Goal: Task Accomplishment & Management: Complete application form

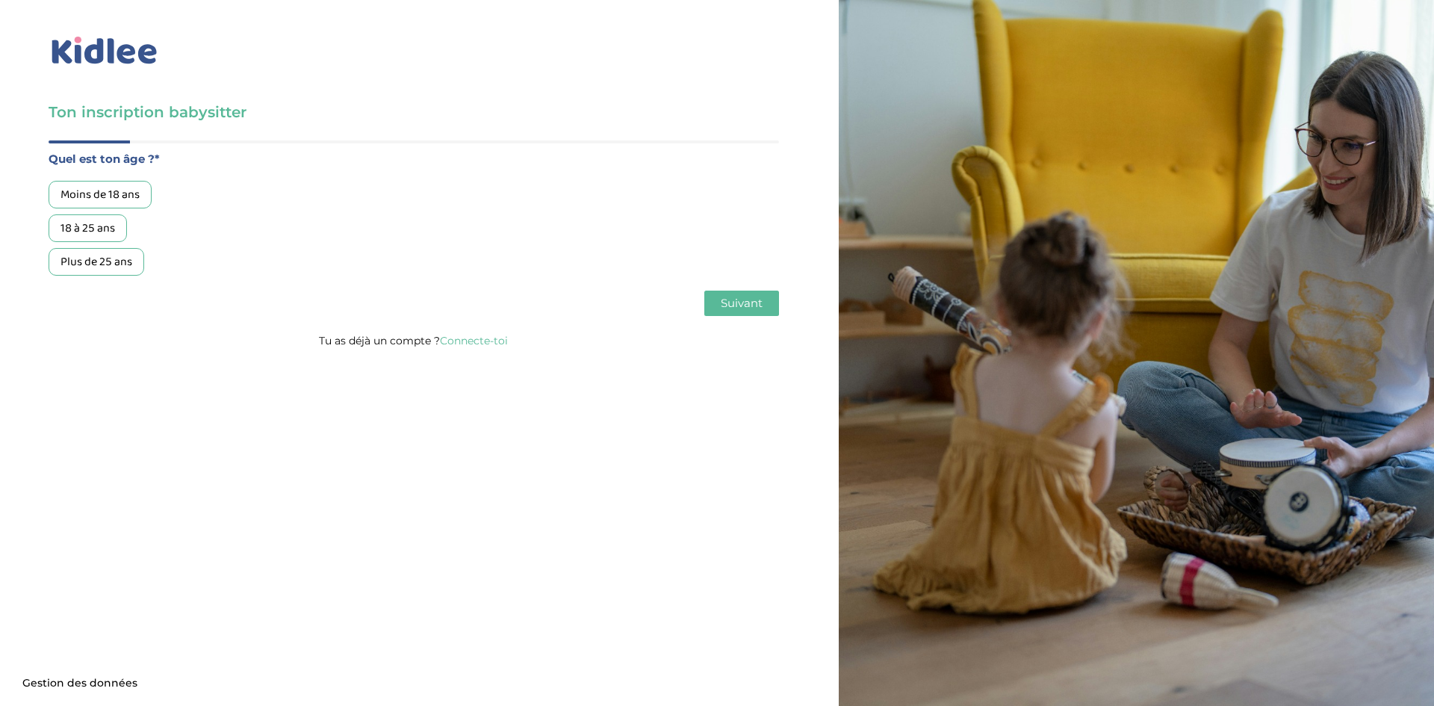
click at [106, 224] on div "18 à 25 ans" at bounding box center [88, 228] width 78 height 28
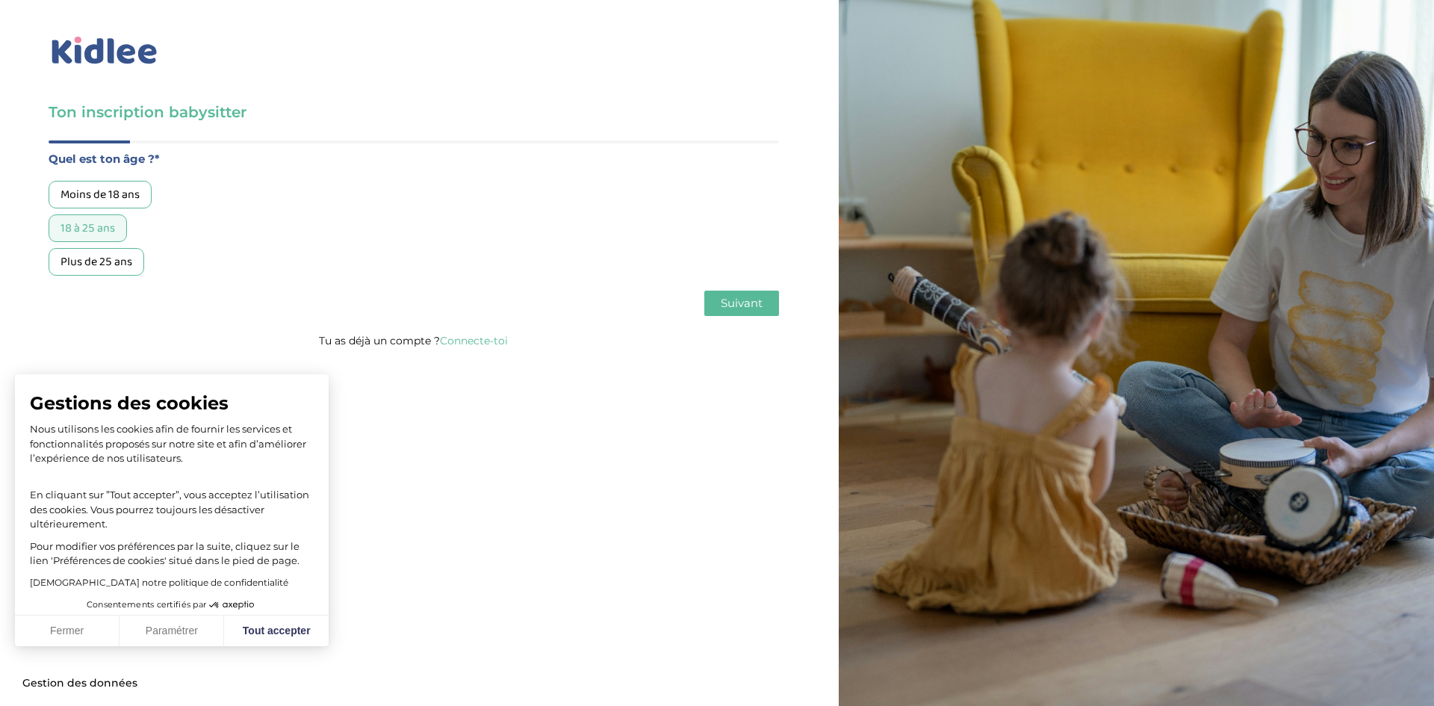
click at [771, 312] on button "Suivant" at bounding box center [741, 302] width 75 height 25
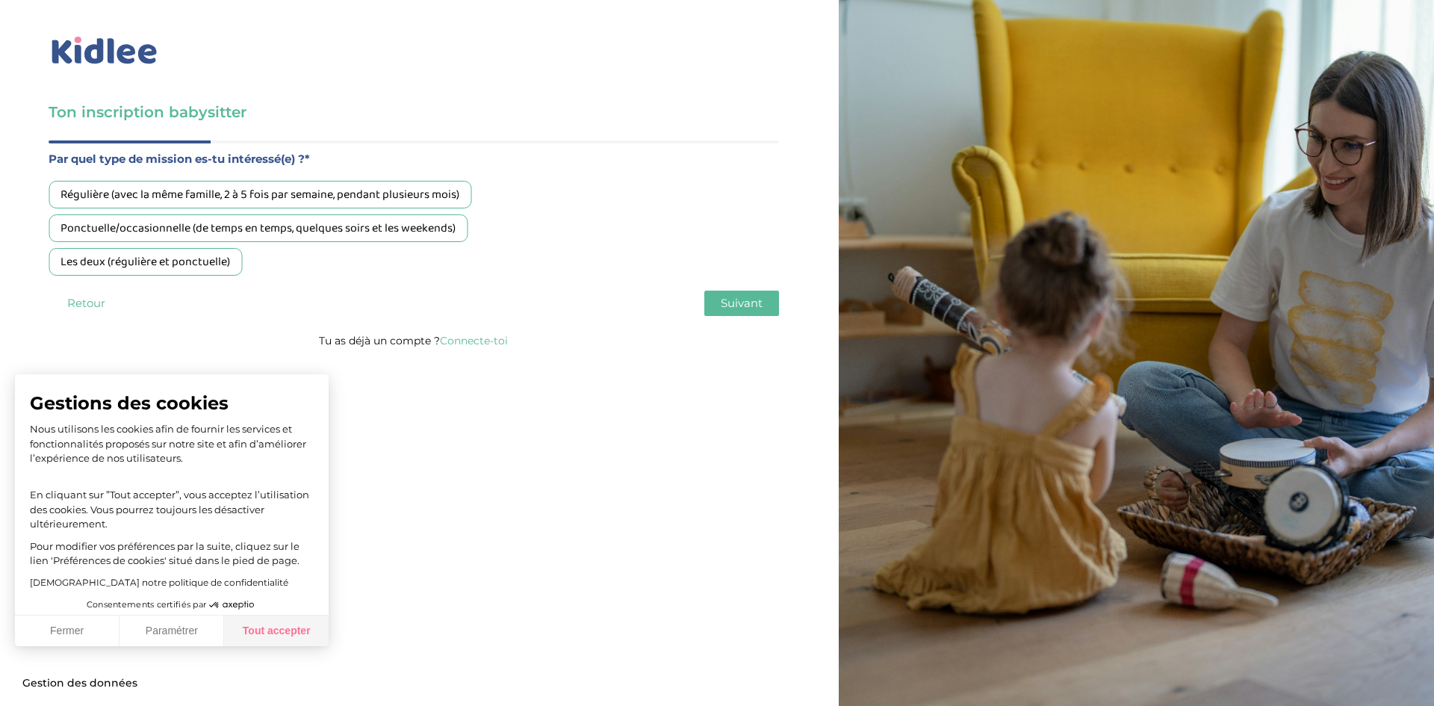
click at [302, 627] on button "Tout accepter" at bounding box center [276, 630] width 105 height 31
checkbox input "true"
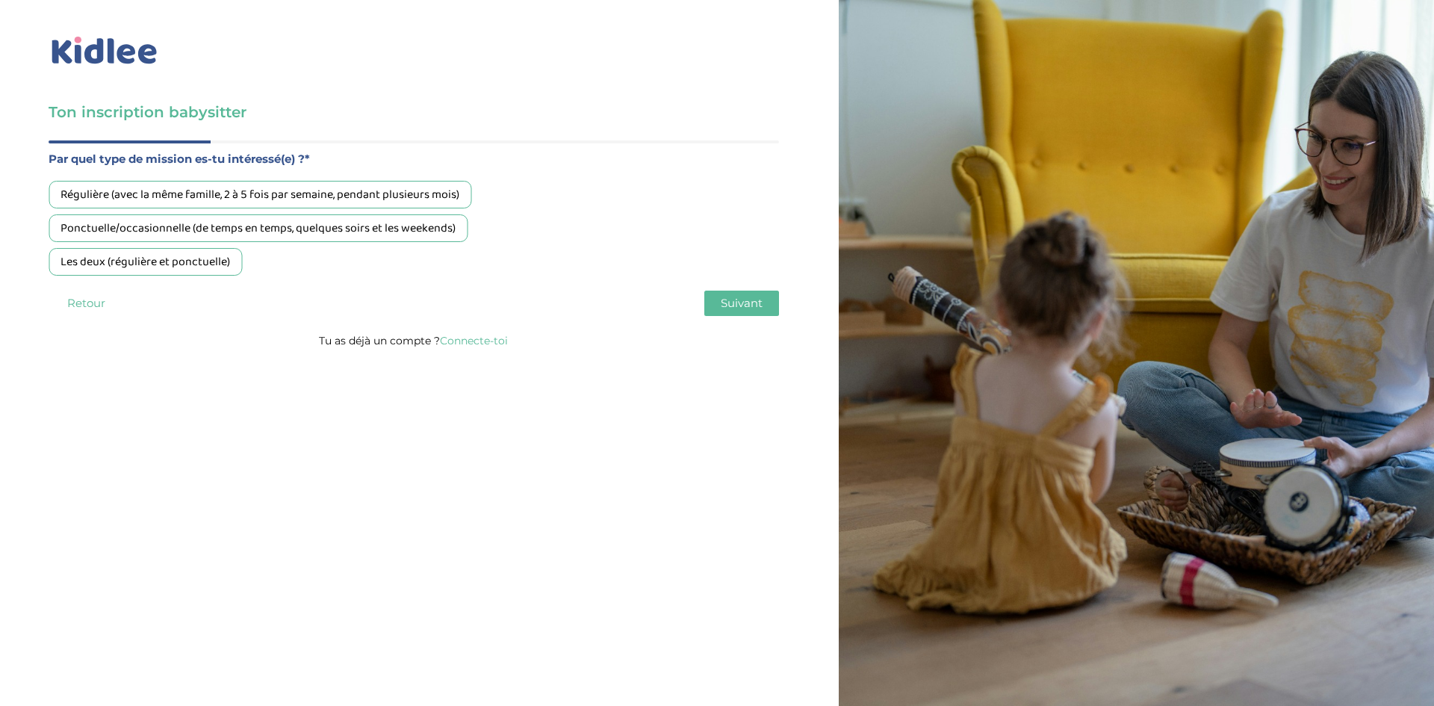
click at [124, 268] on div "Les deux (régulière et ponctuelle)" at bounding box center [145, 262] width 193 height 28
click at [744, 306] on span "Suivant" at bounding box center [742, 303] width 42 height 14
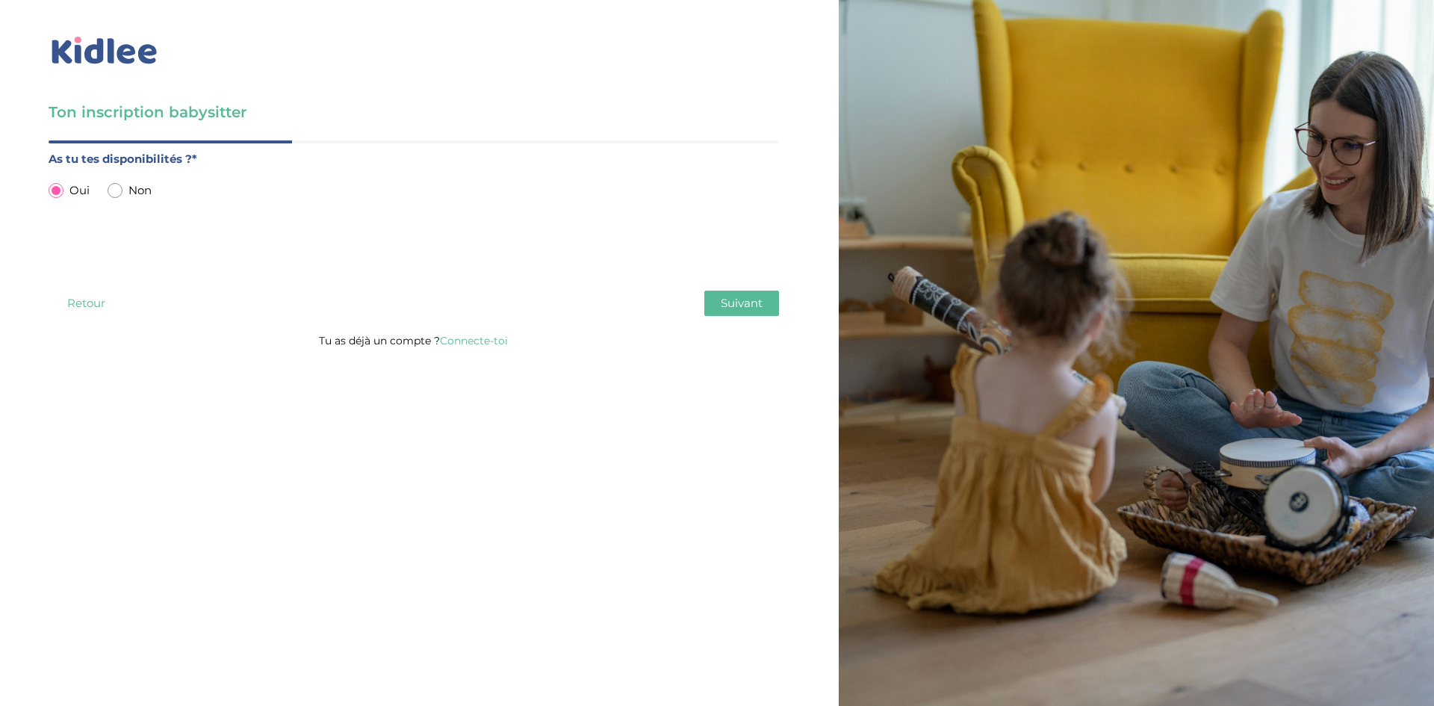
click at [718, 293] on button "Suivant" at bounding box center [741, 302] width 75 height 25
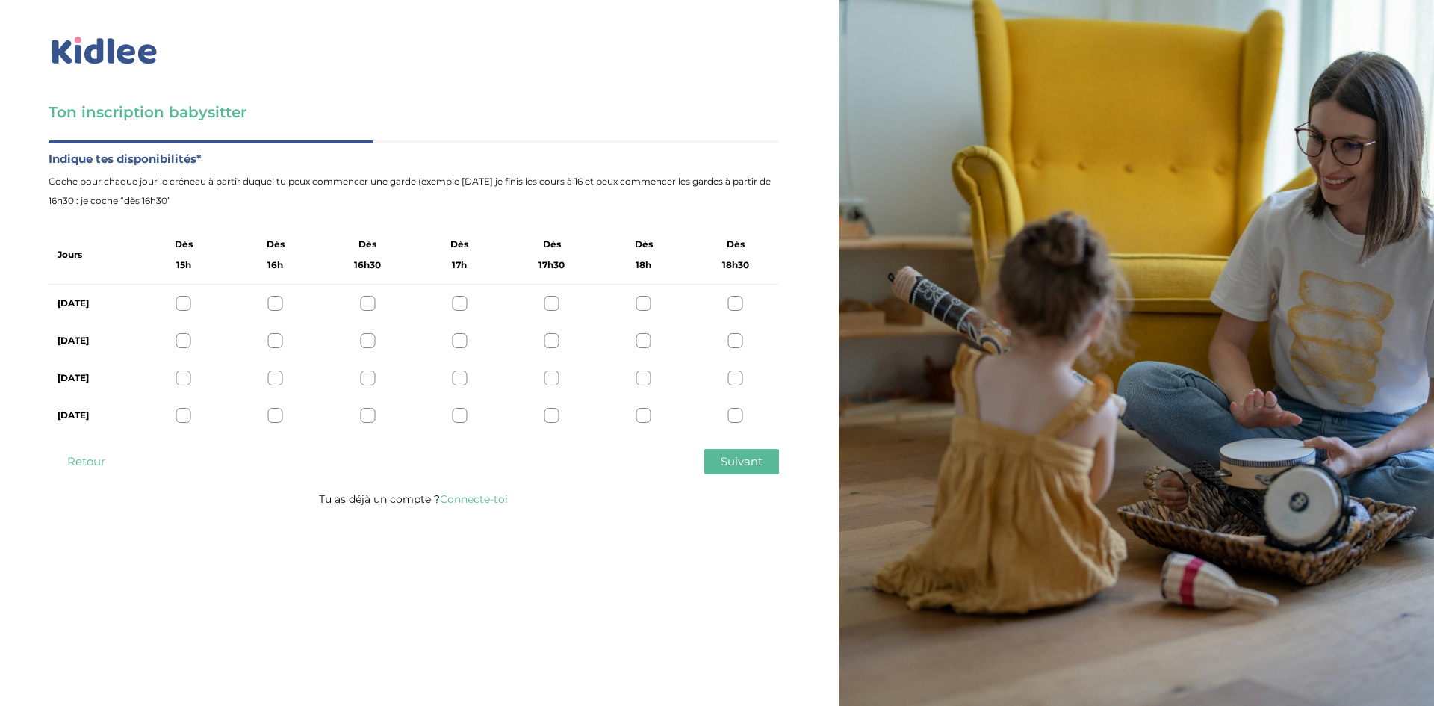
click at [178, 303] on div at bounding box center [183, 303] width 15 height 15
click at [181, 341] on div at bounding box center [183, 340] width 15 height 15
click at [277, 305] on div at bounding box center [275, 303] width 15 height 15
click at [280, 338] on div at bounding box center [275, 340] width 15 height 15
click at [185, 301] on div at bounding box center [183, 303] width 15 height 15
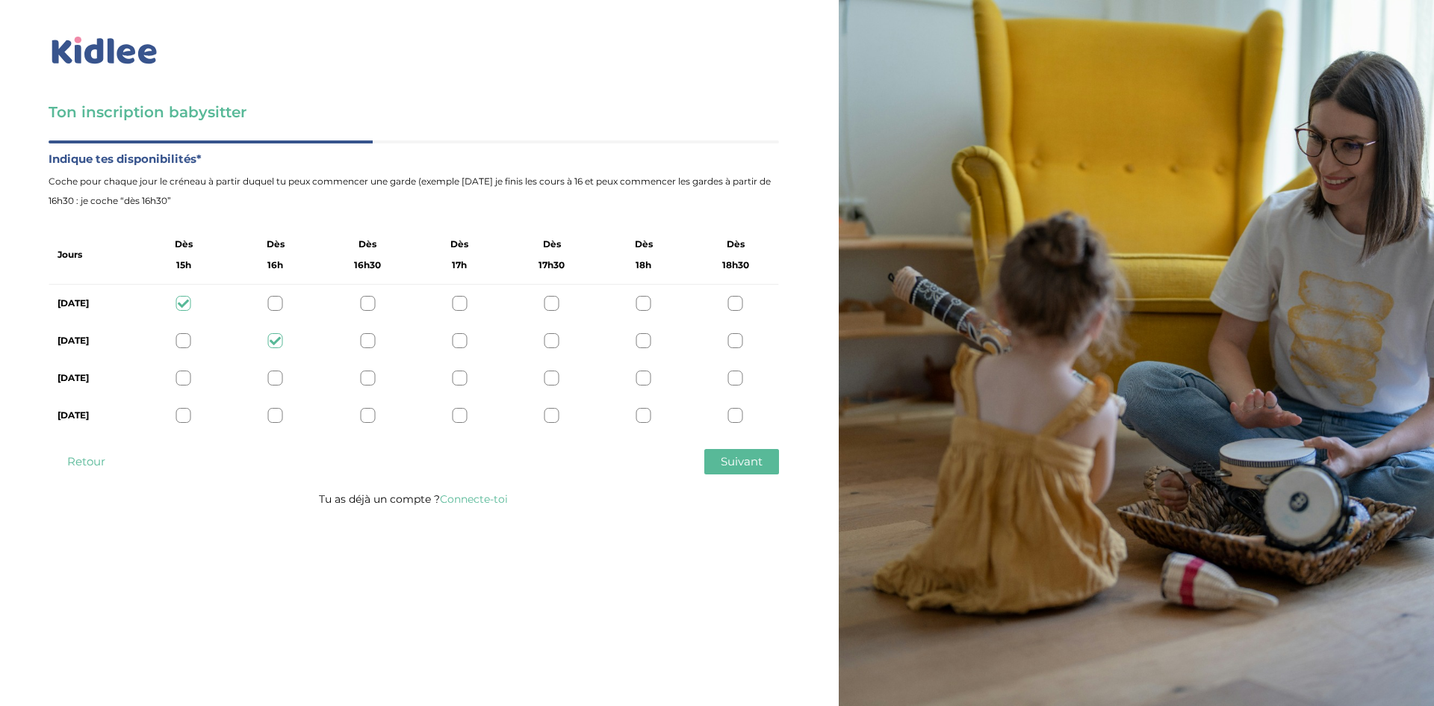
click at [184, 334] on div at bounding box center [183, 340] width 15 height 15
click at [181, 373] on div at bounding box center [183, 377] width 15 height 15
click at [181, 406] on div "Vendredi" at bounding box center [414, 414] width 730 height 37
click at [181, 413] on div at bounding box center [183, 415] width 15 height 15
click at [712, 461] on button "Suivant" at bounding box center [741, 461] width 75 height 25
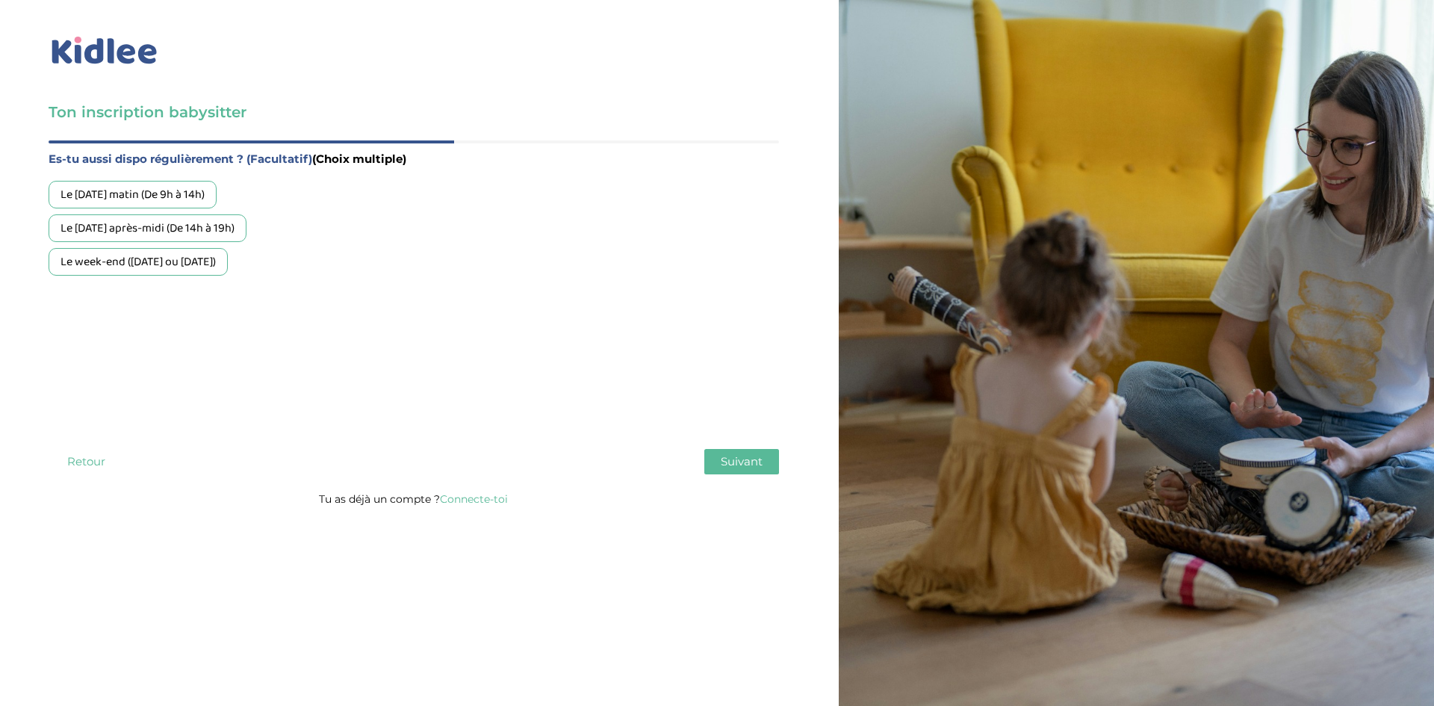
click at [144, 193] on div "Le mercredi matin (De 9h à 14h)" at bounding box center [133, 195] width 168 height 28
click at [150, 272] on div "Le week-end (samedi ou dimanche)" at bounding box center [138, 262] width 179 height 28
click at [228, 221] on div "Le mercredi après-midi (De 14h à 19h)" at bounding box center [148, 228] width 198 height 28
click at [737, 467] on span "Suivant" at bounding box center [742, 461] width 42 height 14
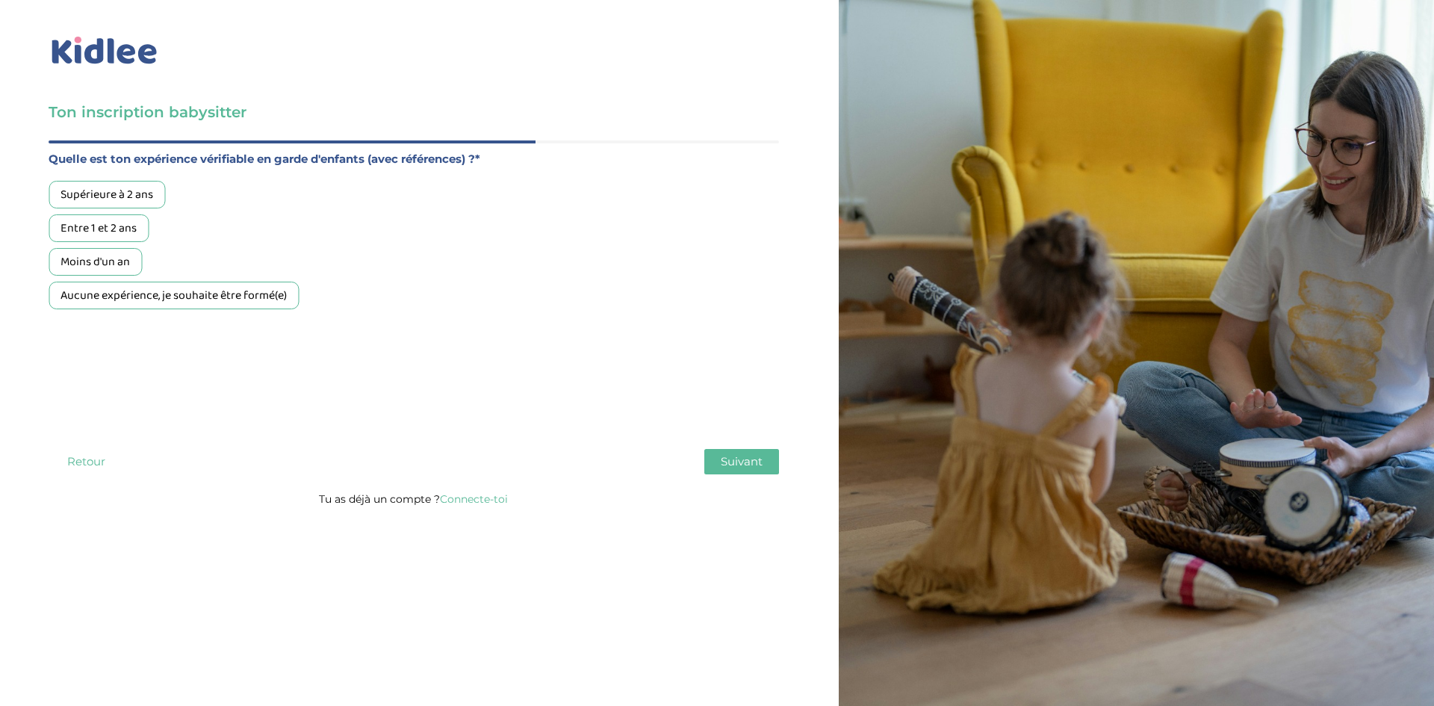
click at [114, 264] on div "Moins d'un an" at bounding box center [95, 262] width 93 height 28
click at [750, 469] on button "Suivant" at bounding box center [741, 461] width 75 height 25
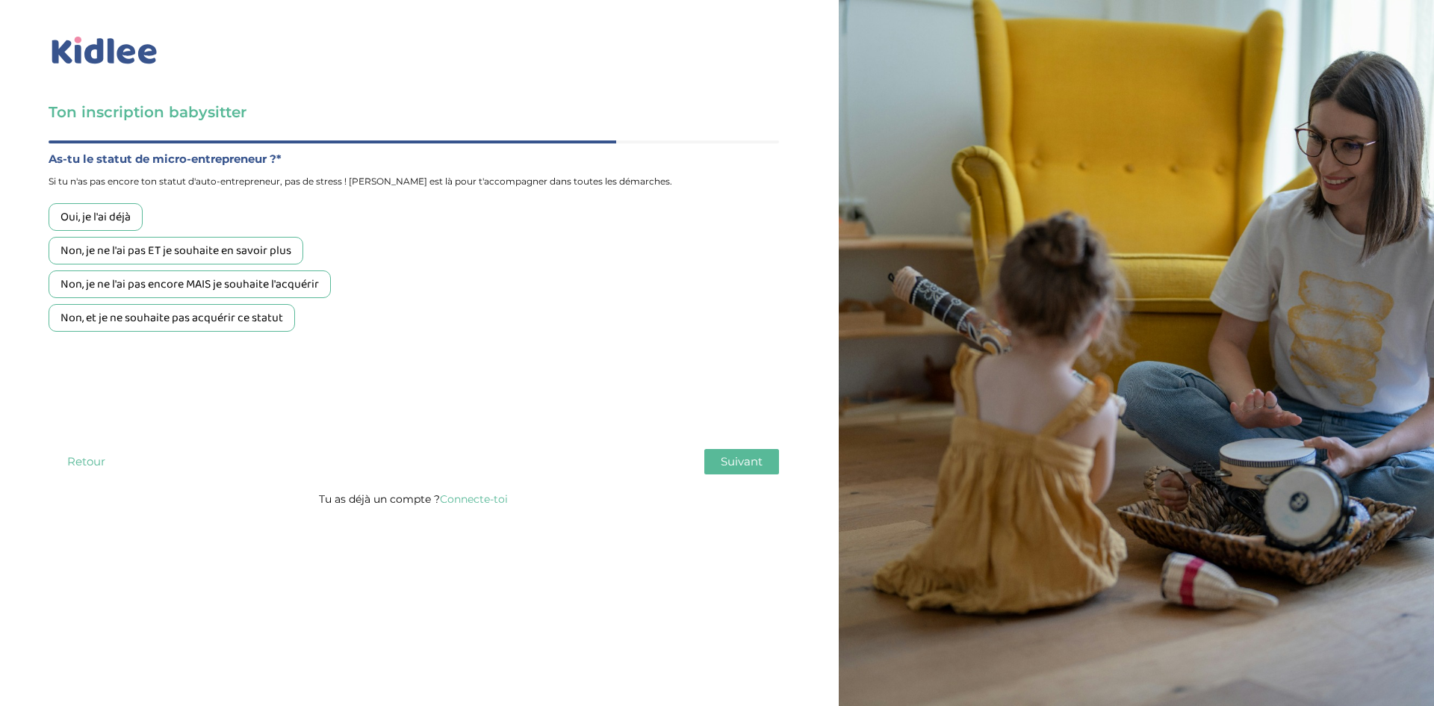
click at [224, 281] on div "Non, je ne l'ai pas encore MAIS je souhaite l'acquérir" at bounding box center [190, 284] width 282 height 28
click at [747, 453] on button "Suivant" at bounding box center [741, 461] width 75 height 25
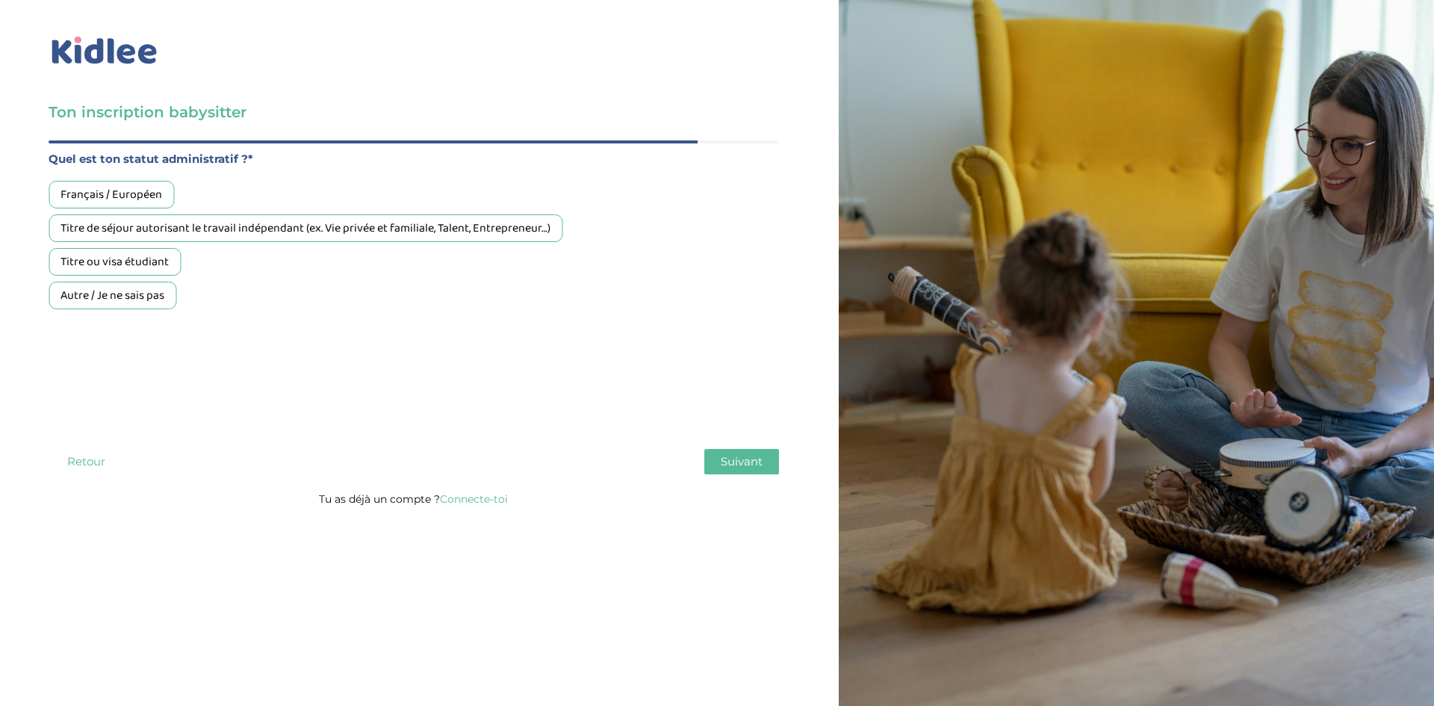
click at [123, 196] on div "Français / Européen" at bounding box center [111, 195] width 125 height 28
click at [753, 470] on button "Suivant" at bounding box center [741, 461] width 75 height 25
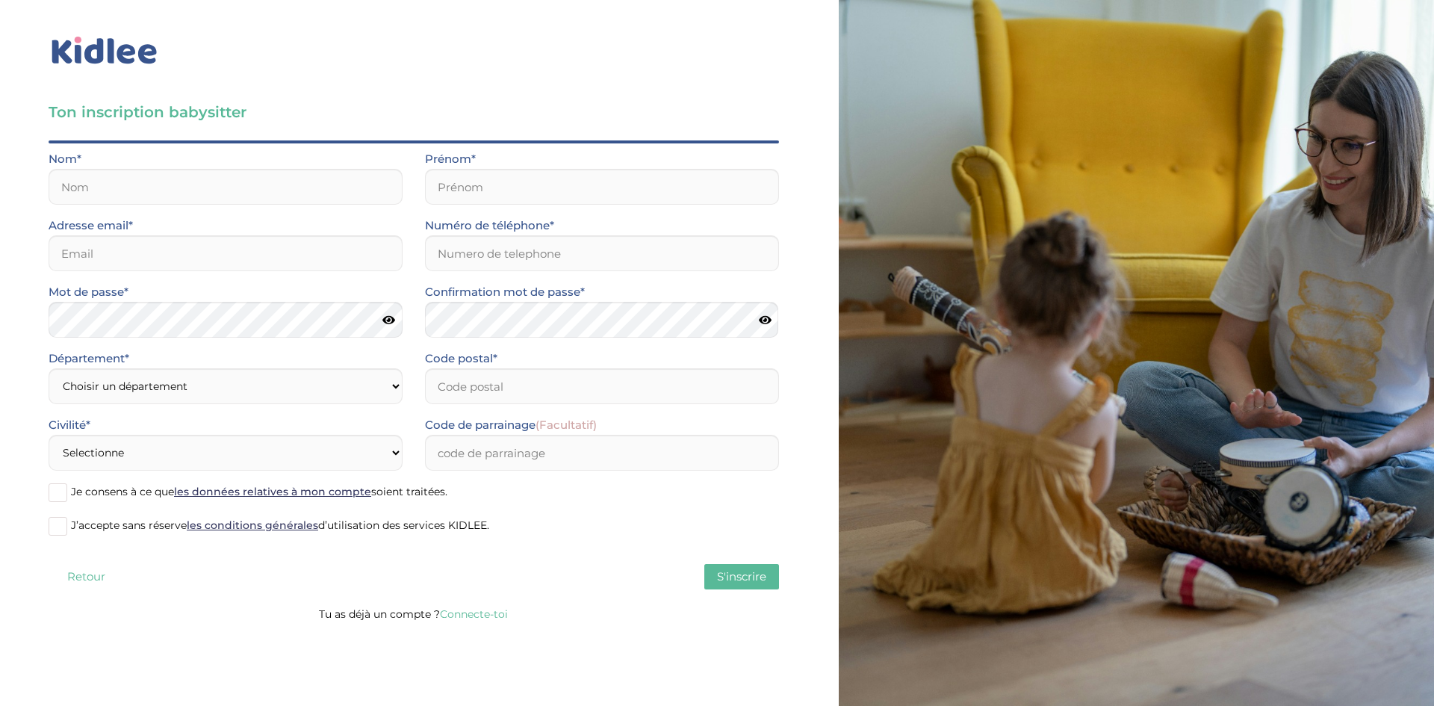
click at [296, 207] on div "Nom*" at bounding box center [225, 182] width 376 height 66
click at [284, 191] on input "text" at bounding box center [226, 187] width 354 height 36
type input "m"
type input "Maurissat"
click at [479, 185] on input "text" at bounding box center [602, 187] width 354 height 36
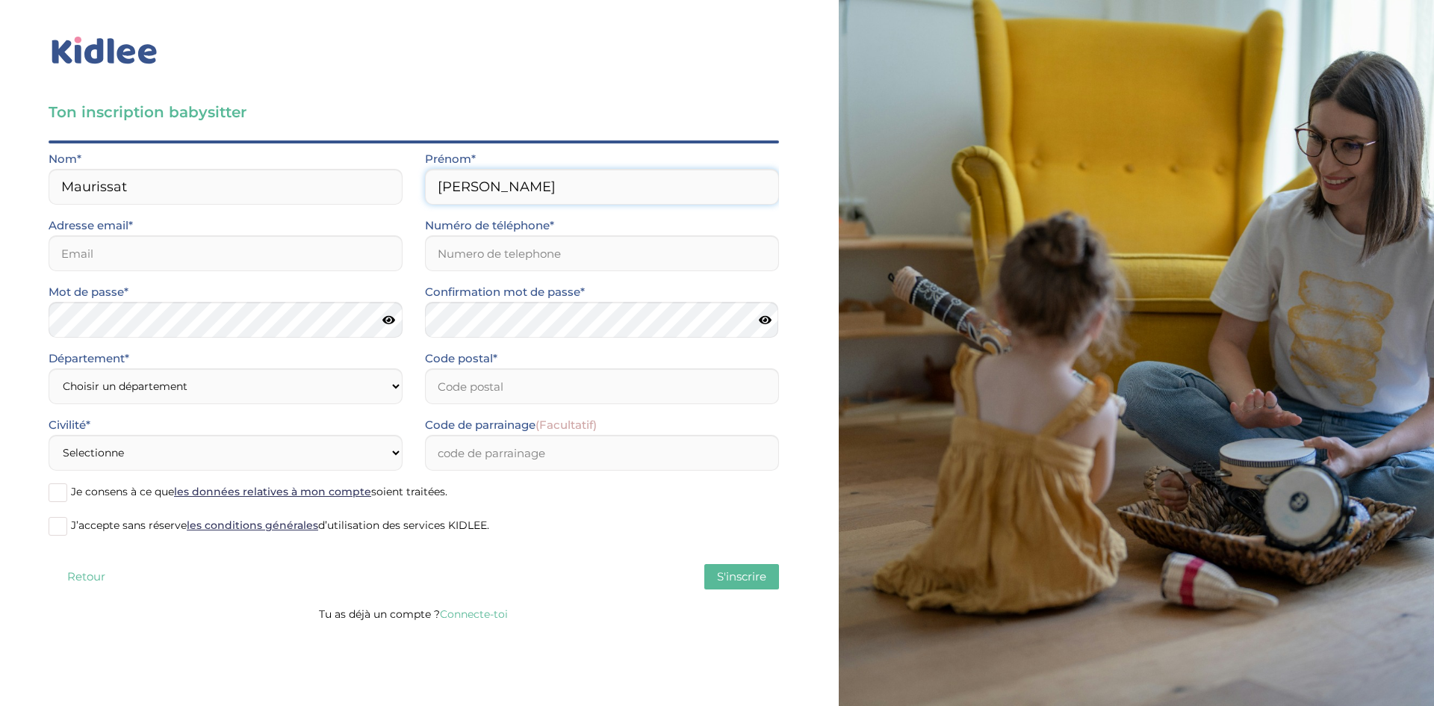
type input "Camille"
click at [469, 240] on input "Numéro de téléphone*" at bounding box center [602, 253] width 354 height 36
click at [455, 252] on input "0768886245" at bounding box center [602, 253] width 354 height 36
click at [476, 252] on input "07 68886245" at bounding box center [602, 253] width 354 height 36
click at [496, 252] on input "07 68 886245" at bounding box center [602, 253] width 354 height 36
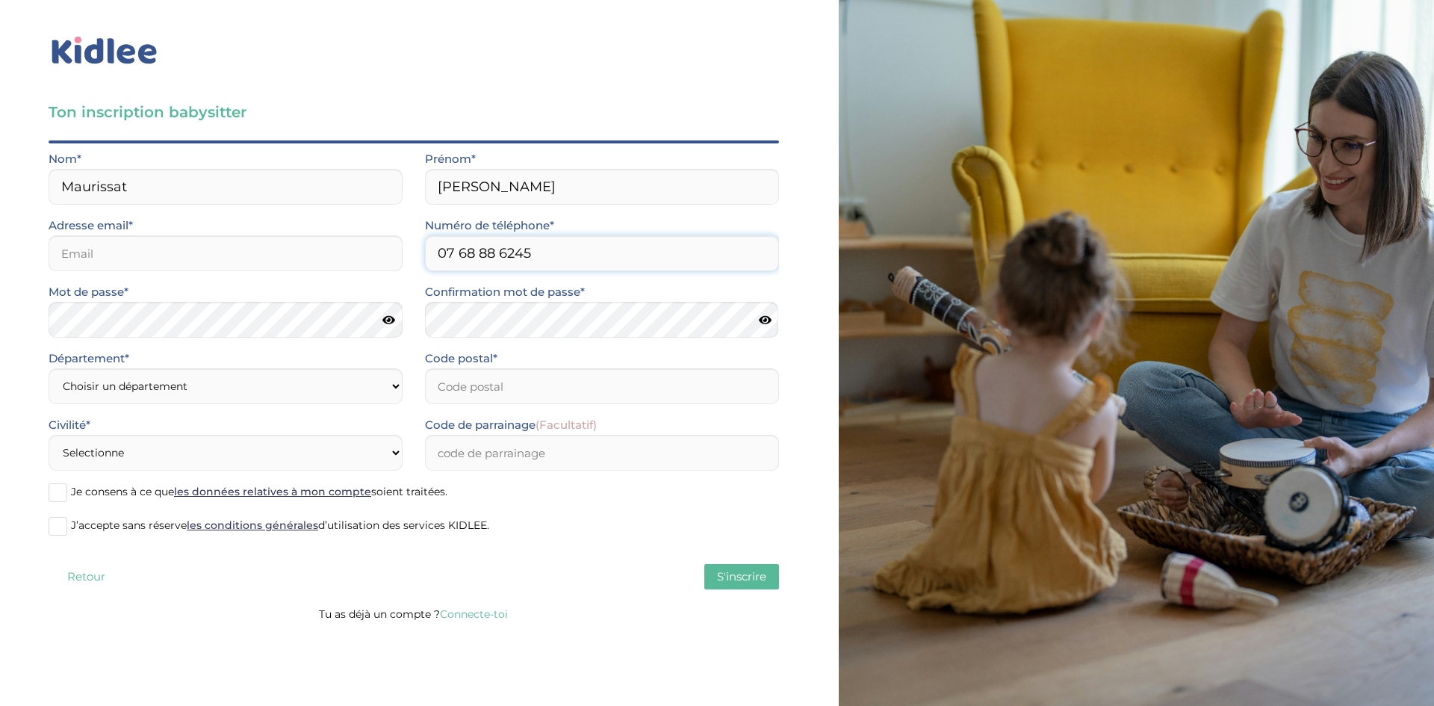
click at [515, 254] on input "07 68 88 6245" at bounding box center [602, 253] width 354 height 36
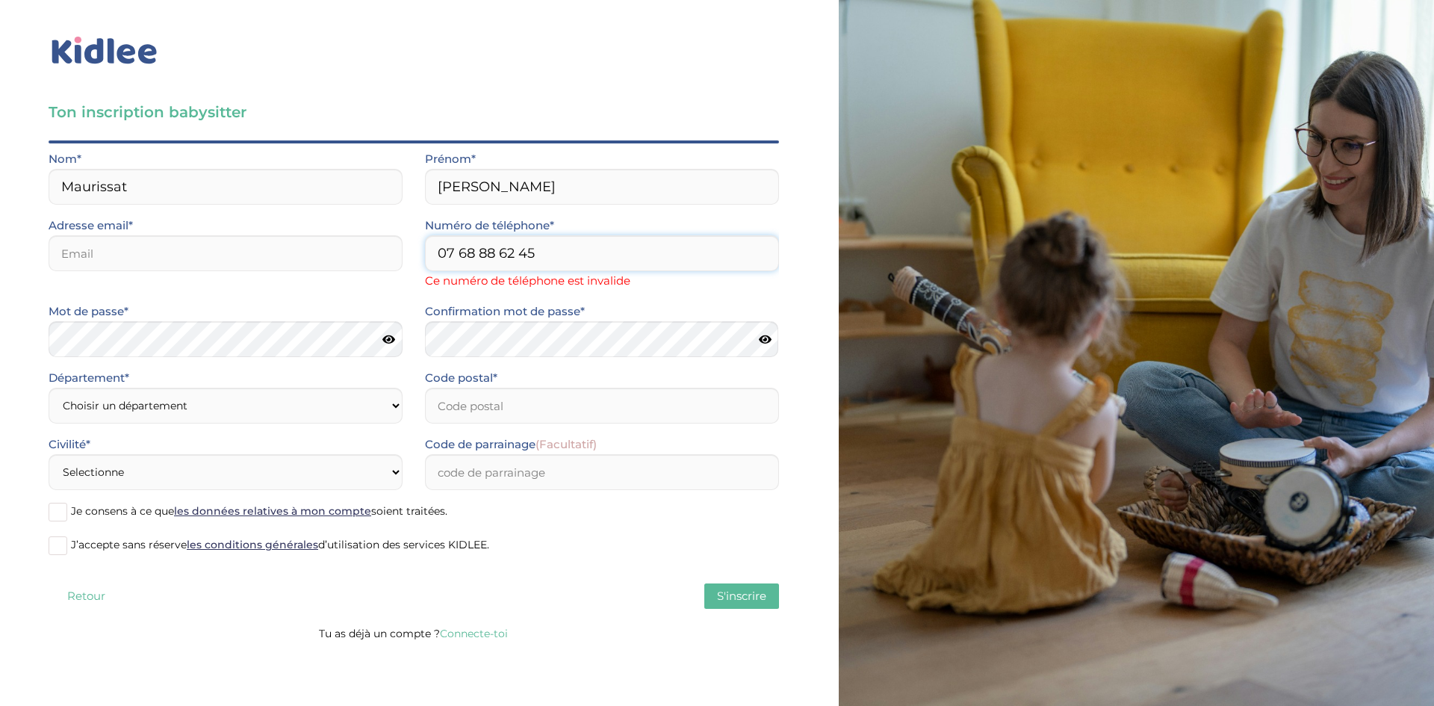
click at [448, 253] on input "07 68 88 62 45" at bounding box center [602, 253] width 354 height 36
click at [660, 268] on input "7 68 88 62 45" at bounding box center [602, 253] width 354 height 36
click at [440, 246] on input "7 68 88 62 45" at bounding box center [602, 253] width 354 height 36
click at [455, 252] on input "07 68 88 62 45" at bounding box center [602, 253] width 354 height 36
type input "0768886245"
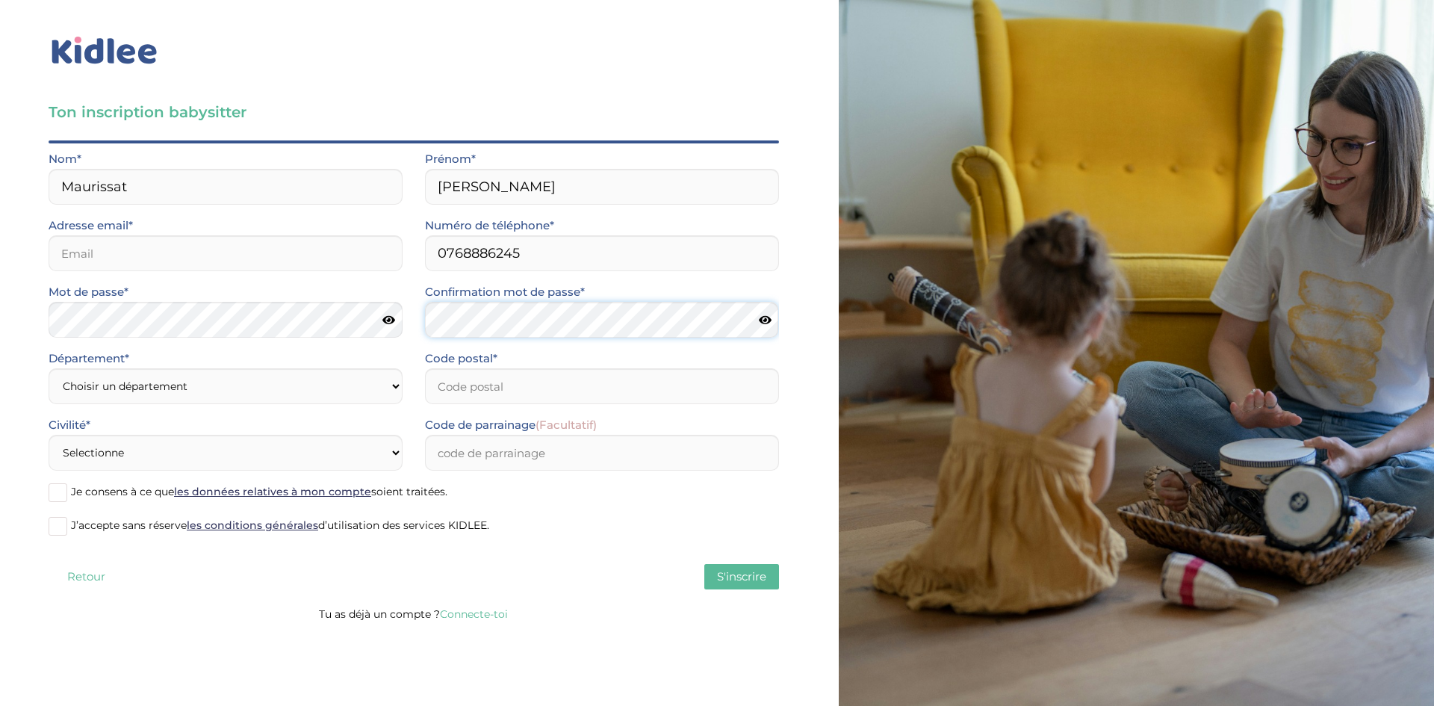
click at [516, 343] on div "Confirmation mot de passe*" at bounding box center [602, 315] width 376 height 66
click at [184, 264] on input "email" at bounding box center [226, 253] width 354 height 36
type input "[EMAIL_ADDRESS][DOMAIN_NAME]"
click at [388, 321] on icon at bounding box center [388, 319] width 13 height 11
click at [388, 321] on icon at bounding box center [388, 319] width 14 height 11
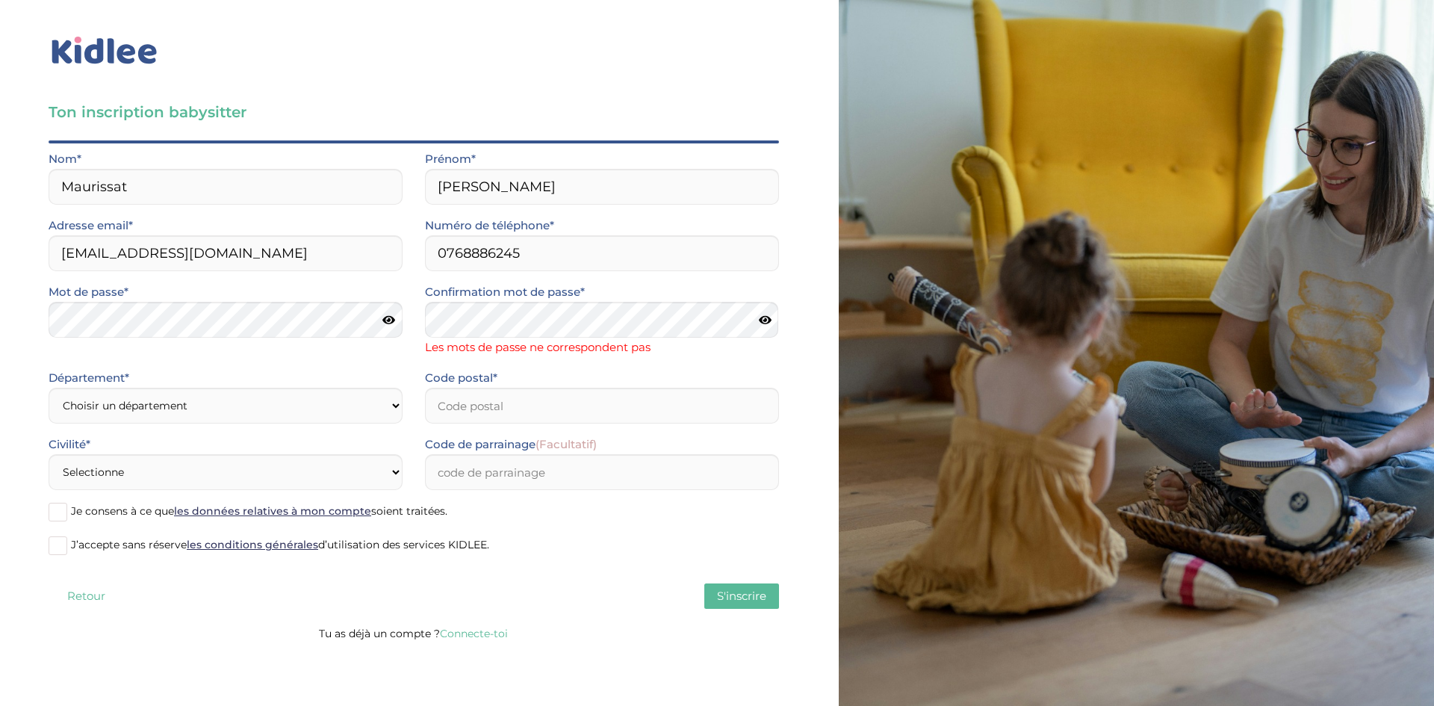
click at [764, 323] on icon at bounding box center [765, 319] width 13 height 11
click at [764, 323] on icon at bounding box center [764, 319] width 14 height 11
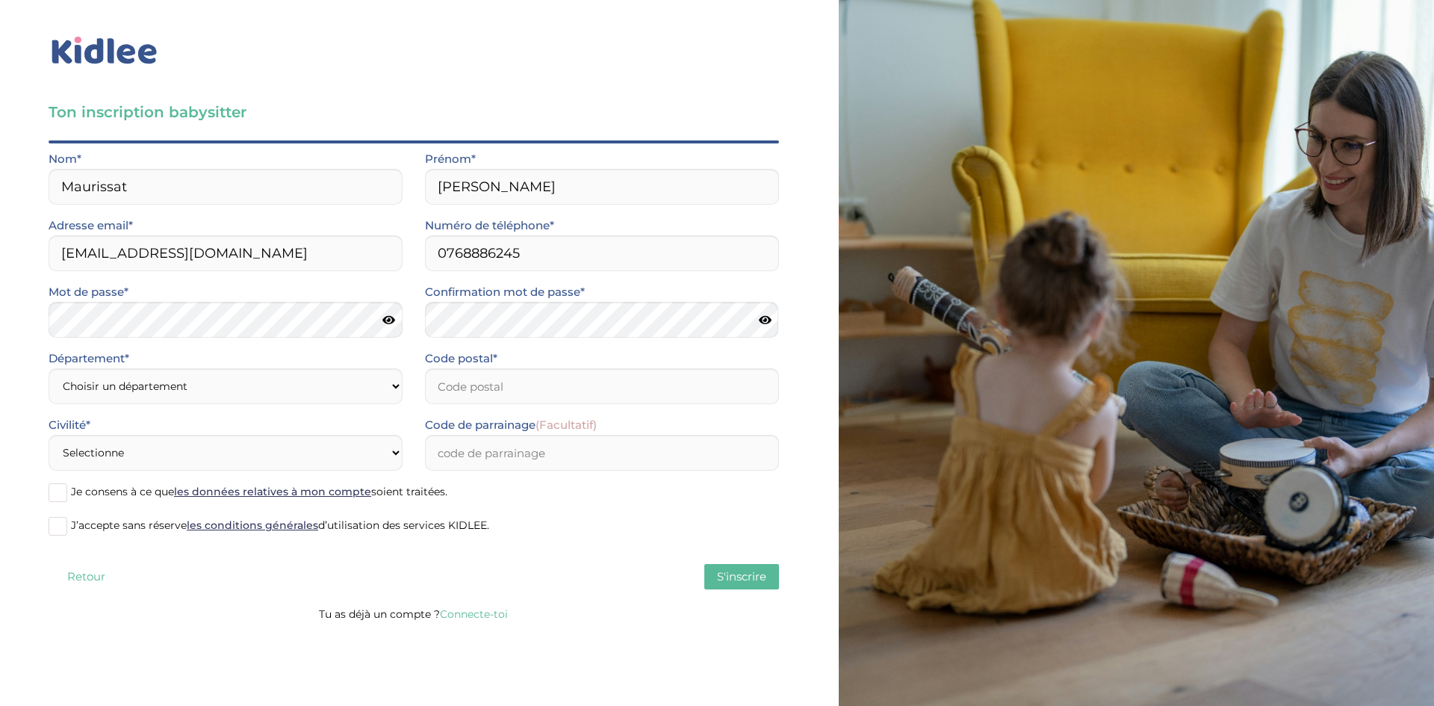
click at [765, 320] on icon at bounding box center [765, 319] width 13 height 11
click at [765, 320] on icon at bounding box center [764, 319] width 14 height 11
click at [526, 386] on input "Code postal*" at bounding box center [602, 386] width 354 height 36
type input "27120"
click at [303, 387] on select "Choisir un département Paris (75) Hauts-de-Seine (92) Yvelines (78) Val-de-Marn…" at bounding box center [226, 386] width 354 height 36
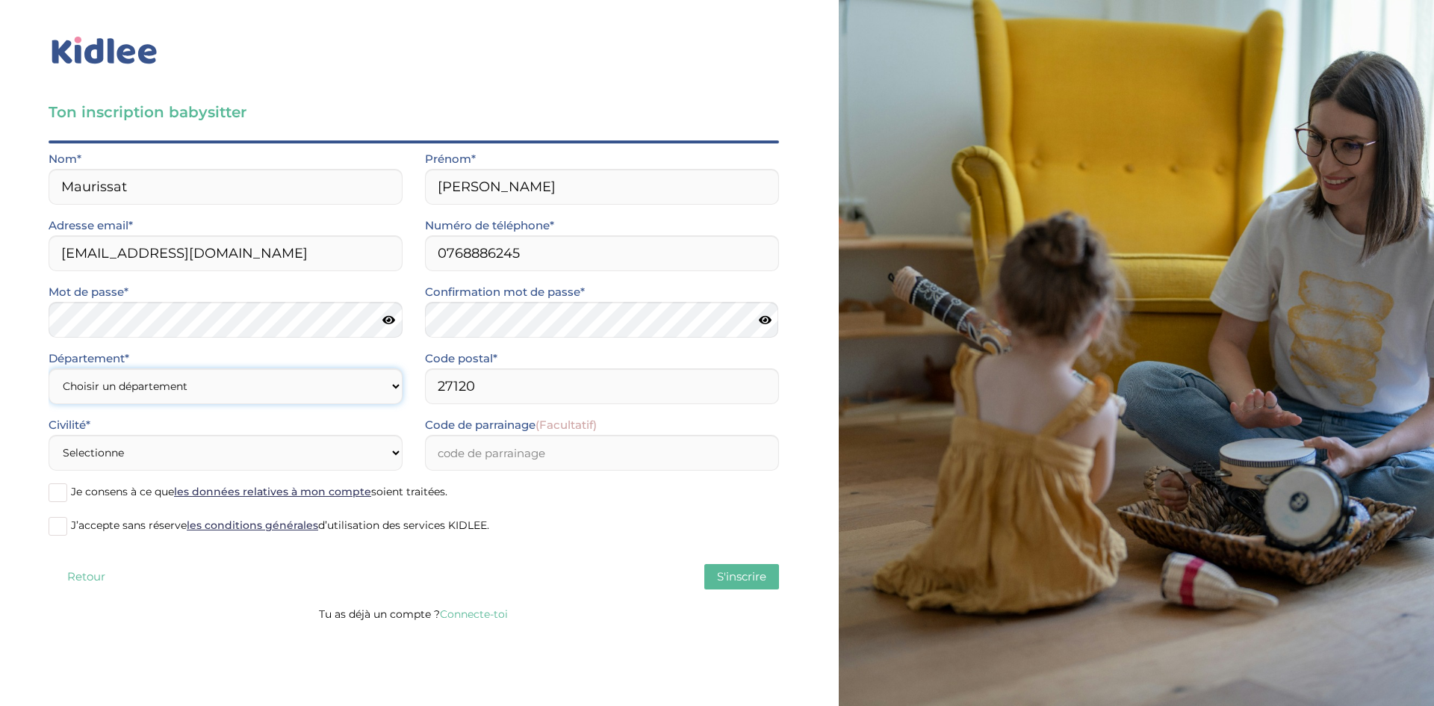
click at [309, 376] on select "Choisir un département Paris (75) Hauts-de-Seine (92) Yvelines (78) Val-de-Marn…" at bounding box center [226, 386] width 354 height 36
click at [294, 382] on select "Choisir un département Paris (75) Hauts-de-Seine (92) Yvelines (78) Val-de-Marn…" at bounding box center [226, 386] width 354 height 36
select select "0"
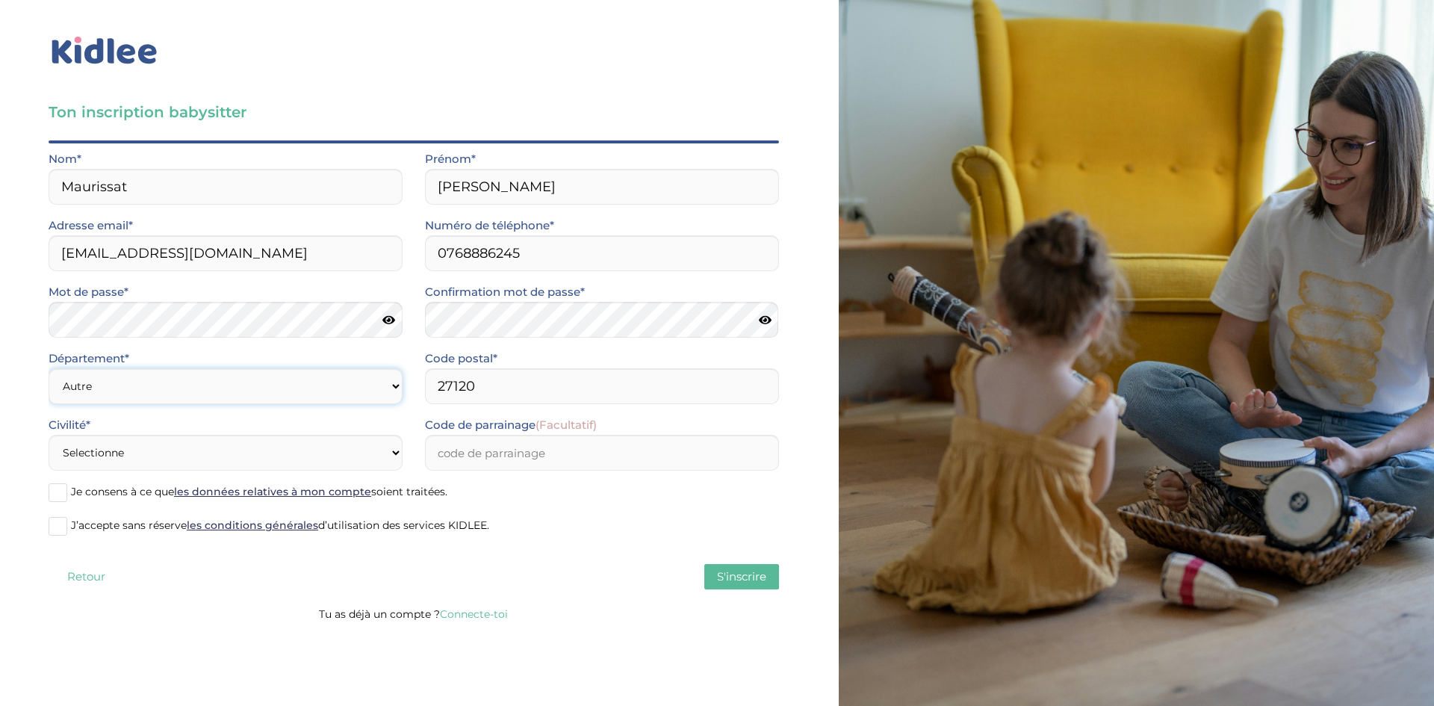
click at [49, 368] on select "Choisir un département Paris (75) Hauts-de-Seine (92) Yvelines (78) Val-de-Marn…" at bounding box center [226, 386] width 354 height 36
click at [352, 376] on select "Choisir un département Paris (75) Hauts-de-Seine (92) Yvelines (78) Val-de-Marn…" at bounding box center [226, 386] width 354 height 36
click at [49, 368] on select "Choisir un département Paris (75) Hauts-de-Seine (92) Yvelines (78) Val-de-Marn…" at bounding box center [226, 386] width 354 height 36
click at [311, 440] on select "Selectionne Mr Mme" at bounding box center [226, 453] width 354 height 36
select select "1"
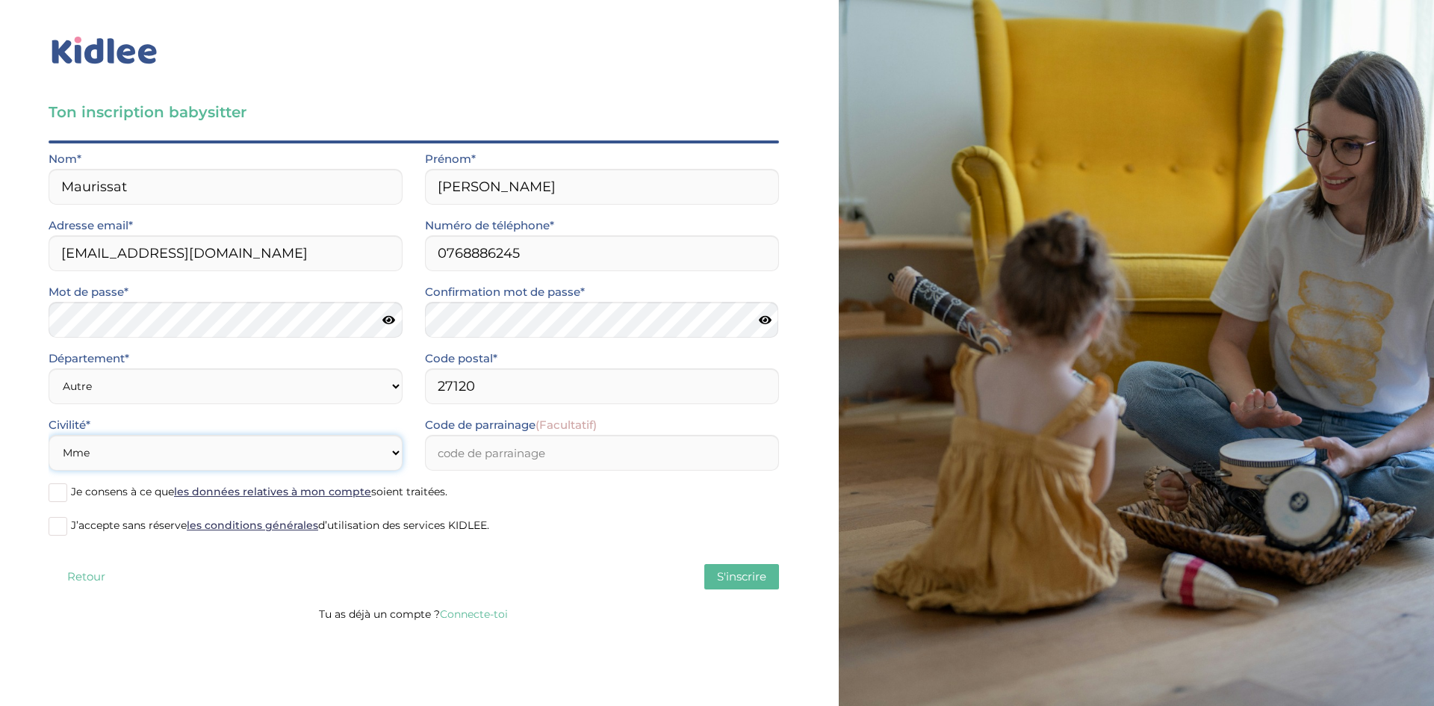
click at [49, 435] on select "Selectionne Mr Mme" at bounding box center [226, 453] width 354 height 36
click at [498, 445] on input "Code de parrainage (Facultatif)" at bounding box center [602, 453] width 354 height 36
click at [526, 533] on label "J’accepte sans réserve les conditions générales d’utilisation des services KIDL…" at bounding box center [414, 526] width 730 height 22
click at [0, 0] on input "J’accepte sans réserve les conditions générales d’utilisation des services KIDL…" at bounding box center [0, 0] width 0 height 0
click at [60, 496] on span at bounding box center [58, 492] width 19 height 19
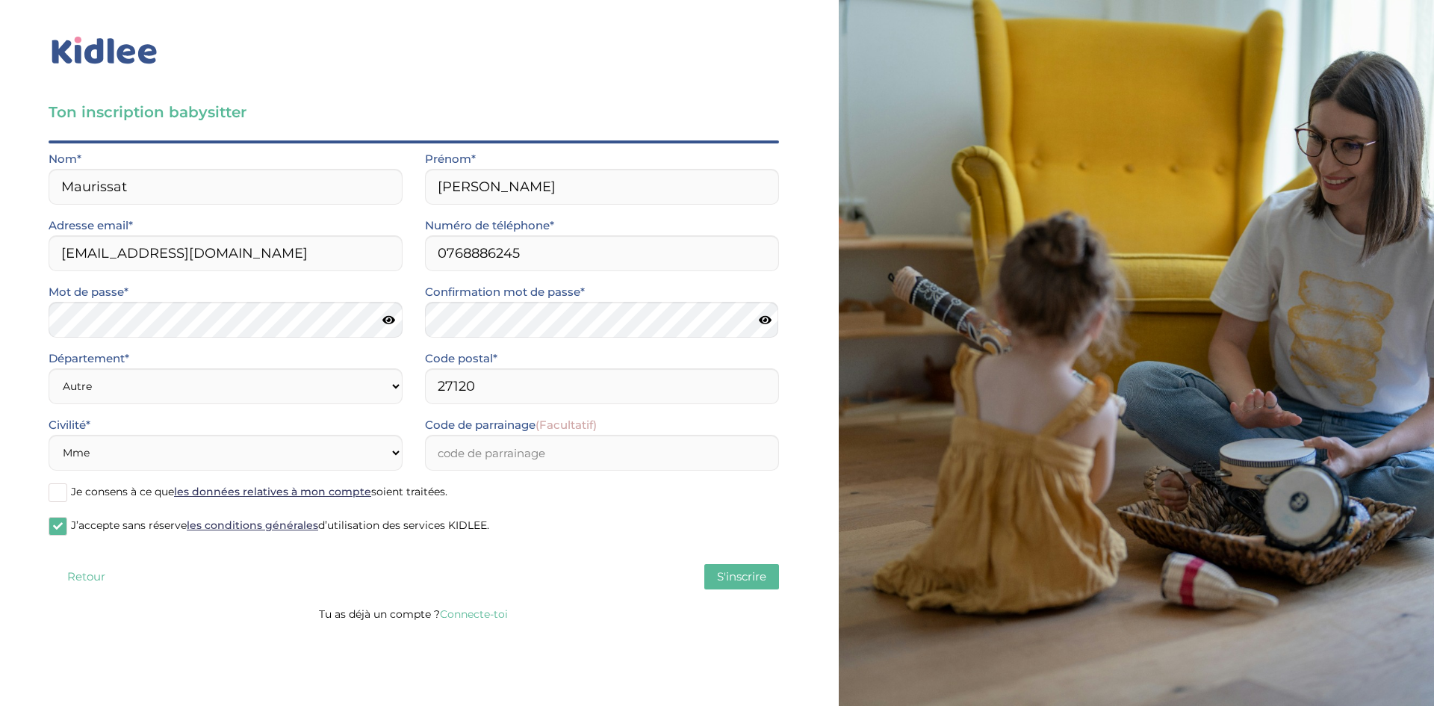
click at [0, 0] on input "Je consens à ce que les données relatives à mon compte soient traitées." at bounding box center [0, 0] width 0 height 0
click at [744, 585] on button "S'inscrire" at bounding box center [741, 576] width 75 height 25
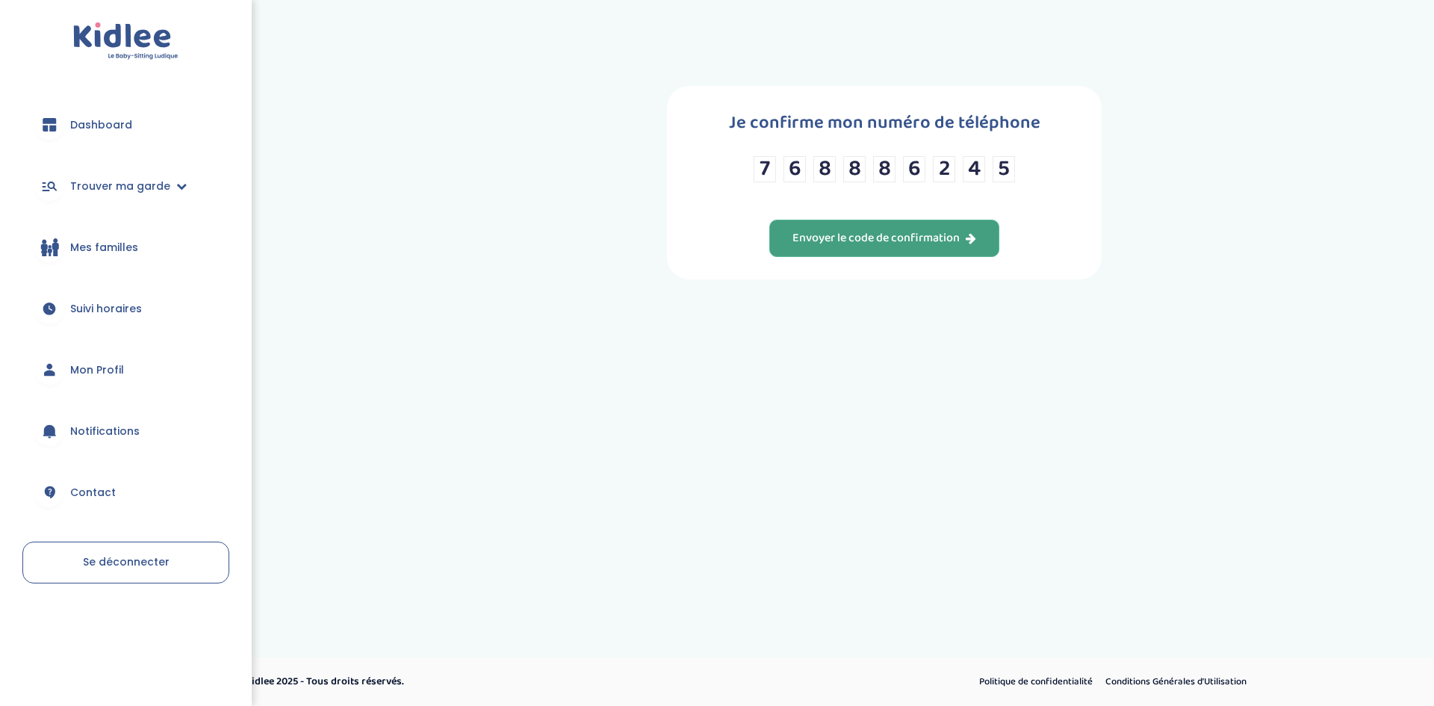
click at [936, 243] on div "Envoyer le code de confirmation" at bounding box center [884, 238] width 184 height 17
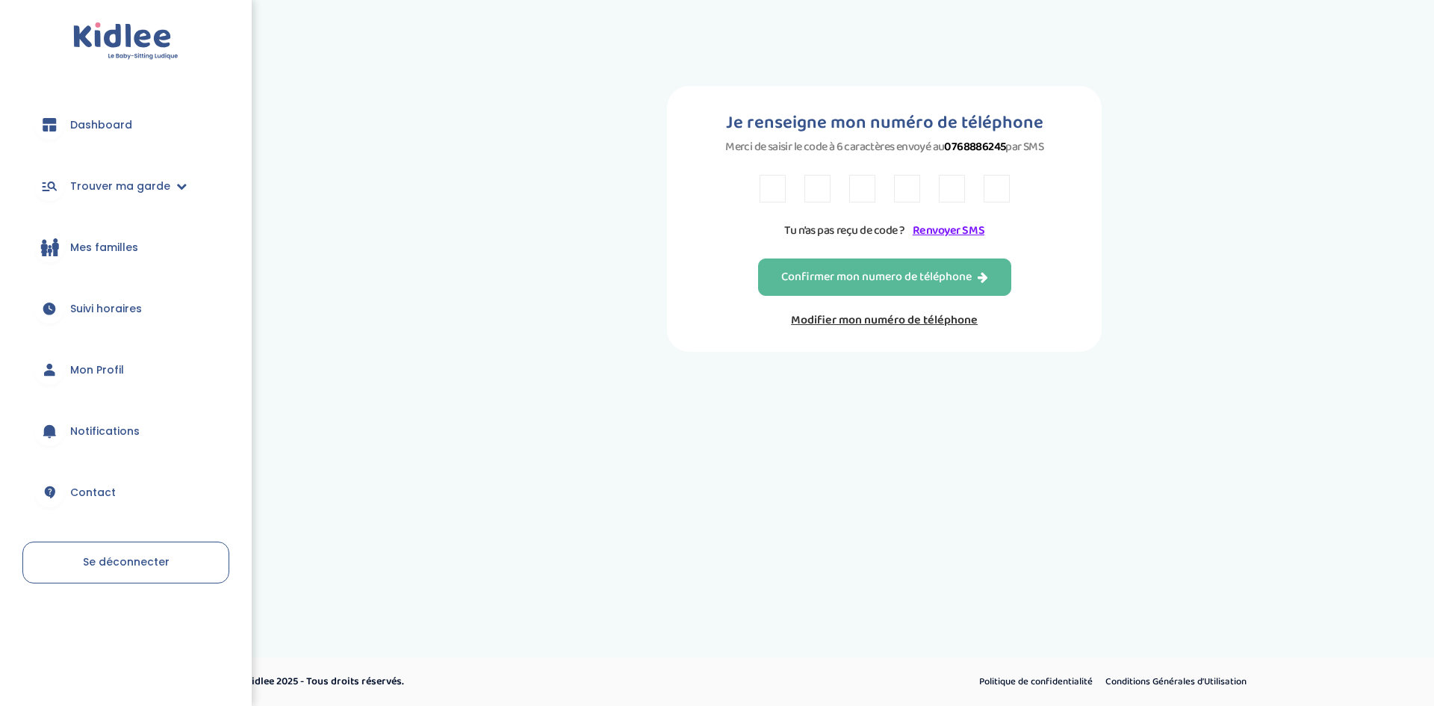
click at [905, 205] on div "Tu n’as pas reçu de code ? Renvoyer SMS" at bounding box center [884, 207] width 250 height 65
click at [781, 195] on input "text" at bounding box center [772, 189] width 26 height 28
type input "W"
type input "Z"
type input "2"
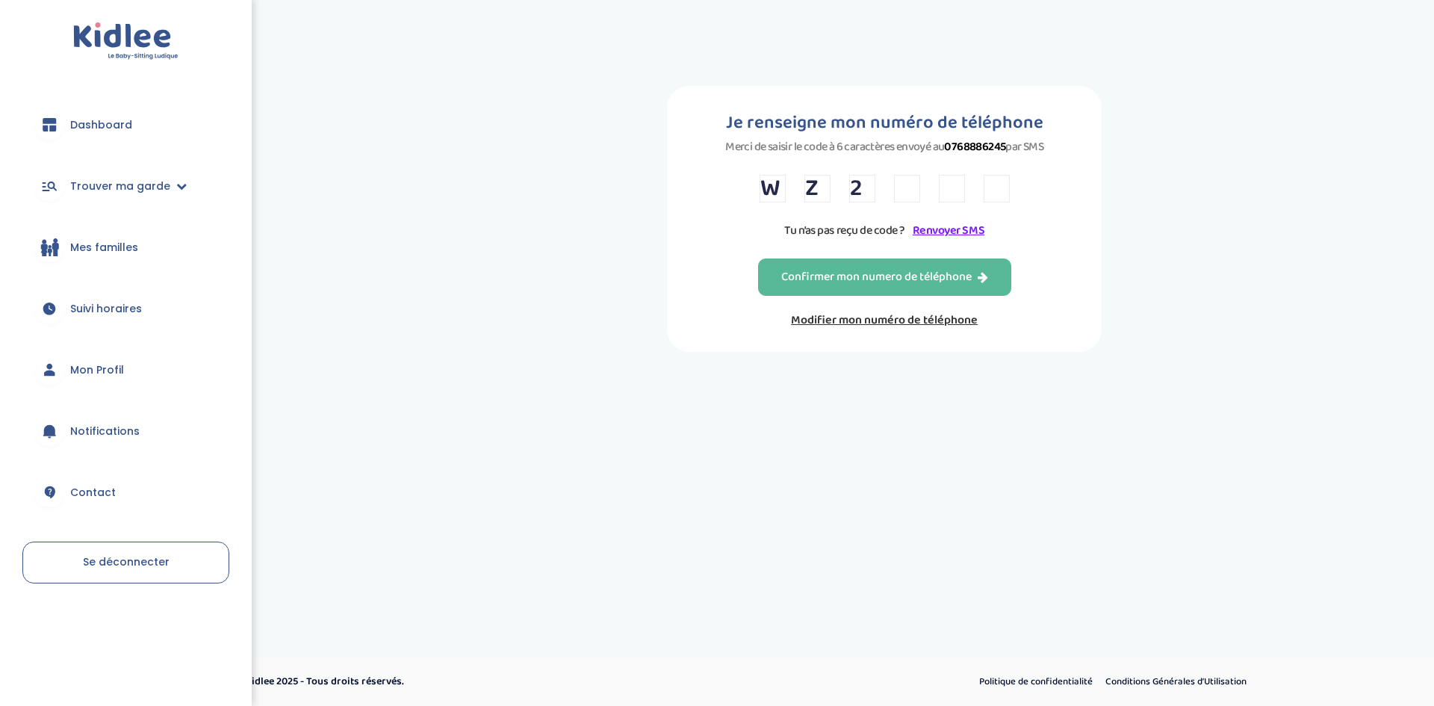
type input "V"
type input "5"
type input "K"
click at [768, 281] on button "Confirmer mon numero de téléphone" at bounding box center [884, 276] width 253 height 37
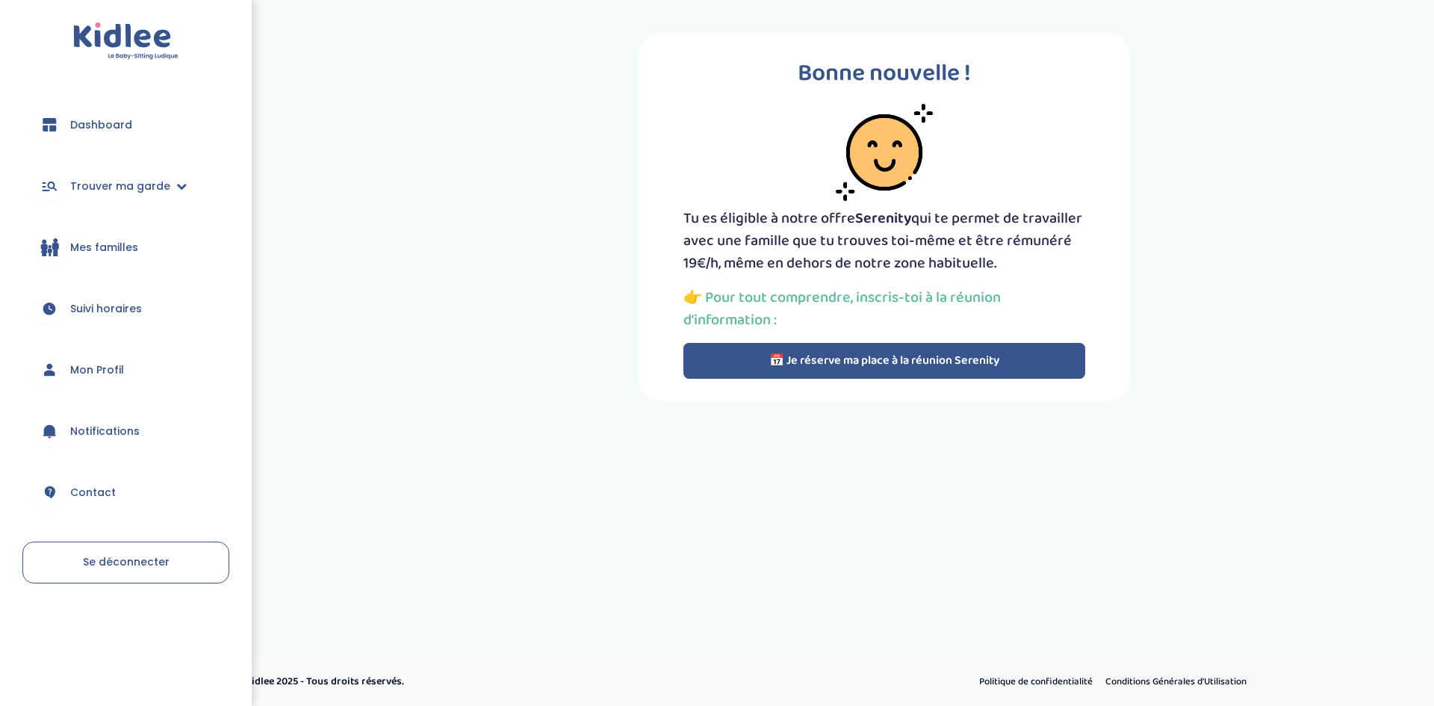
click at [749, 366] on button "📅 Je réserve ma place à la réunion Serenity" at bounding box center [884, 361] width 402 height 36
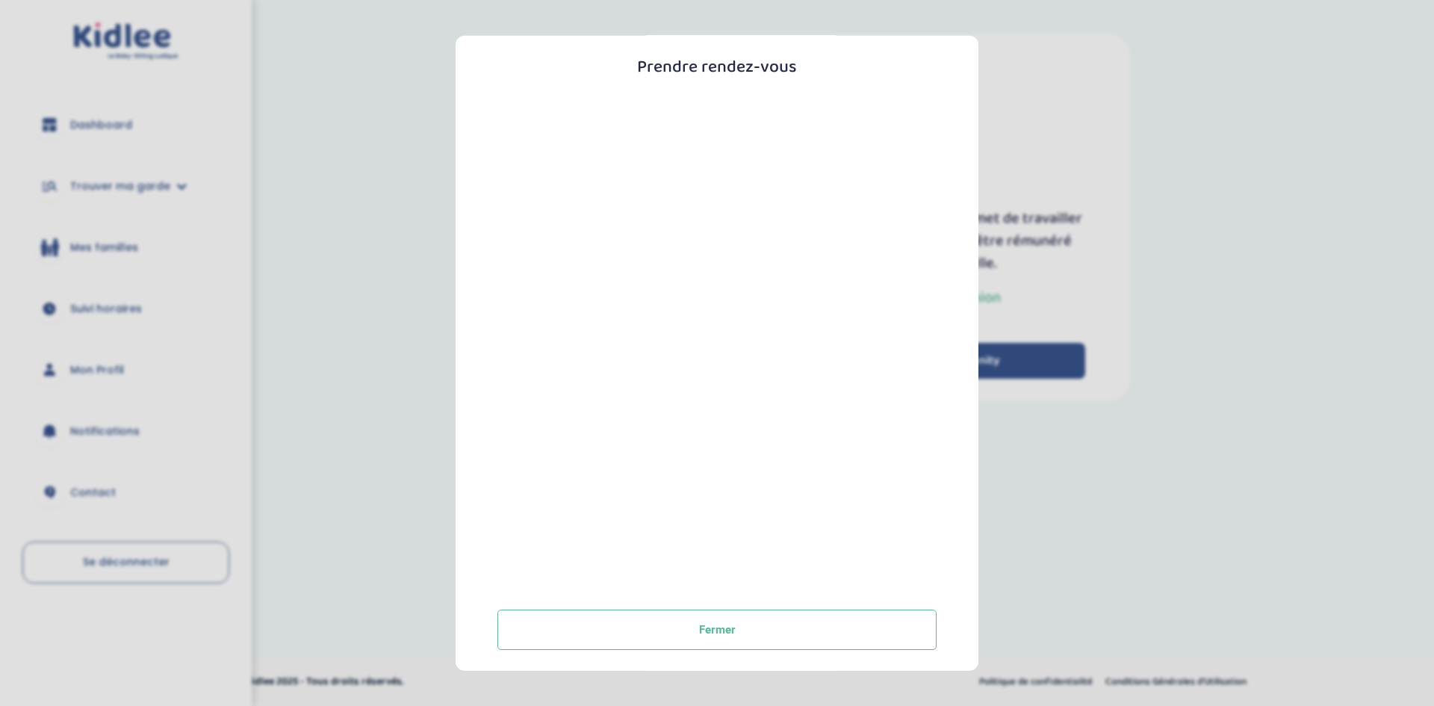
scroll to position [124, 0]
click at [900, 646] on button "Fermer" at bounding box center [716, 627] width 439 height 40
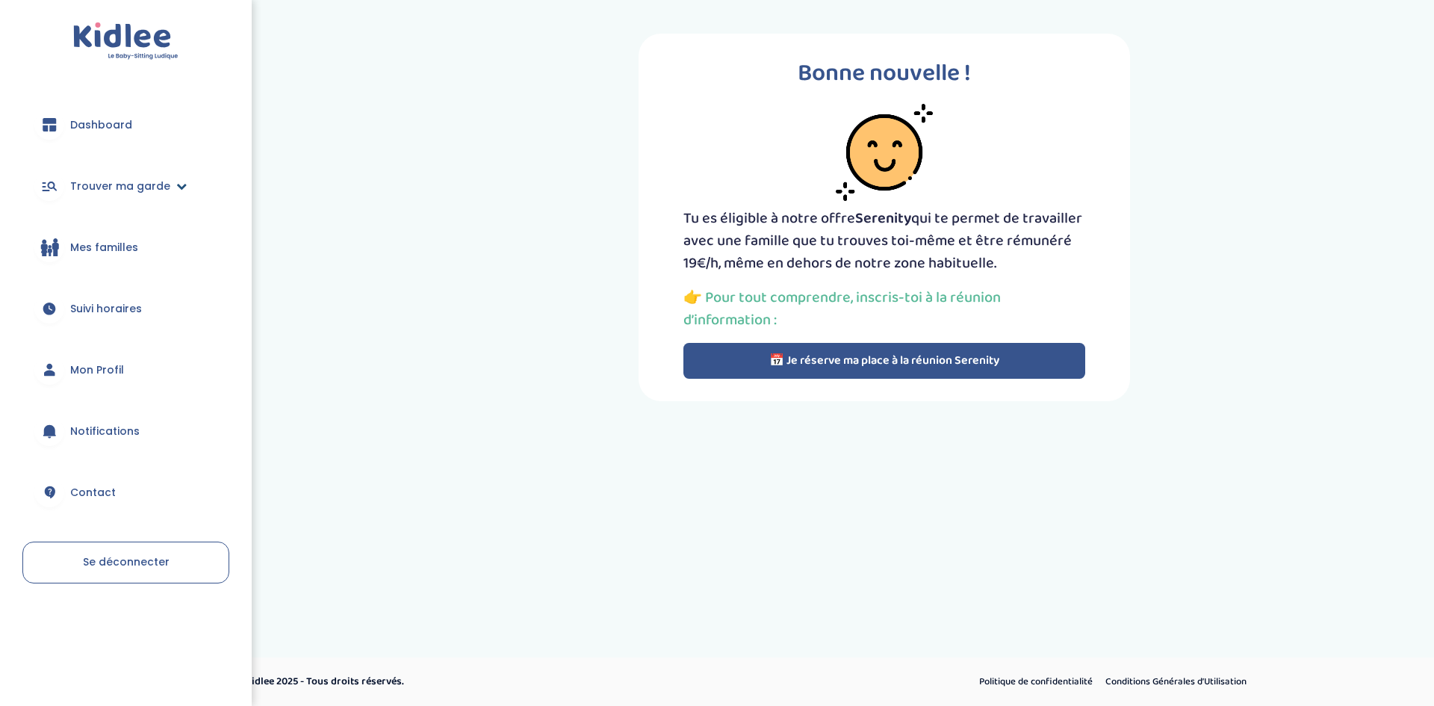
click at [112, 177] on link "Trouver ma garde" at bounding box center [125, 186] width 207 height 54
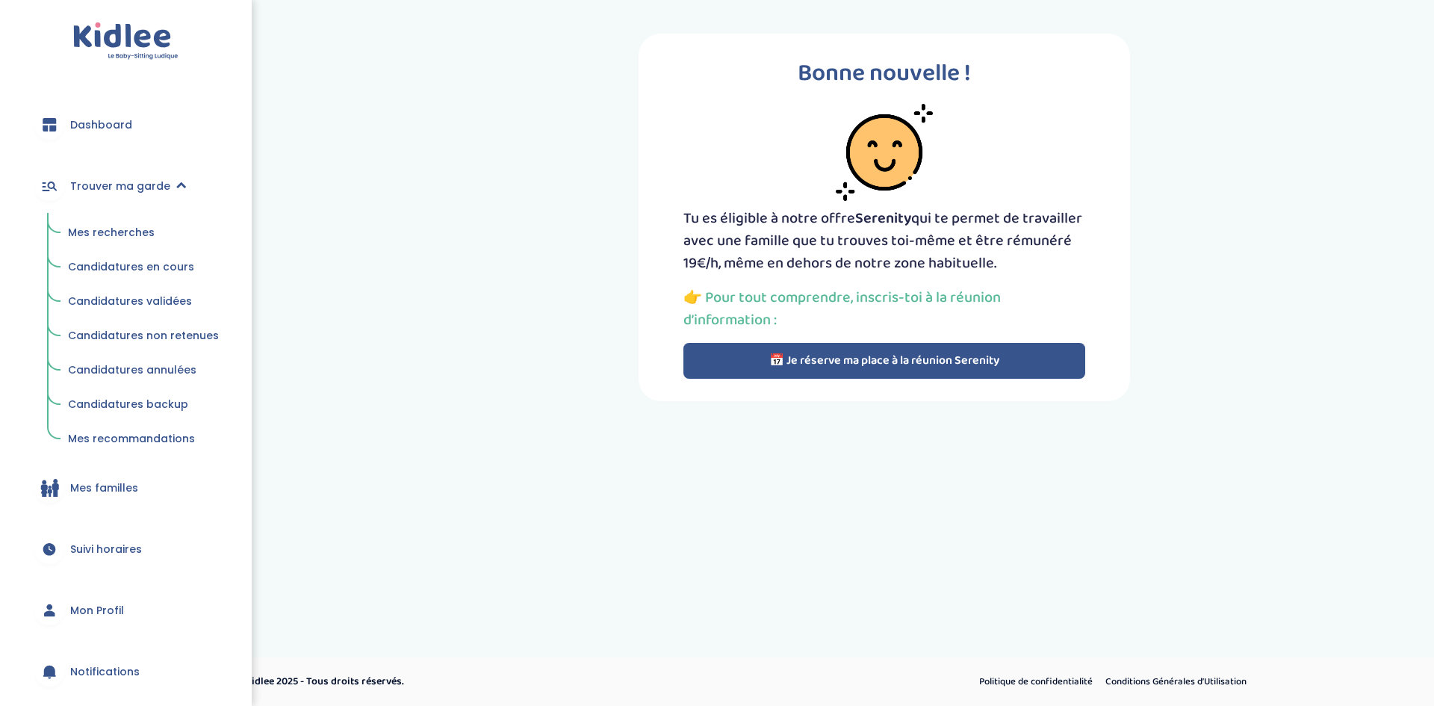
click at [108, 231] on span "Mes recherches" at bounding box center [111, 232] width 87 height 15
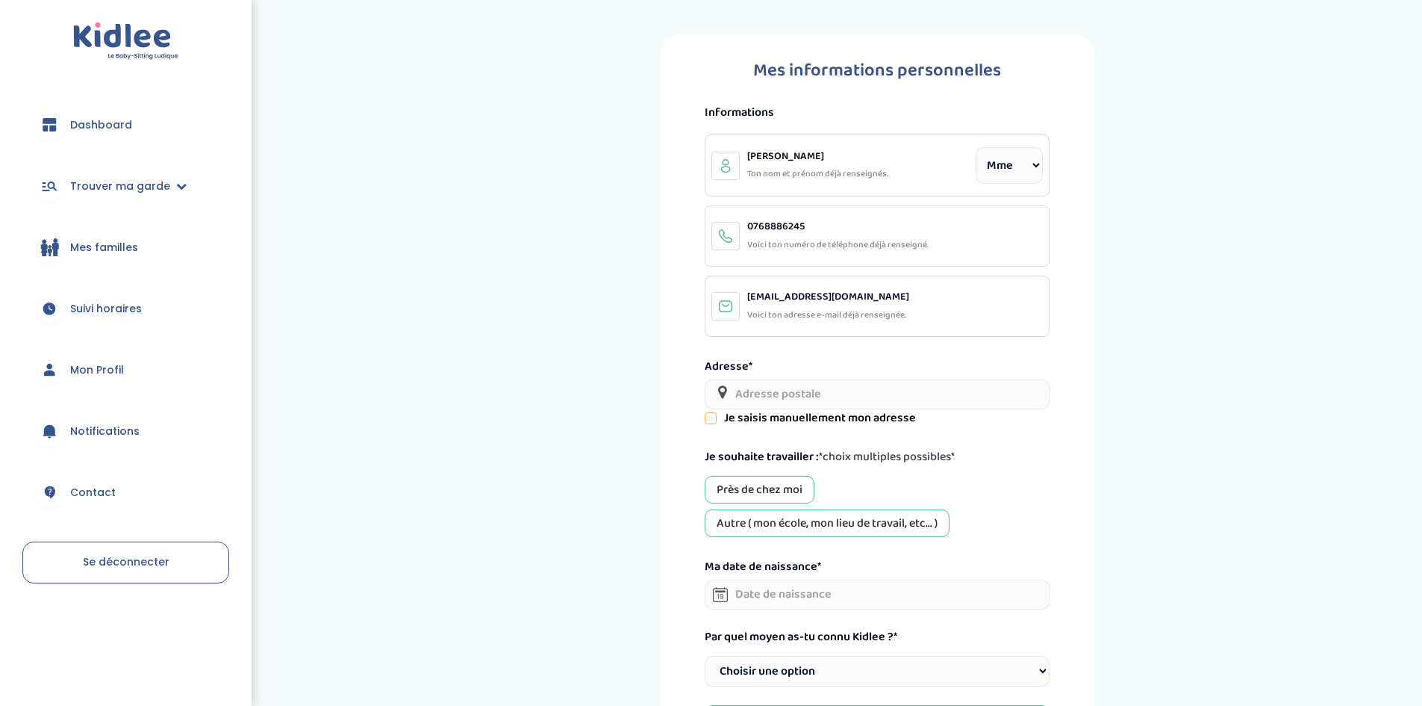
select select "1"
click at [127, 243] on span "Mes familles" at bounding box center [104, 248] width 68 height 16
select select "1"
click at [759, 398] on input "text" at bounding box center [877, 394] width 345 height 30
click at [771, 491] on div "Près de chez moi" at bounding box center [760, 490] width 110 height 28
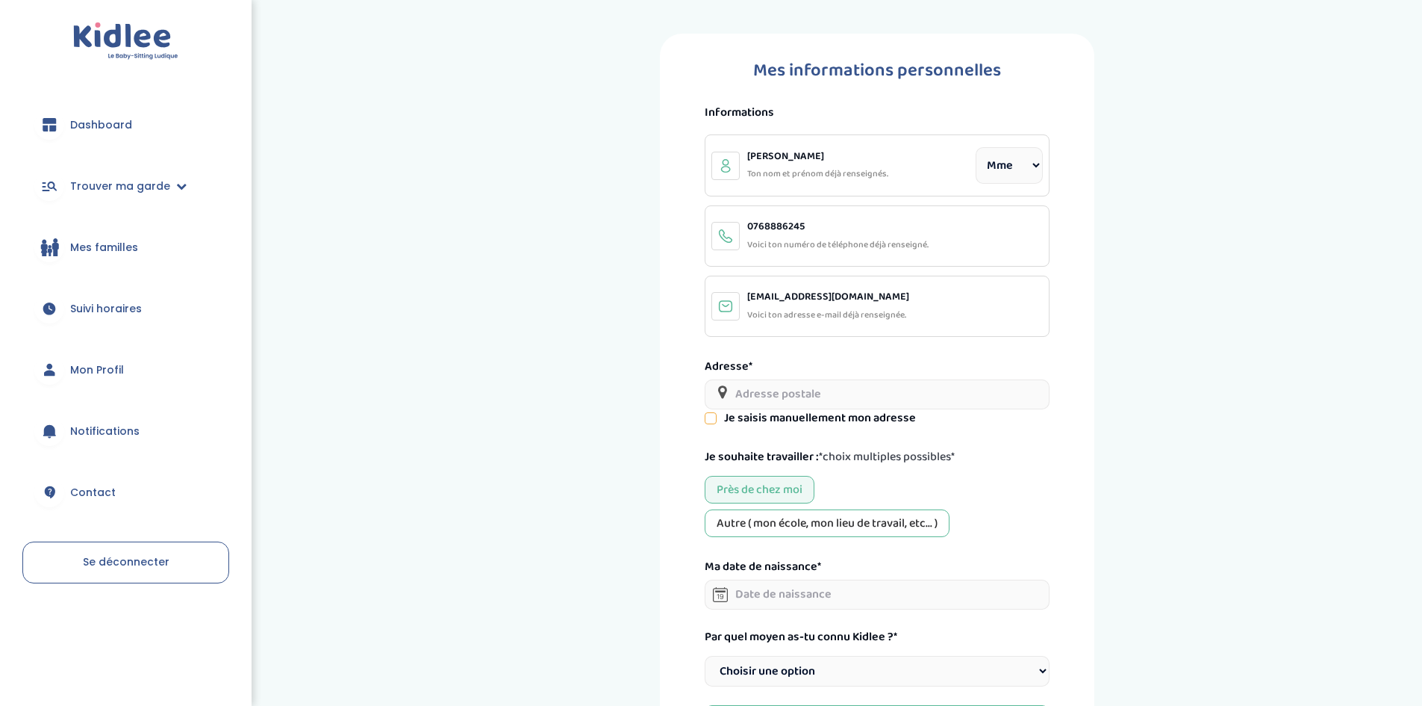
click at [799, 405] on input "text" at bounding box center [877, 394] width 345 height 30
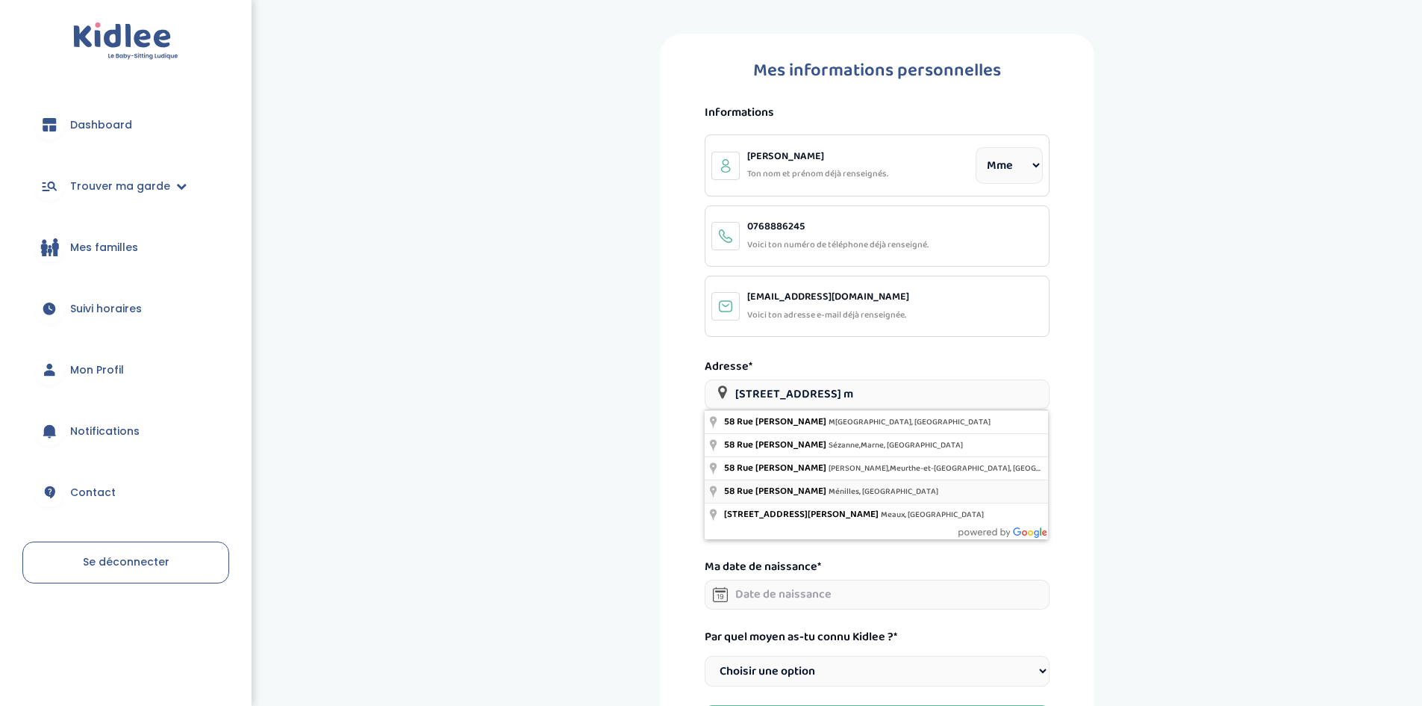
type input "[STREET_ADDRESS][PERSON_NAME]"
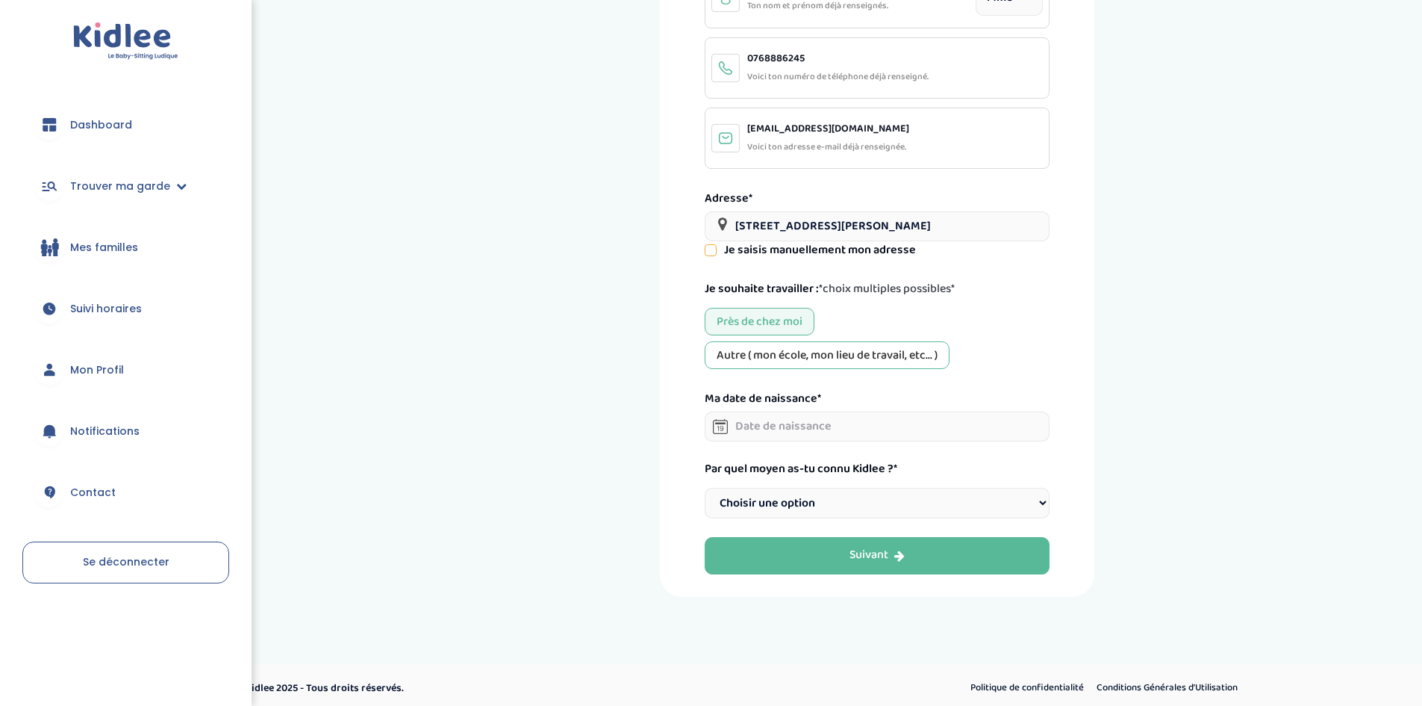
scroll to position [169, 0]
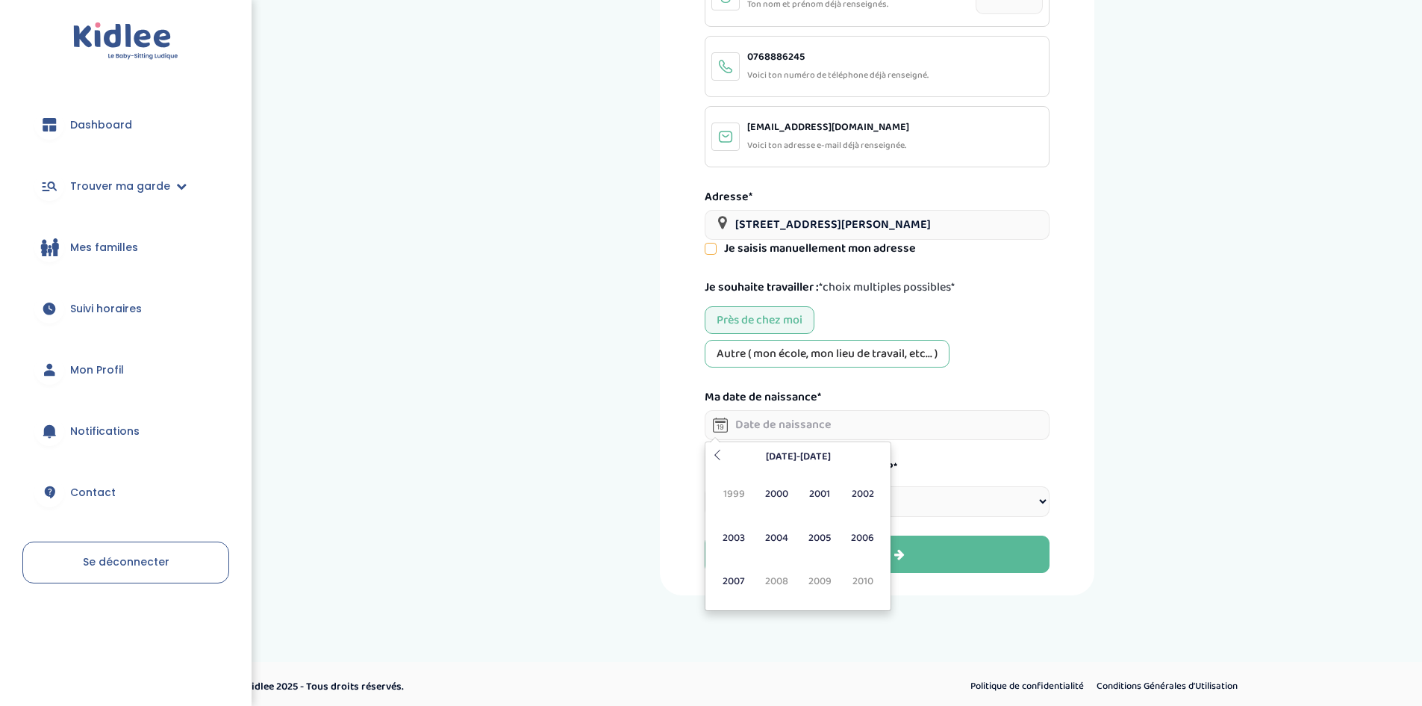
click at [987, 418] on input "text" at bounding box center [877, 425] width 345 height 30
click at [812, 541] on span "2005" at bounding box center [820, 537] width 40 height 40
click at [744, 586] on span "Sep" at bounding box center [735, 581] width 40 height 40
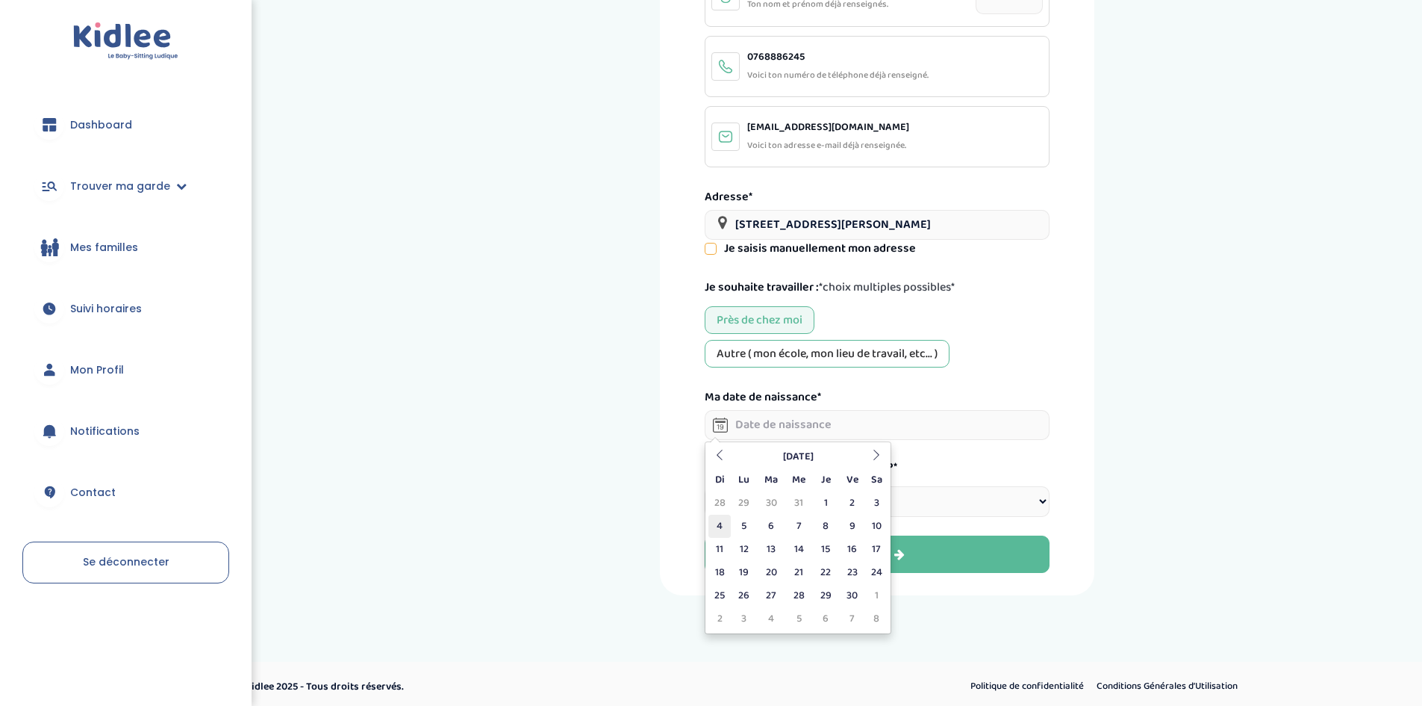
click at [726, 522] on td "4" at bounding box center [720, 525] width 22 height 23
type input "04-09-2005"
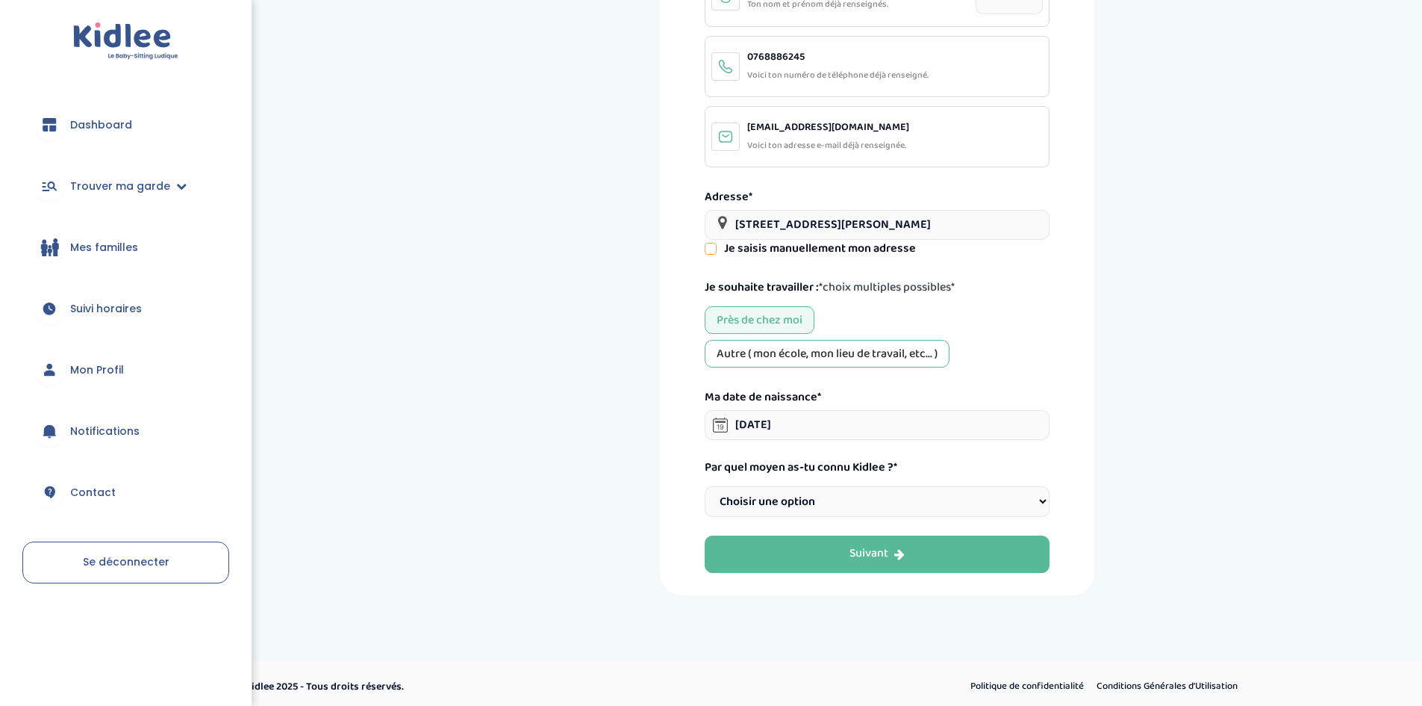
click at [769, 501] on select "Choisir une option Bouche à Oreille Google Plateforme Gens de confiance Faceboo…" at bounding box center [877, 501] width 345 height 31
select select "2"
click at [705, 486] on select "Choisir une option Bouche à Oreille Google Plateforme Gens de confiance Faceboo…" at bounding box center [877, 501] width 345 height 31
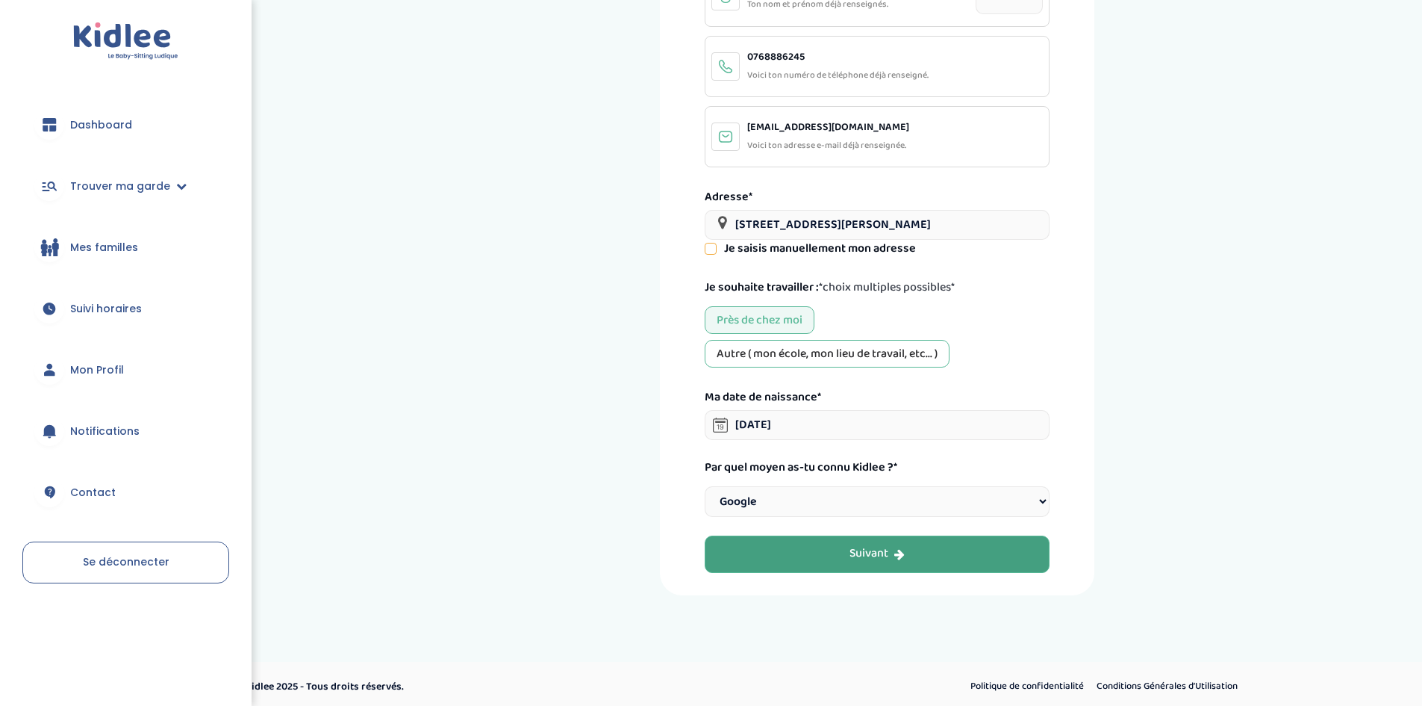
click at [837, 563] on button "Suivant" at bounding box center [877, 553] width 345 height 37
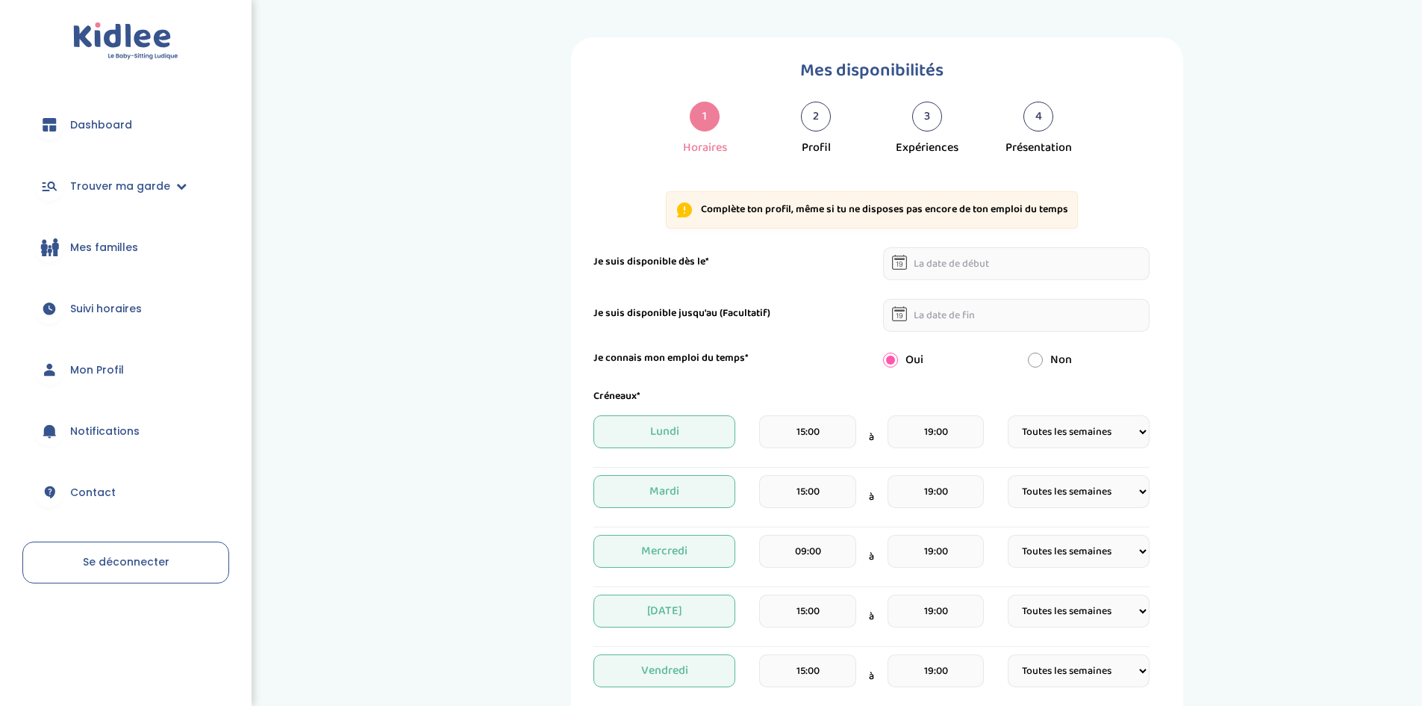
select select "1"
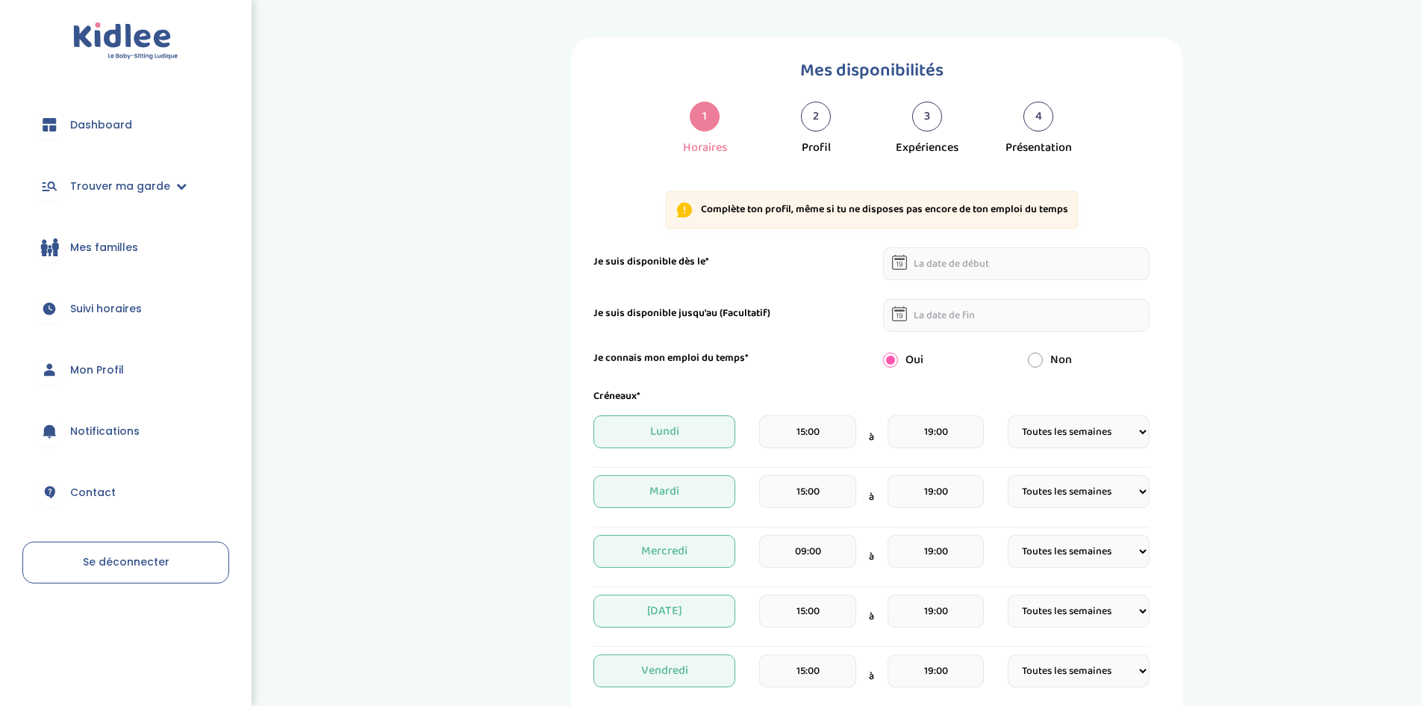
select select "1"
click at [929, 264] on input "text" at bounding box center [1016, 263] width 267 height 33
click at [1025, 358] on td "10" at bounding box center [1031, 366] width 26 height 23
type input "10-10-2025"
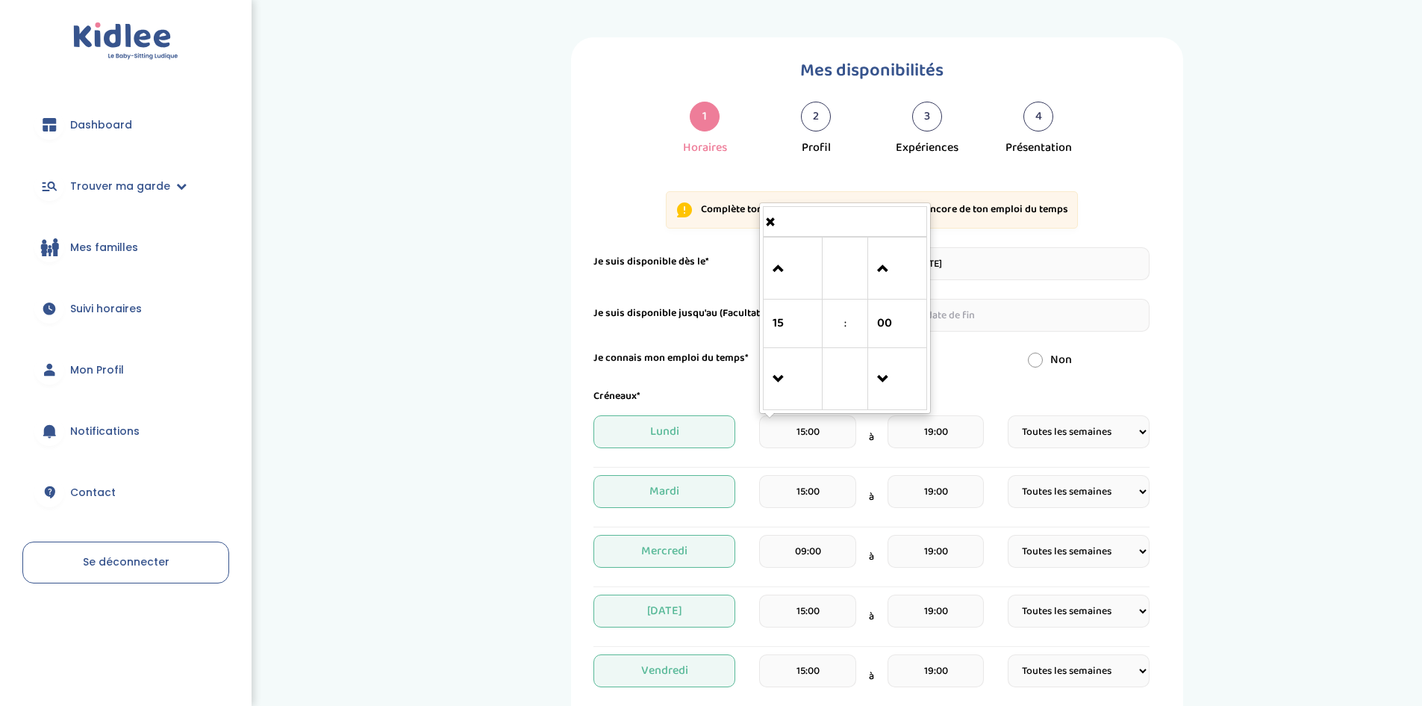
click at [772, 437] on input "15:00" at bounding box center [807, 431] width 96 height 33
click at [785, 240] on td at bounding box center [793, 268] width 59 height 62
click at [776, 264] on span at bounding box center [793, 269] width 40 height 40
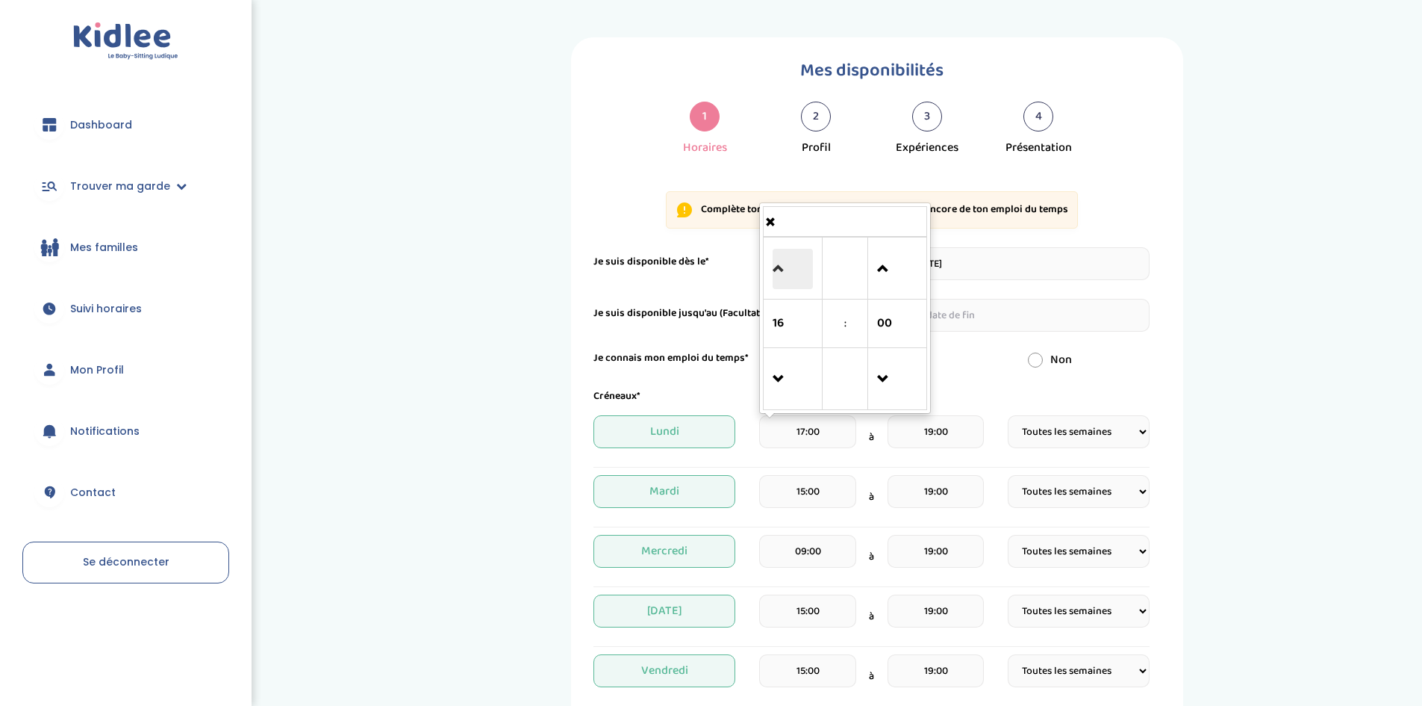
click at [776, 264] on span at bounding box center [793, 269] width 40 height 40
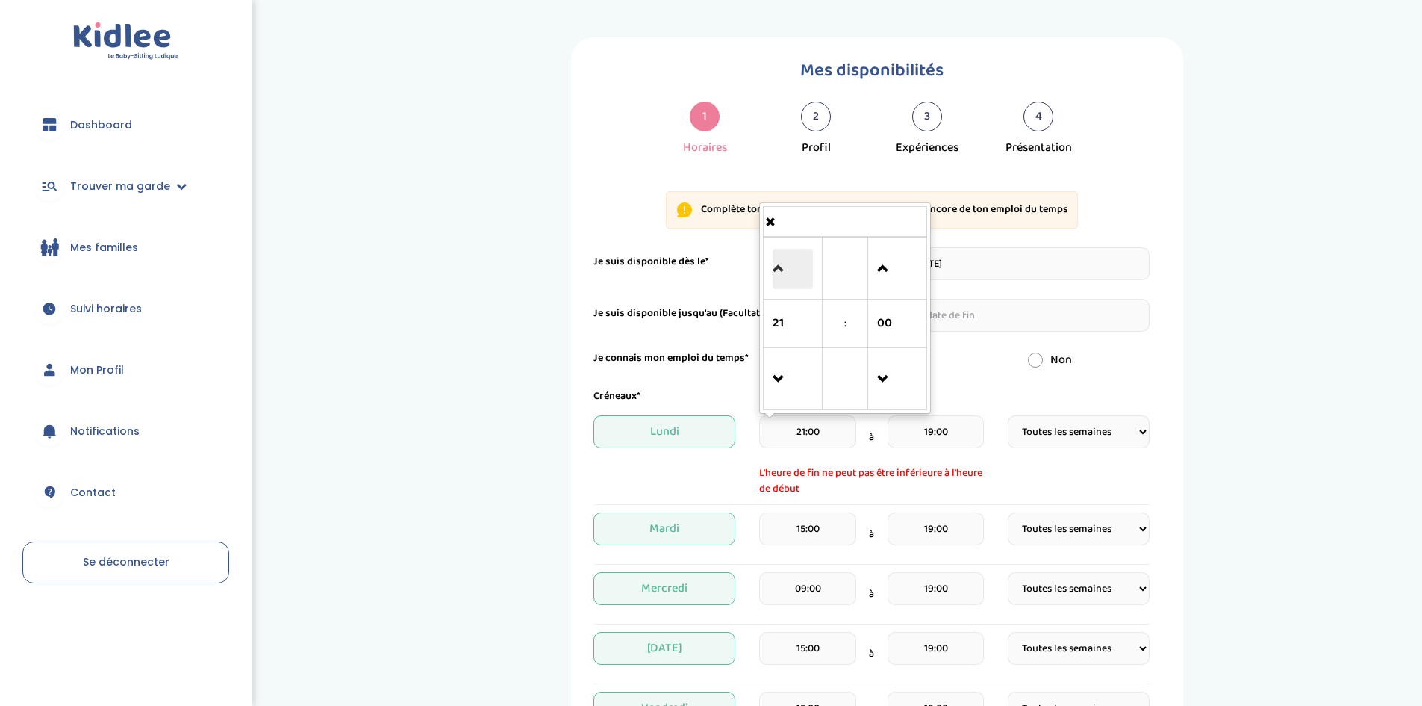
click at [776, 264] on span at bounding box center [793, 269] width 40 height 40
click at [789, 370] on span at bounding box center [793, 379] width 40 height 40
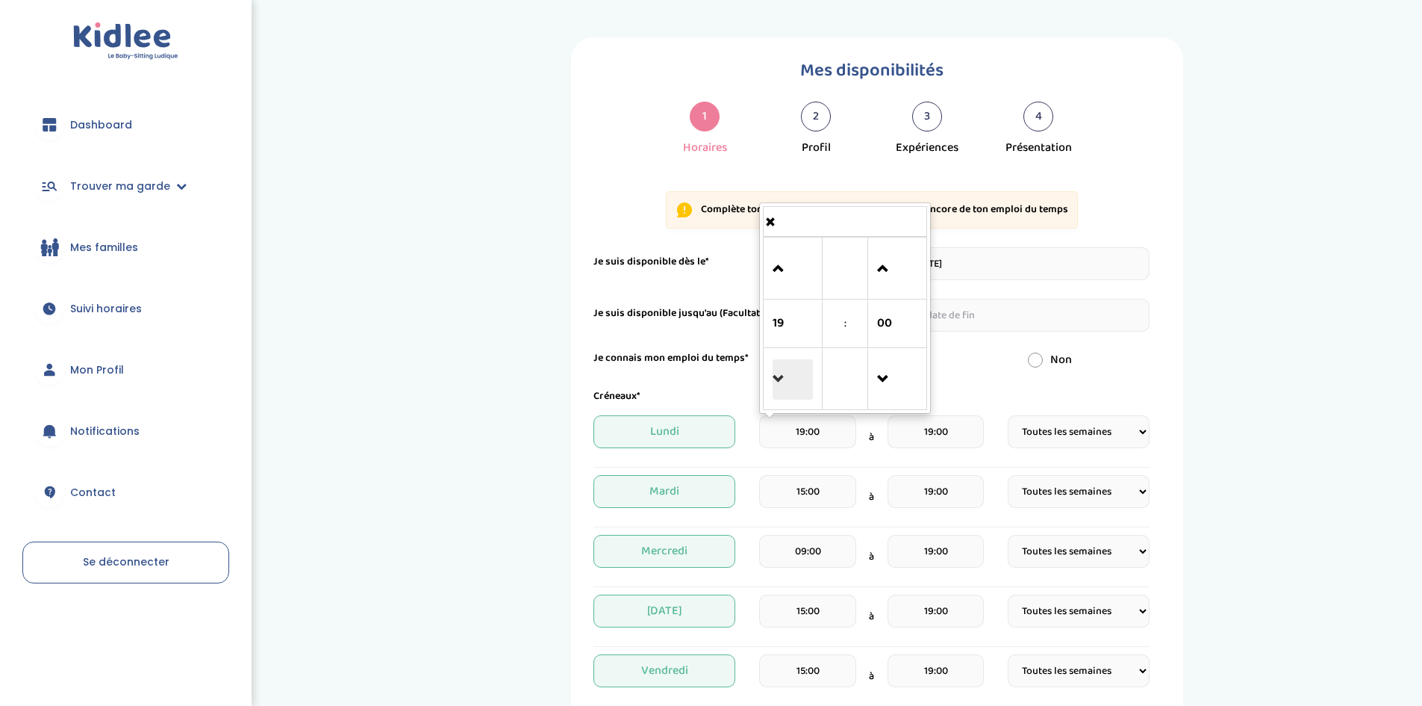
click at [789, 370] on span at bounding box center [793, 379] width 40 height 40
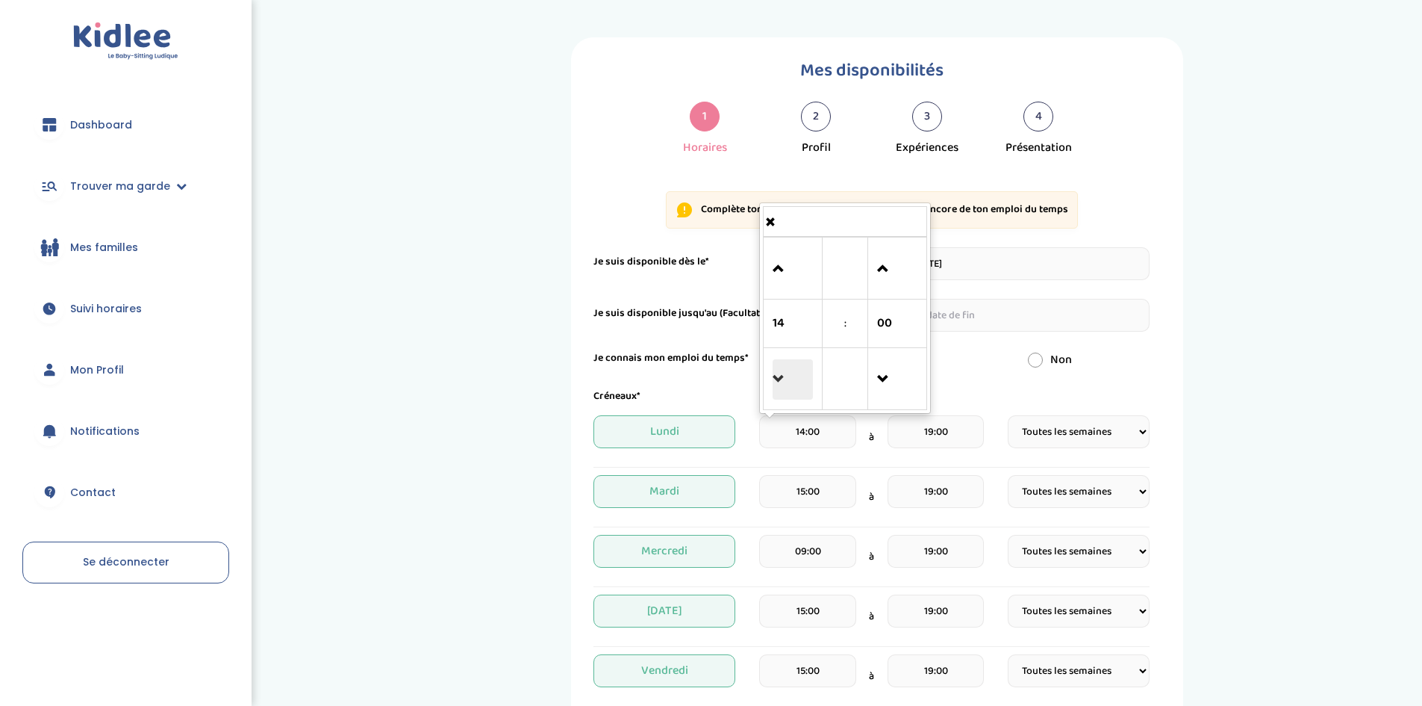
click at [789, 370] on span at bounding box center [793, 379] width 40 height 40
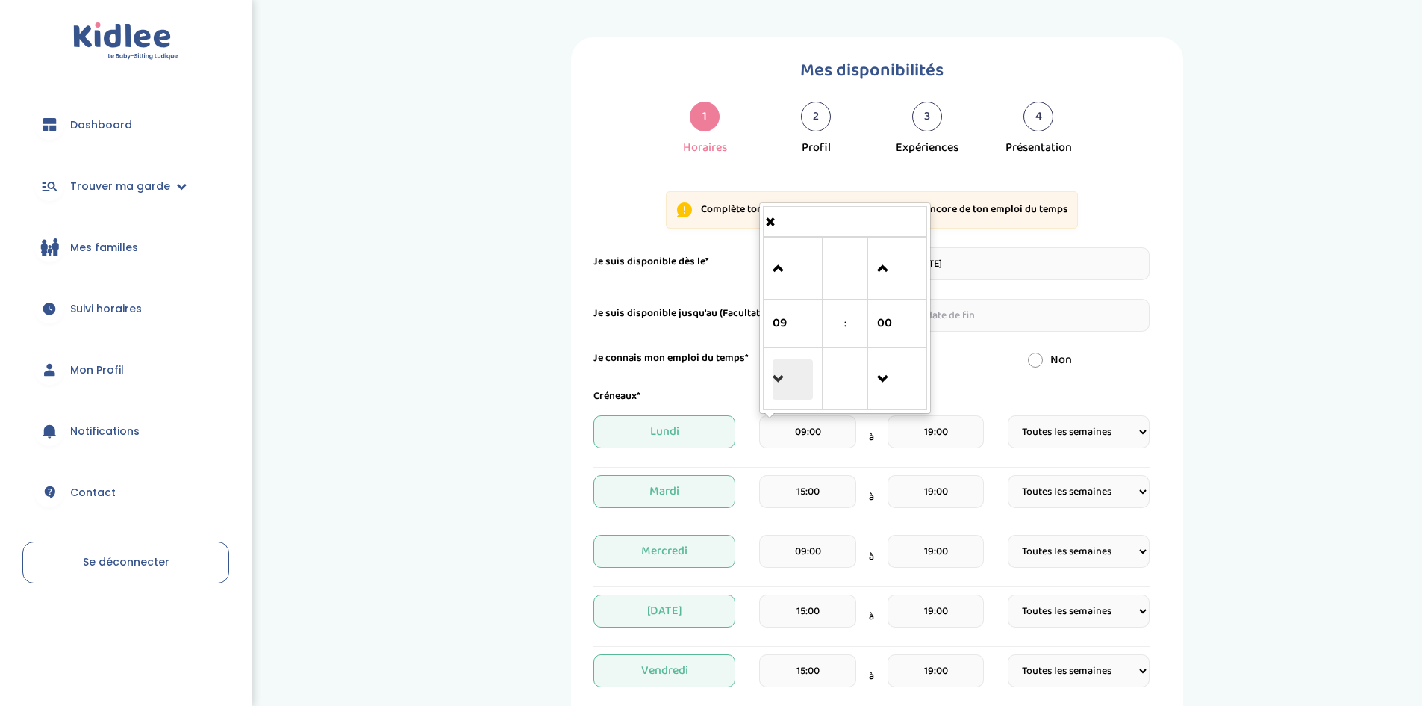
click at [789, 370] on span at bounding box center [793, 379] width 40 height 40
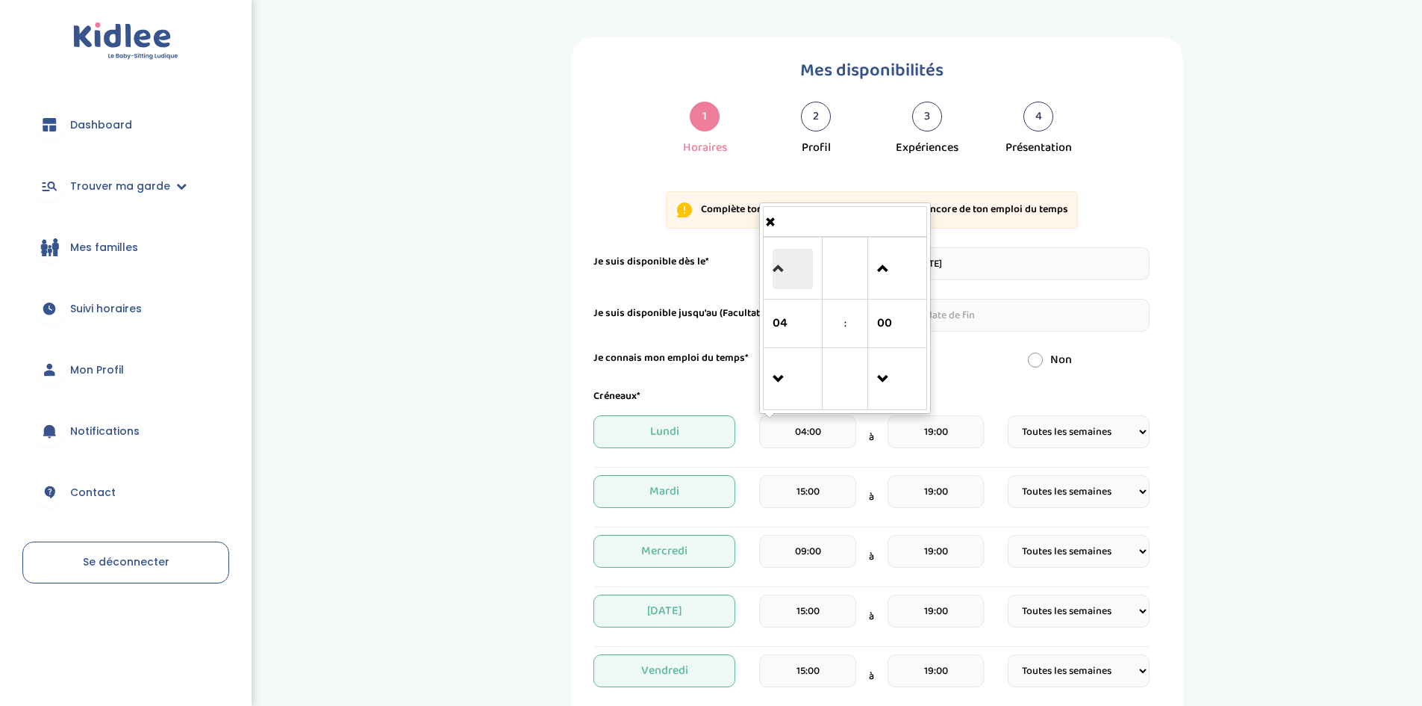
click at [790, 270] on span at bounding box center [793, 269] width 40 height 40
type input "05:00"
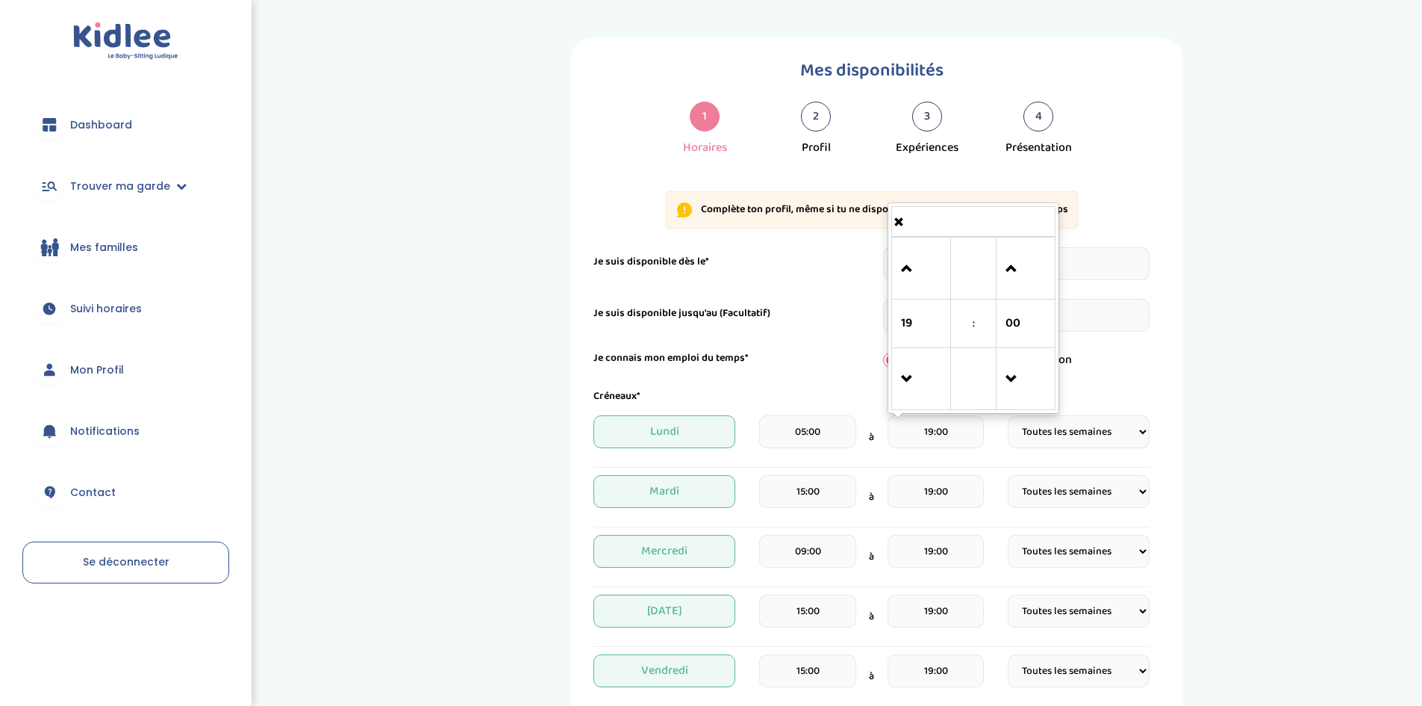
click at [948, 444] on input "19:00" at bounding box center [936, 431] width 96 height 33
click at [906, 393] on span at bounding box center [921, 379] width 40 height 40
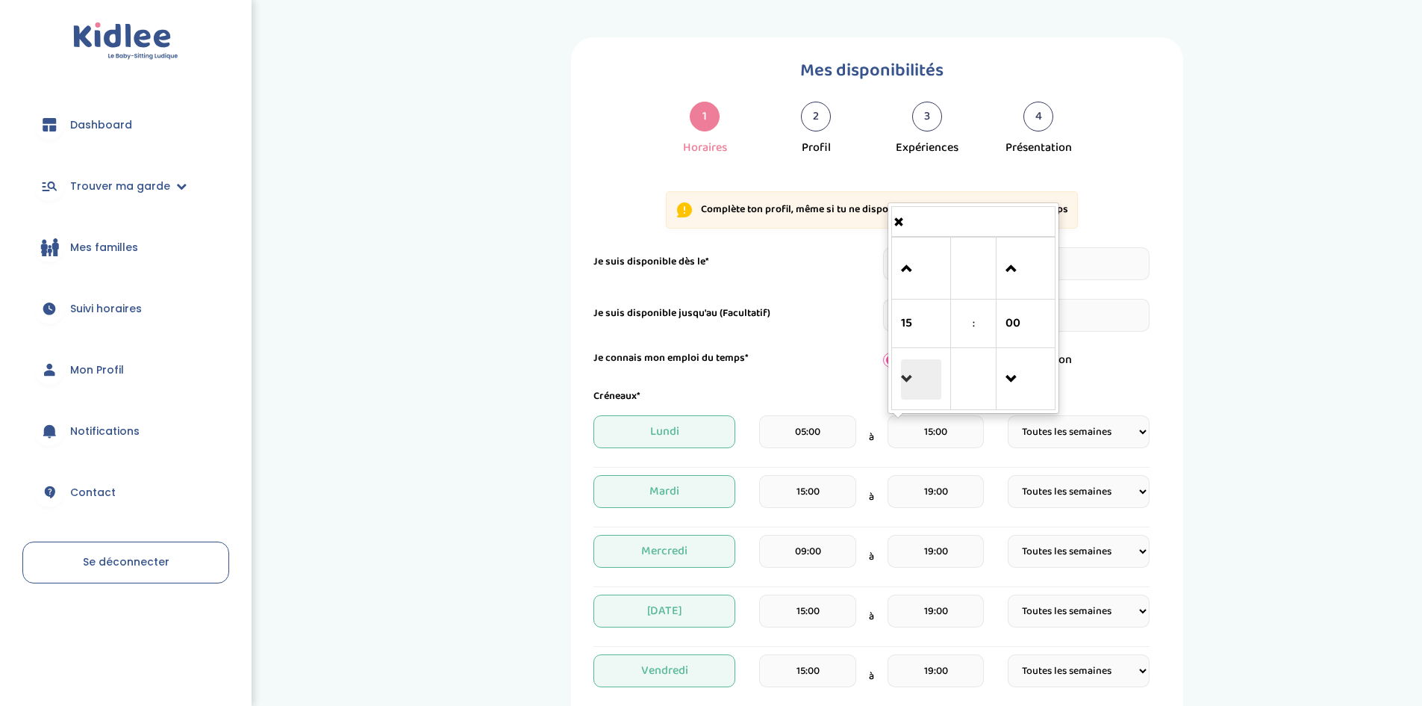
click at [906, 393] on span at bounding box center [921, 379] width 40 height 40
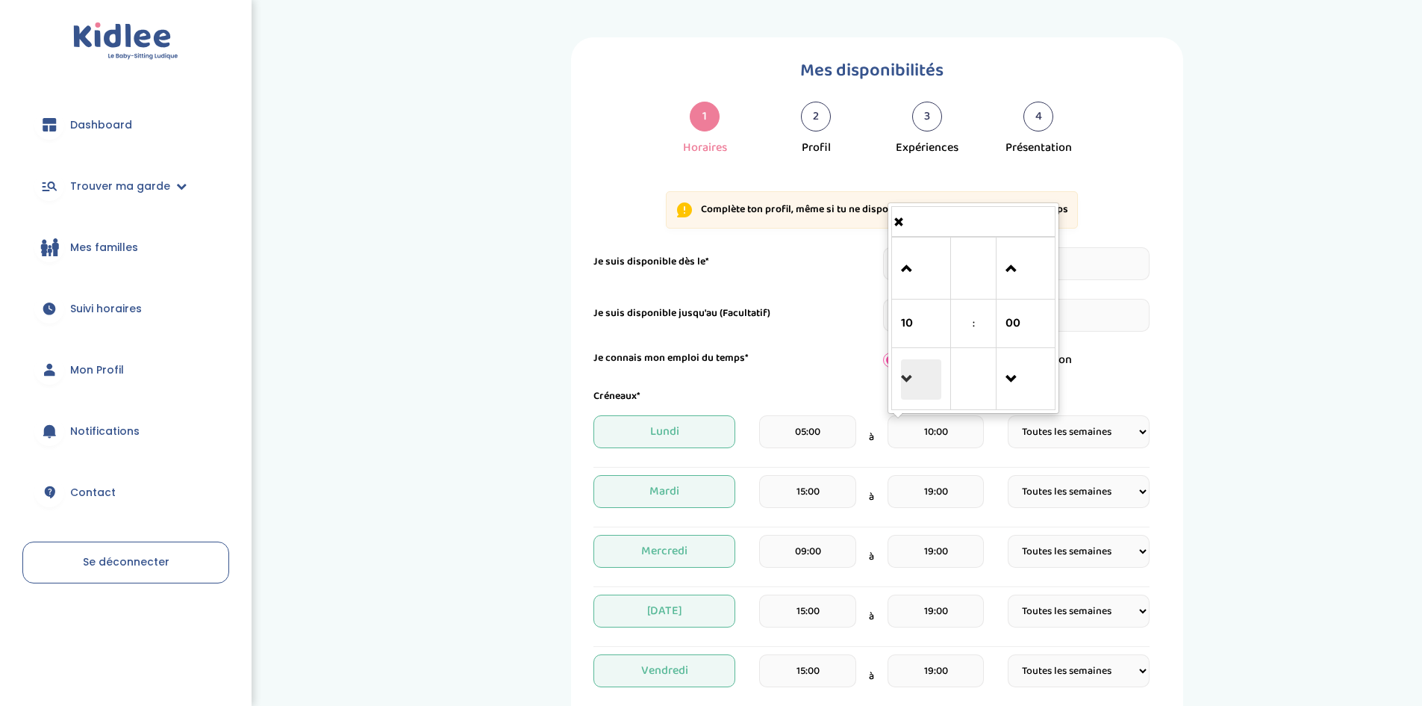
click at [906, 393] on span at bounding box center [921, 379] width 40 height 40
click at [903, 264] on span at bounding box center [921, 269] width 40 height 40
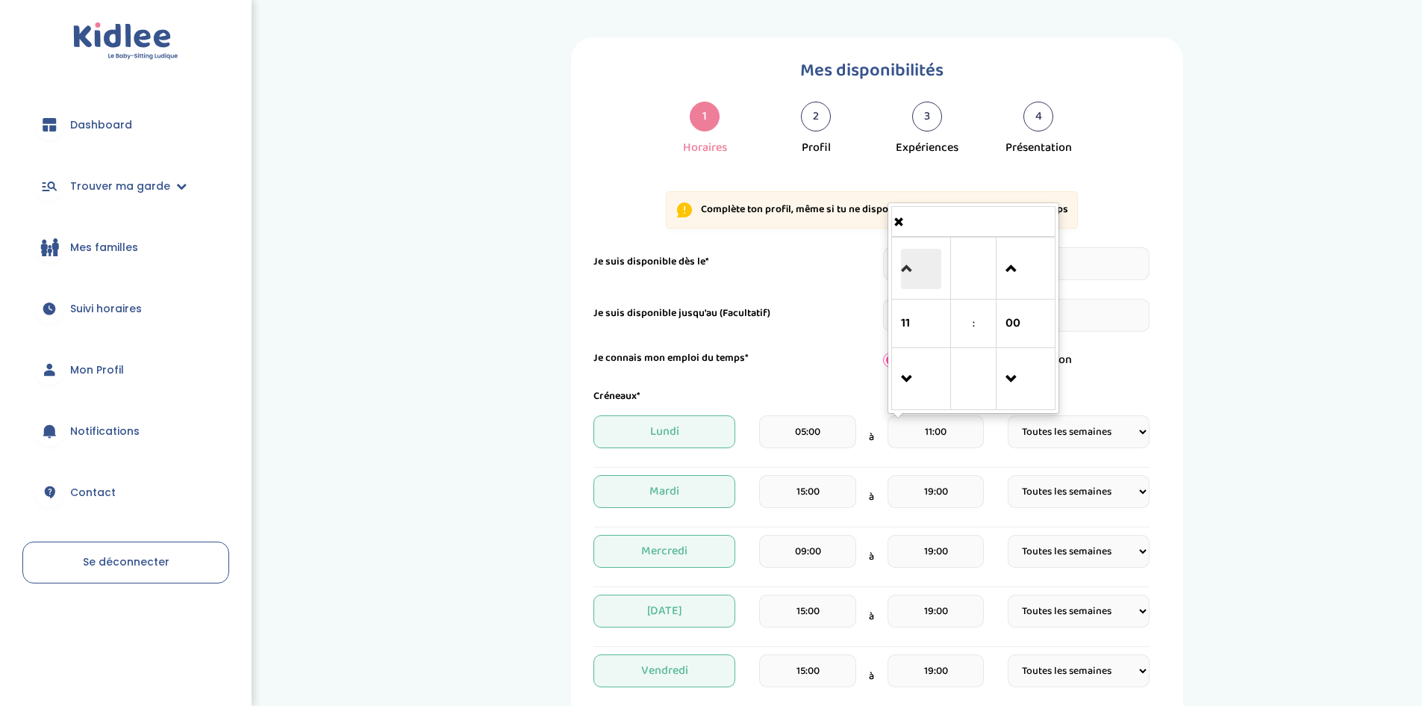
click at [903, 264] on span at bounding box center [921, 269] width 40 height 40
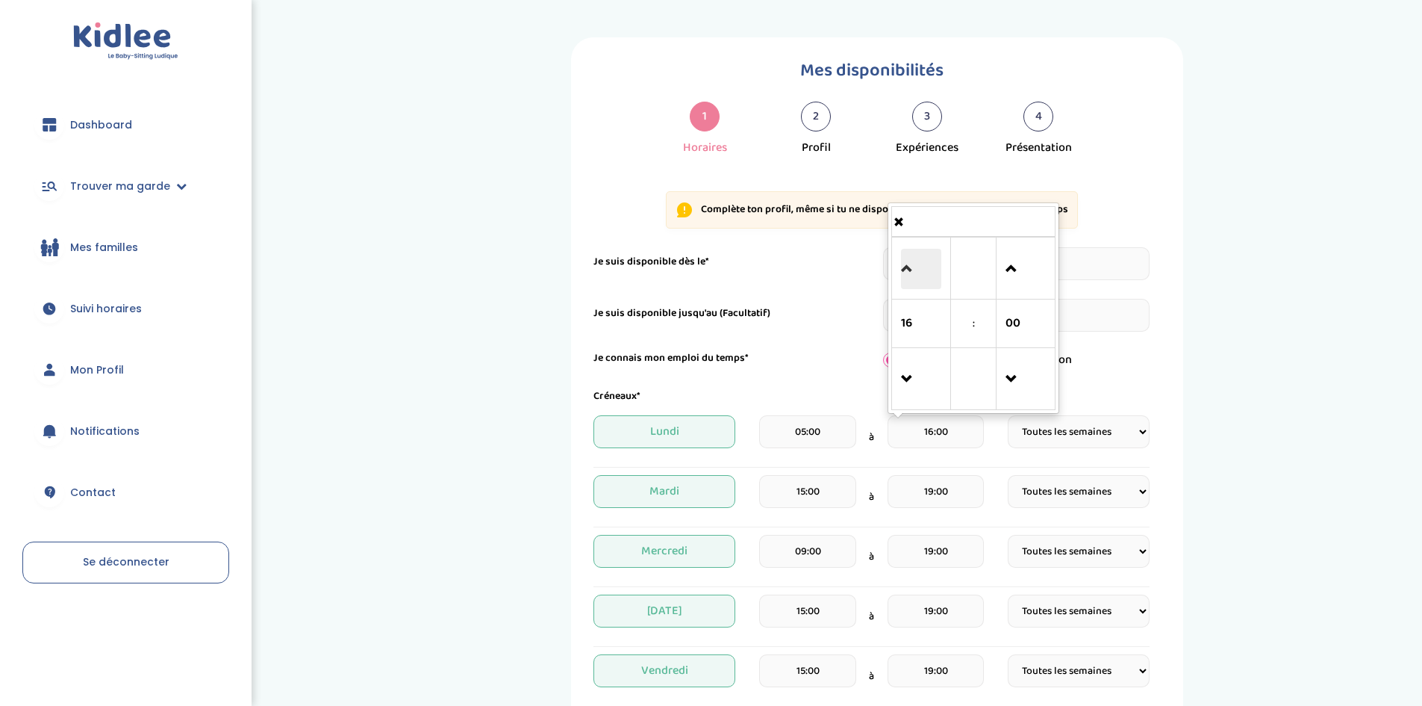
click at [903, 264] on span at bounding box center [921, 269] width 40 height 40
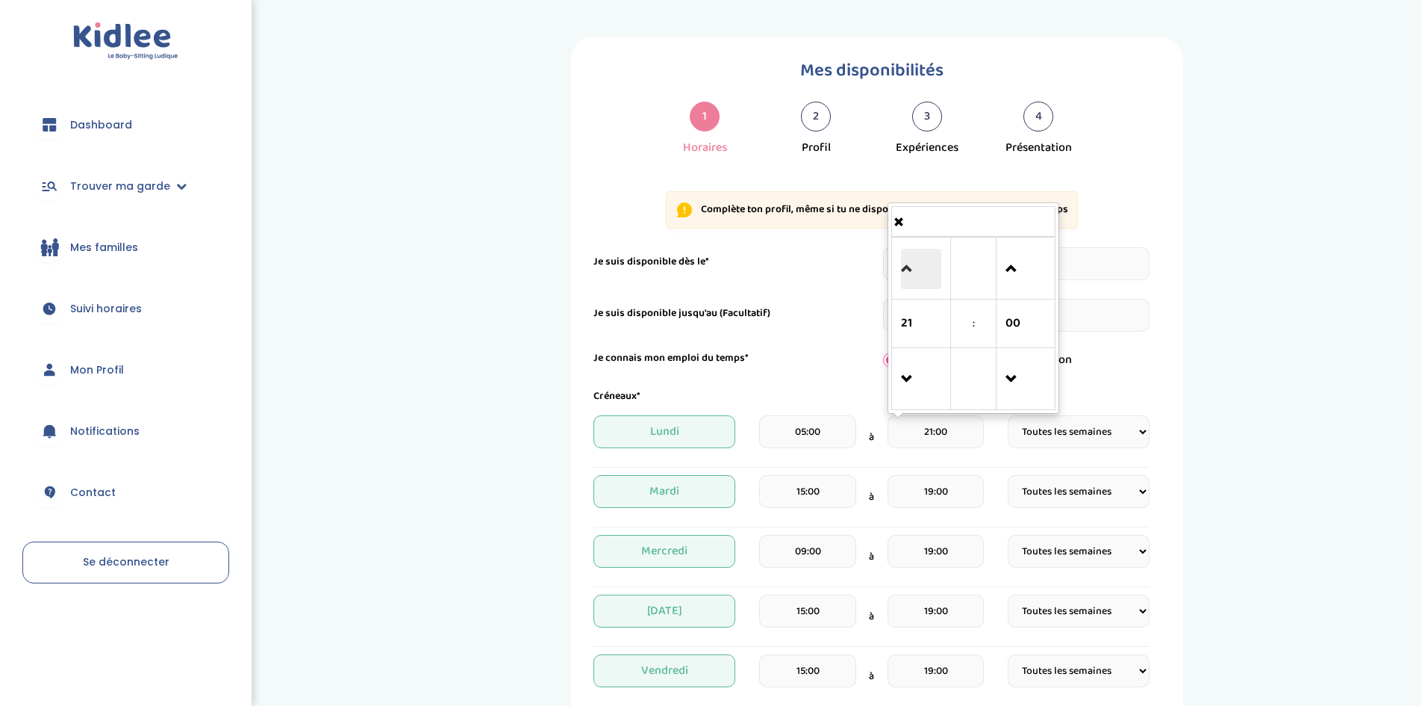
click at [903, 264] on span at bounding box center [921, 269] width 40 height 40
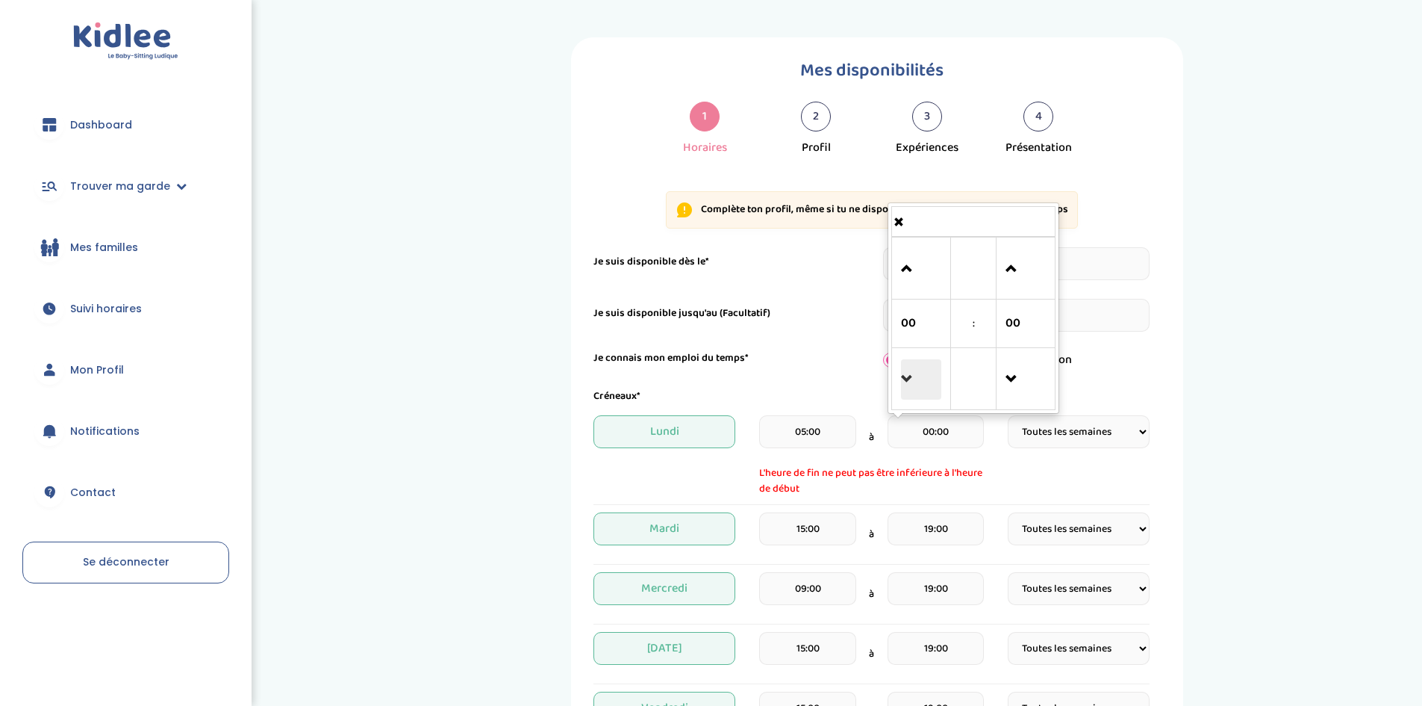
click at [911, 396] on span at bounding box center [921, 379] width 40 height 40
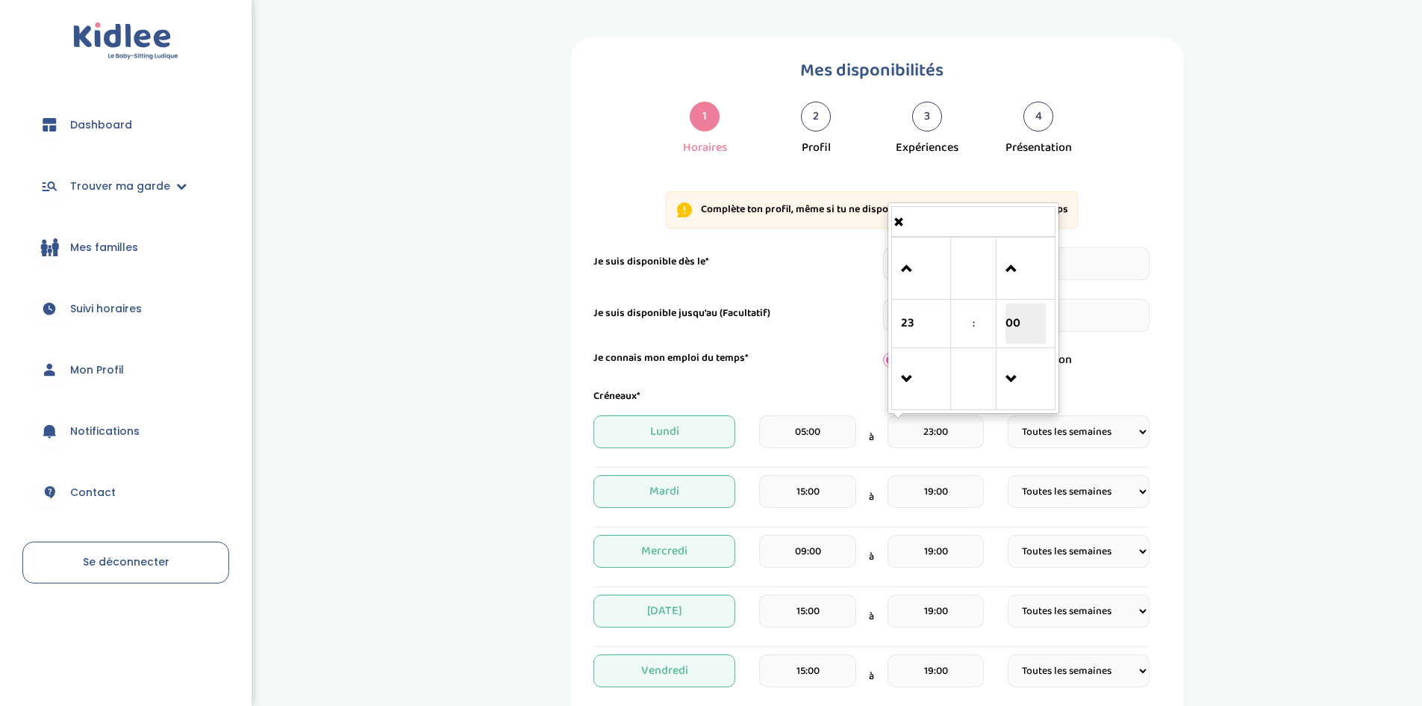
click at [1030, 331] on span "00" at bounding box center [1026, 323] width 40 height 40
click at [1040, 376] on td "45" at bounding box center [1035, 385] width 41 height 49
type input "23:45"
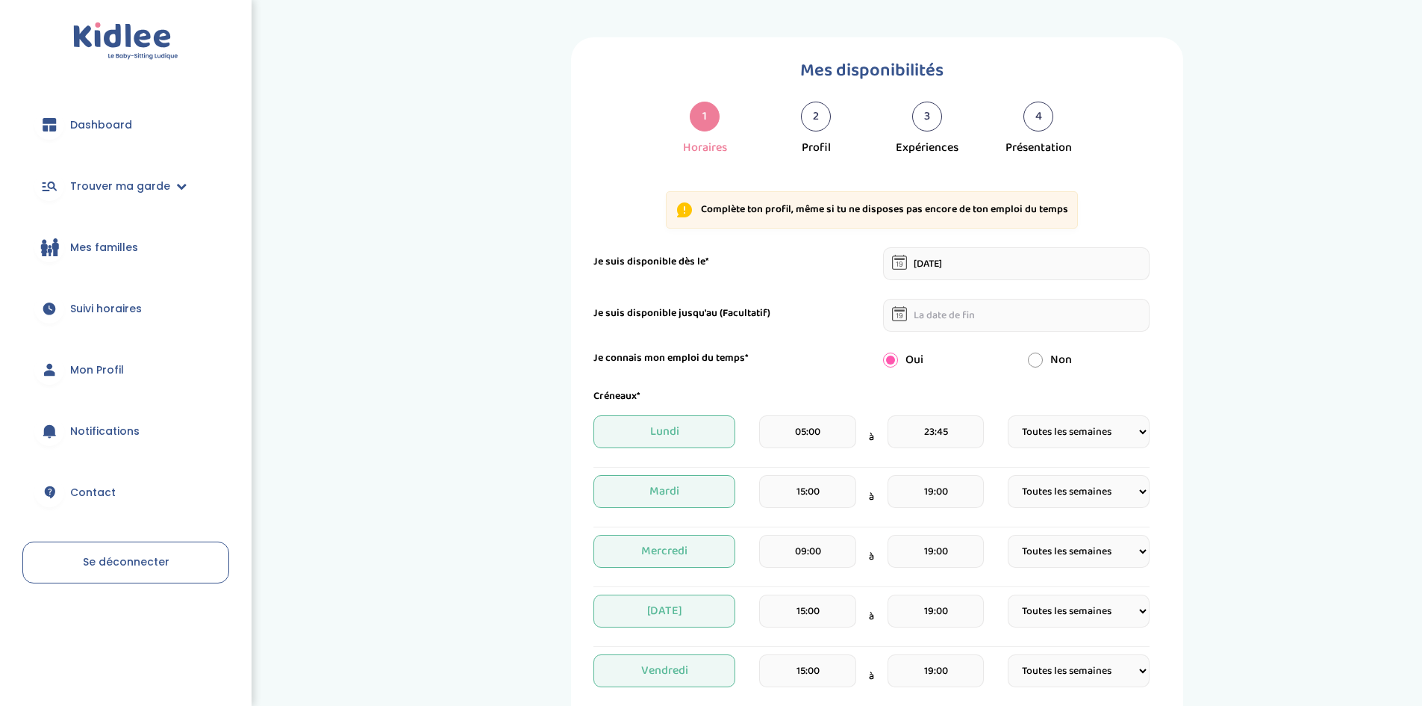
click at [1181, 358] on div "Mes disponibilités 1 Horaires 2 Profil 3 Expériences 4 Présentation Indique nou…" at bounding box center [877, 578] width 612 height 1083
click at [1107, 432] on select "Fréquence Toutes les semaines Toutes les 2 semaines Tous les mois" at bounding box center [1079, 431] width 142 height 33
select select "4"
click at [1008, 415] on select "Fréquence Toutes les semaines Toutes les 2 semaines Tous les mois" at bounding box center [1079, 431] width 142 height 33
click at [825, 497] on input "15:00" at bounding box center [807, 491] width 96 height 33
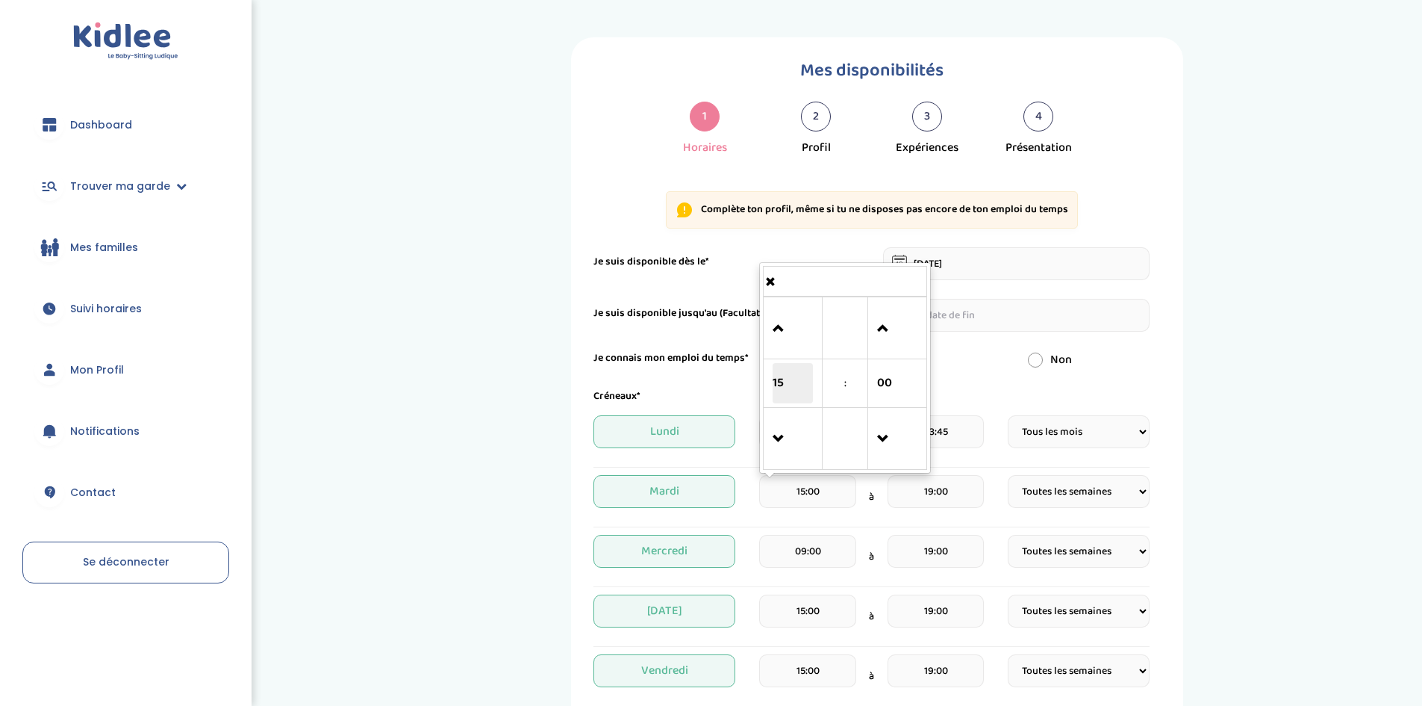
click at [797, 374] on span "15" at bounding box center [793, 383] width 40 height 40
click at [806, 347] on td "05" at bounding box center [825, 342] width 41 height 28
type input "05:00"
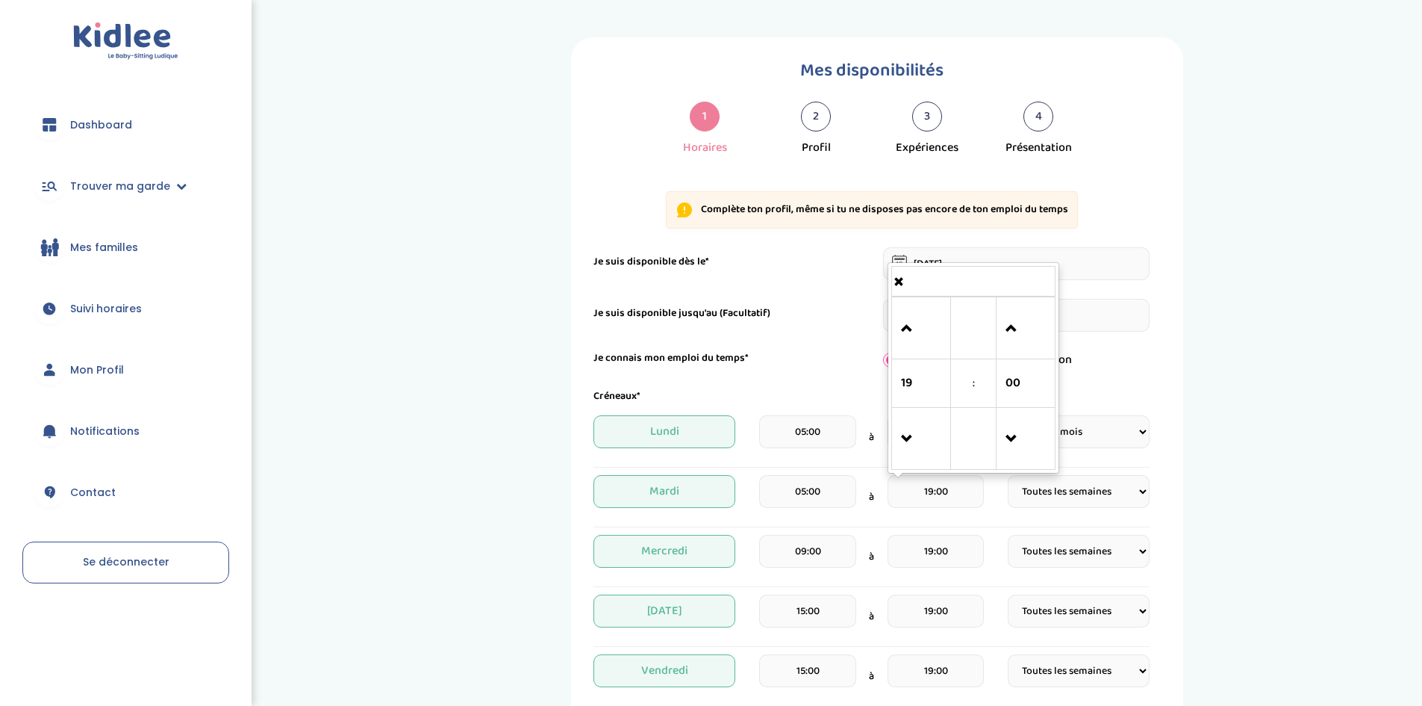
click at [932, 491] on input "19:00" at bounding box center [936, 491] width 96 height 33
click at [923, 397] on span "19" at bounding box center [921, 383] width 40 height 40
click at [1027, 458] on td "23" at bounding box center [1035, 455] width 41 height 28
click at [1015, 402] on span "00" at bounding box center [1026, 383] width 40 height 40
click at [1035, 438] on td "45" at bounding box center [1035, 445] width 41 height 49
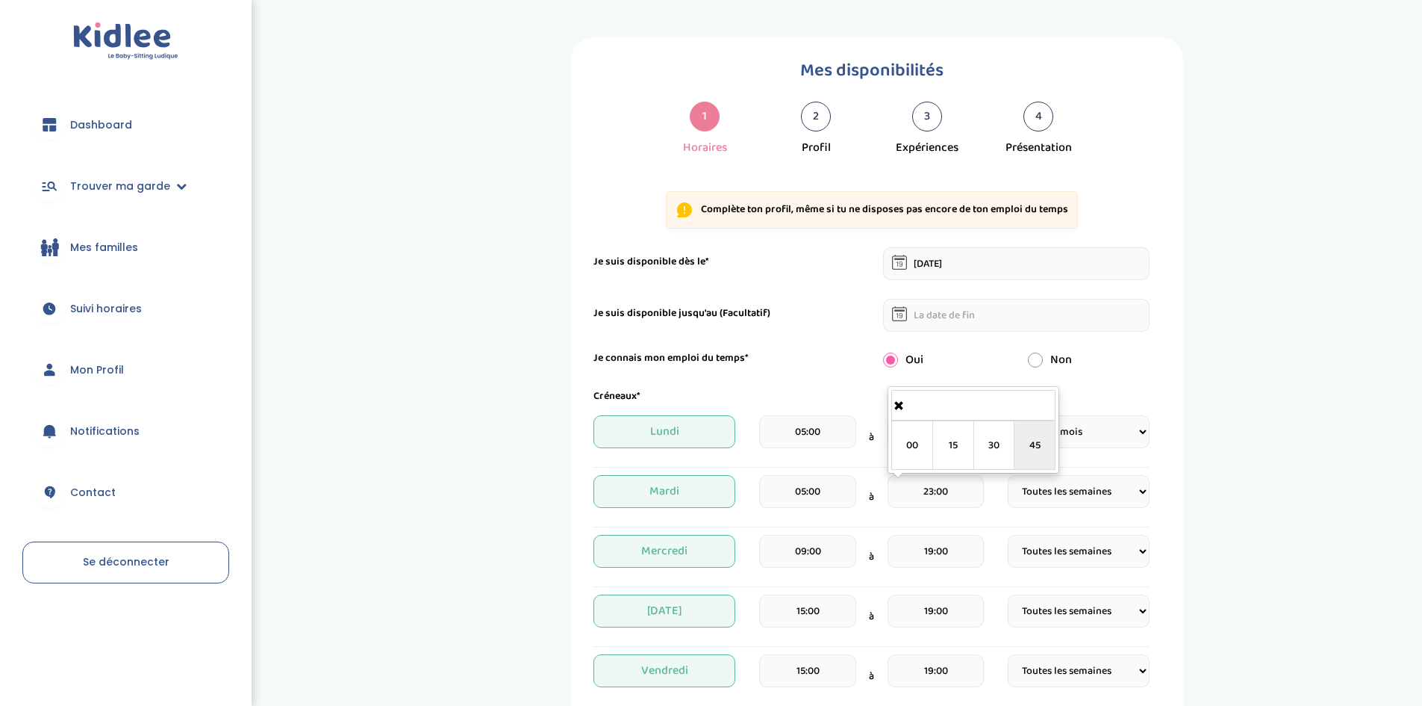
type input "23:45"
click at [1048, 494] on select "Fréquence Toutes les semaines Toutes les 2 semaines Tous les mois" at bounding box center [1079, 491] width 142 height 33
select select "4"
click at [1008, 475] on select "Fréquence Toutes les semaines Toutes les 2 semaines Tous les mois" at bounding box center [1079, 491] width 142 height 33
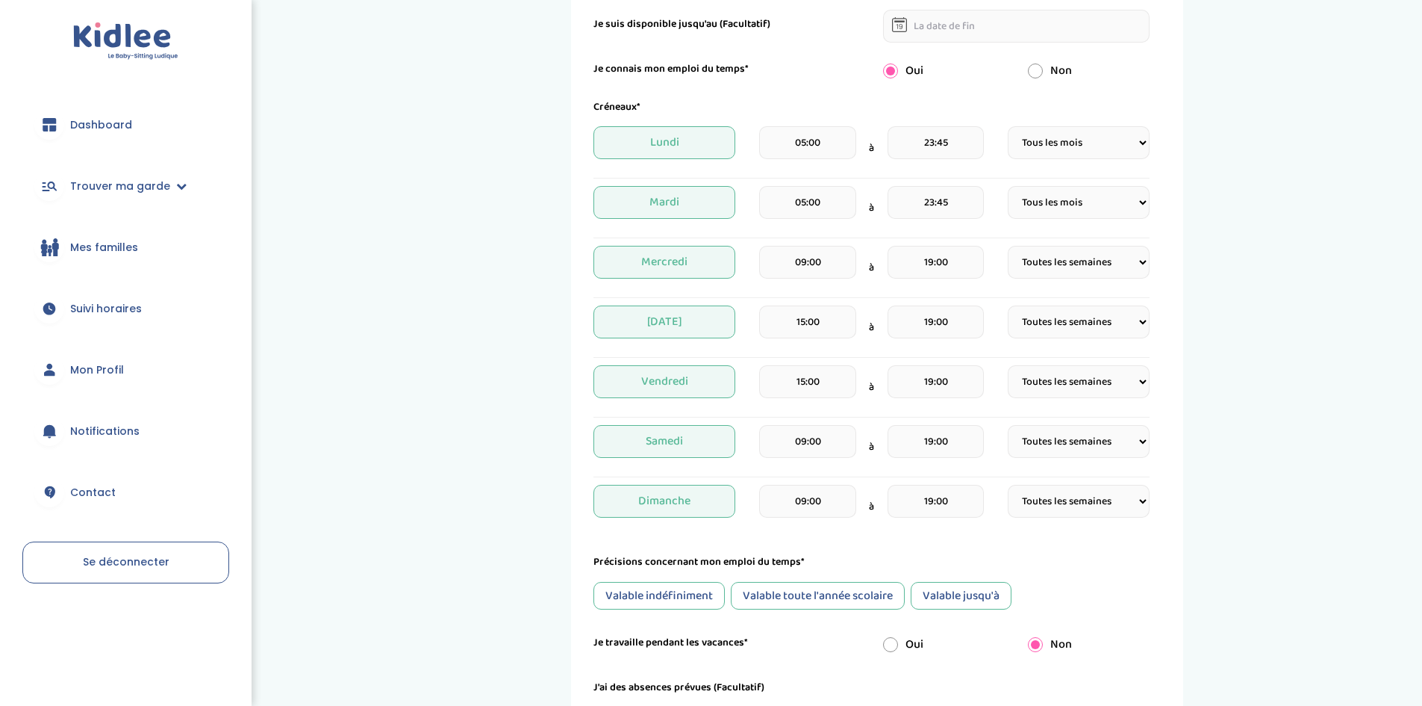
scroll to position [308, 0]
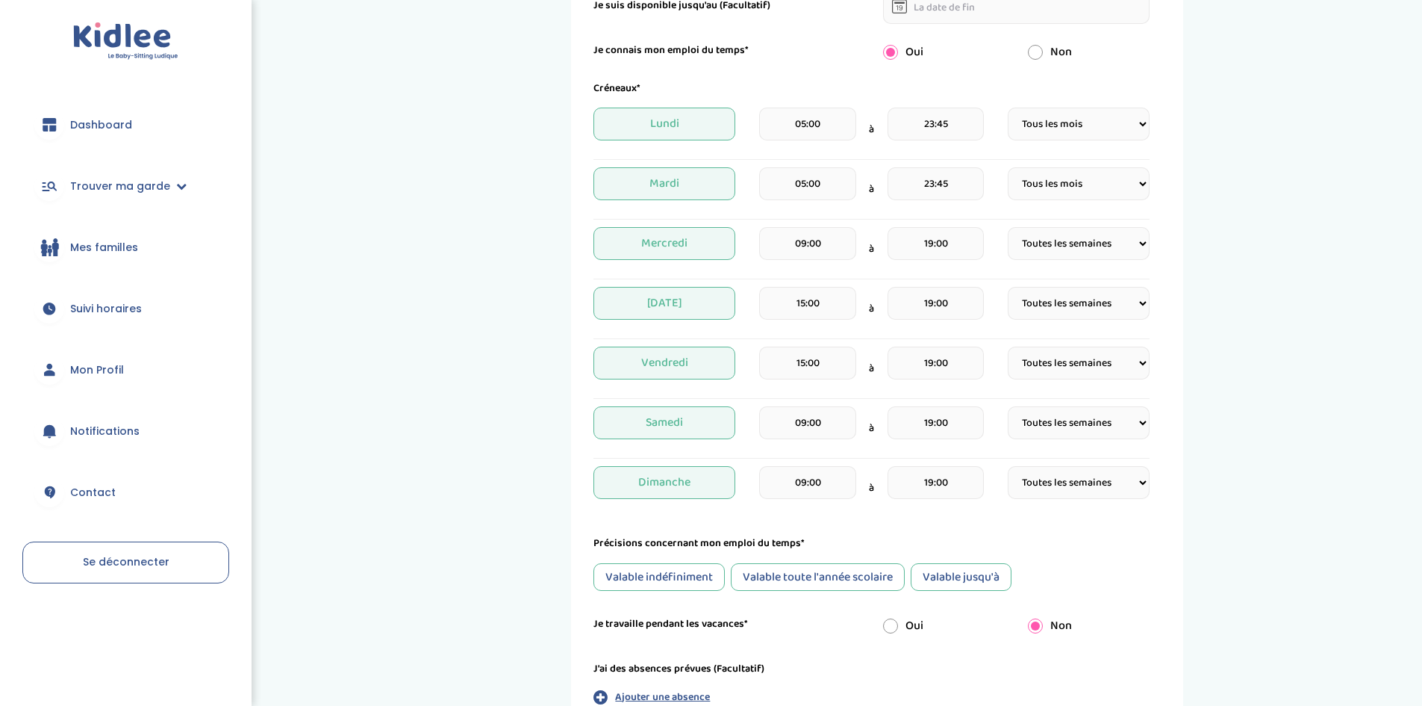
click at [1074, 480] on select "Fréquence Toutes les semaines Toutes les 2 semaines Tous les mois" at bounding box center [1079, 482] width 142 height 33
select select "2"
click at [1008, 466] on select "Fréquence Toutes les semaines Toutes les 2 semaines Tous les mois" at bounding box center [1079, 482] width 142 height 33
click at [1089, 436] on select "Fréquence Toutes les semaines Toutes les 2 semaines Tous les mois" at bounding box center [1079, 422] width 142 height 33
select select "2"
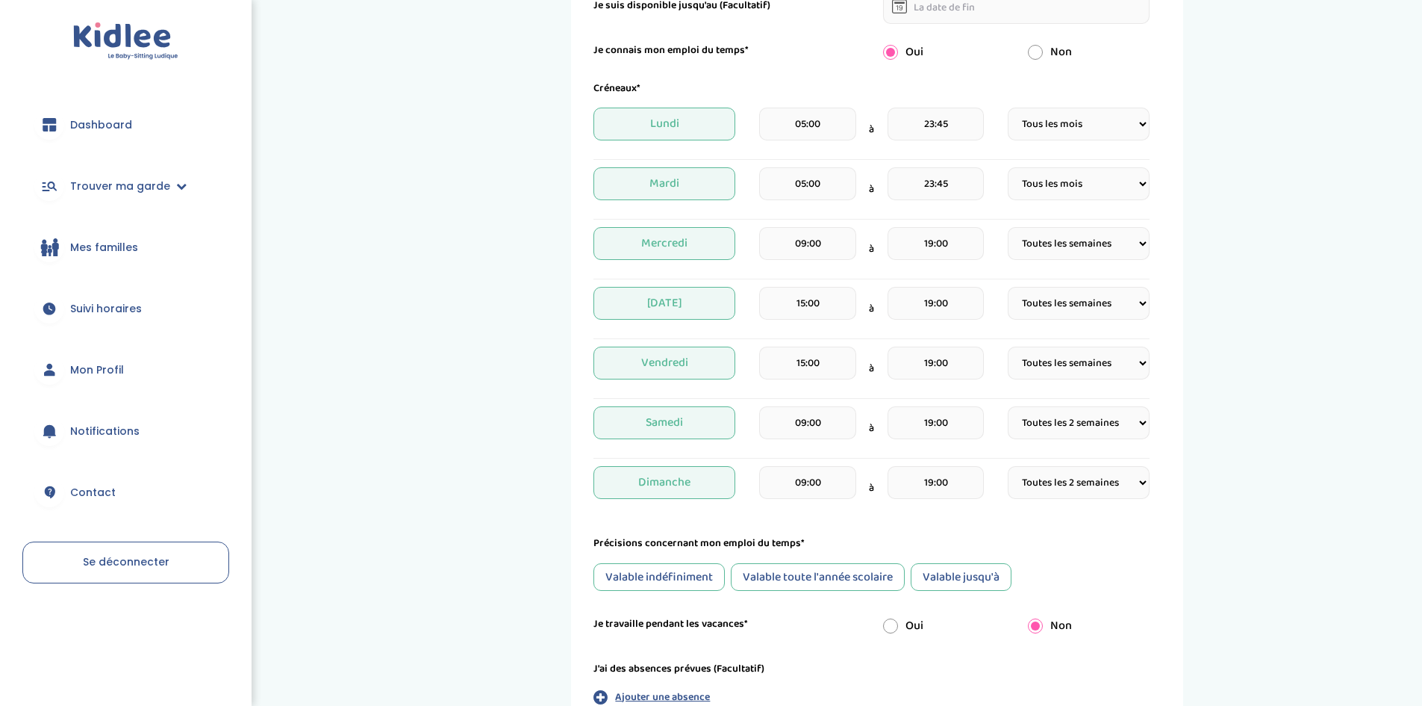
click at [1008, 406] on select "Fréquence Toutes les semaines Toutes les 2 semaines Tous les mois" at bounding box center [1079, 422] width 142 height 33
click at [1065, 364] on select "Fréquence Toutes les semaines Toutes les 2 semaines Tous les mois" at bounding box center [1079, 362] width 142 height 33
select select "4"
click at [1008, 346] on select "Fréquence Toutes les semaines Toutes les 2 semaines Tous les mois" at bounding box center [1079, 362] width 142 height 33
click at [1084, 286] on div "Créneaux* Lundi 05:00 à 23:45 Fréquence Toutes les semaines Toutes les 2 semain…" at bounding box center [872, 295] width 556 height 429
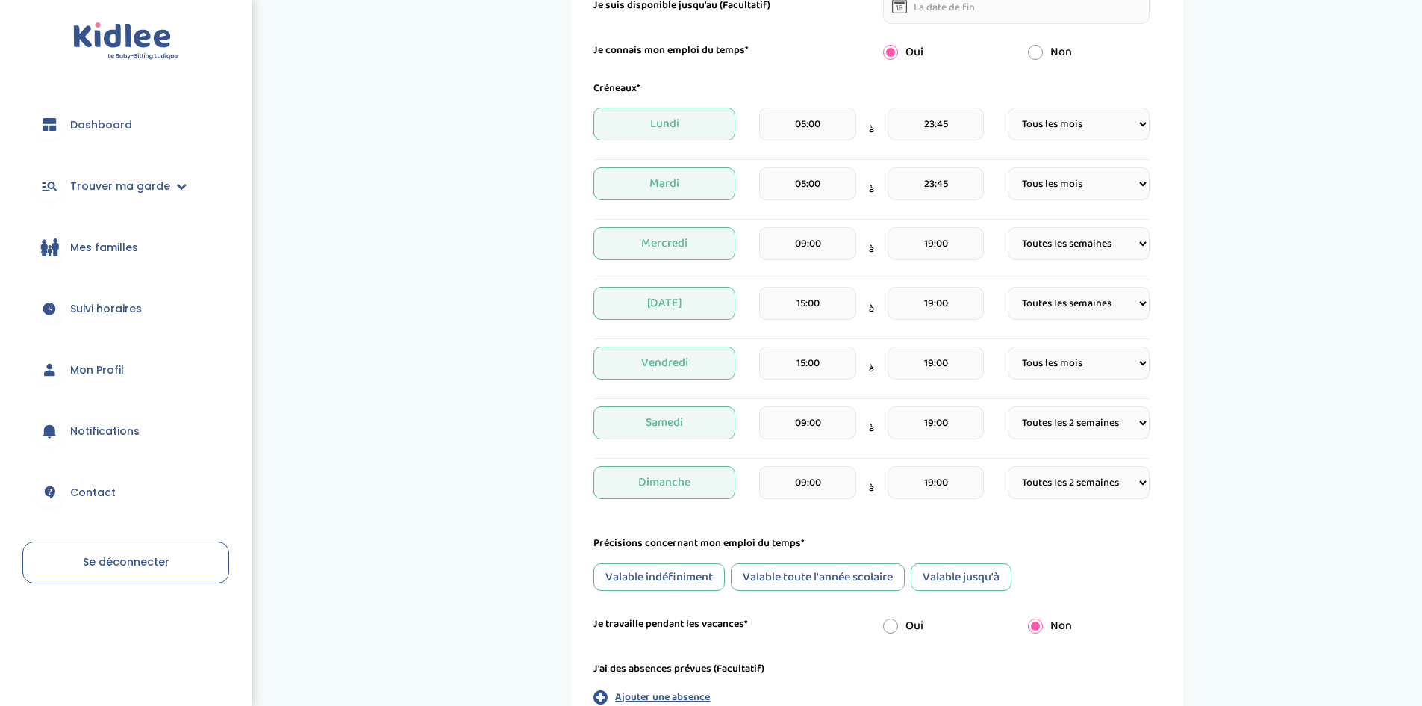
click at [1084, 305] on select "Fréquence Toutes les semaines Toutes les 2 semaines Tous les mois" at bounding box center [1079, 303] width 142 height 33
select select "4"
click at [1008, 287] on select "Fréquence Toutes les semaines Toutes les 2 semaines Tous les mois" at bounding box center [1079, 303] width 142 height 33
click at [1094, 246] on select "Fréquence Toutes les semaines Toutes les 2 semaines Tous les mois" at bounding box center [1079, 243] width 142 height 33
select select "4"
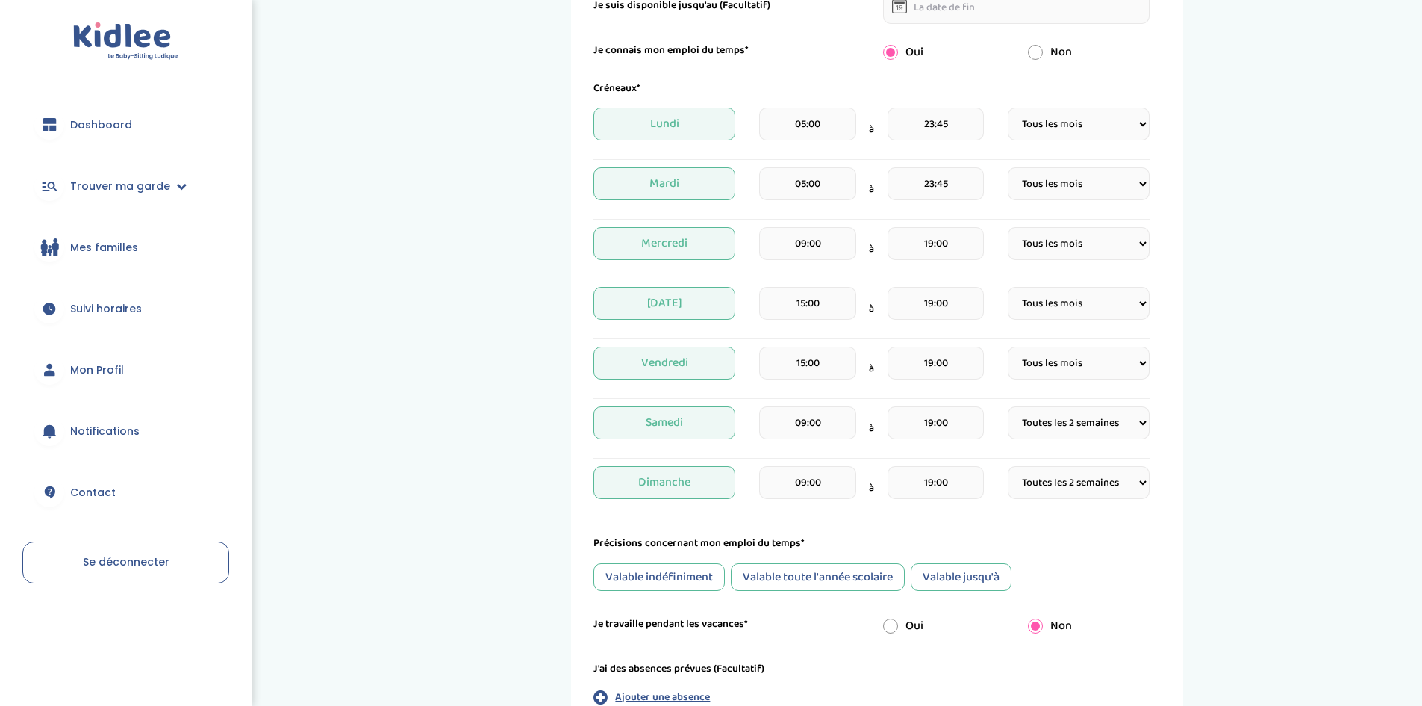
click at [1008, 227] on select "Fréquence Toutes les semaines Toutes les 2 semaines Tous les mois" at bounding box center [1079, 243] width 142 height 33
click at [948, 251] on input "19:00" at bounding box center [936, 243] width 96 height 33
click at [912, 379] on span "19" at bounding box center [921, 382] width 40 height 40
click at [1023, 452] on td "23" at bounding box center [1035, 452] width 41 height 28
click at [1016, 370] on span "00" at bounding box center [1026, 382] width 40 height 40
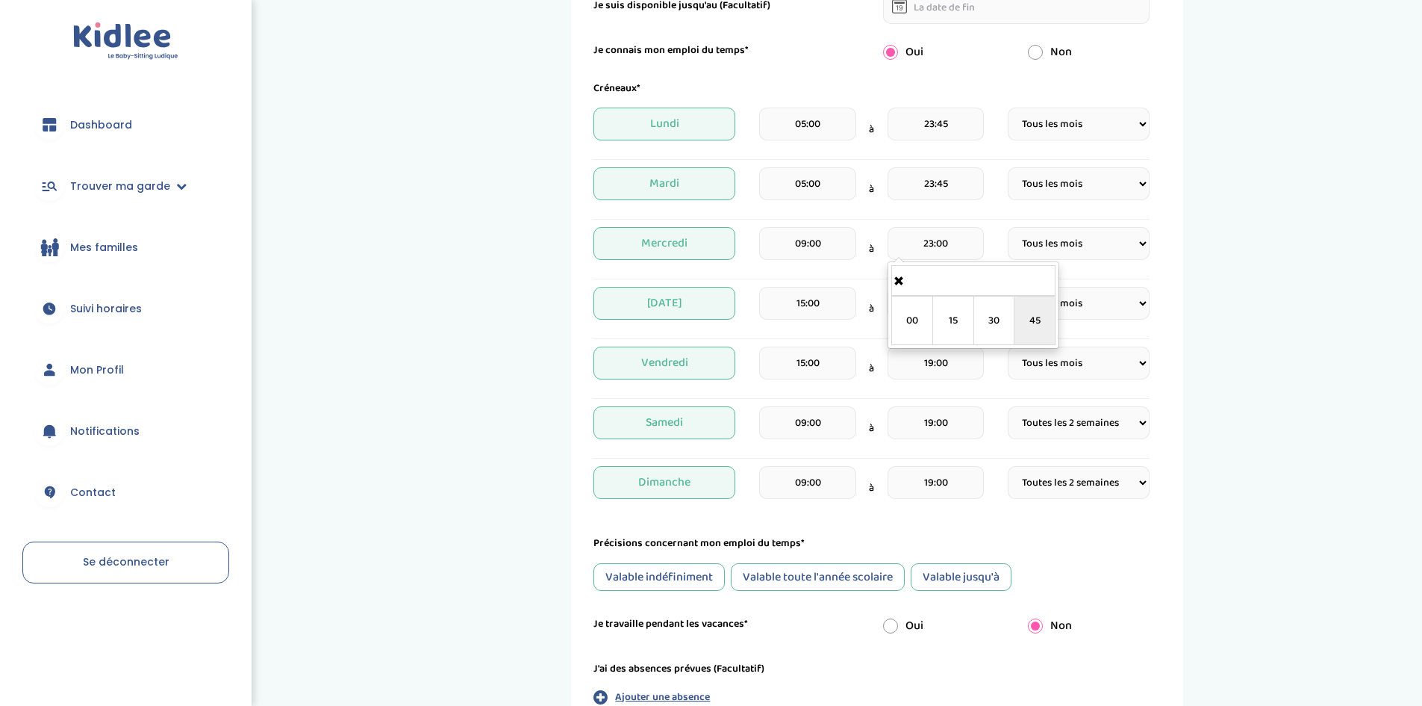
click at [1036, 320] on td "45" at bounding box center [1035, 320] width 41 height 49
type input "23:45"
click at [1053, 555] on div "Précisions concernant mon emploi du temps* Valable indéfiniment Valable toute l…" at bounding box center [872, 562] width 556 height 55
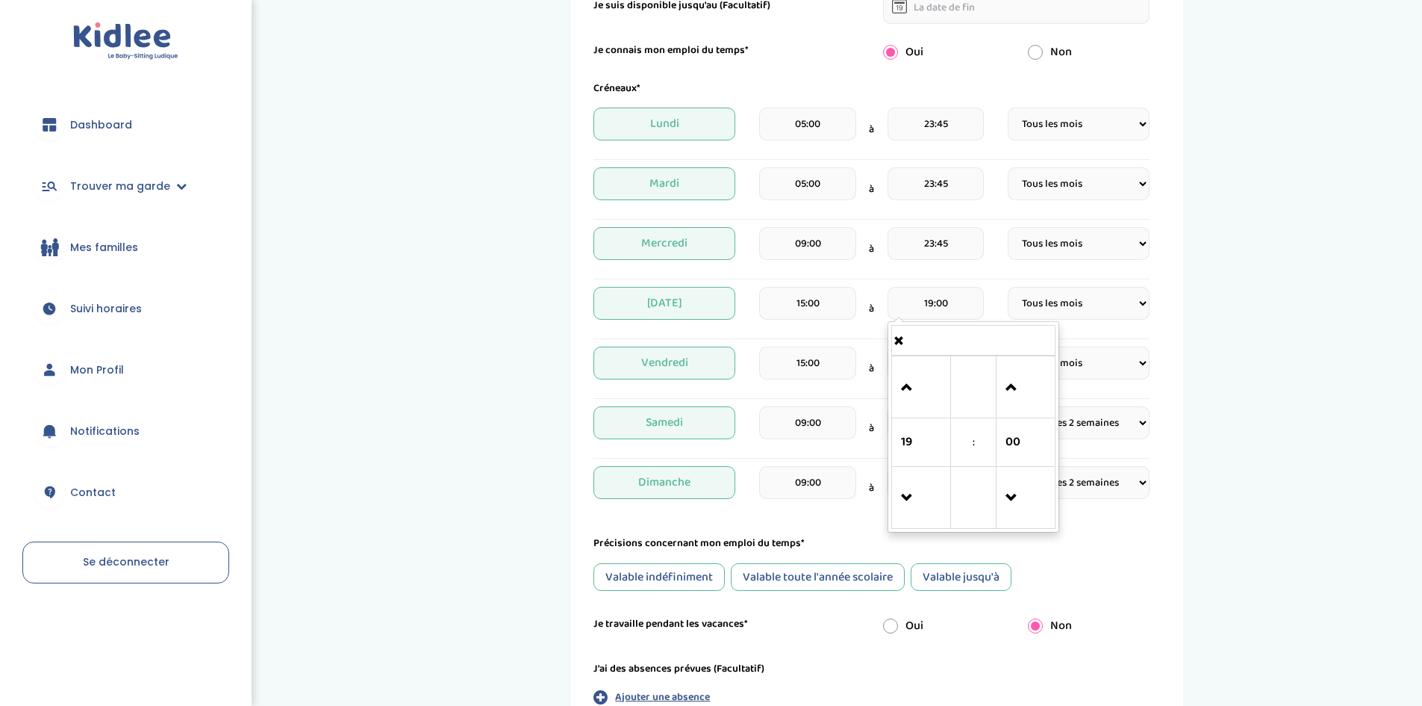
click at [926, 299] on input "19:00" at bounding box center [936, 303] width 96 height 33
click at [932, 440] on span "19" at bounding box center [921, 442] width 40 height 40
click at [1039, 505] on td "23" at bounding box center [1035, 512] width 41 height 28
click at [1032, 454] on span "00" at bounding box center [1026, 442] width 40 height 40
click at [1040, 388] on td "45" at bounding box center [1035, 380] width 41 height 49
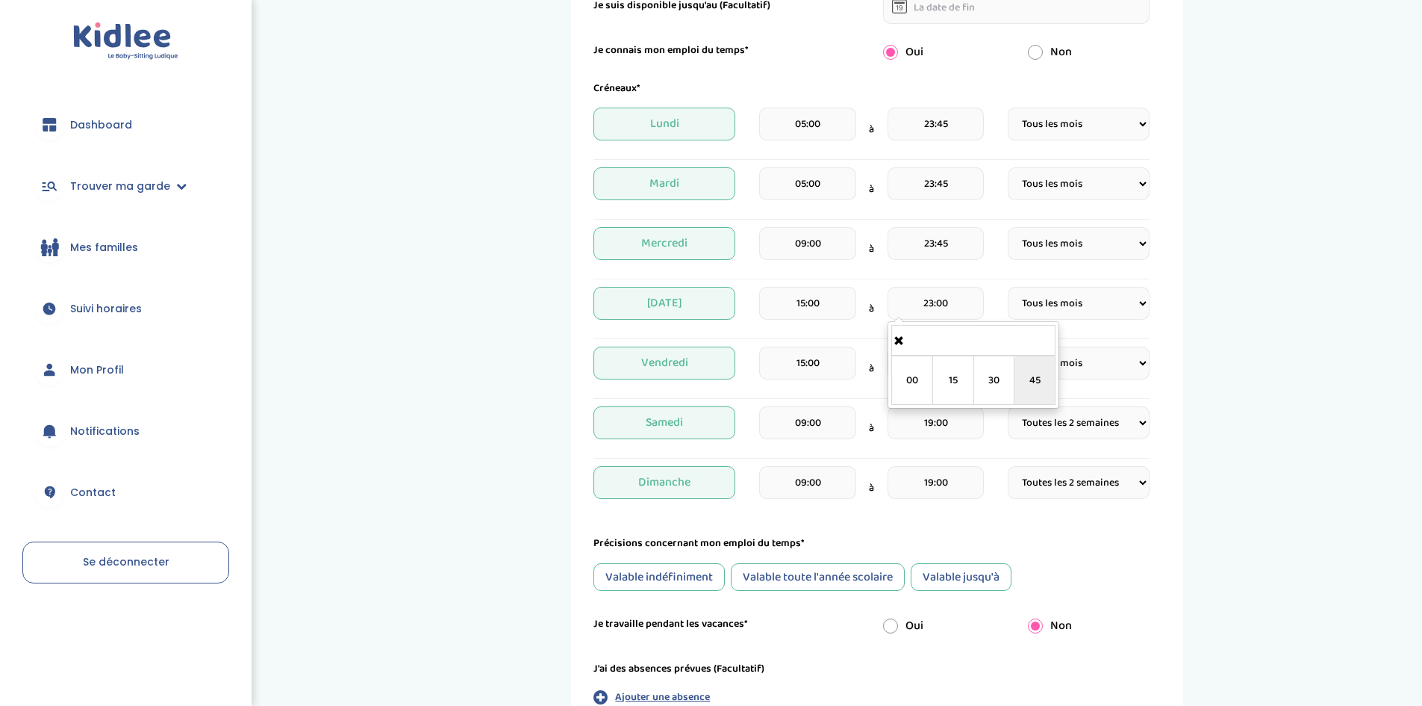
type input "23:45"
click at [1034, 563] on div "Valable indéfiniment Valable toute l'année scolaire Valable jusqu'à" at bounding box center [872, 577] width 556 height 28
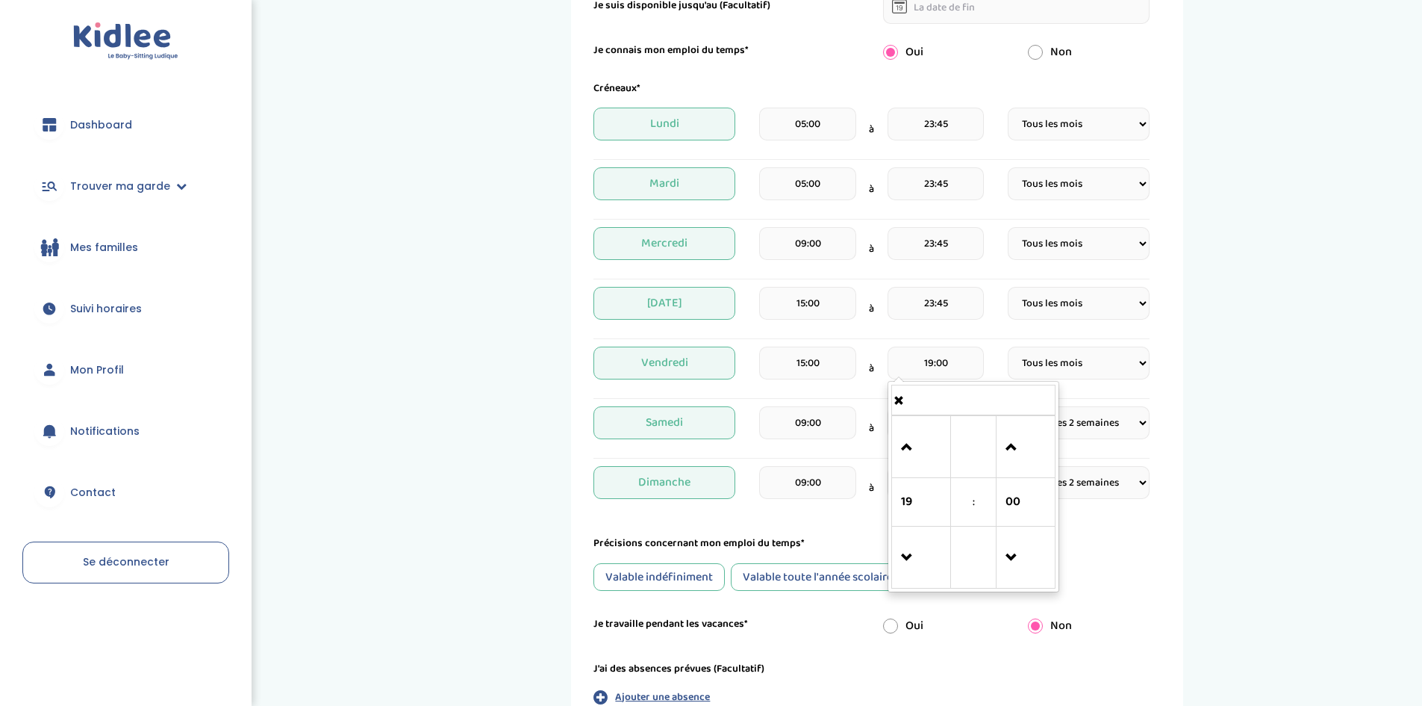
click at [921, 363] on input "19:00" at bounding box center [936, 362] width 96 height 33
click at [911, 488] on span "19" at bounding box center [921, 502] width 40 height 40
click at [1031, 571] on td "23" at bounding box center [1035, 572] width 41 height 28
click at [1015, 522] on td "00" at bounding box center [1026, 502] width 59 height 49
click at [1017, 514] on span "00" at bounding box center [1026, 502] width 40 height 40
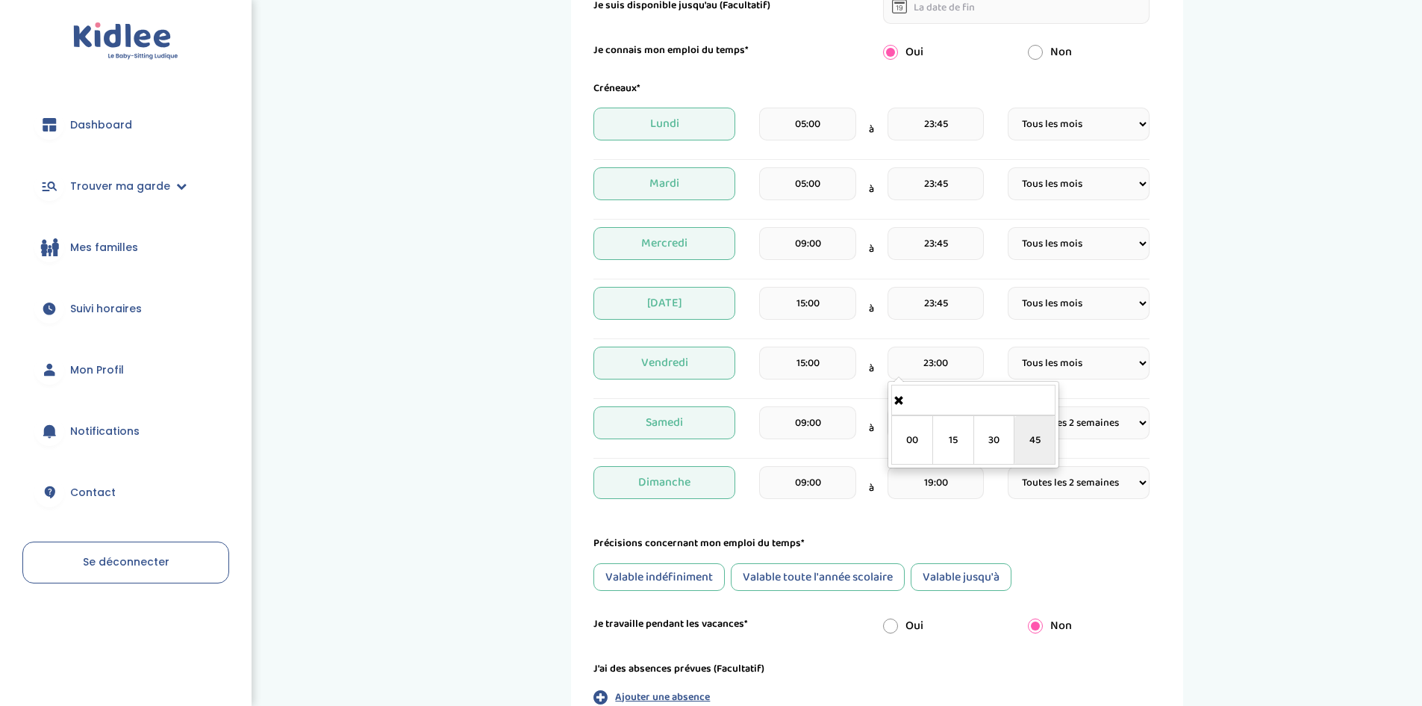
click at [1021, 446] on td "45" at bounding box center [1035, 440] width 41 height 49
type input "23:45"
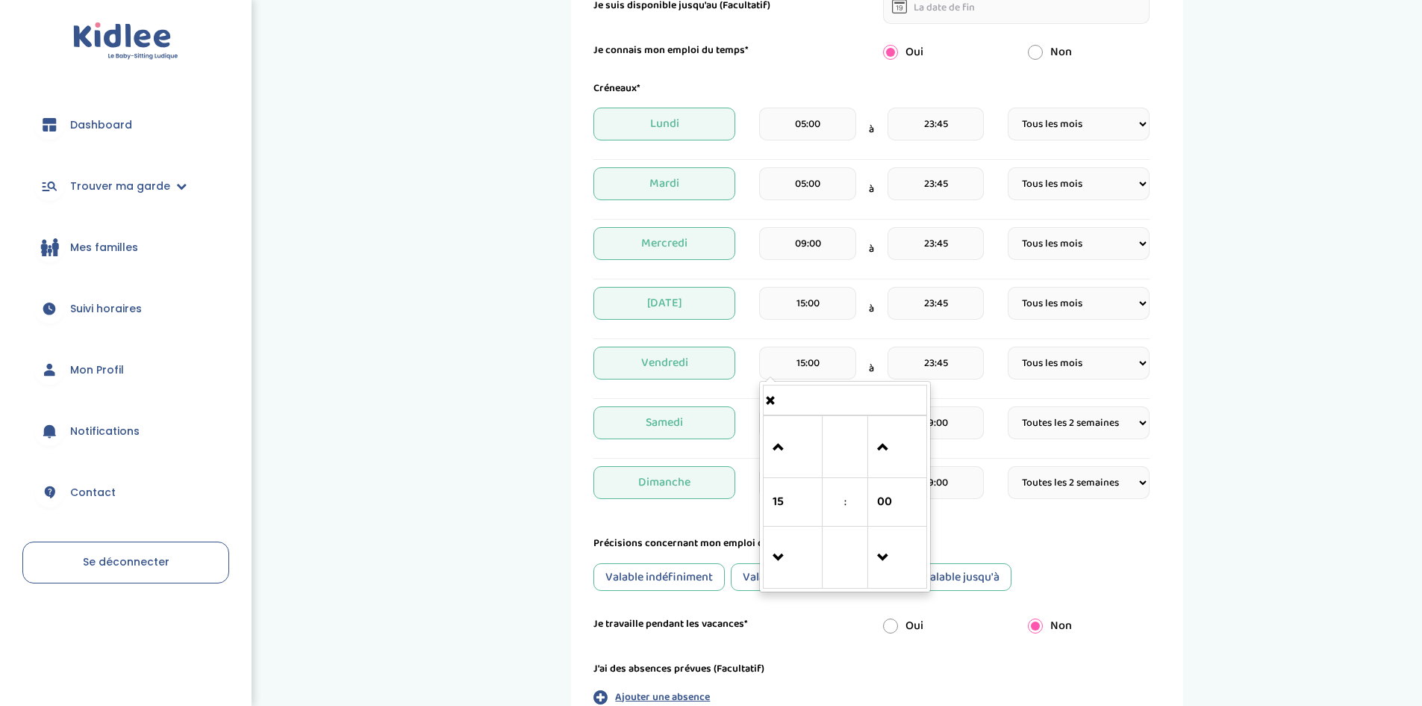
click at [804, 358] on input "15:00" at bounding box center [807, 362] width 96 height 33
click at [797, 491] on span "15" at bounding box center [793, 502] width 40 height 40
click at [824, 461] on td "05" at bounding box center [825, 458] width 41 height 28
type input "05:00"
click at [833, 307] on input "15:00" at bounding box center [807, 303] width 96 height 33
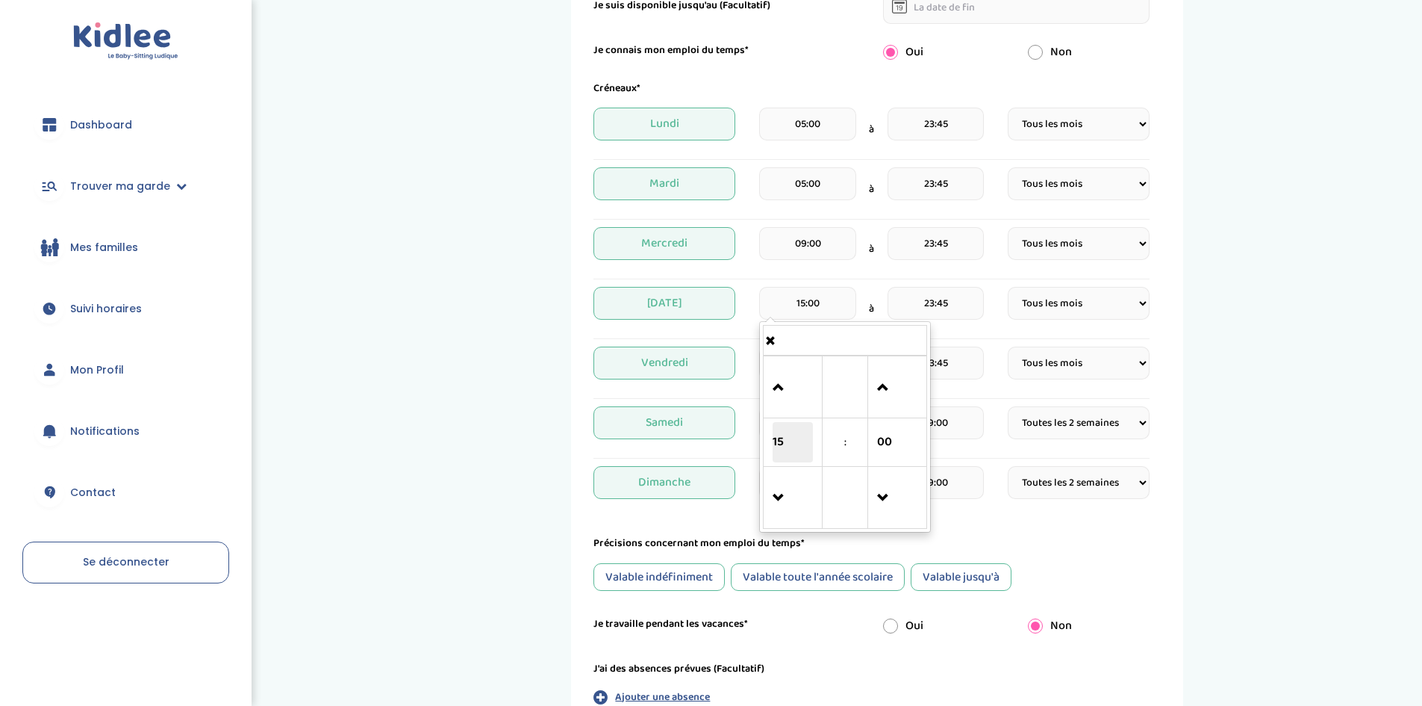
click at [801, 429] on span "15" at bounding box center [793, 442] width 40 height 40
click at [828, 399] on td "05" at bounding box center [825, 399] width 41 height 28
type input "05:00"
click at [828, 240] on input "09:00" at bounding box center [807, 243] width 96 height 33
click at [810, 377] on span "09" at bounding box center [793, 382] width 40 height 40
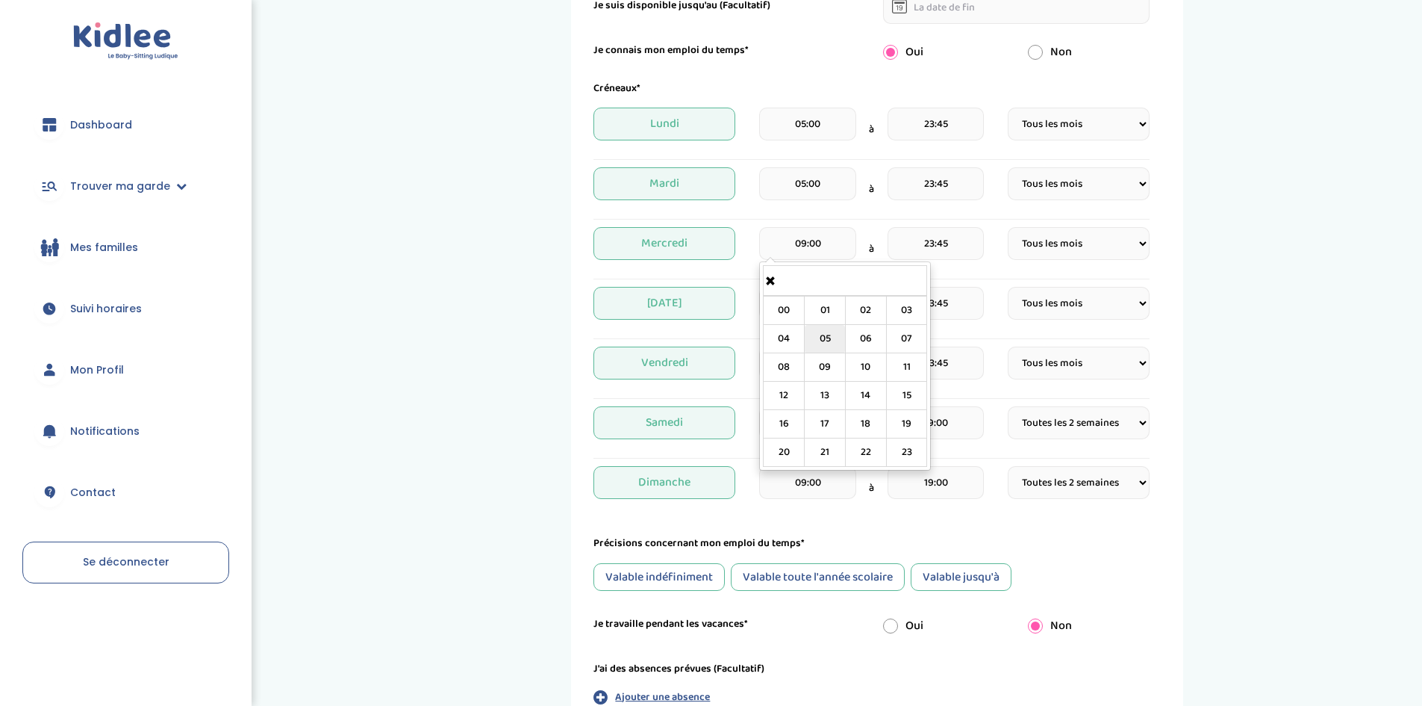
click at [826, 346] on td "05" at bounding box center [825, 339] width 41 height 28
type input "05:00"
click at [1016, 536] on div "Précisions concernant mon emploi du temps*" at bounding box center [872, 543] width 556 height 16
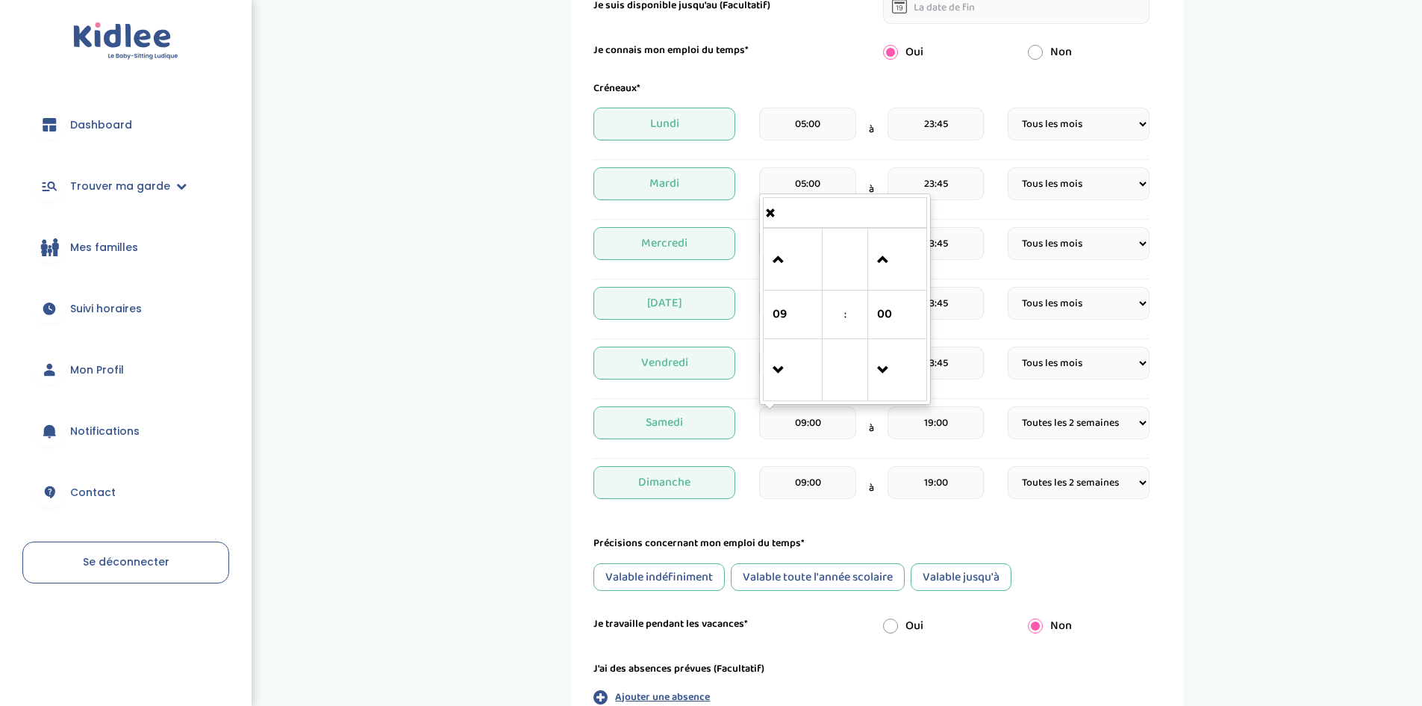
click at [808, 431] on input "09:00" at bounding box center [807, 422] width 96 height 33
click at [795, 326] on span "09" at bounding box center [793, 314] width 40 height 40
click at [835, 276] on td "05" at bounding box center [825, 273] width 41 height 28
type input "05:00"
click at [812, 479] on input "09:00" at bounding box center [807, 482] width 96 height 33
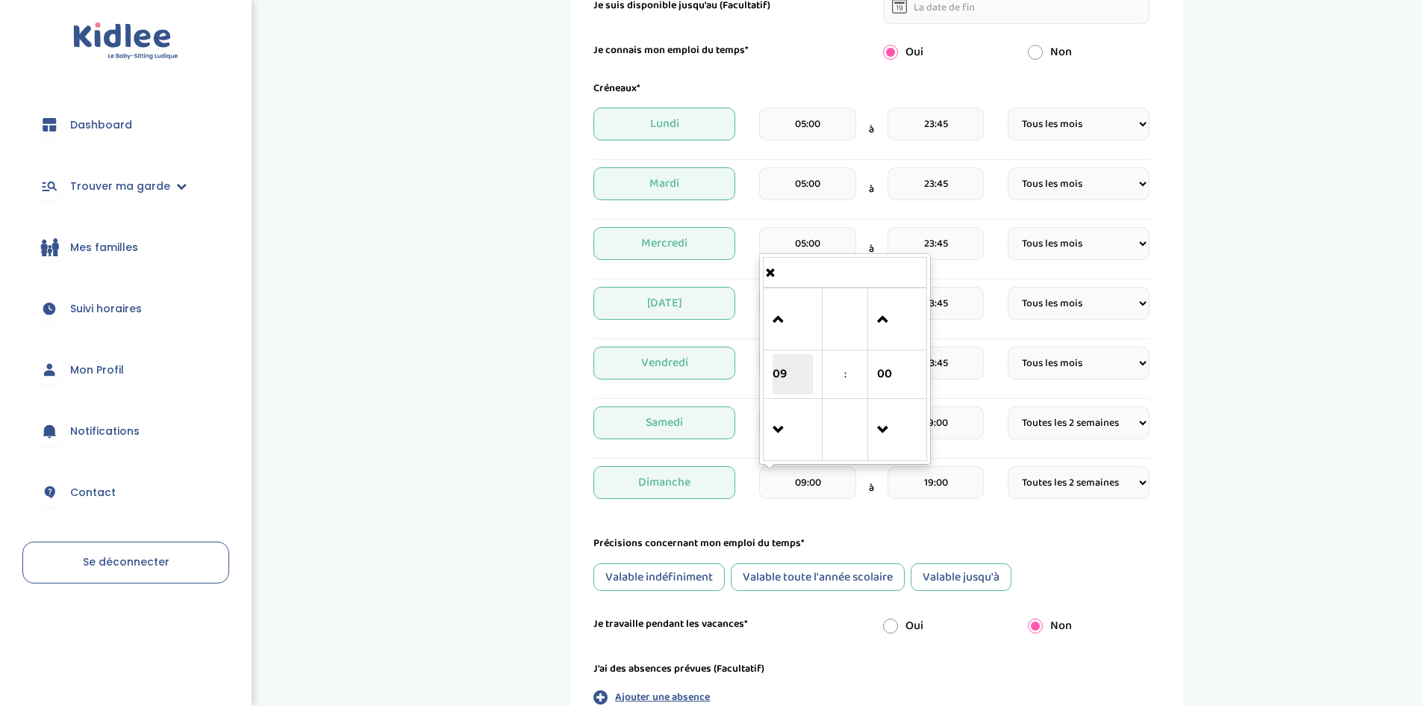
click at [797, 373] on span "09" at bounding box center [793, 374] width 40 height 40
click at [810, 335] on td "05" at bounding box center [825, 333] width 41 height 28
type input "05:00"
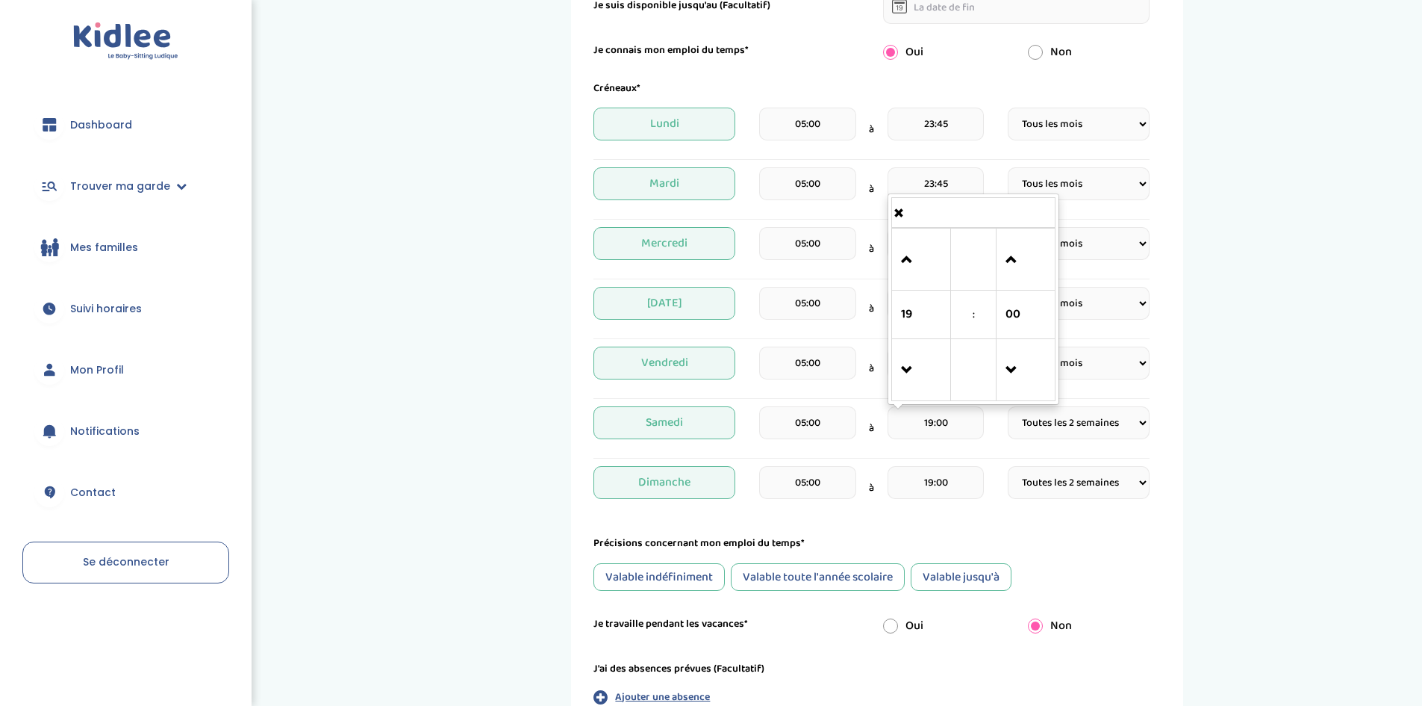
click at [944, 431] on input "19:00" at bounding box center [936, 422] width 96 height 33
click at [927, 330] on span "19" at bounding box center [921, 314] width 40 height 40
click at [1027, 385] on td "23" at bounding box center [1035, 387] width 41 height 28
click at [1033, 326] on span "00" at bounding box center [1026, 314] width 40 height 40
click at [1035, 399] on td "45" at bounding box center [1035, 376] width 41 height 49
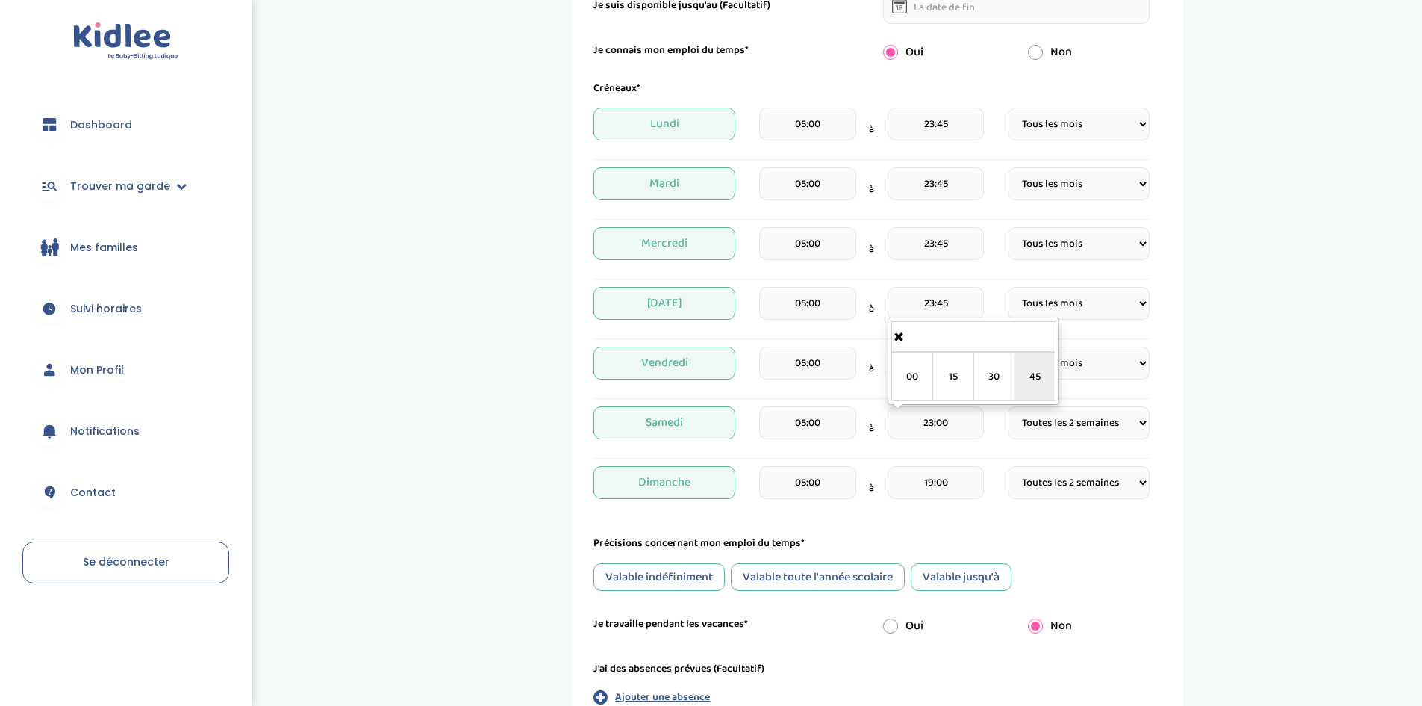
type input "23:45"
click at [939, 506] on div "19:00" at bounding box center [936, 488] width 96 height 44
click at [930, 478] on input "19:00" at bounding box center [936, 482] width 96 height 33
click at [903, 370] on span "19" at bounding box center [921, 374] width 40 height 40
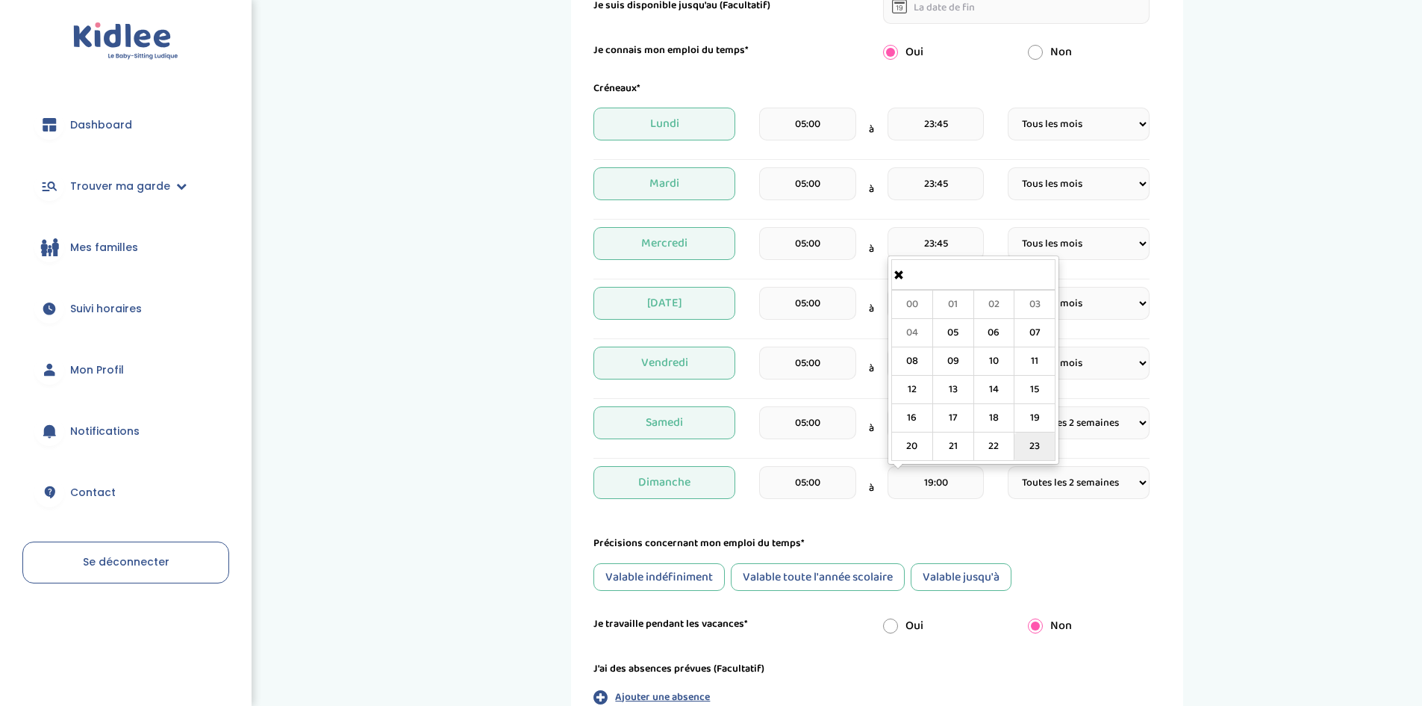
click at [1038, 444] on td "23" at bounding box center [1035, 446] width 41 height 28
click at [1021, 370] on span "00" at bounding box center [1026, 374] width 40 height 40
click at [1032, 439] on td "45" at bounding box center [1035, 436] width 41 height 49
type input "23:45"
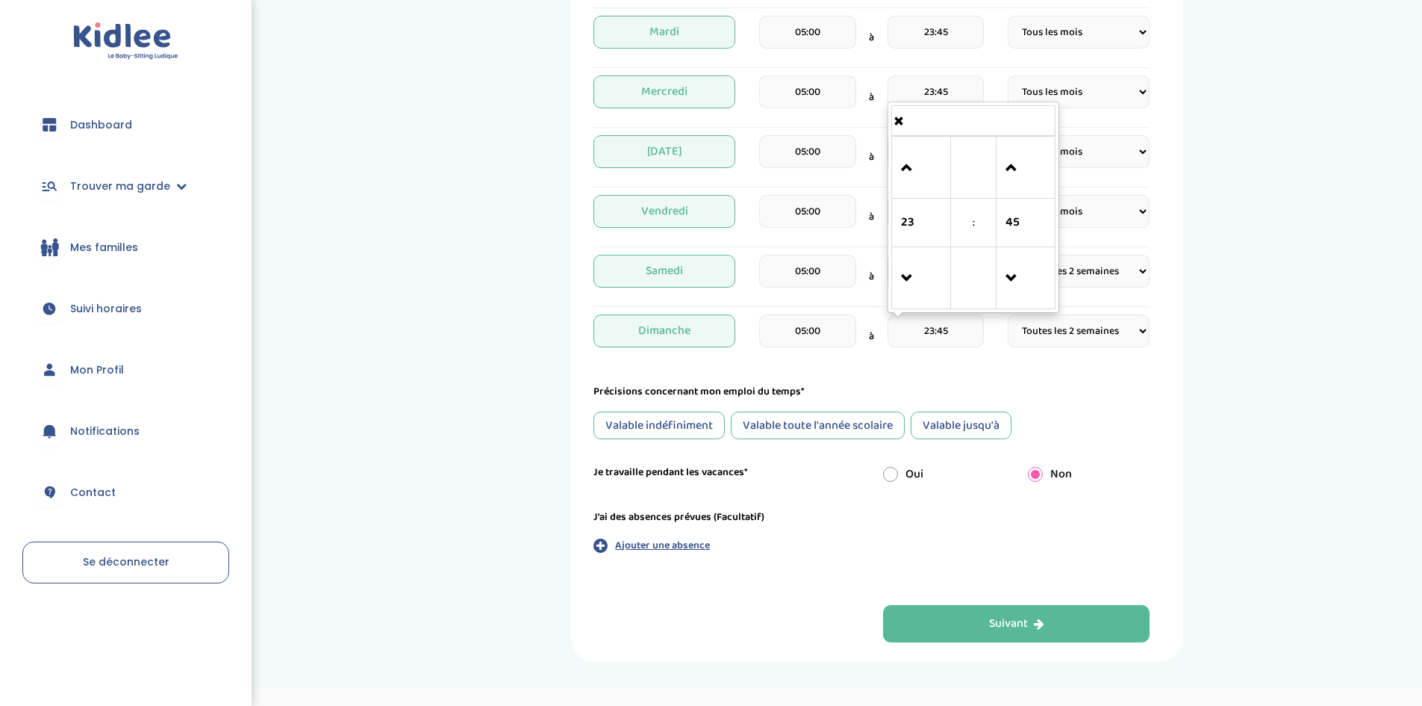
scroll to position [489, 0]
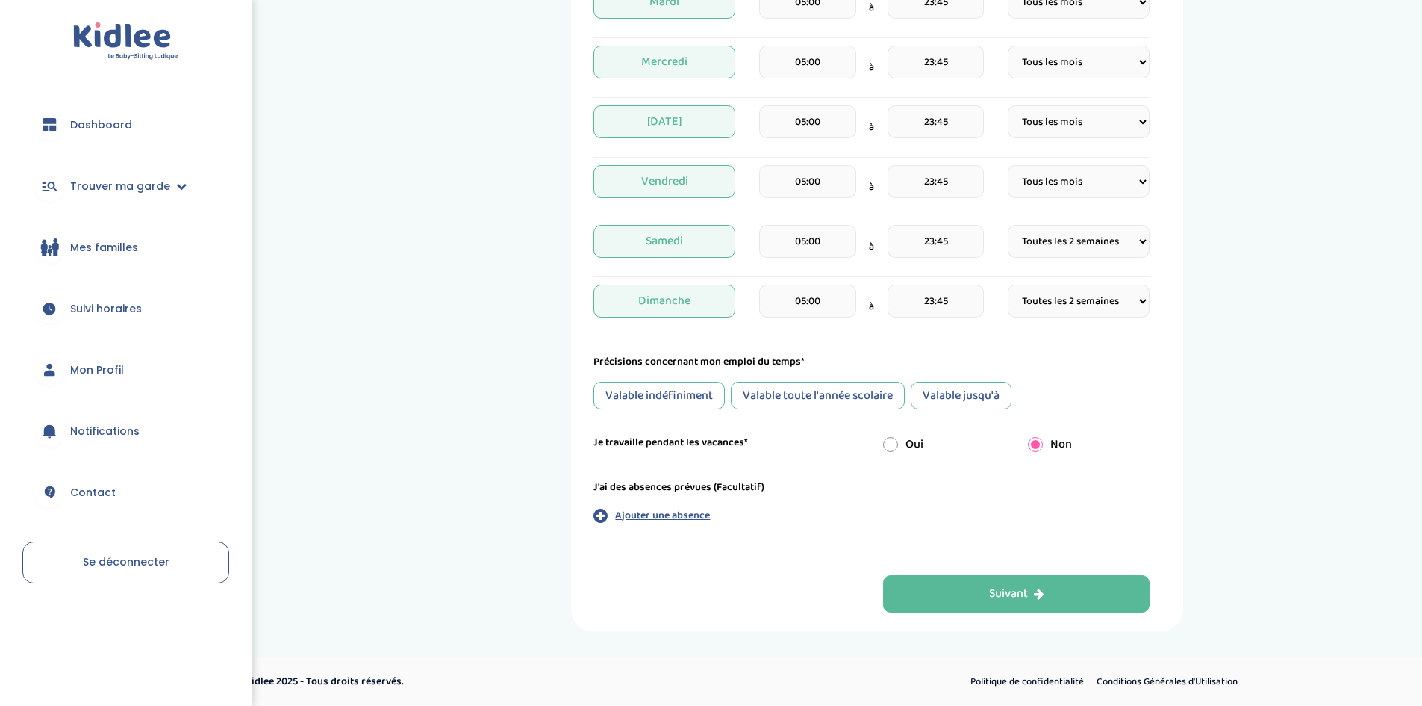
click at [781, 464] on form "Je suis disponible dès le* 10-10-2025 Je suis disponible jusqu'au (Facultatif) …" at bounding box center [872, 153] width 556 height 791
click at [892, 437] on input "radio" at bounding box center [890, 444] width 15 height 15
radio input "true"
radio input "false"
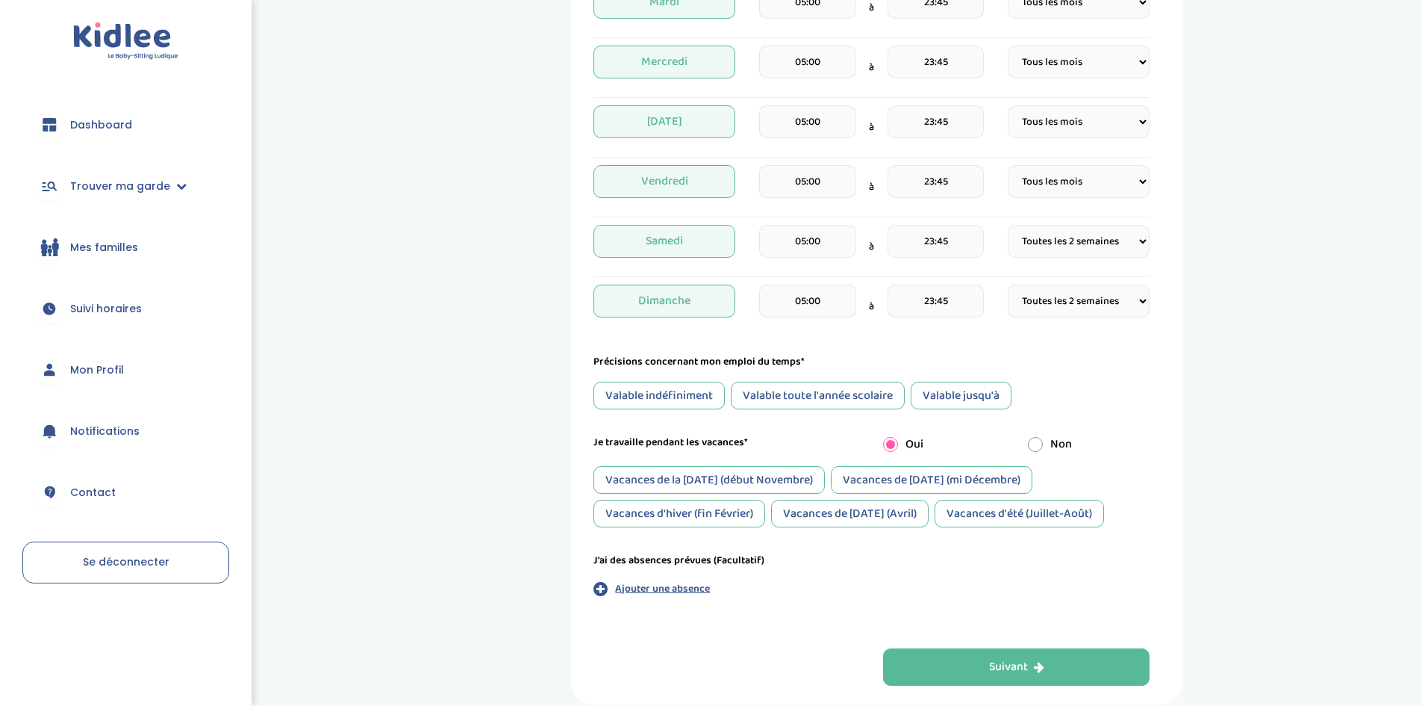
click at [901, 511] on div "Vacances de Pâques (Avril)" at bounding box center [850, 514] width 158 height 28
click at [981, 514] on div "Vacances d'été (Juillet-Août)" at bounding box center [1019, 514] width 169 height 28
click at [762, 477] on div "Vacances de la Toussaint (début Novembre)" at bounding box center [709, 480] width 231 height 28
click at [731, 519] on div "Vacances d'hiver (fin Février)" at bounding box center [680, 514] width 172 height 28
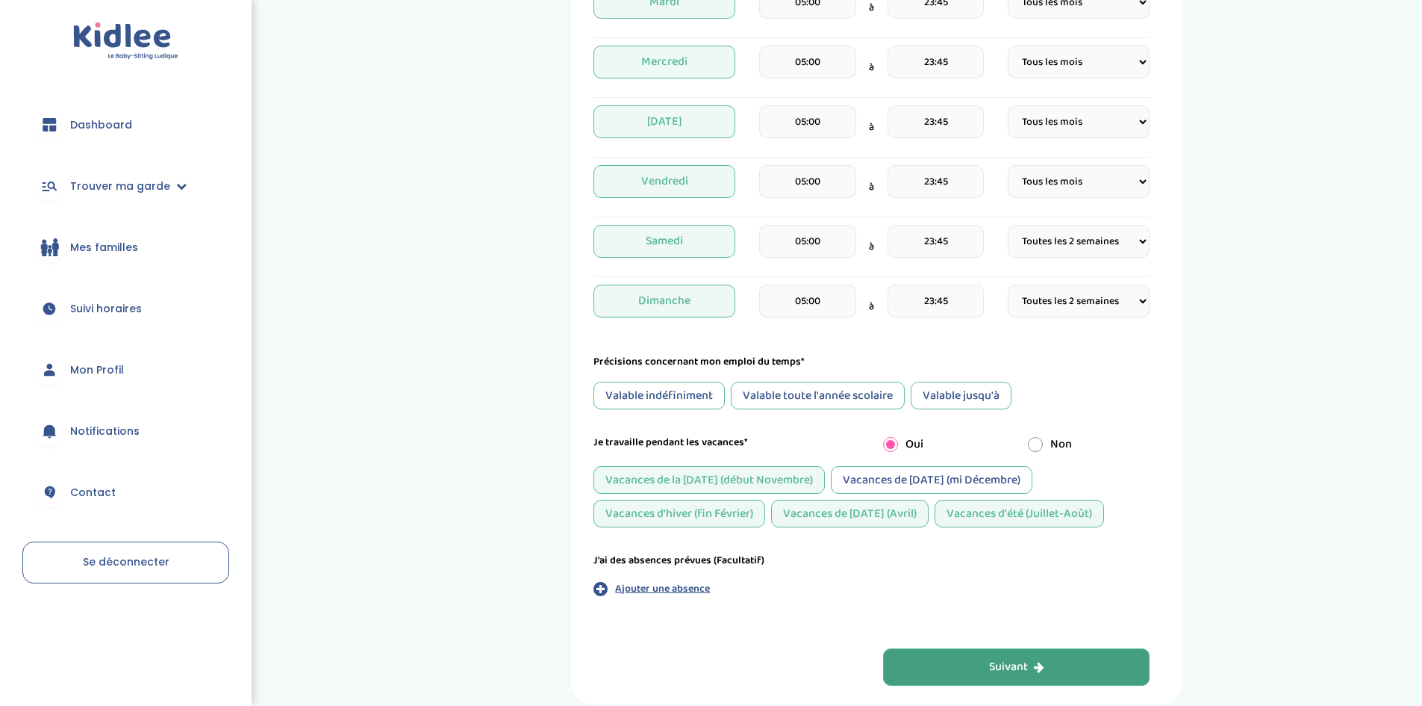
click at [1045, 659] on button "Suivant" at bounding box center [1016, 666] width 267 height 37
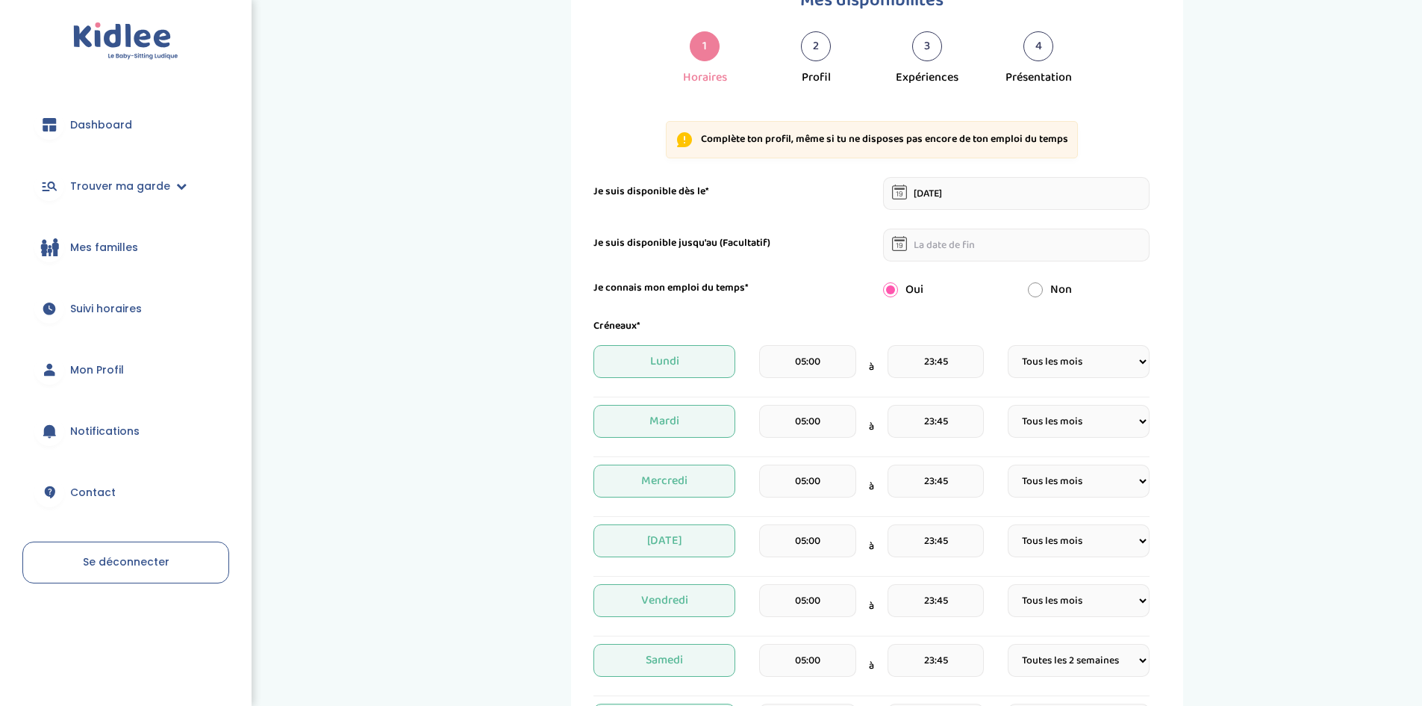
scroll to position [56, 0]
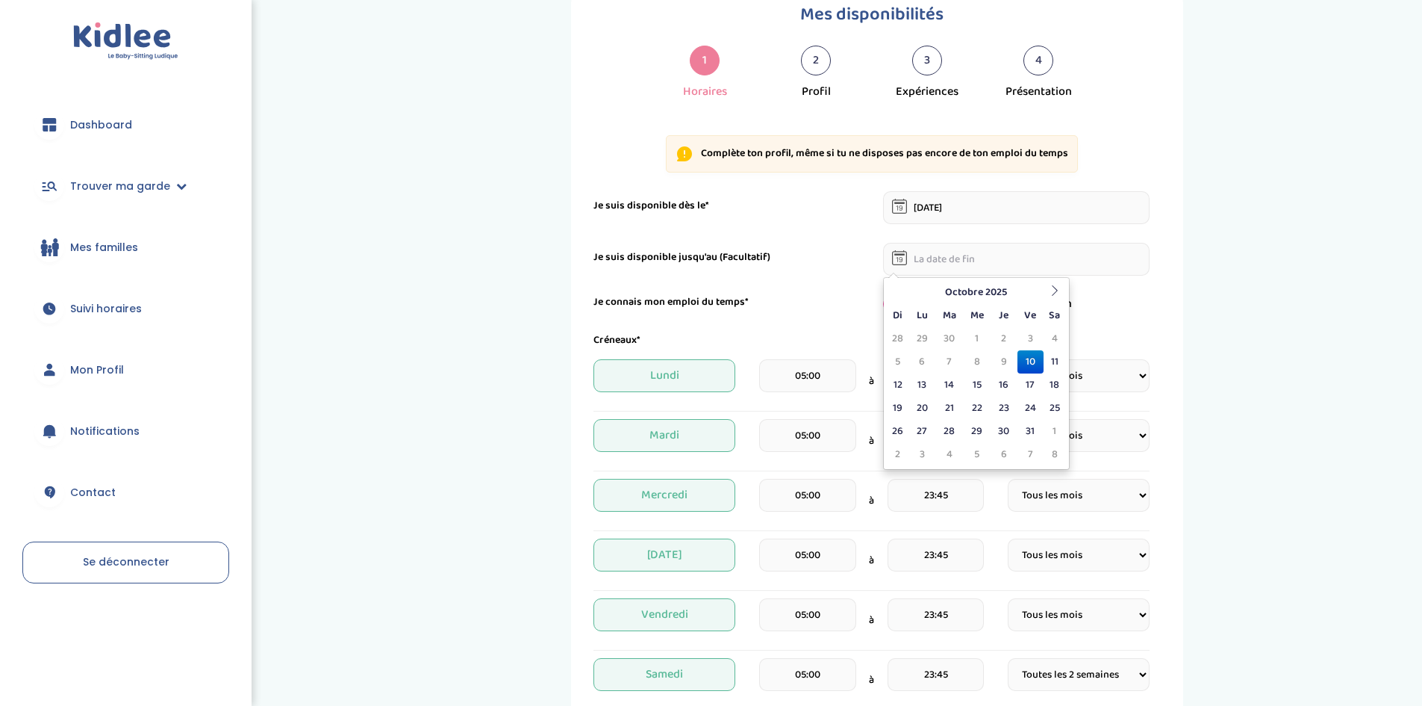
click at [977, 267] on input "text" at bounding box center [1016, 259] width 267 height 33
click at [1061, 297] on th at bounding box center [1055, 292] width 22 height 23
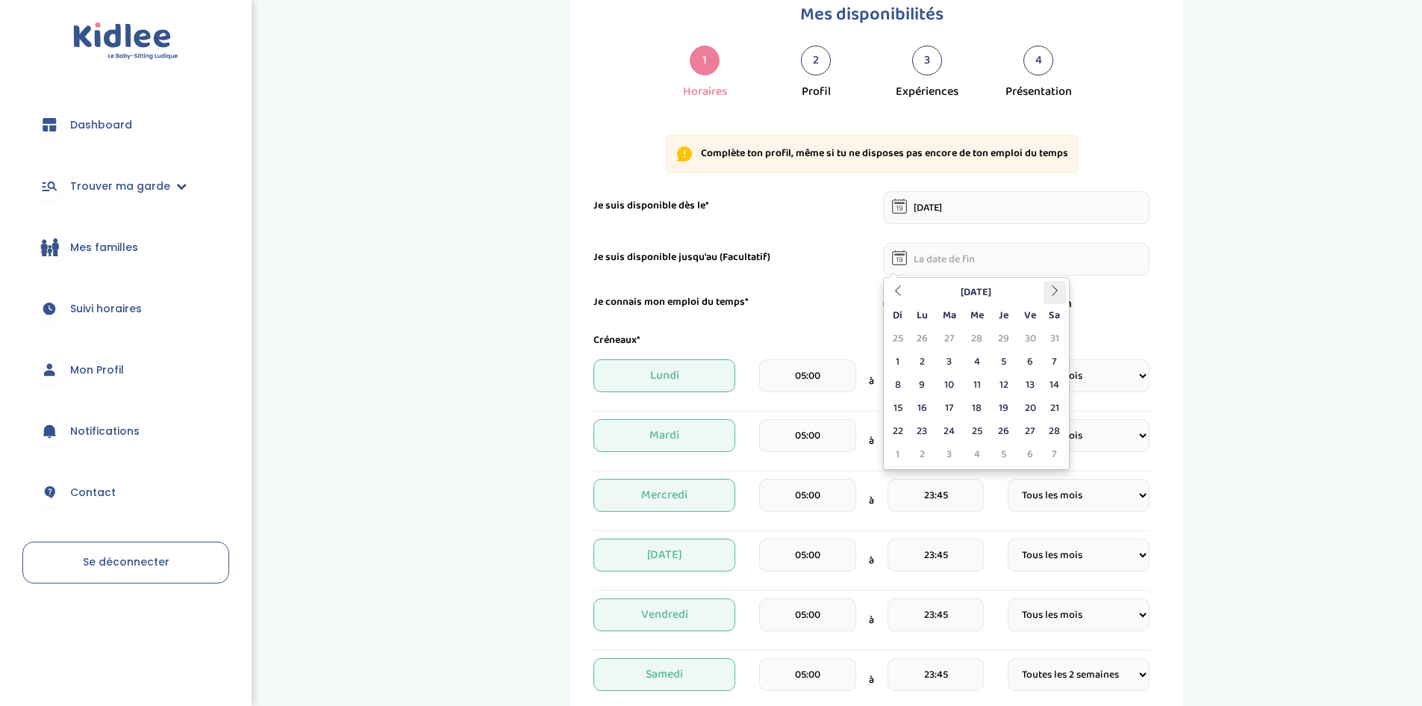
click at [1061, 297] on th at bounding box center [1055, 292] width 22 height 23
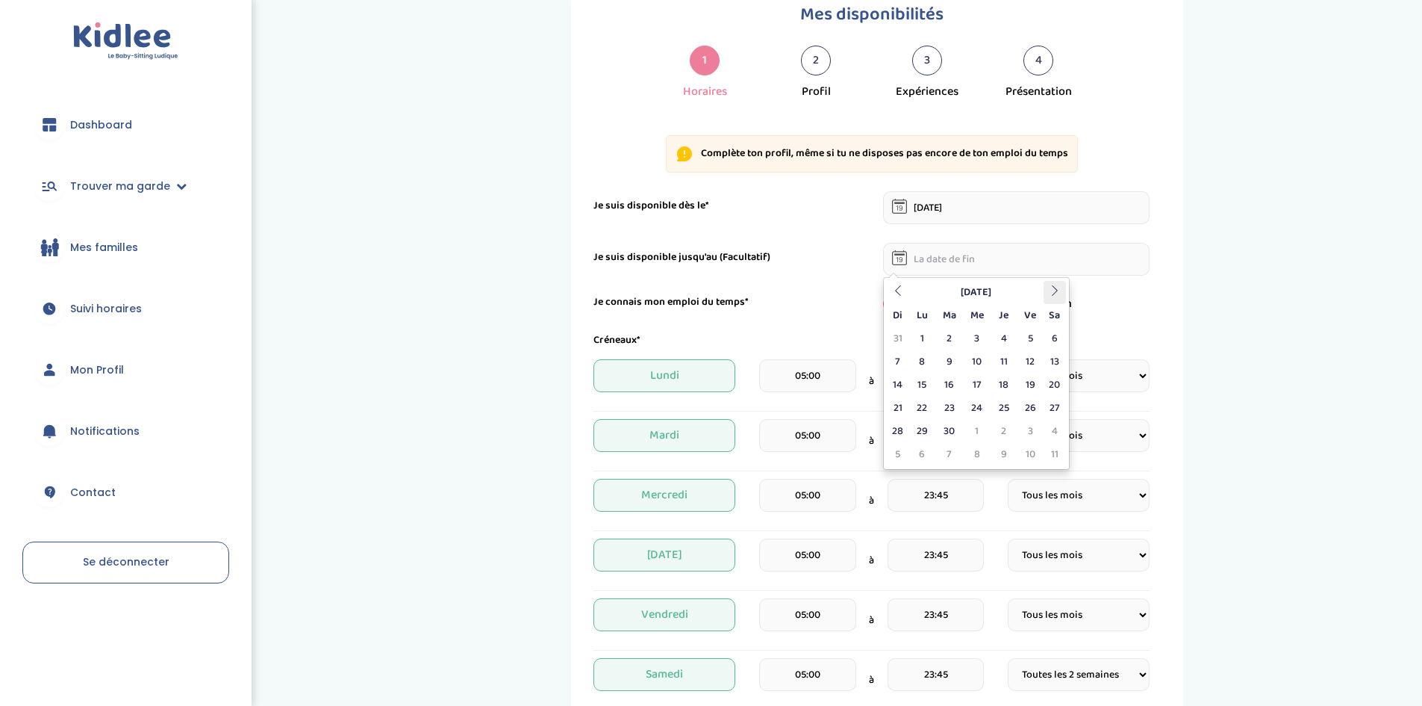
click at [1061, 297] on th at bounding box center [1055, 292] width 22 height 23
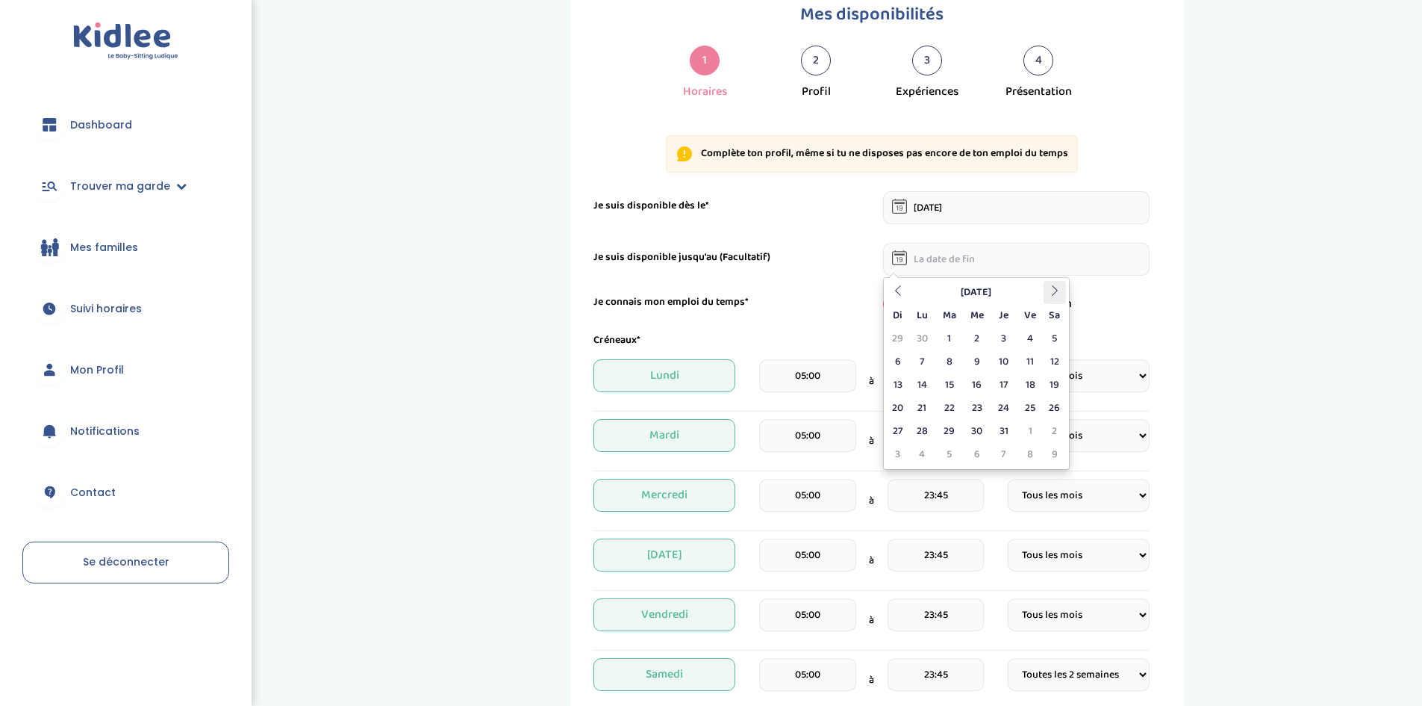
click at [1061, 297] on th at bounding box center [1055, 292] width 22 height 23
click at [1048, 352] on td "13" at bounding box center [1055, 361] width 22 height 23
type input "13-02-2027"
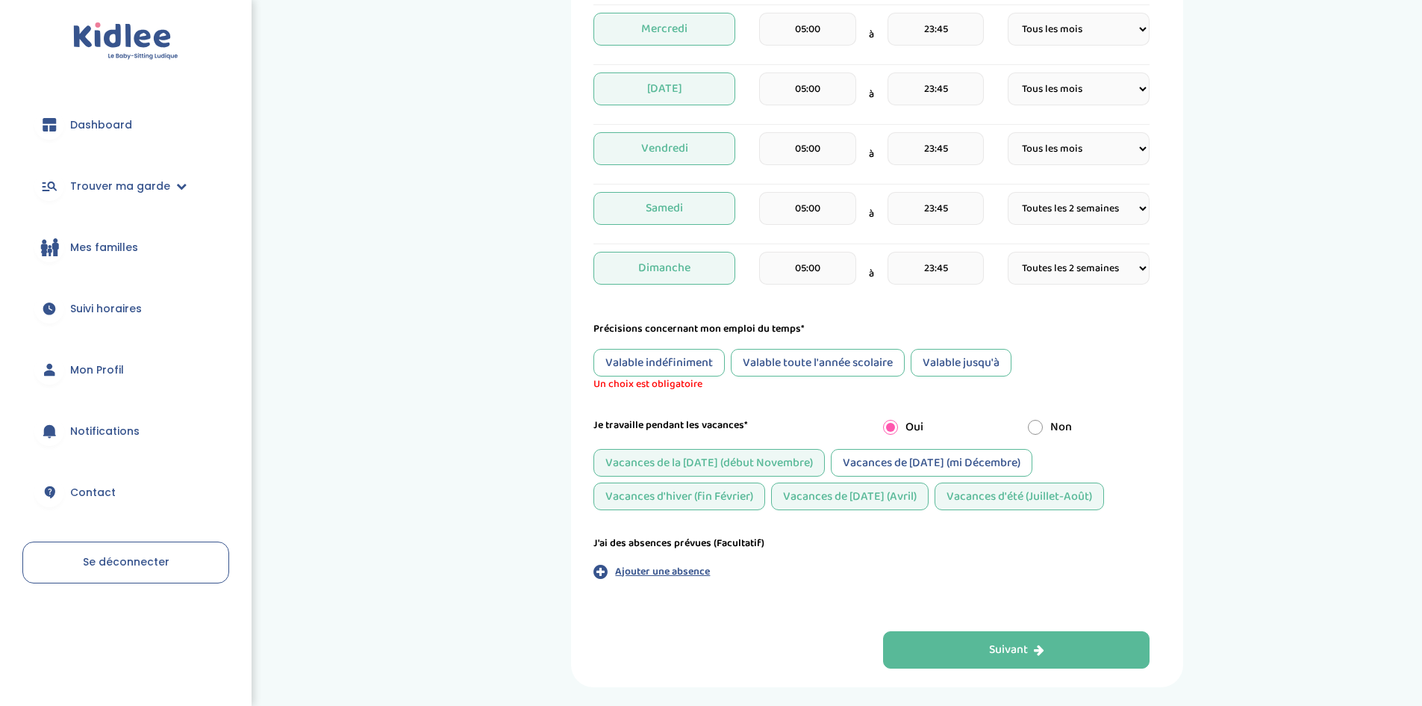
scroll to position [578, 0]
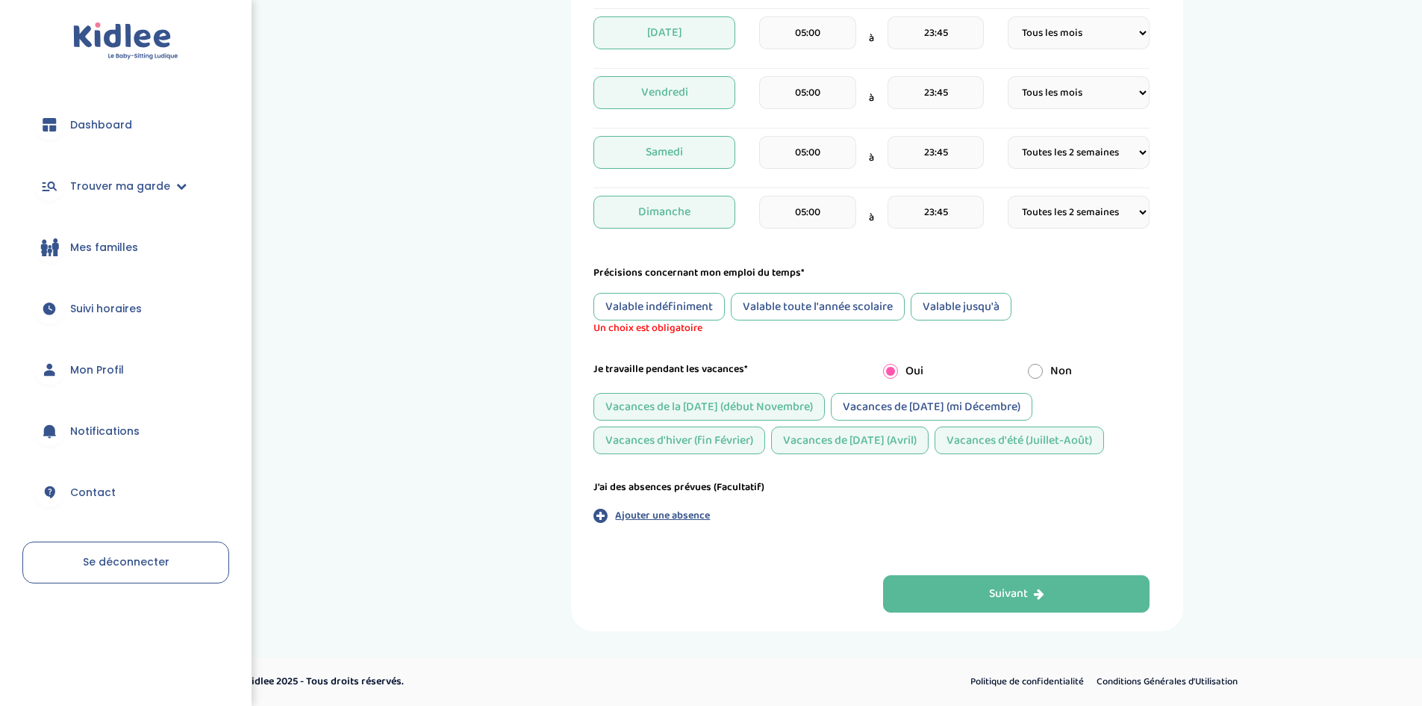
click at [956, 313] on div "Valable jusqu'à" at bounding box center [961, 307] width 101 height 28
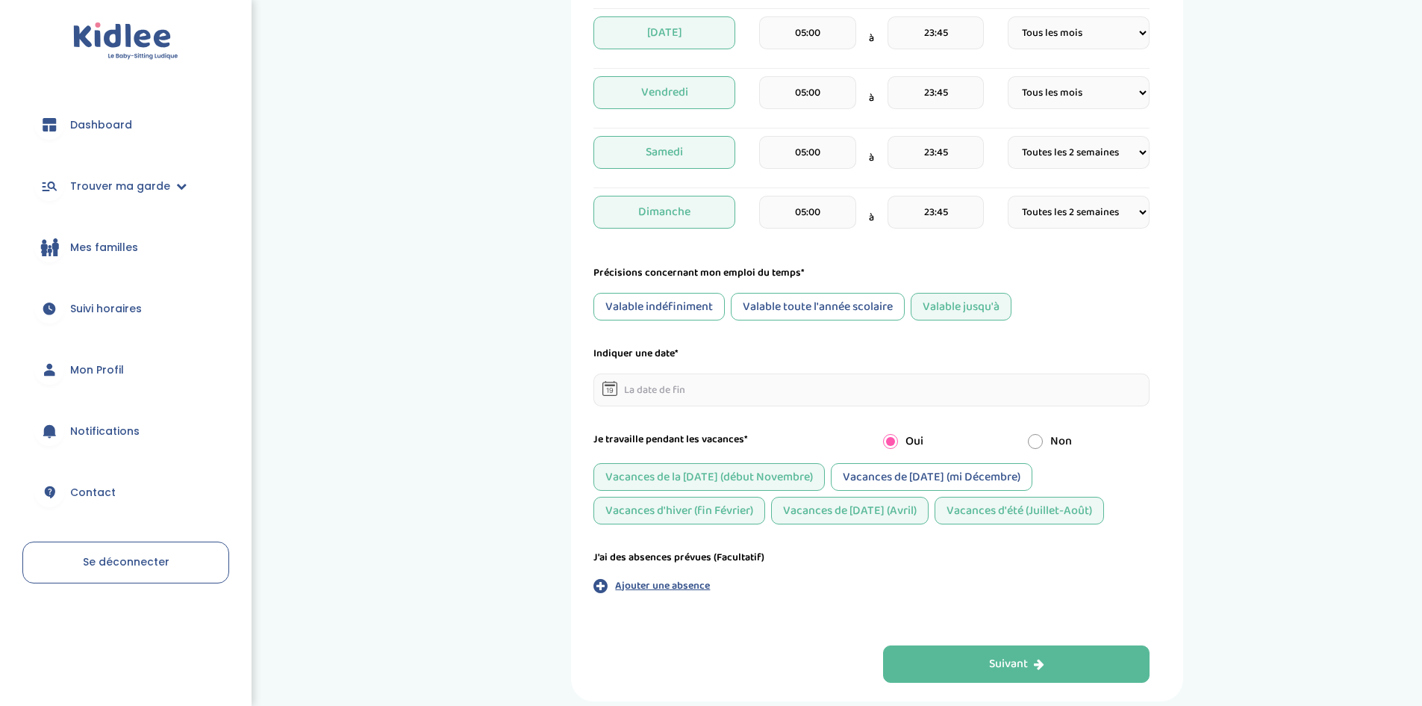
click at [870, 310] on div "Valable toute l'année scolaire" at bounding box center [818, 307] width 174 height 28
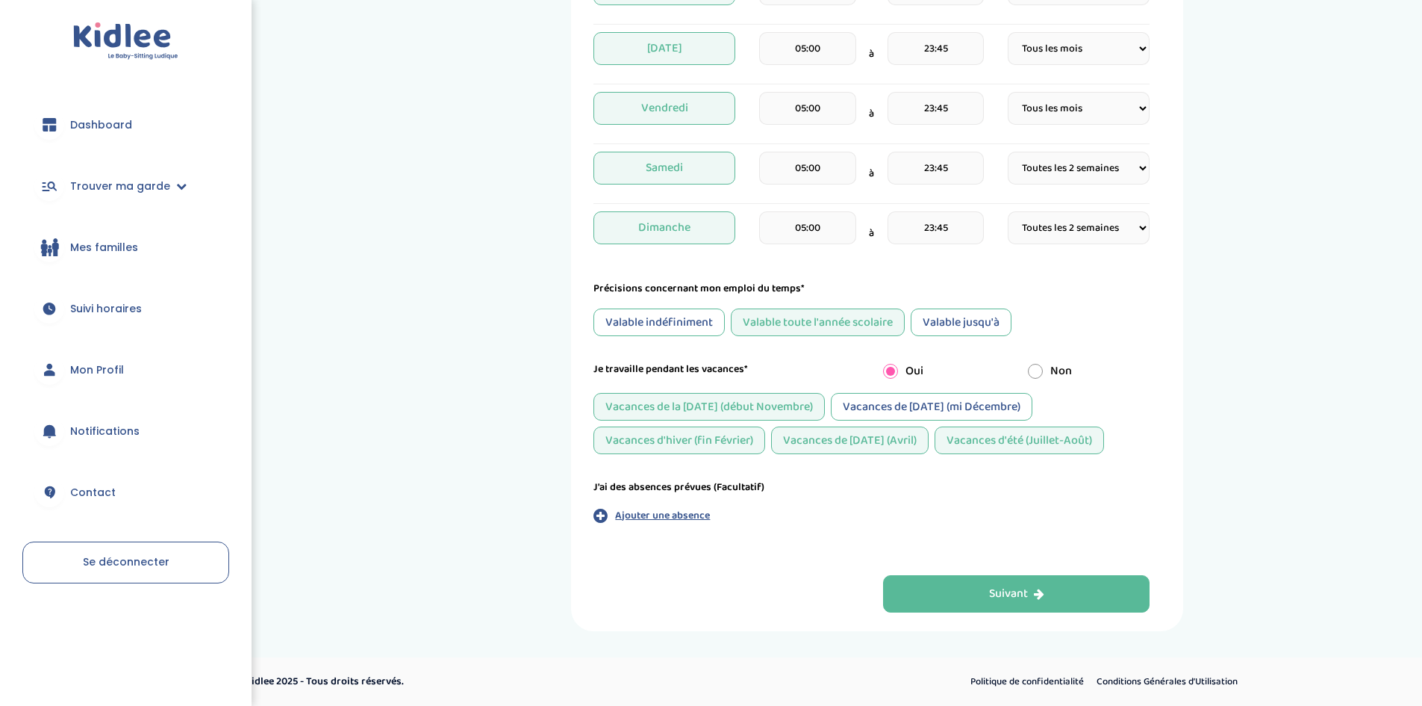
scroll to position [562, 0]
click at [951, 590] on button "Suivant" at bounding box center [1016, 593] width 267 height 37
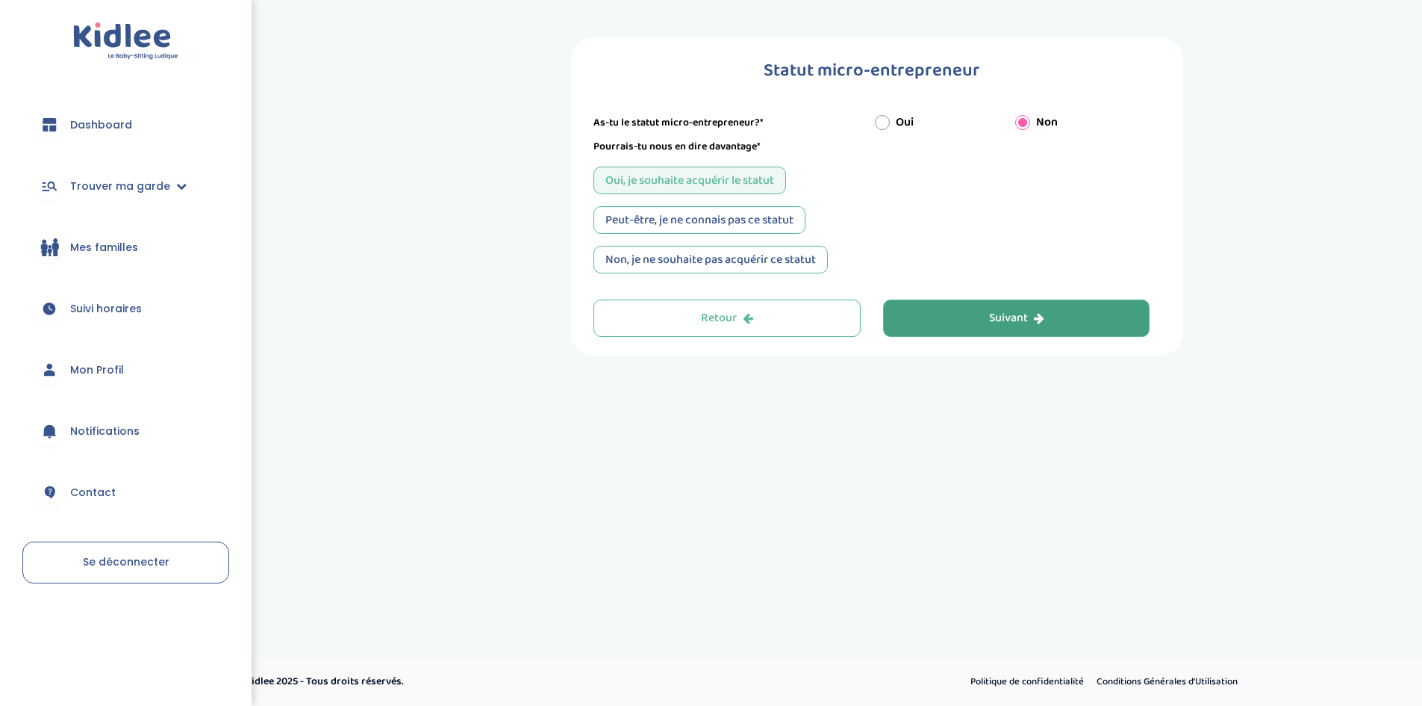
scroll to position [0, 0]
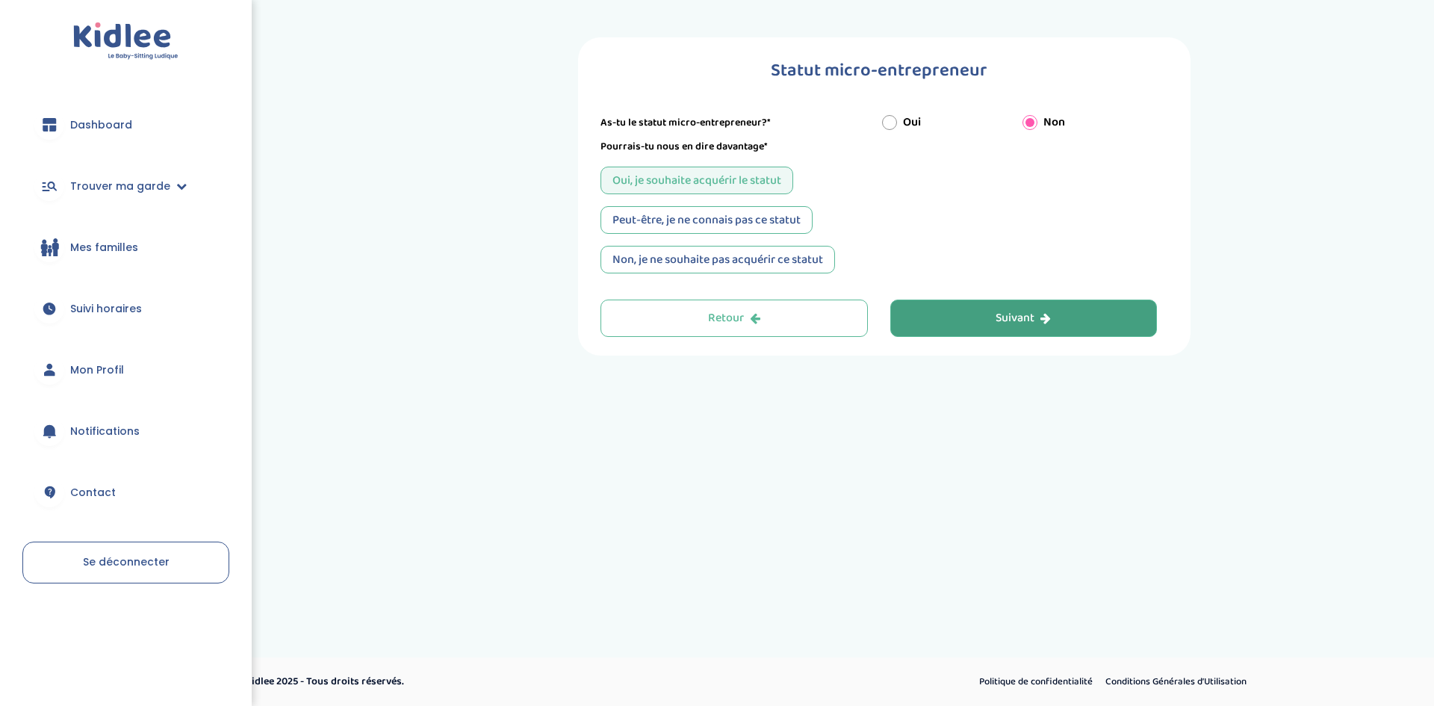
click at [951, 302] on button "Suivant" at bounding box center [1023, 317] width 267 height 37
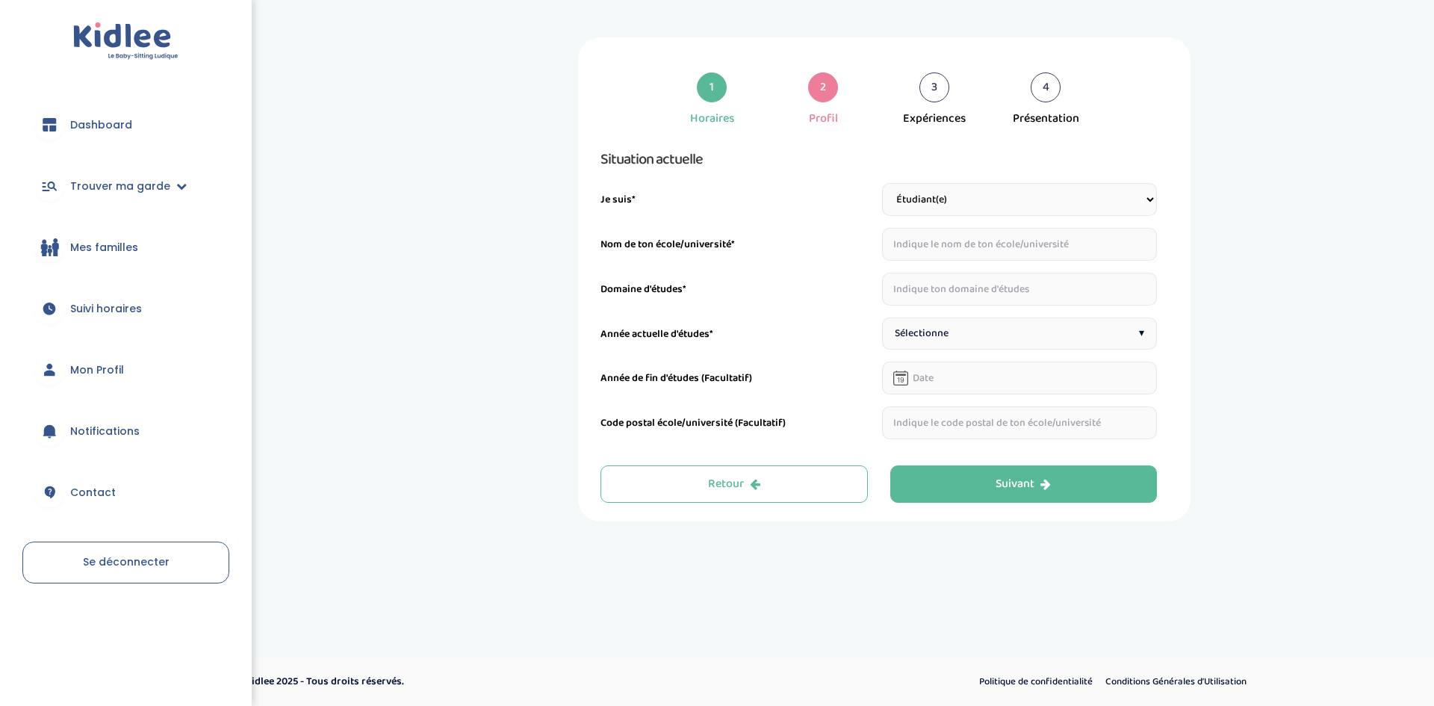
click at [944, 193] on select "Étudiant(e) Salarié Professionnel(le) de la petite enfance Retraité(e) En reche…" at bounding box center [1020, 199] width 276 height 33
select select "5"
click at [882, 183] on select "Étudiant(e) Salarié Professionnel(le) de la petite enfance Retraité(e) En reche…" at bounding box center [1020, 199] width 276 height 33
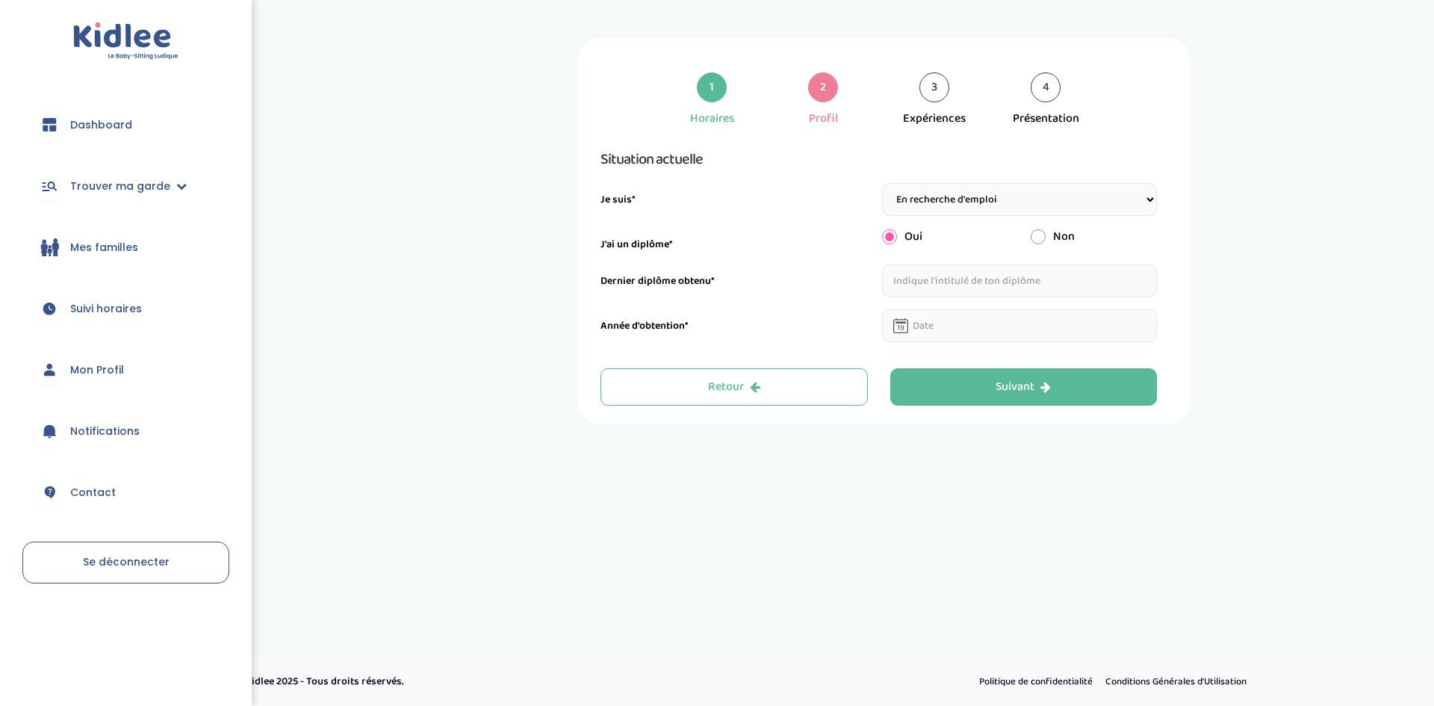
click at [936, 287] on input "text" at bounding box center [1020, 280] width 276 height 33
type input "cap aepe"
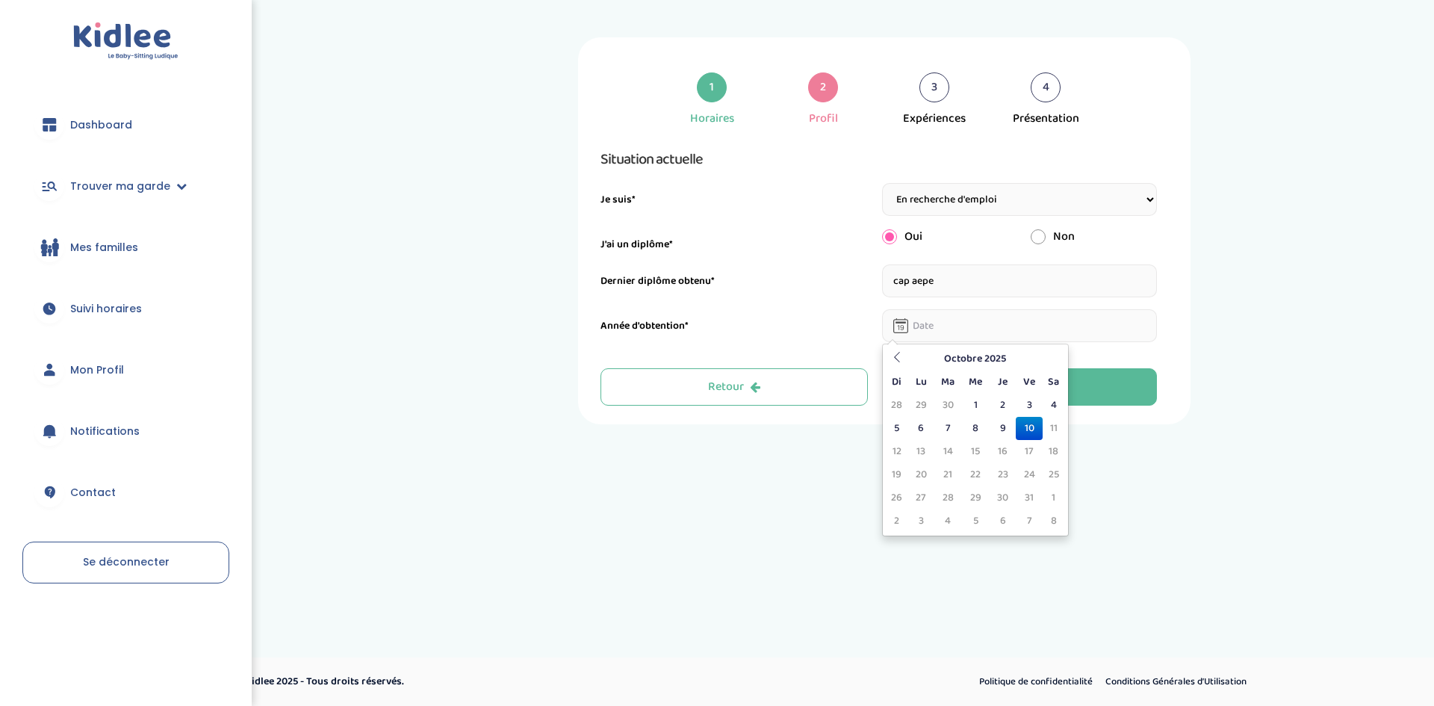
click at [939, 338] on input "text" at bounding box center [1020, 325] width 276 height 33
click at [892, 346] on div "Octobre 2025 Di Lu Ma Me Je Ve Sa 28 29 30 1 2 3 4 5 6 7 8 9 10 11 12 13 14 15 …" at bounding box center [975, 439] width 187 height 193
click at [897, 353] on icon at bounding box center [897, 357] width 10 height 10
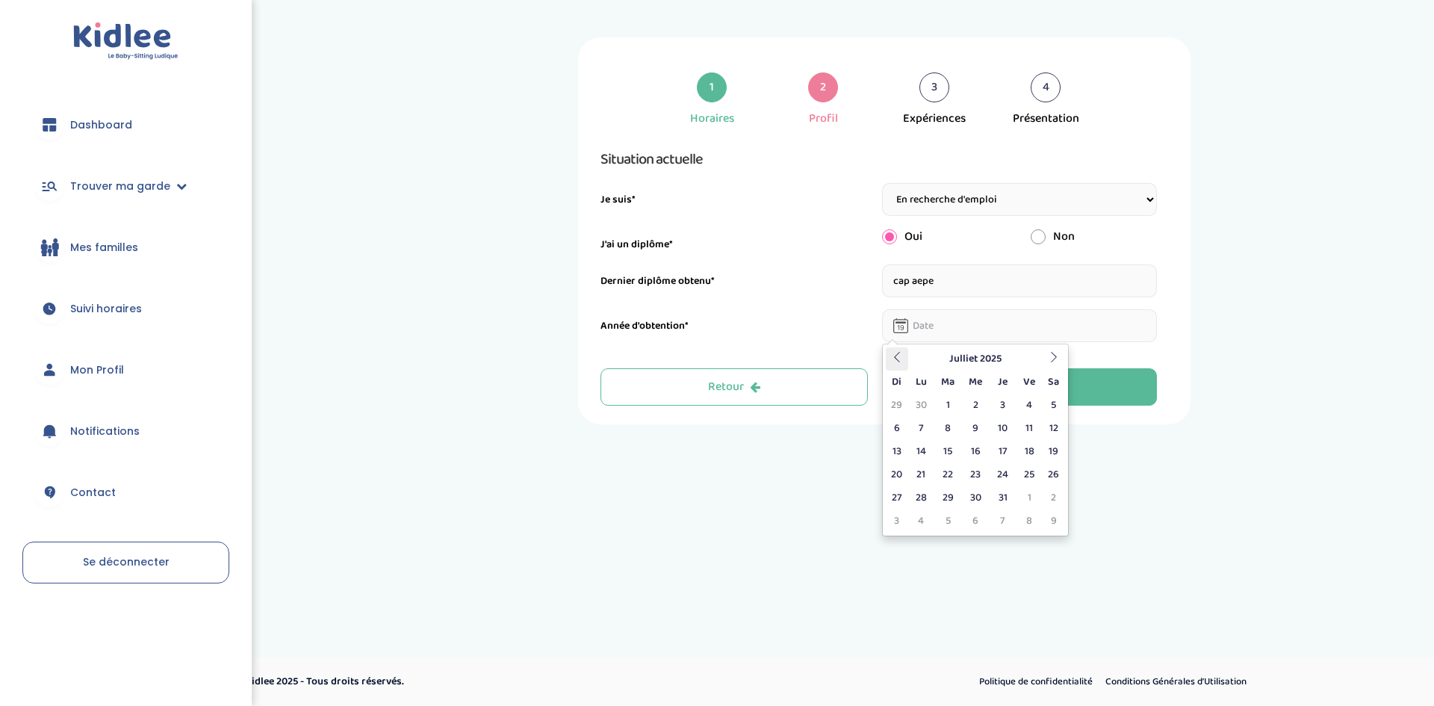
click at [897, 353] on icon at bounding box center [897, 357] width 10 height 10
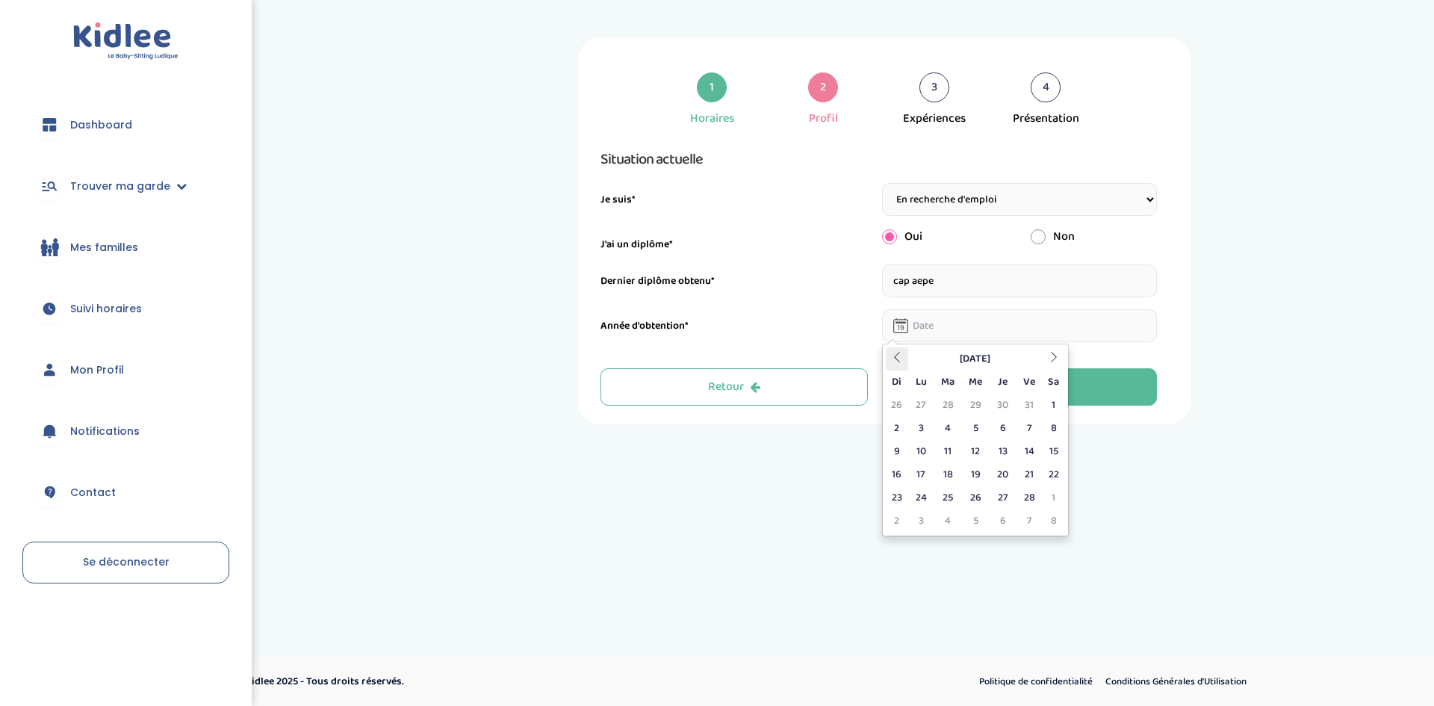
click at [897, 353] on icon at bounding box center [897, 357] width 10 height 10
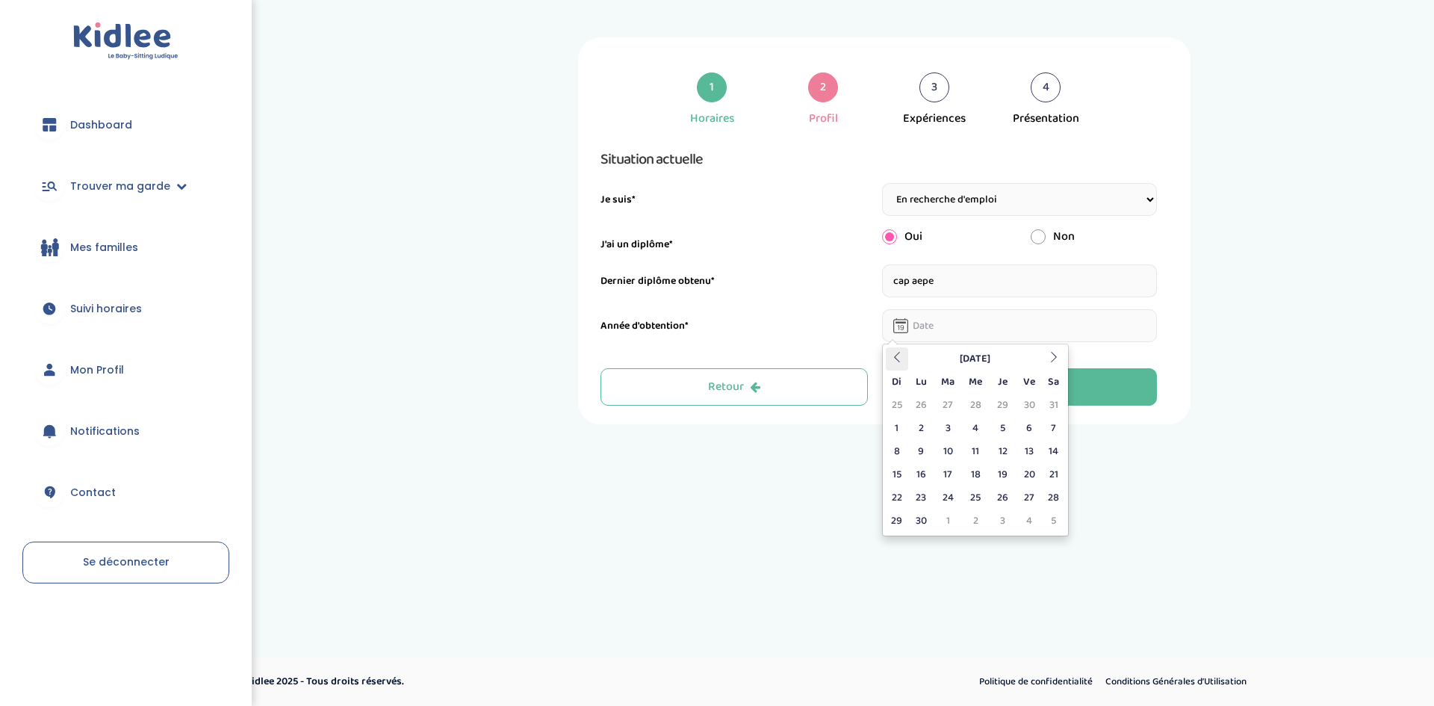
click at [897, 353] on icon at bounding box center [897, 357] width 10 height 10
click at [1055, 358] on icon at bounding box center [1053, 357] width 10 height 10
click at [901, 426] on td "7" at bounding box center [897, 428] width 22 height 23
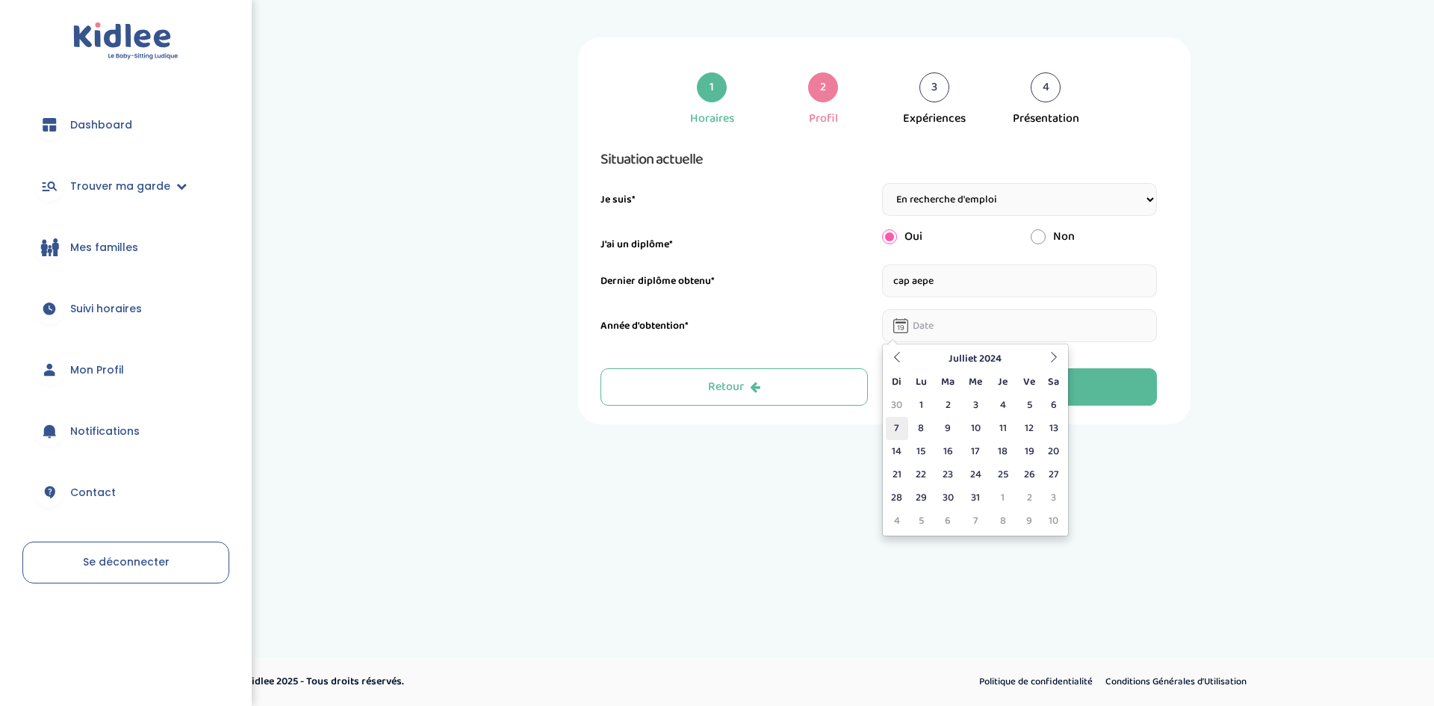
type input "07-07-2024"
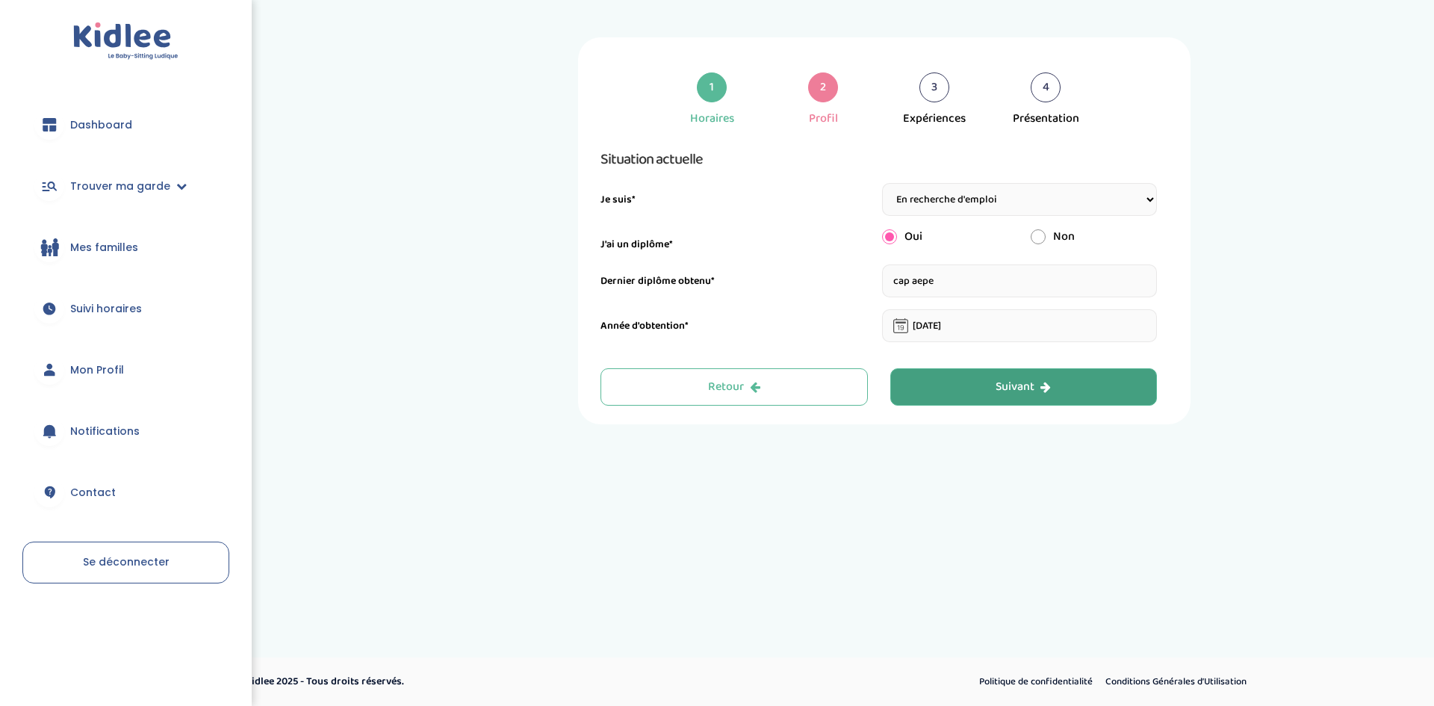
click at [926, 394] on button "Suivant" at bounding box center [1023, 386] width 267 height 37
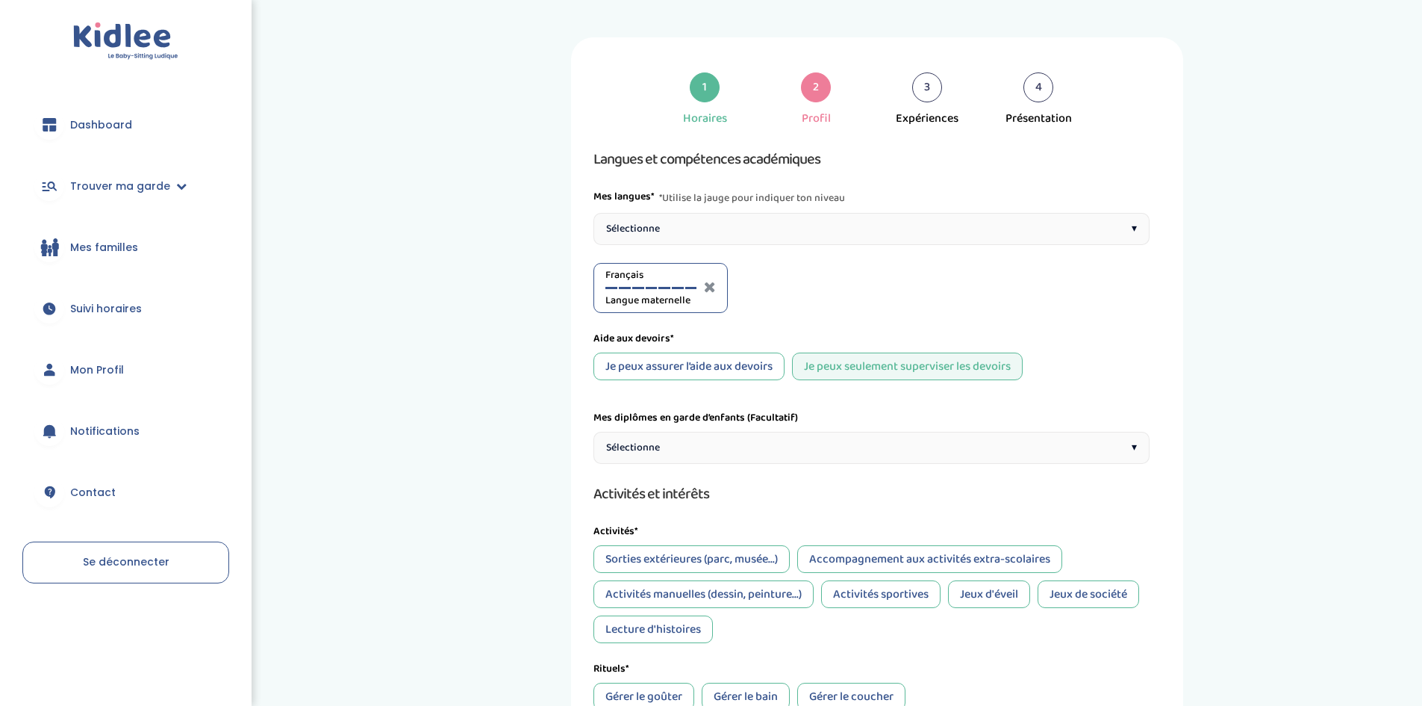
click at [764, 219] on div "Sélectionne ▾" at bounding box center [872, 229] width 556 height 32
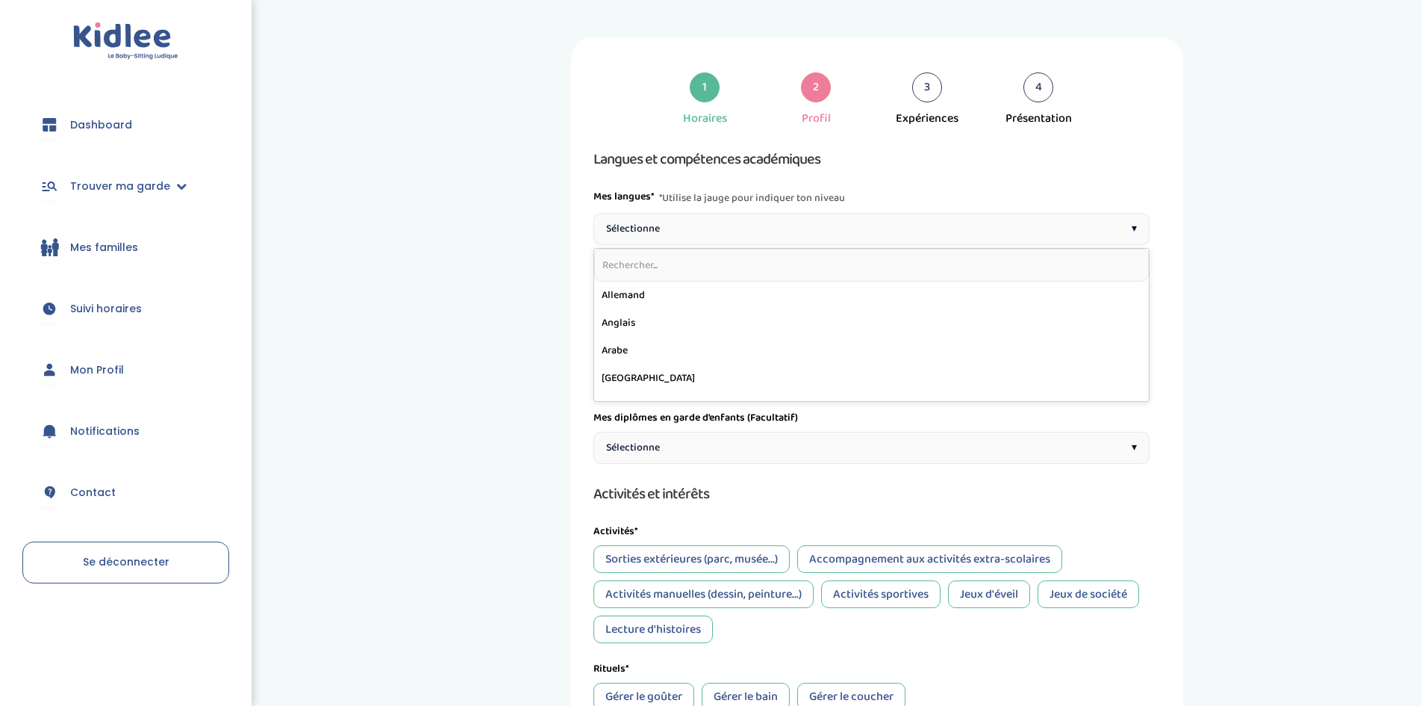
click at [662, 273] on input "text" at bounding box center [871, 265] width 555 height 33
type input "f"
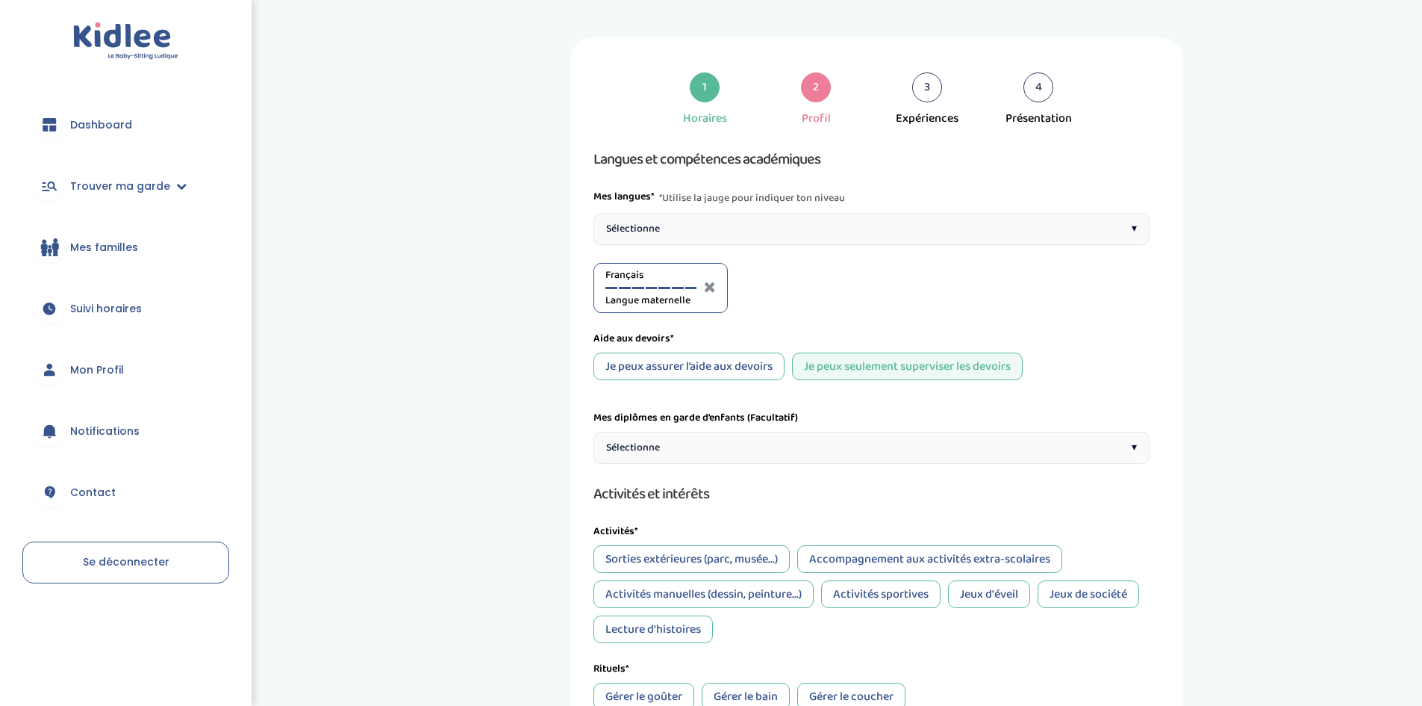
click at [903, 189] on div "Mes langues* *Utilise la jauge pour indiquer ton niveau" at bounding box center [872, 198] width 556 height 18
click at [900, 240] on div "Sélectionne ▾" at bounding box center [872, 229] width 556 height 32
click at [750, 288] on div at bounding box center [753, 288] width 12 height 2
click at [853, 281] on icon at bounding box center [852, 286] width 12 height 15
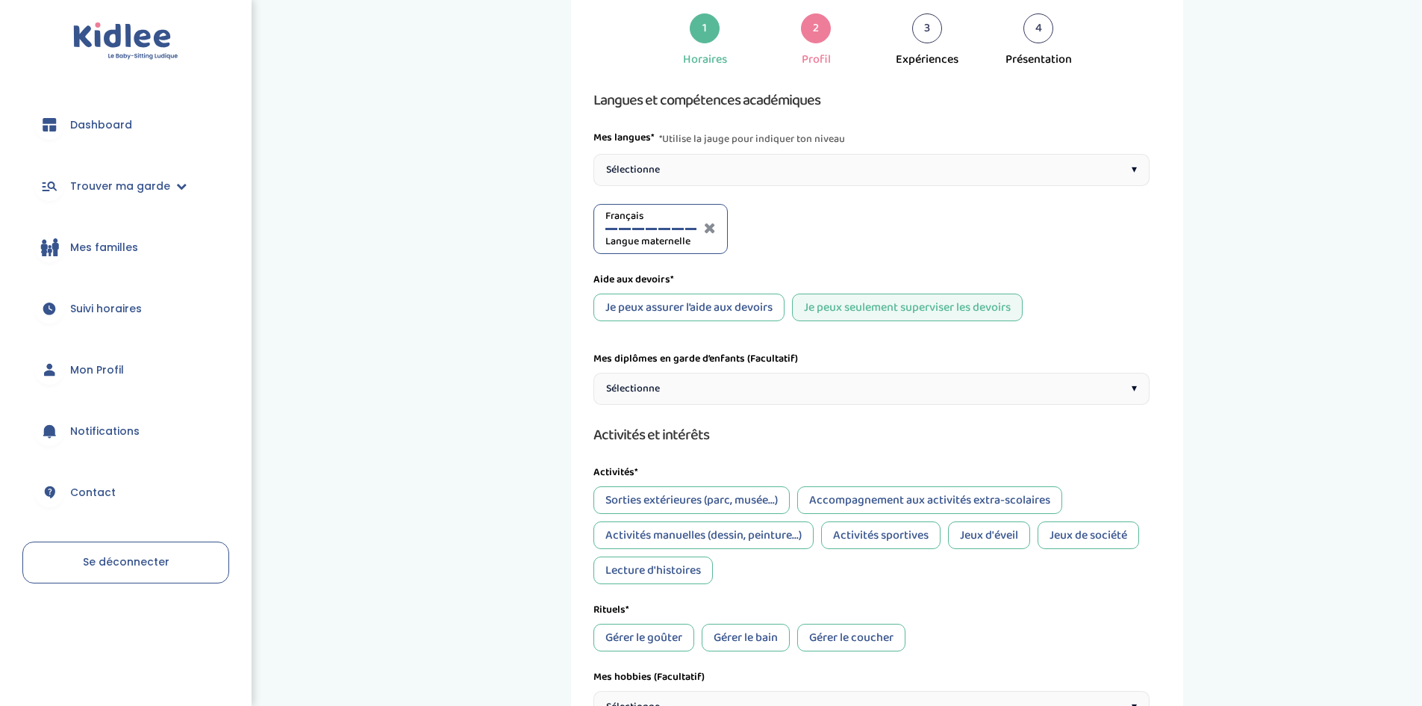
scroll to position [60, 0]
click at [779, 301] on div "Je peux assurer l’aide aux devoirs" at bounding box center [689, 307] width 191 height 28
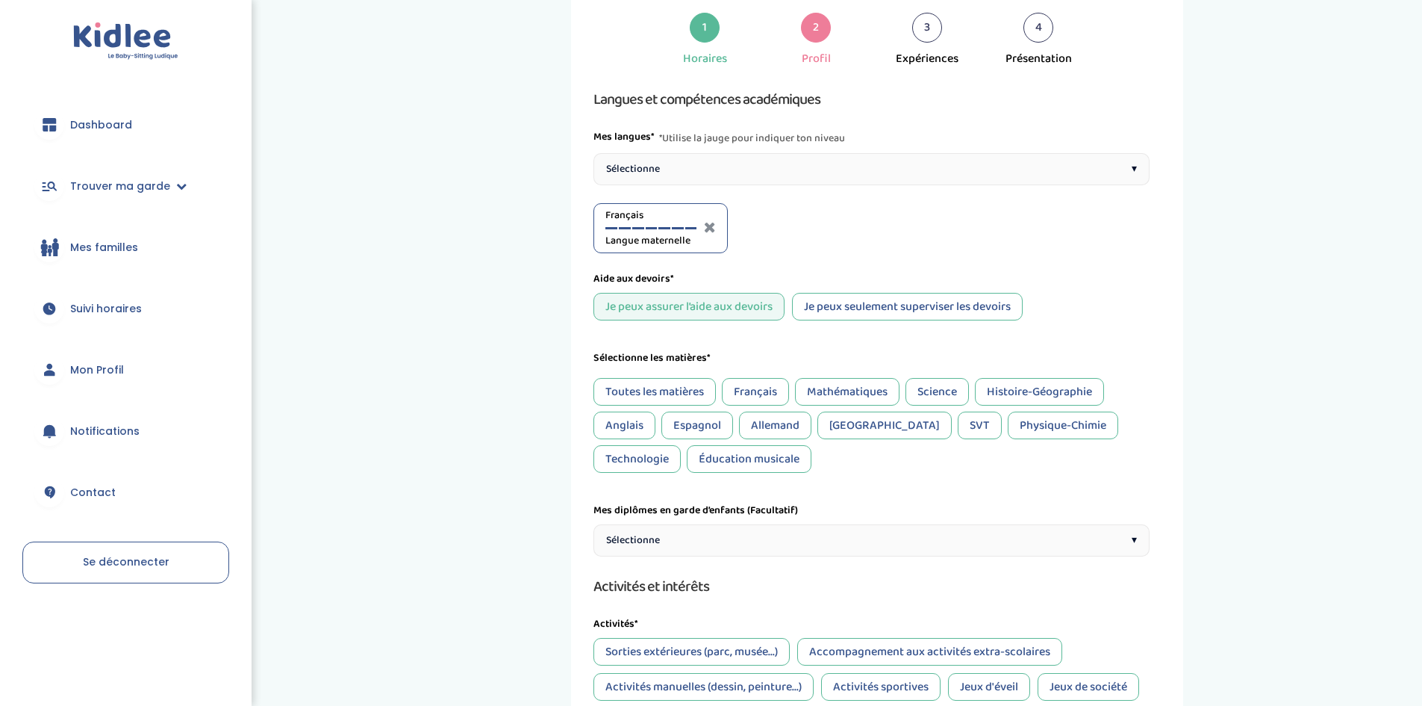
click at [834, 391] on div "Mathématiques" at bounding box center [847, 392] width 105 height 28
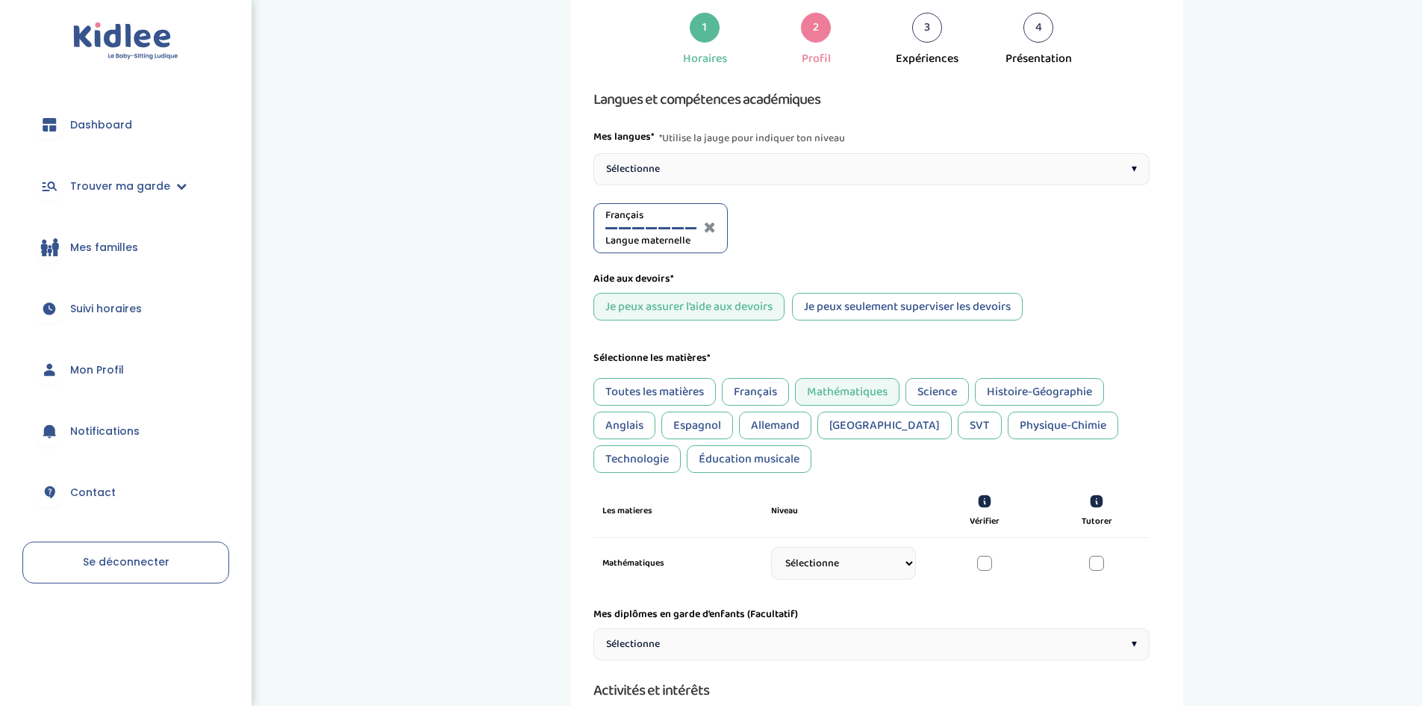
click at [933, 391] on div "Science" at bounding box center [937, 392] width 63 height 28
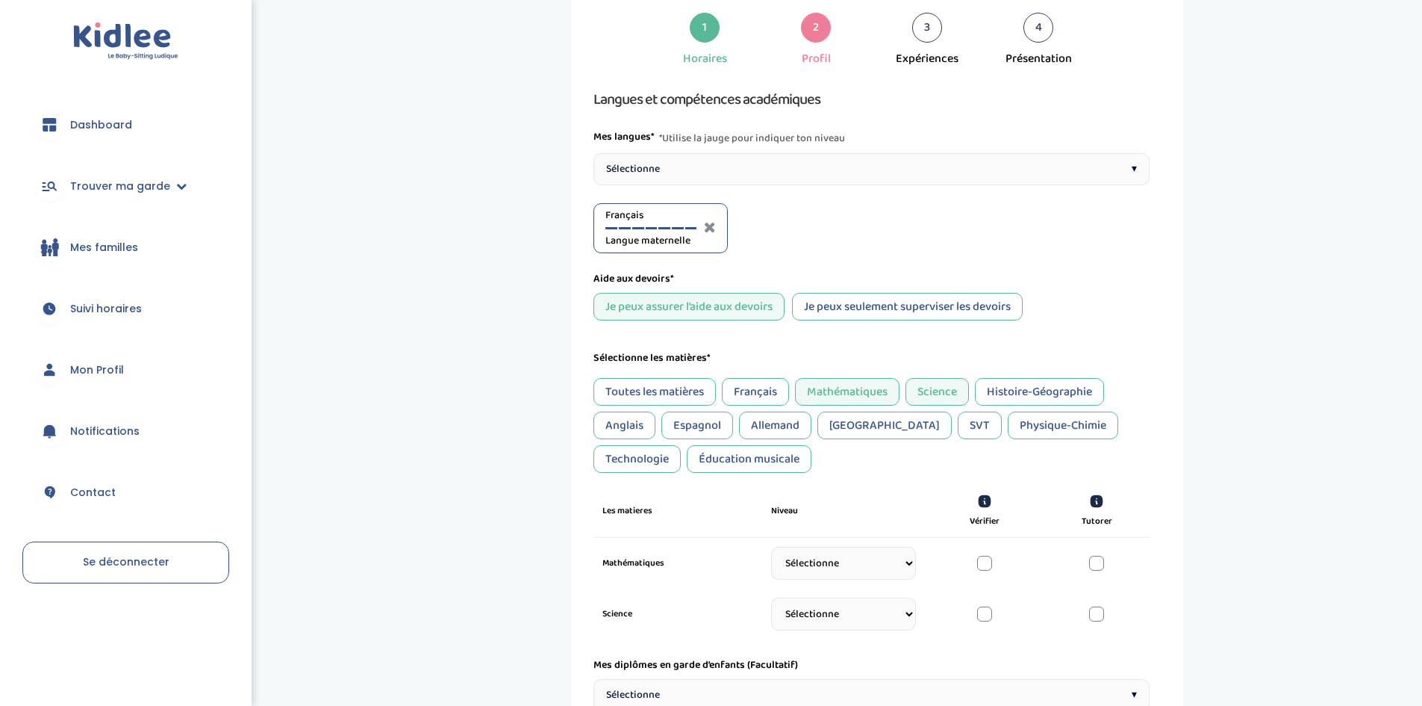
click at [958, 432] on div "SVT" at bounding box center [980, 425] width 44 height 28
click at [1008, 419] on div "Physique-Chimie" at bounding box center [1063, 425] width 111 height 28
click at [681, 445] on div "Technologie" at bounding box center [637, 459] width 87 height 28
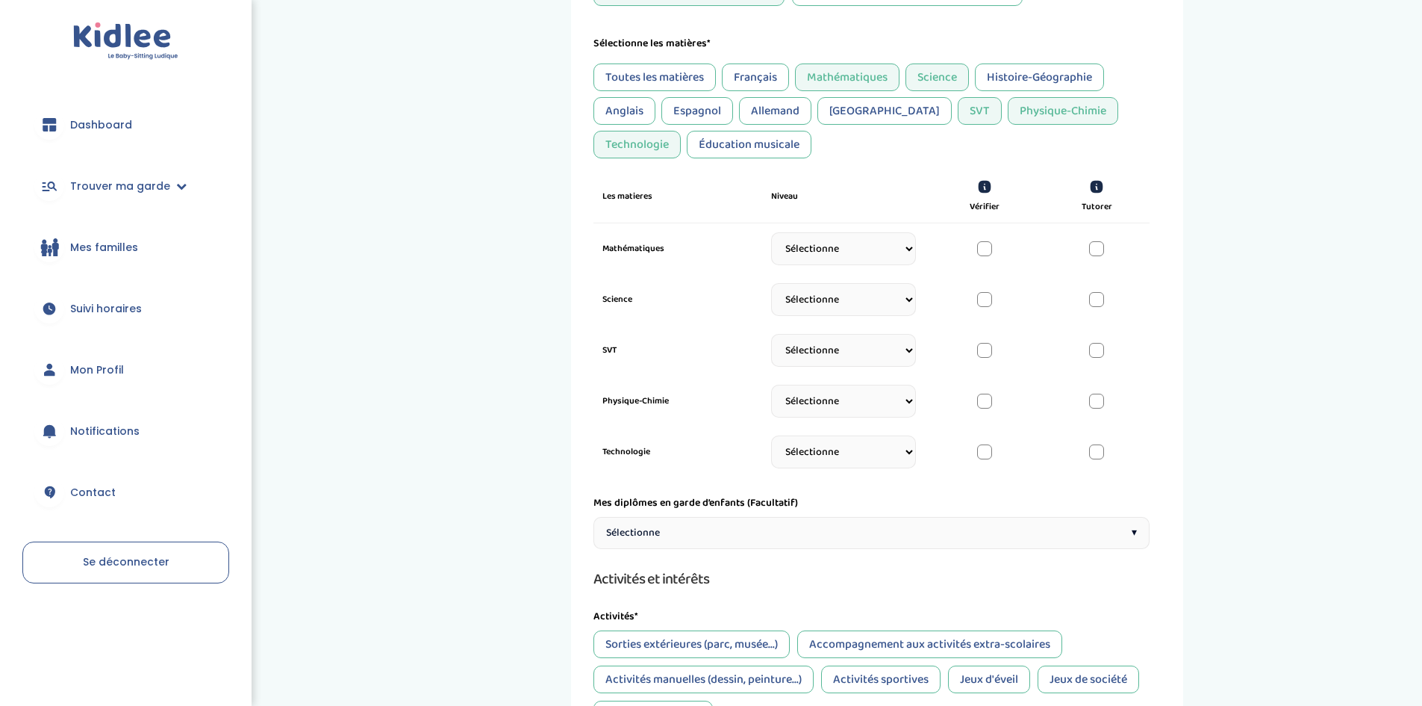
scroll to position [388, 0]
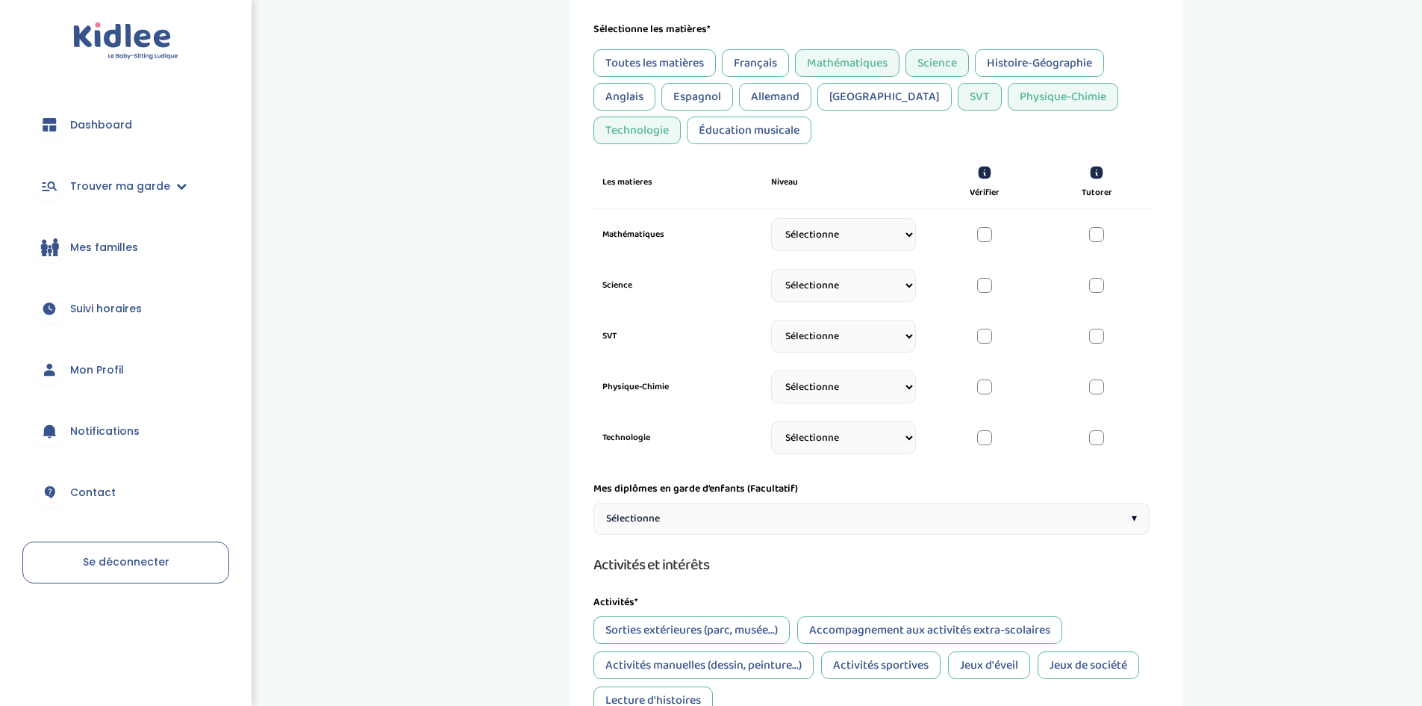
click at [897, 234] on select "Sélectionne CP CE1 CE2 CM1 CM2 6eme 5eme 4eme 3eme Seconde Prémière Terminale" at bounding box center [843, 234] width 145 height 33
select select "Seconde"
click at [771, 225] on select "Sélectionne CP CE1 CE2 CM1 CM2 6eme 5eme 4eme 3eme Seconde Prémière Terminale" at bounding box center [843, 234] width 145 height 33
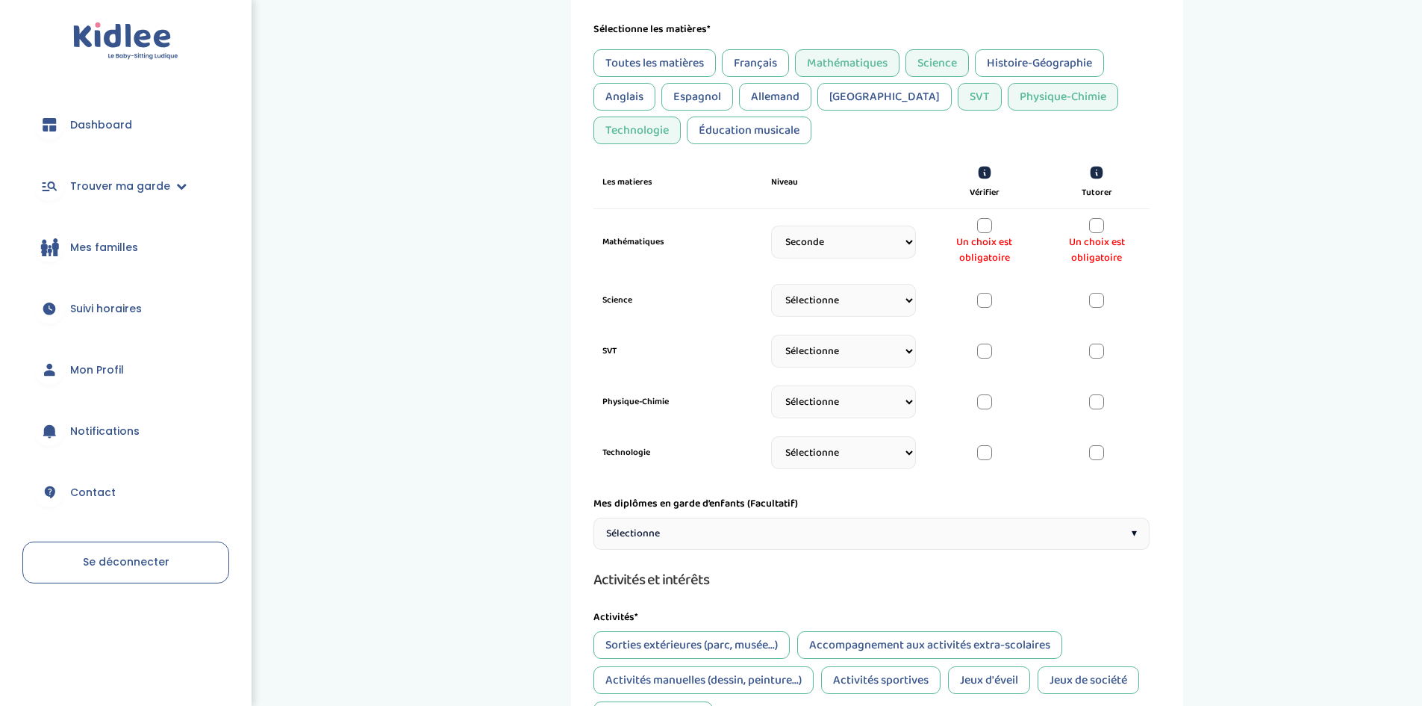
click at [981, 231] on div at bounding box center [984, 225] width 15 height 15
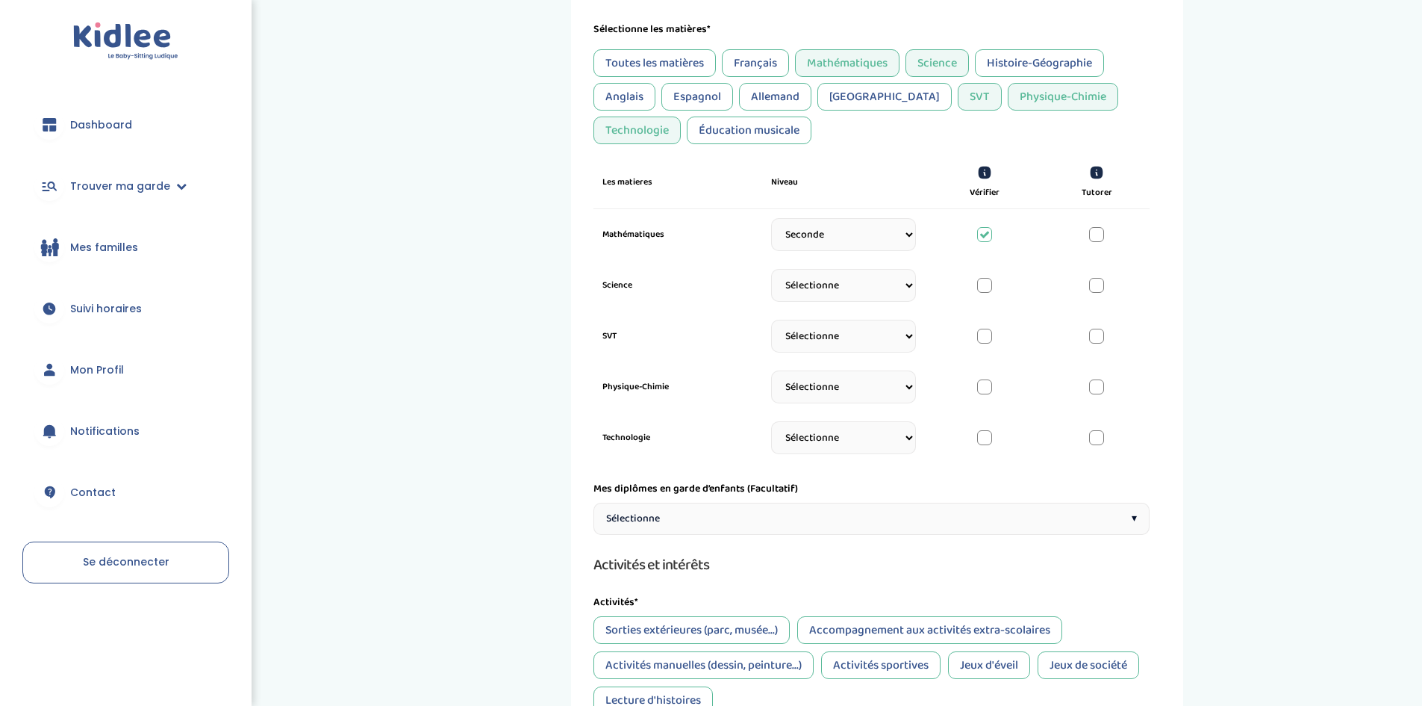
click at [1095, 231] on div at bounding box center [1096, 234] width 15 height 15
click at [985, 232] on div at bounding box center [984, 234] width 15 height 15
click at [980, 175] on icon at bounding box center [984, 173] width 13 height 13
click at [1095, 231] on div at bounding box center [1096, 234] width 15 height 15
click at [987, 284] on div at bounding box center [984, 285] width 15 height 15
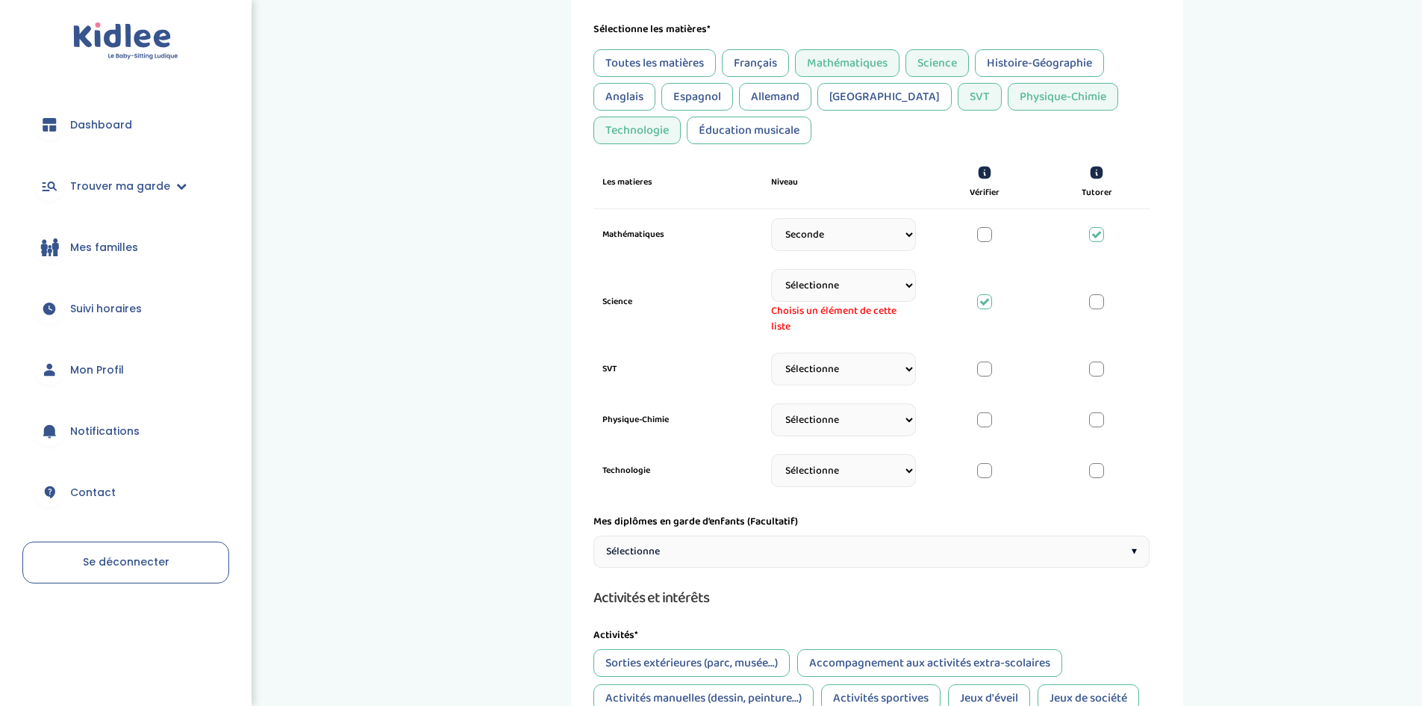
click at [888, 301] on select "Sélectionne CP CE1 CE2 CM1 CM2 6eme 5eme 4eme 3eme Seconde Prémière Terminale" at bounding box center [843, 285] width 145 height 33
select select "3eme"
click at [771, 269] on select "Sélectionne CP CE1 CE2 CM1 CM2 6eme 5eme 4eme 3eme Seconde Prémière Terminale" at bounding box center [843, 285] width 145 height 33
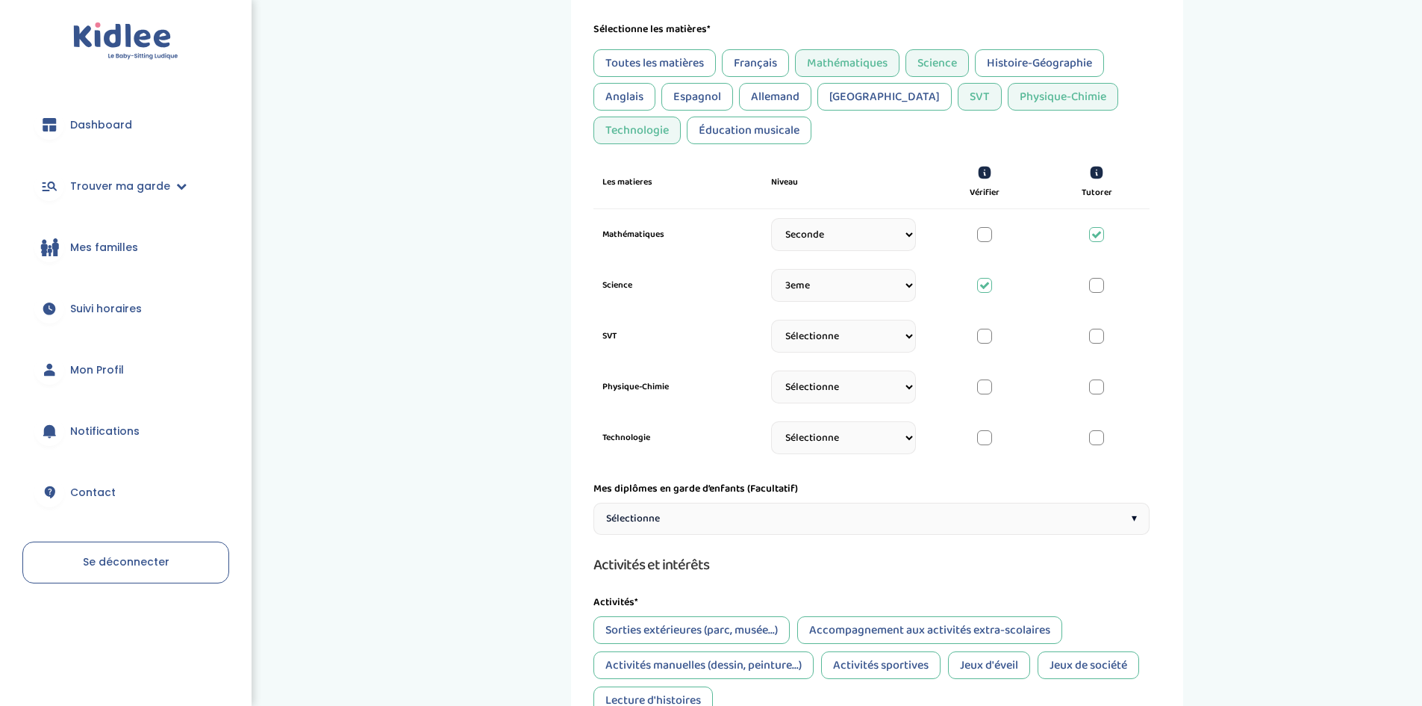
click at [874, 351] on select "Sélectionne CP CE1 CE2 CM1 CM2 6eme 5eme 4eme 3eme Seconde Prémière Terminale" at bounding box center [843, 336] width 145 height 33
select select "3eme"
click at [771, 327] on select "Sélectionne CP CE1 CE2 CM1 CM2 6eme 5eme 4eme 3eme Seconde Prémière Terminale" at bounding box center [843, 336] width 145 height 33
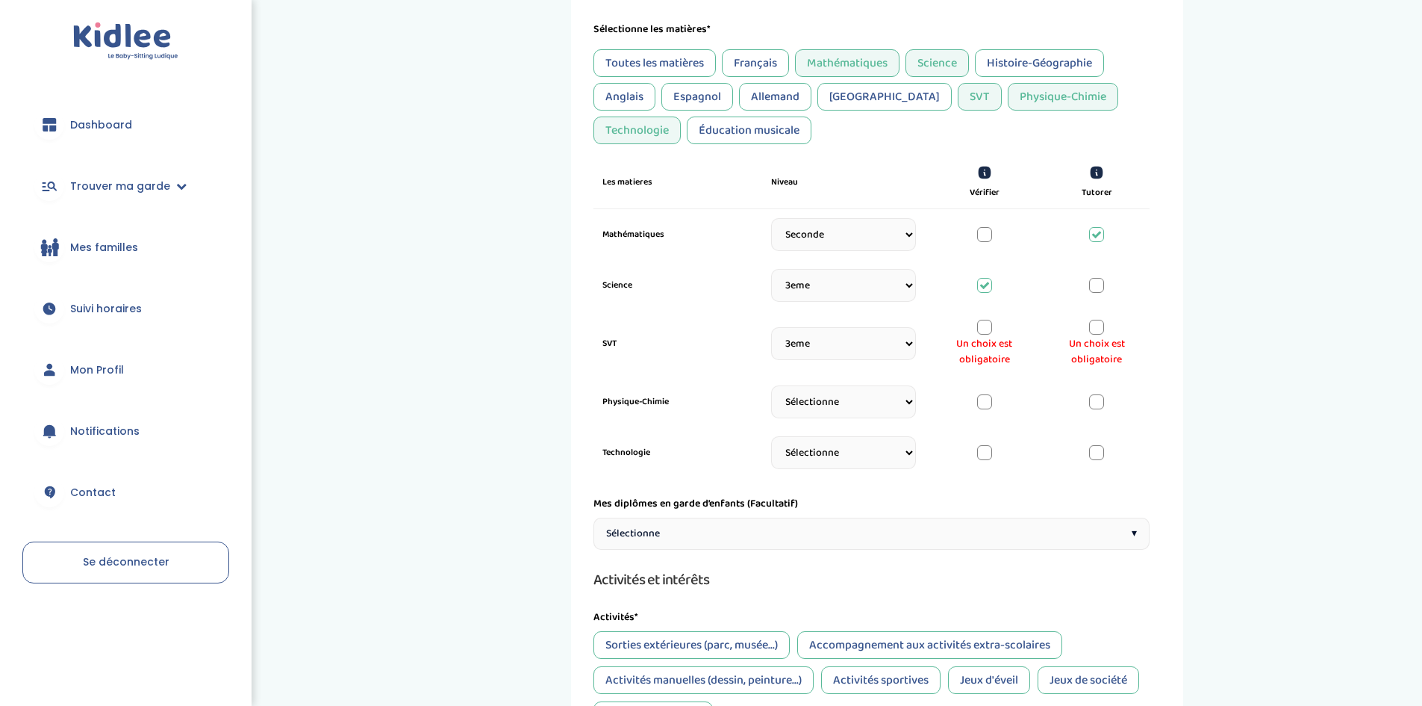
click at [835, 402] on select "Sélectionne CP CE1 CE2 CM1 CM2 6eme 5eme 4eme 3eme Seconde Prémière Terminale" at bounding box center [843, 401] width 145 height 33
select select "Seconde"
click at [771, 393] on select "Sélectionne CP CE1 CE2 CM1 CM2 6eme 5eme 4eme 3eme Seconde Prémière Terminale" at bounding box center [843, 401] width 145 height 33
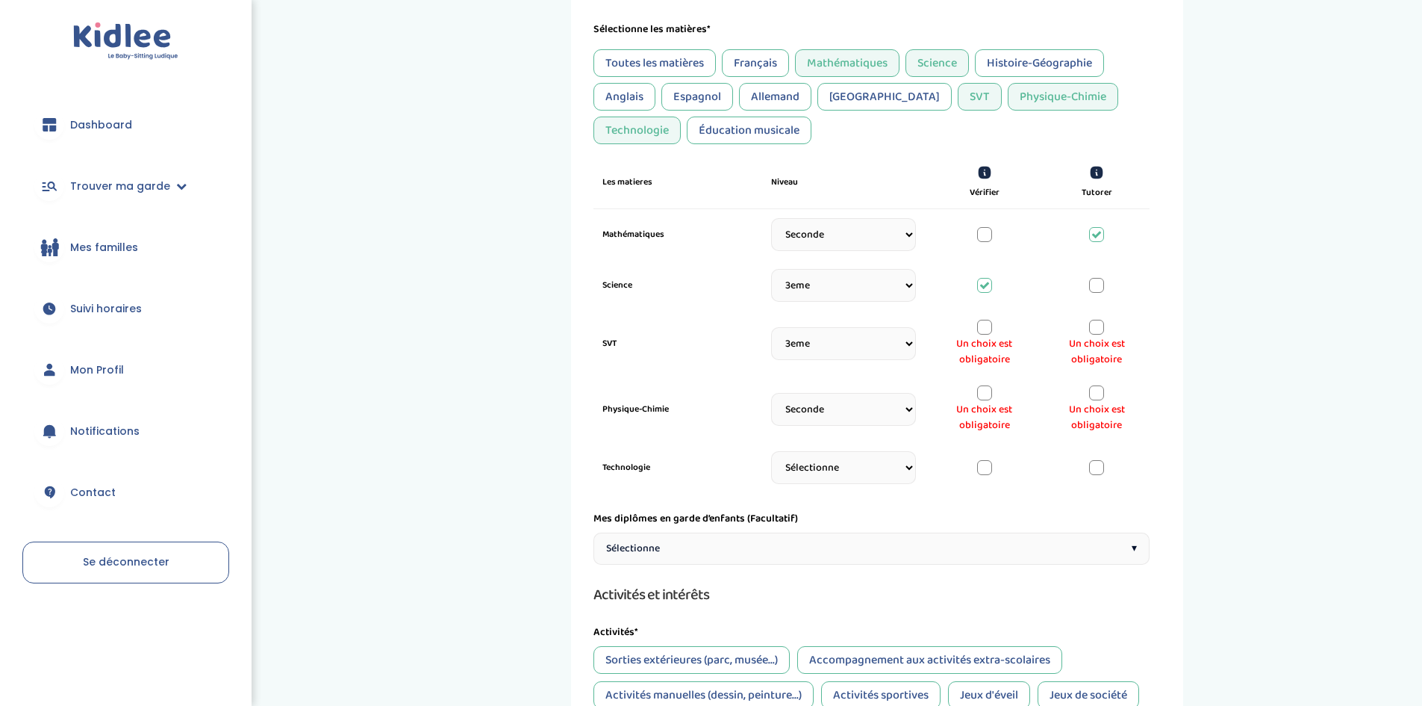
click at [960, 335] on div "Un choix est obligatoire" at bounding box center [984, 344] width 89 height 48
click at [980, 335] on div "Un choix est obligatoire" at bounding box center [984, 344] width 89 height 48
click at [982, 336] on span "Un choix est obligatoire" at bounding box center [984, 351] width 89 height 31
click at [984, 316] on div "SVT Sélectionne CP CE1 CE2 CM1 CM2 6eme 5eme 4eme 3eme Seconde Prémière Termina…" at bounding box center [872, 344] width 556 height 66
click at [989, 396] on div at bounding box center [984, 392] width 15 height 15
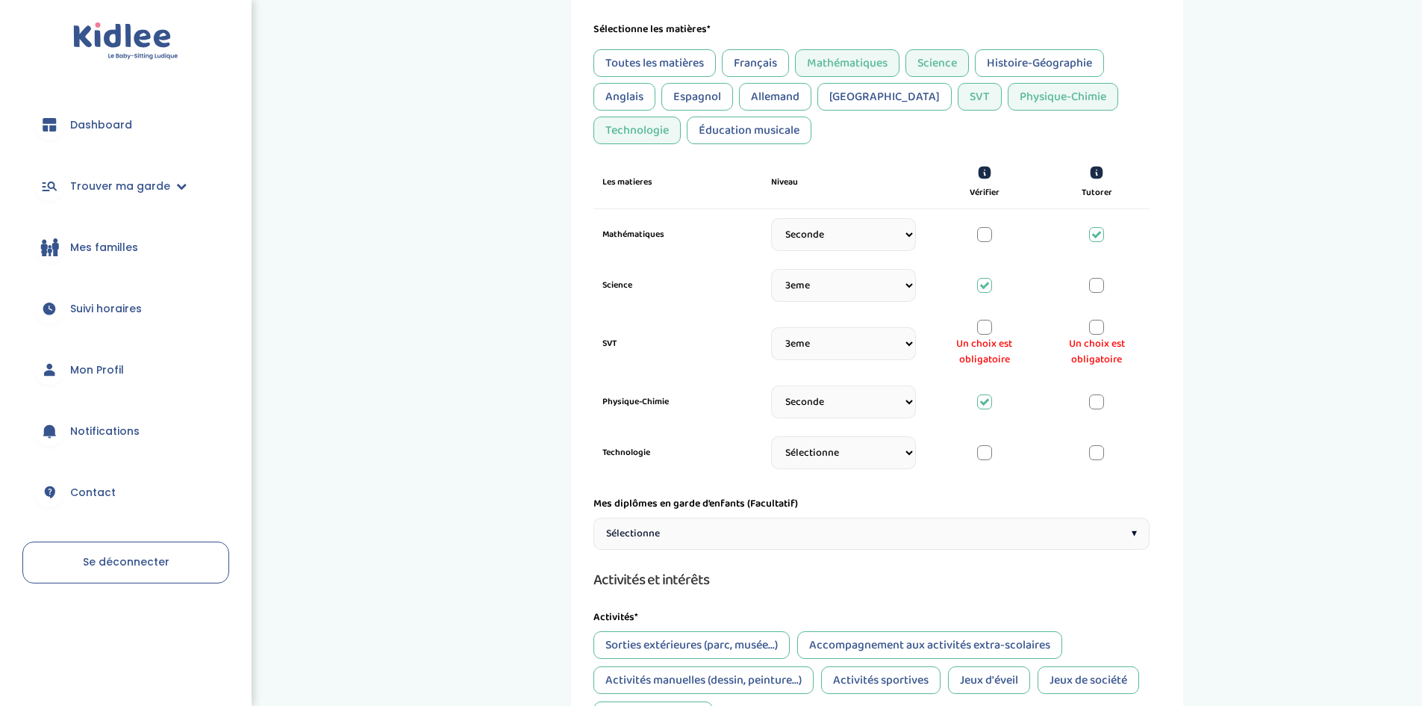
click at [986, 319] on div "SVT Sélectionne CP CE1 CE2 CM1 CM2 6eme 5eme 4eme 3eme Seconde Prémière Termina…" at bounding box center [872, 344] width 556 height 66
click at [986, 320] on div at bounding box center [984, 327] width 15 height 15
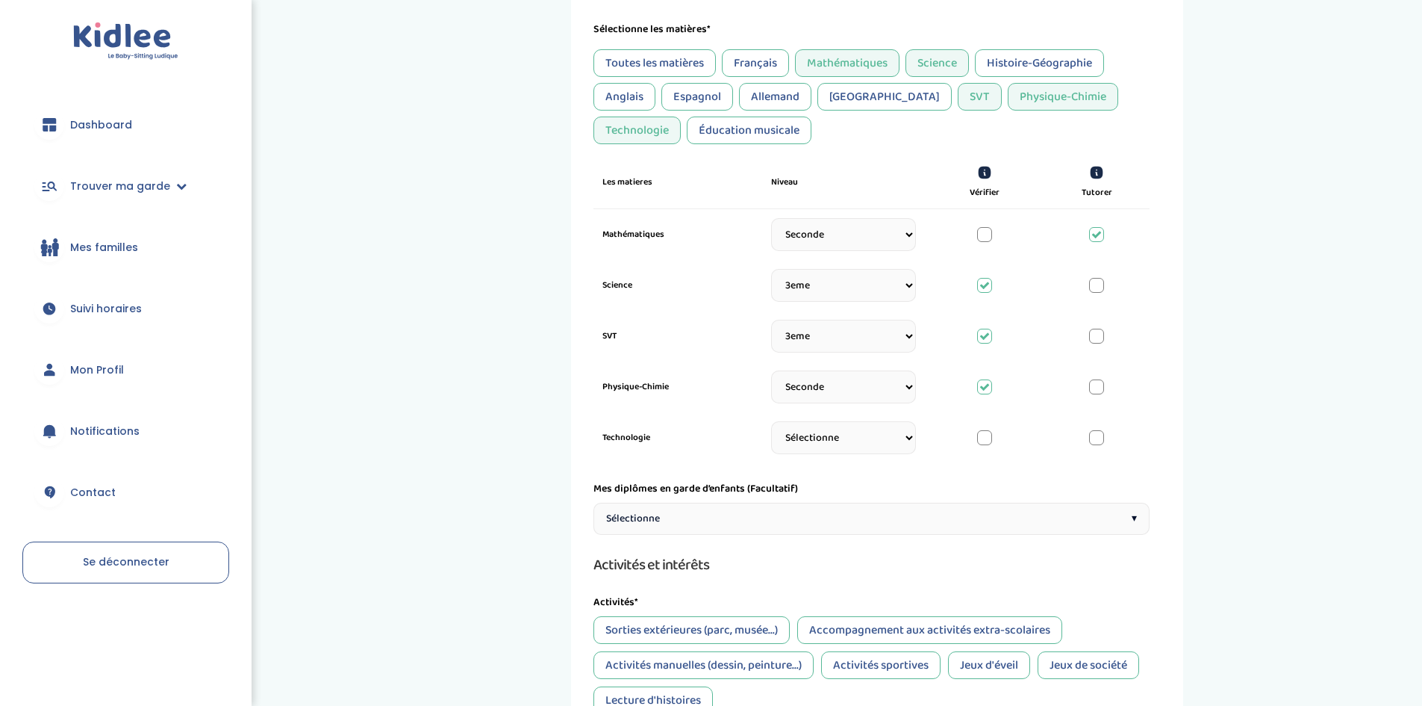
click at [983, 443] on div at bounding box center [984, 437] width 15 height 15
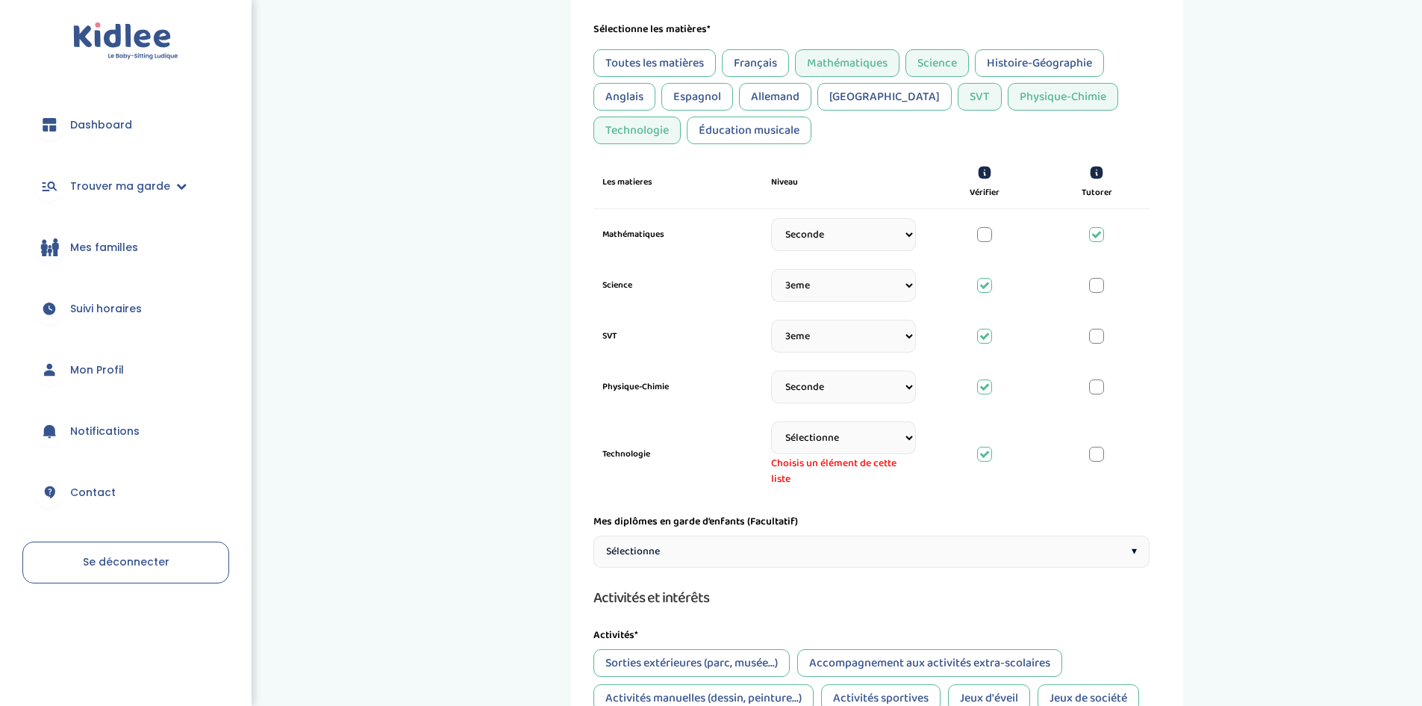
click at [883, 437] on select "Sélectionne CP CE1 CE2 CM1 CM2 6eme 5eme 4eme 3eme Seconde Prémière Terminale" at bounding box center [843, 437] width 145 height 33
select select "3eme"
click at [771, 421] on select "Sélectionne CP CE1 CE2 CM1 CM2 6eme 5eme 4eme 3eme Seconde Prémière Terminale" at bounding box center [843, 437] width 145 height 33
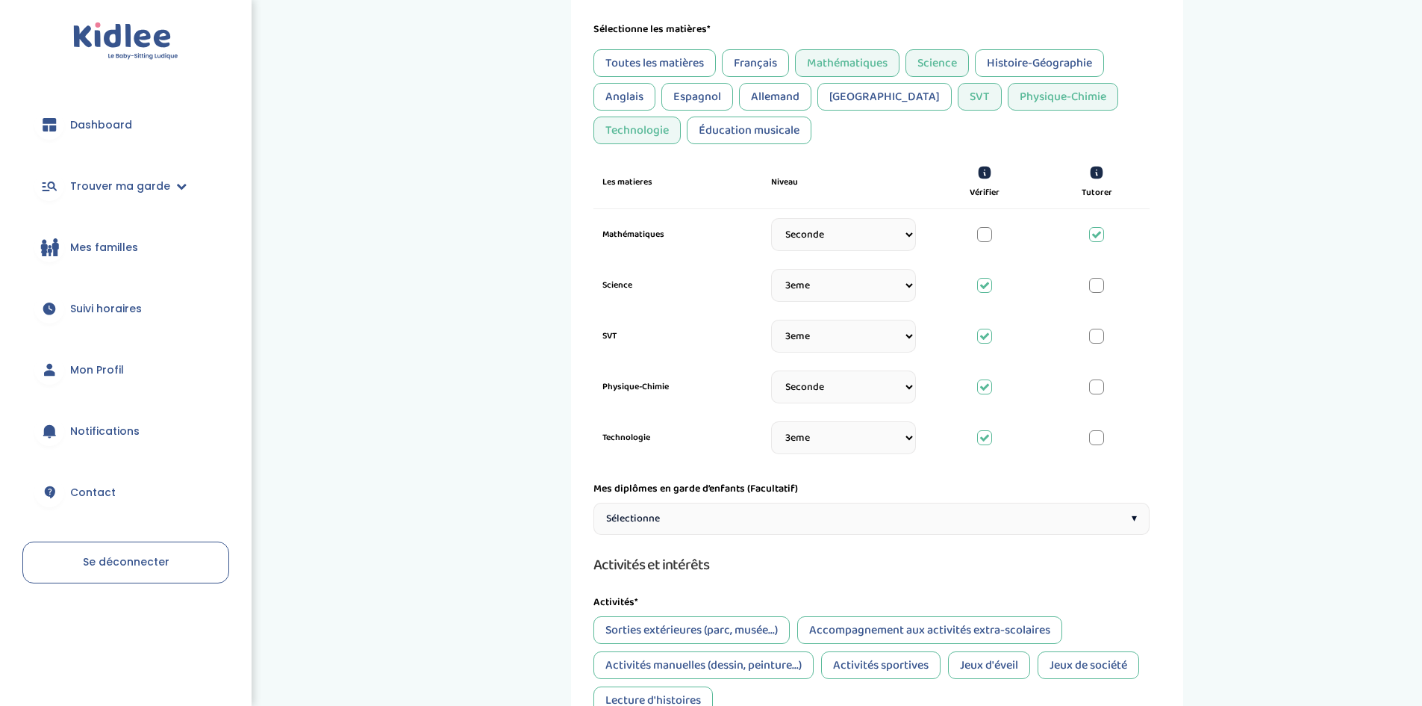
click at [776, 511] on div "Sélectionne ▾" at bounding box center [872, 519] width 556 height 32
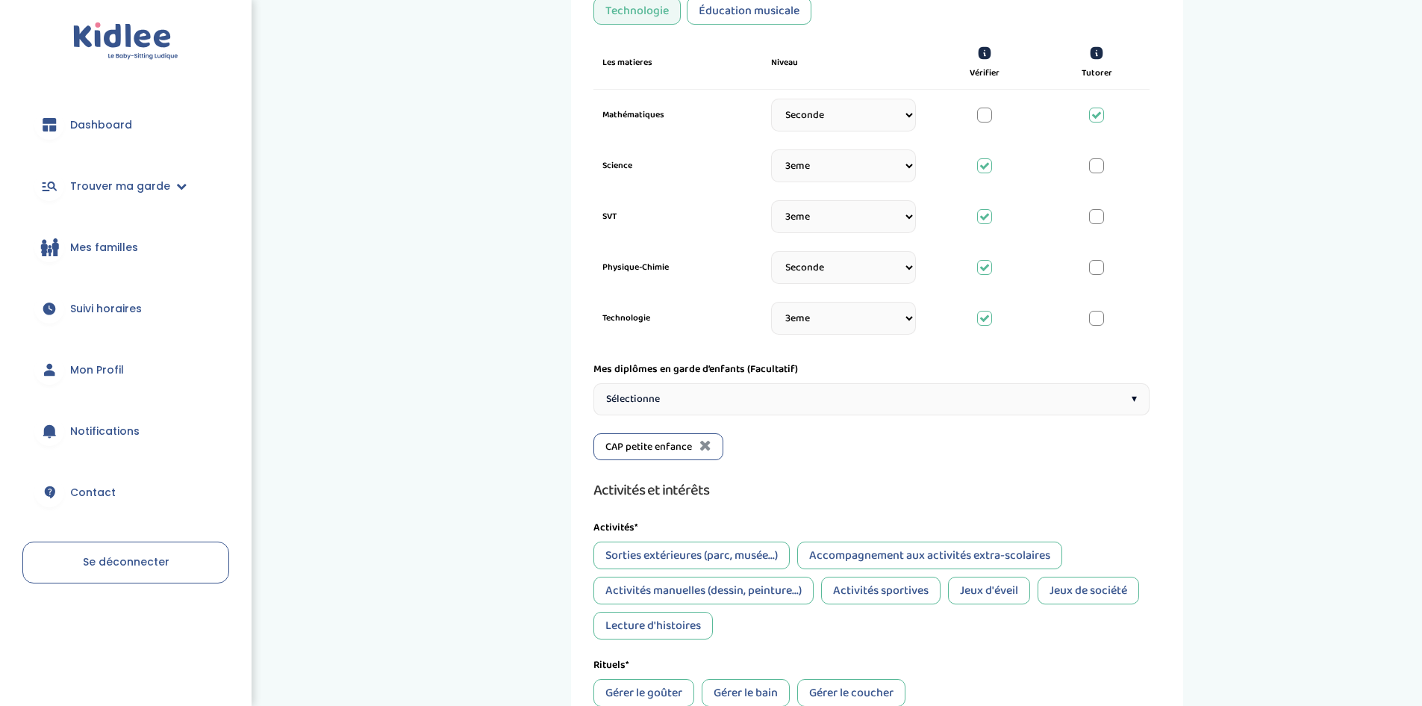
scroll to position [687, 0]
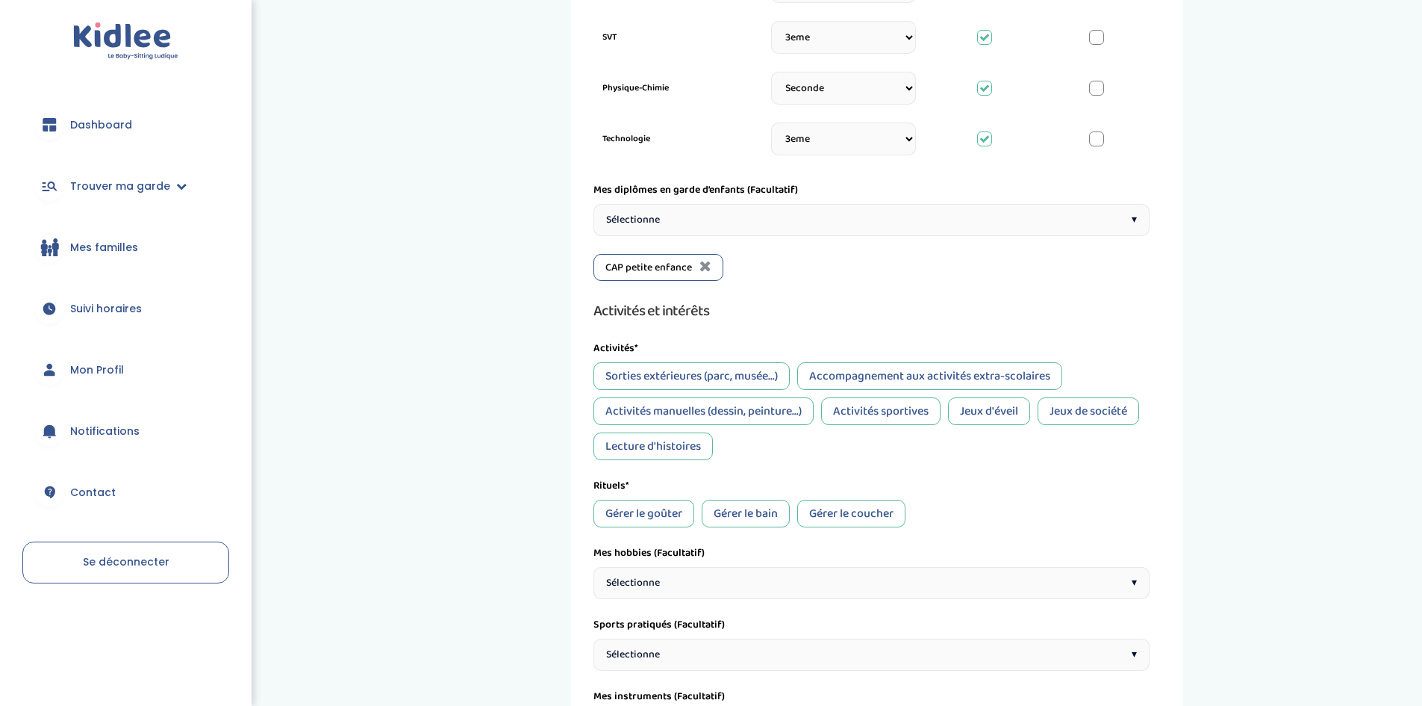
click at [779, 405] on div "Activités manuelles (dessin, peinture...)" at bounding box center [704, 411] width 220 height 28
click at [680, 455] on div "Lecture d'histoires" at bounding box center [653, 446] width 119 height 28
click at [998, 420] on div "Jeux d'éveil" at bounding box center [989, 411] width 82 height 28
click at [1086, 408] on div "Jeux de société" at bounding box center [1089, 411] width 102 height 28
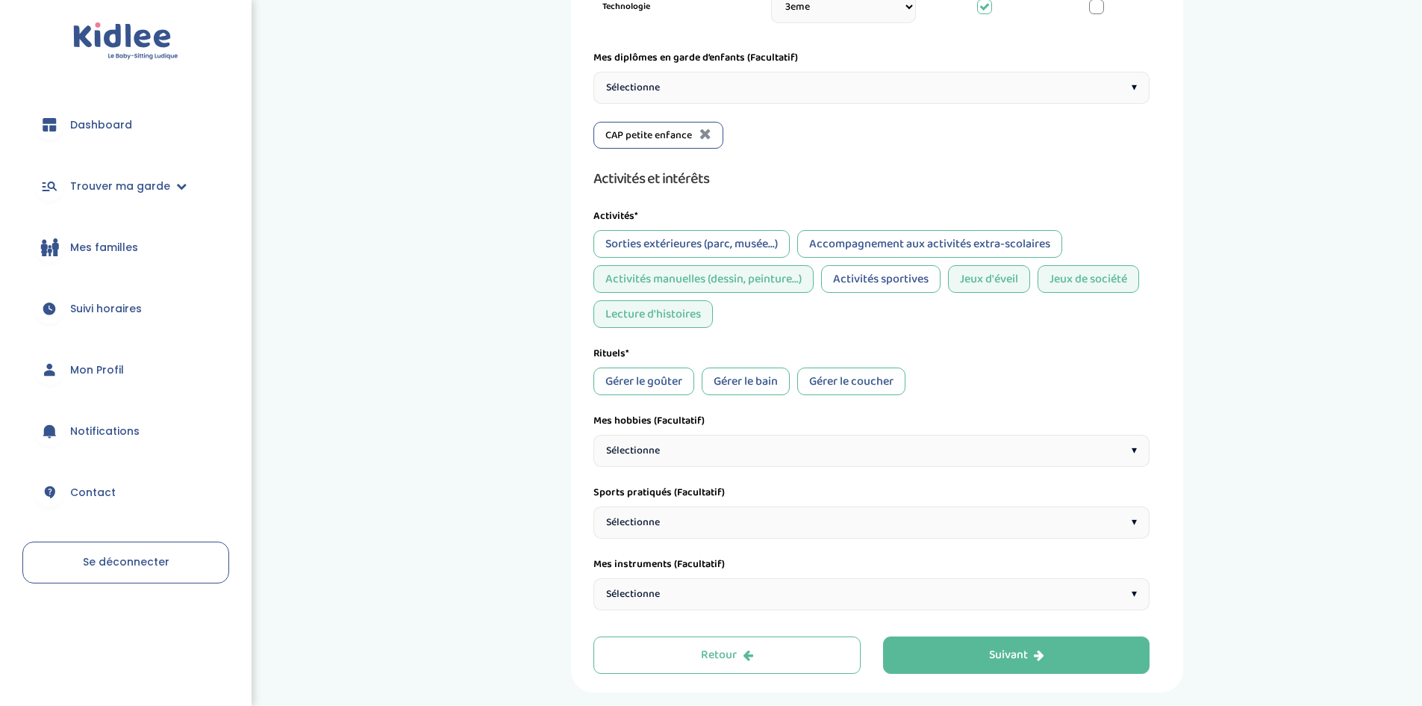
scroll to position [880, 0]
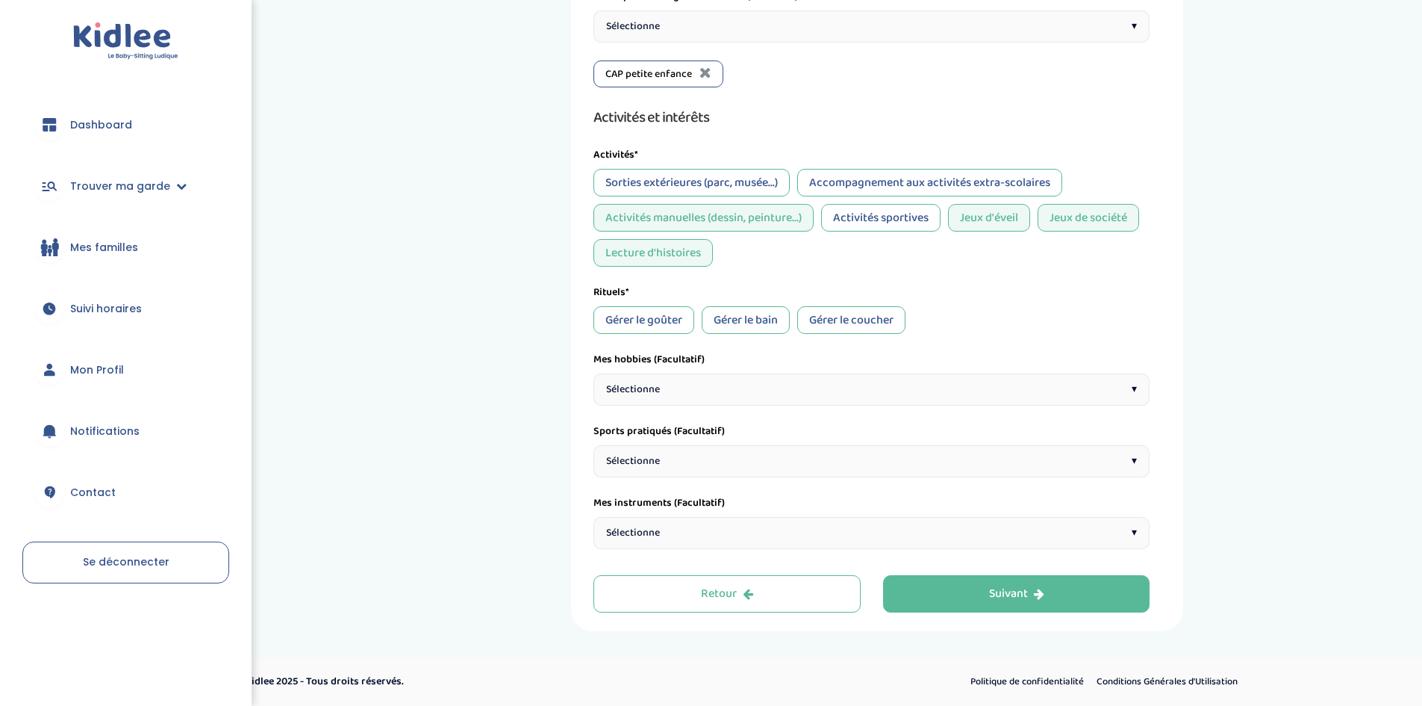
click at [701, 187] on div "Sorties extérieures (parc, musée...)" at bounding box center [692, 183] width 196 height 28
click at [653, 329] on div "Gérer le goûter" at bounding box center [644, 320] width 101 height 28
click at [735, 320] on div "Gérer le bain" at bounding box center [746, 320] width 88 height 28
click at [844, 309] on div "Gérer le coucher" at bounding box center [851, 320] width 108 height 28
click at [734, 388] on div "Sélectionne ▾" at bounding box center [872, 389] width 556 height 32
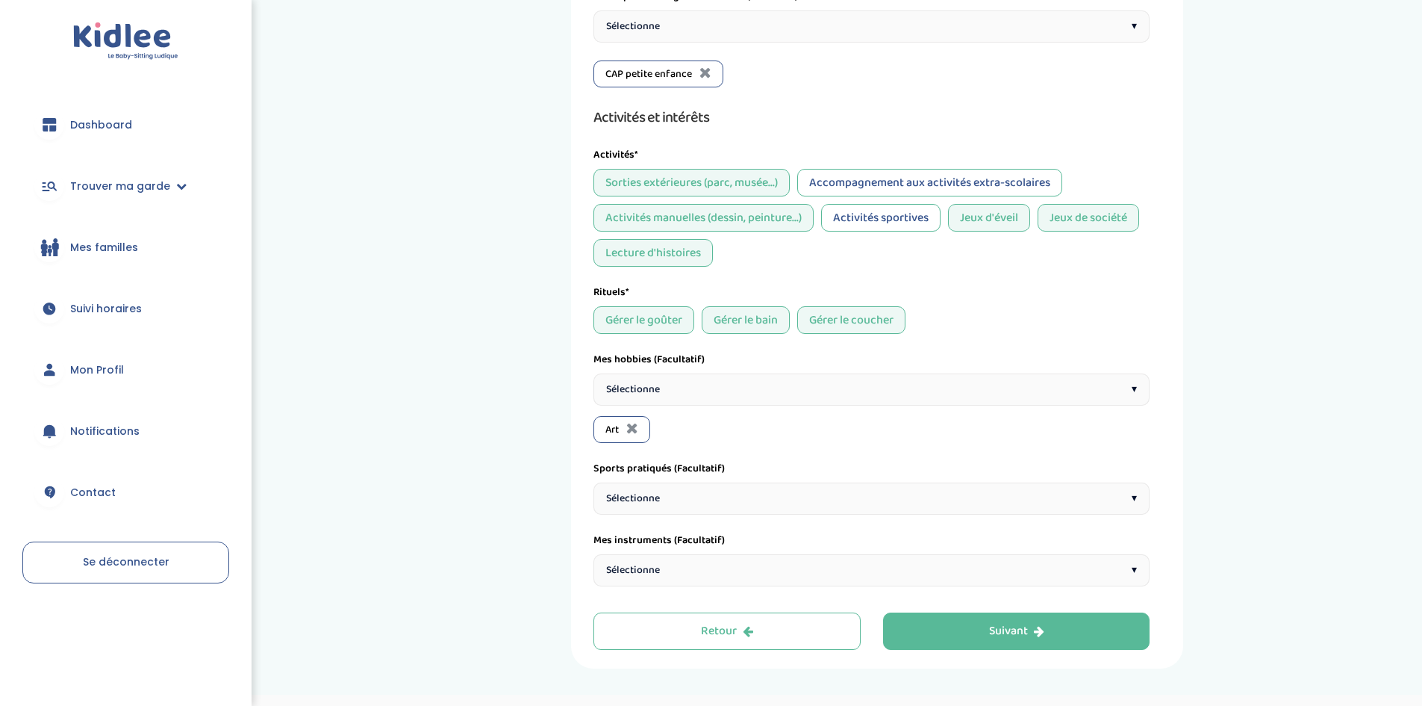
click at [669, 378] on div "Sélectionne ▾" at bounding box center [872, 389] width 556 height 32
click at [663, 392] on div "Sélectionne ▾" at bounding box center [872, 389] width 556 height 32
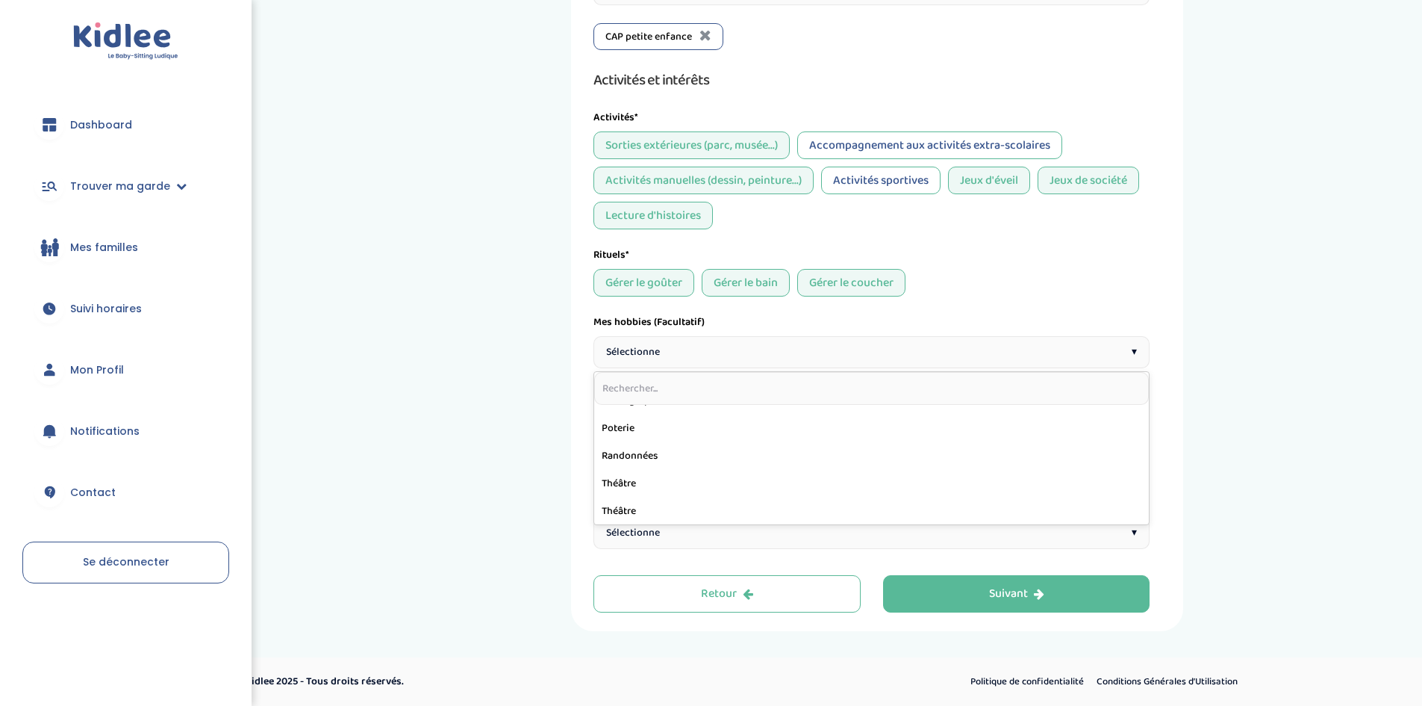
scroll to position [792, 0]
click at [712, 352] on div "Sélectionne ▾" at bounding box center [872, 352] width 556 height 32
click at [1004, 360] on div "Sélectionne ▾" at bounding box center [872, 352] width 556 height 32
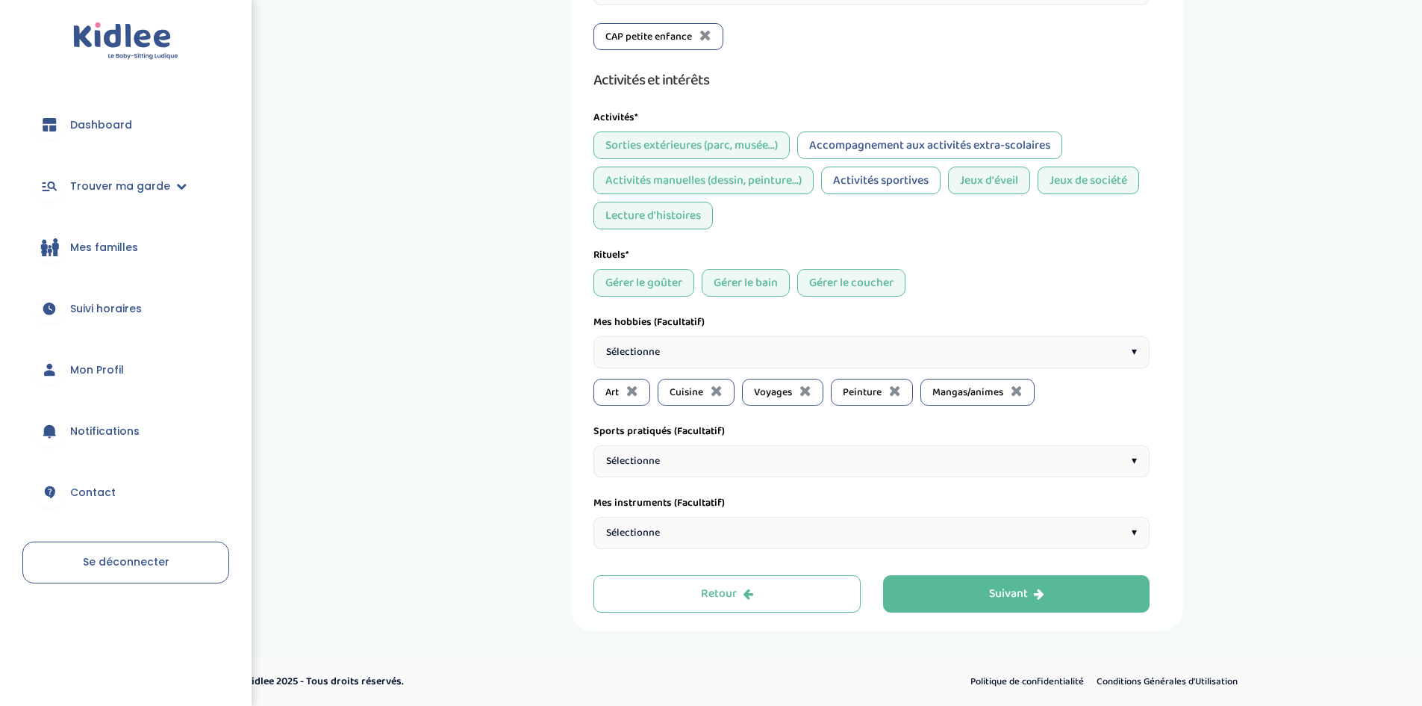
click at [930, 344] on div "Sélectionne ▾" at bounding box center [872, 352] width 556 height 32
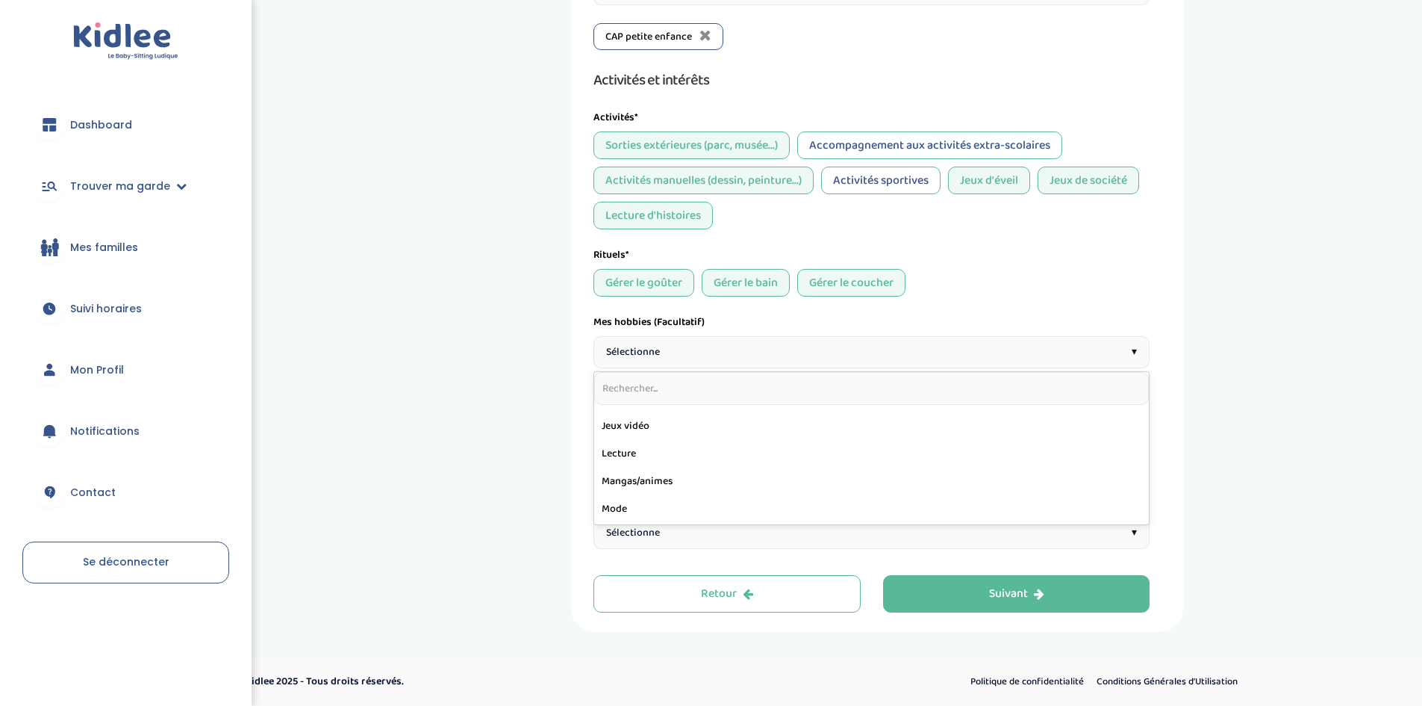
scroll to position [432, 0]
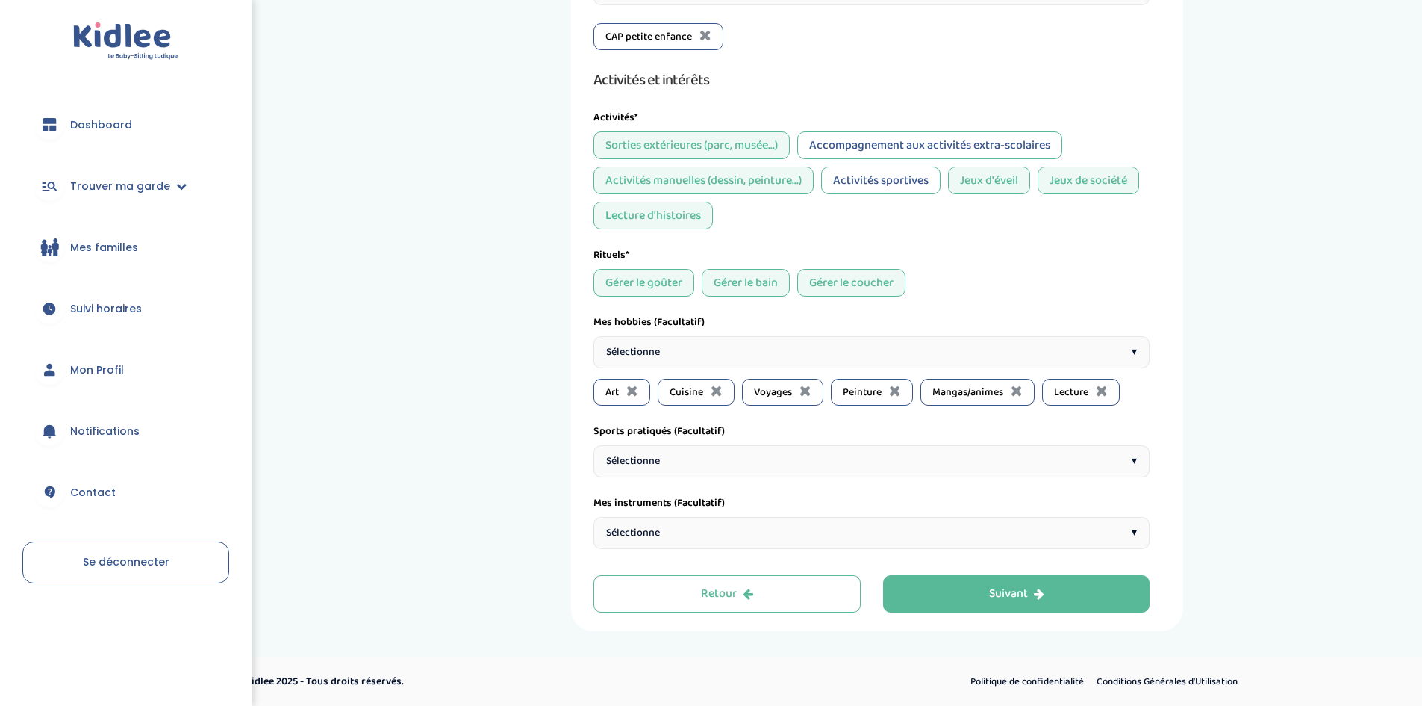
click at [944, 355] on div "Sélectionne ▾" at bounding box center [872, 352] width 556 height 32
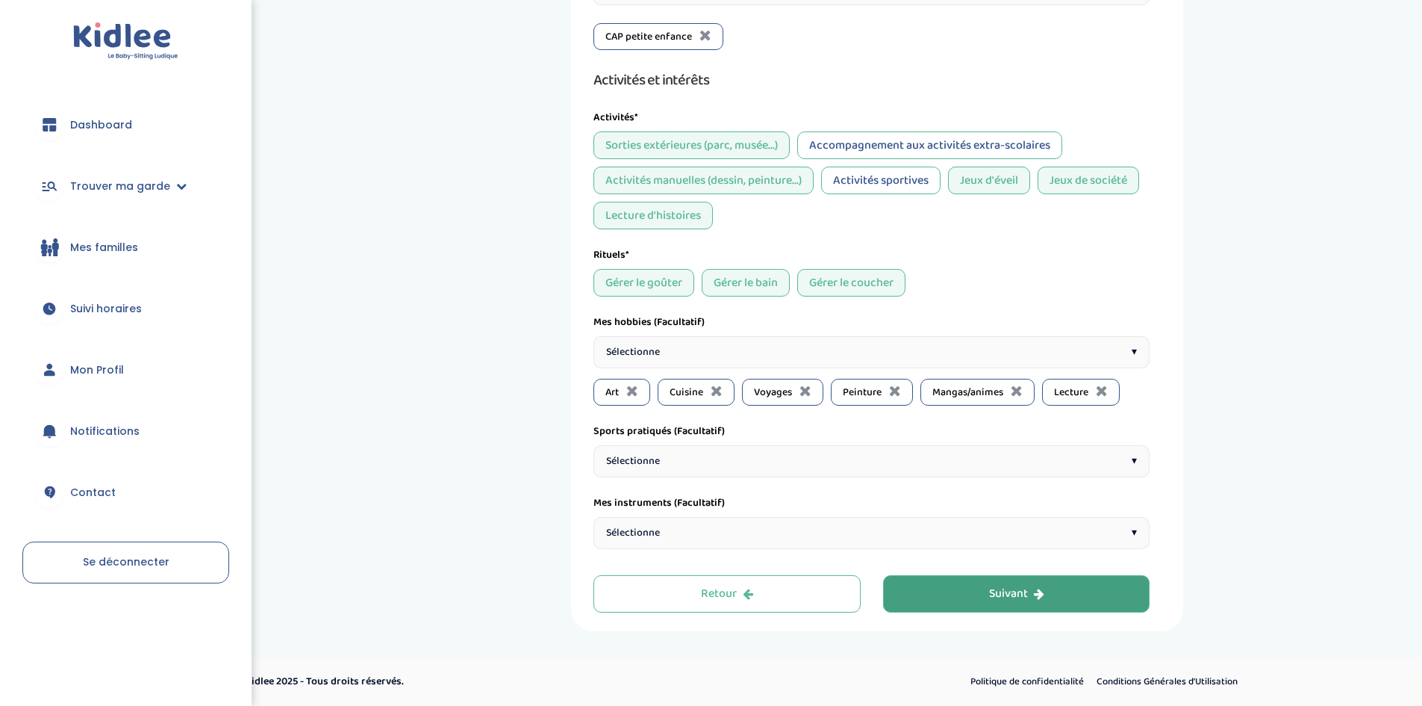
click at [1009, 595] on div "Suivant" at bounding box center [1016, 593] width 55 height 17
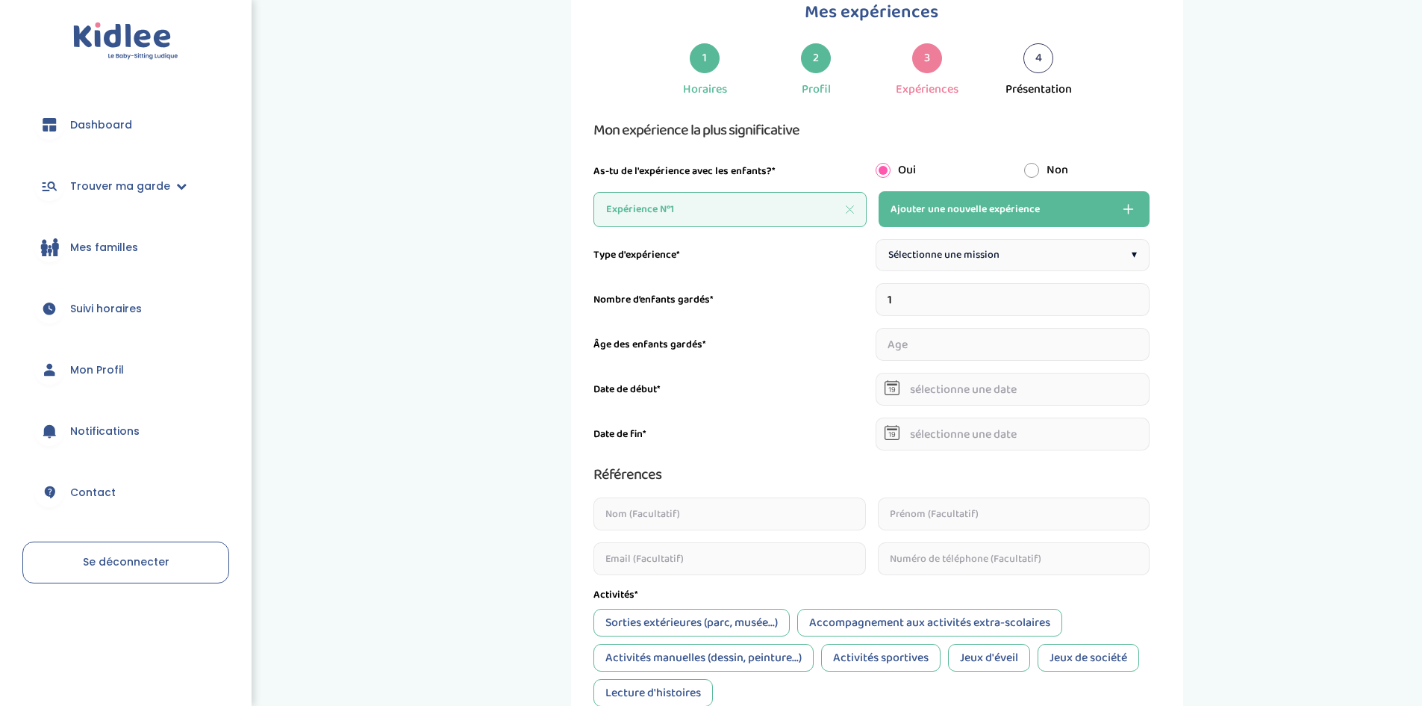
scroll to position [56, 0]
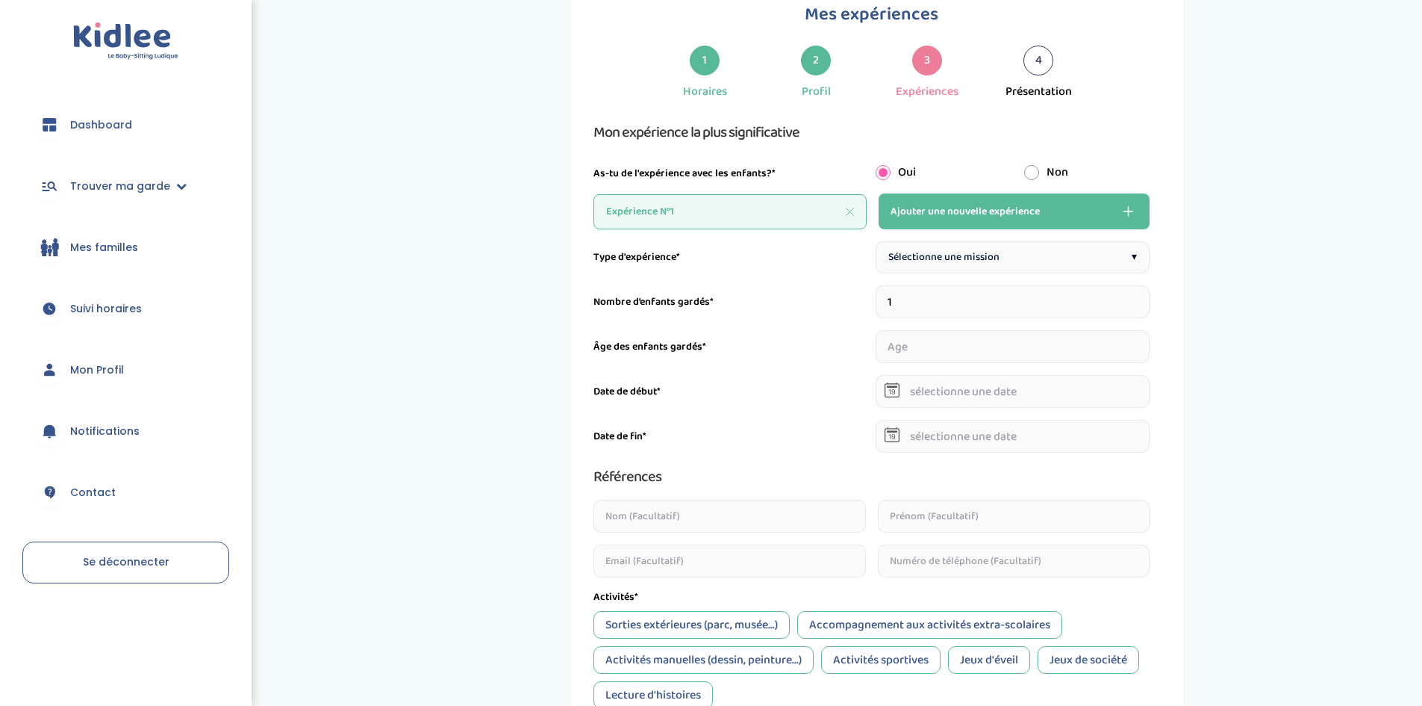
click at [959, 220] on button "Ajouter une nouvelle expérience" at bounding box center [1015, 211] width 272 height 36
click at [714, 202] on div "Expérience N°1" at bounding box center [676, 211] width 164 height 35
click at [631, 217] on span "Expérience N°1" at bounding box center [640, 212] width 68 height 16
click at [1063, 259] on div "Sélectionne une mission ▾" at bounding box center [1013, 257] width 275 height 32
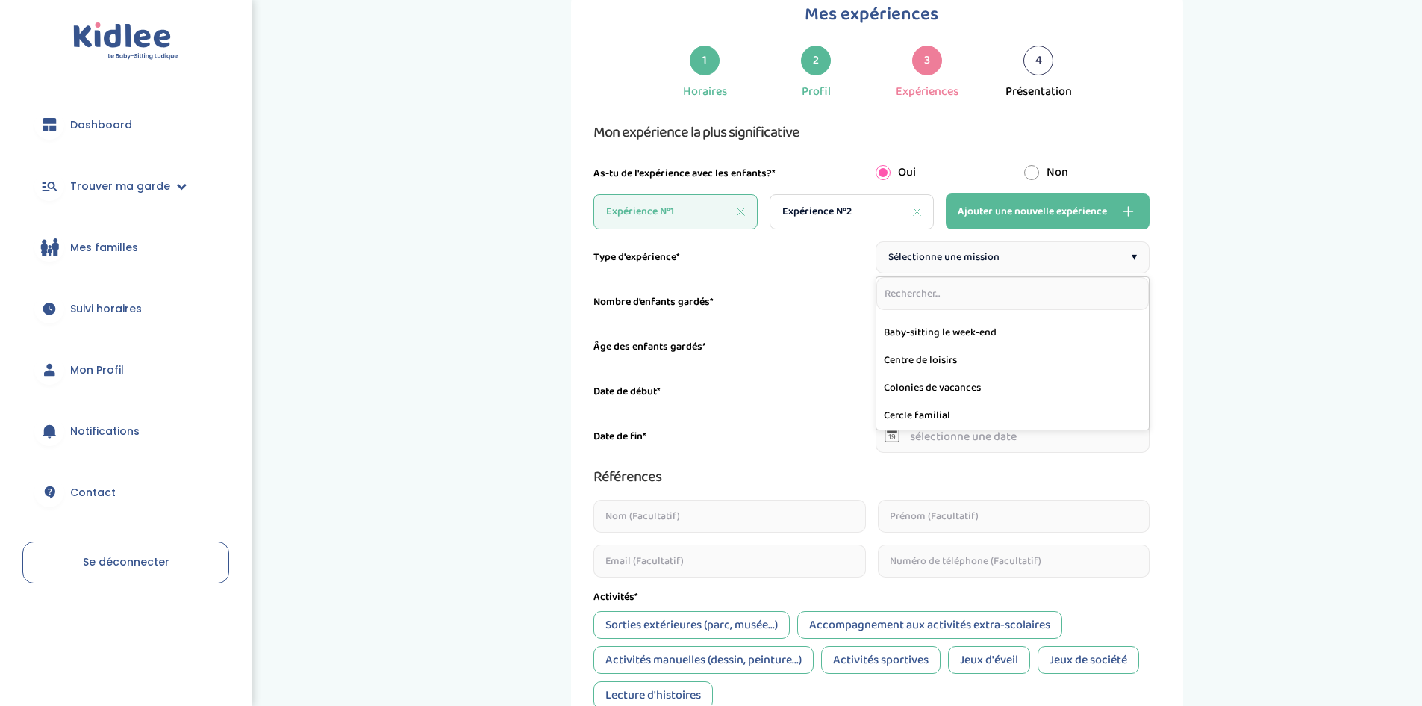
scroll to position [0, 0]
click at [1009, 307] on input "1" at bounding box center [1013, 301] width 275 height 33
click at [1142, 310] on input "1" at bounding box center [1013, 301] width 275 height 33
click at [1071, 305] on input "1" at bounding box center [1013, 301] width 275 height 33
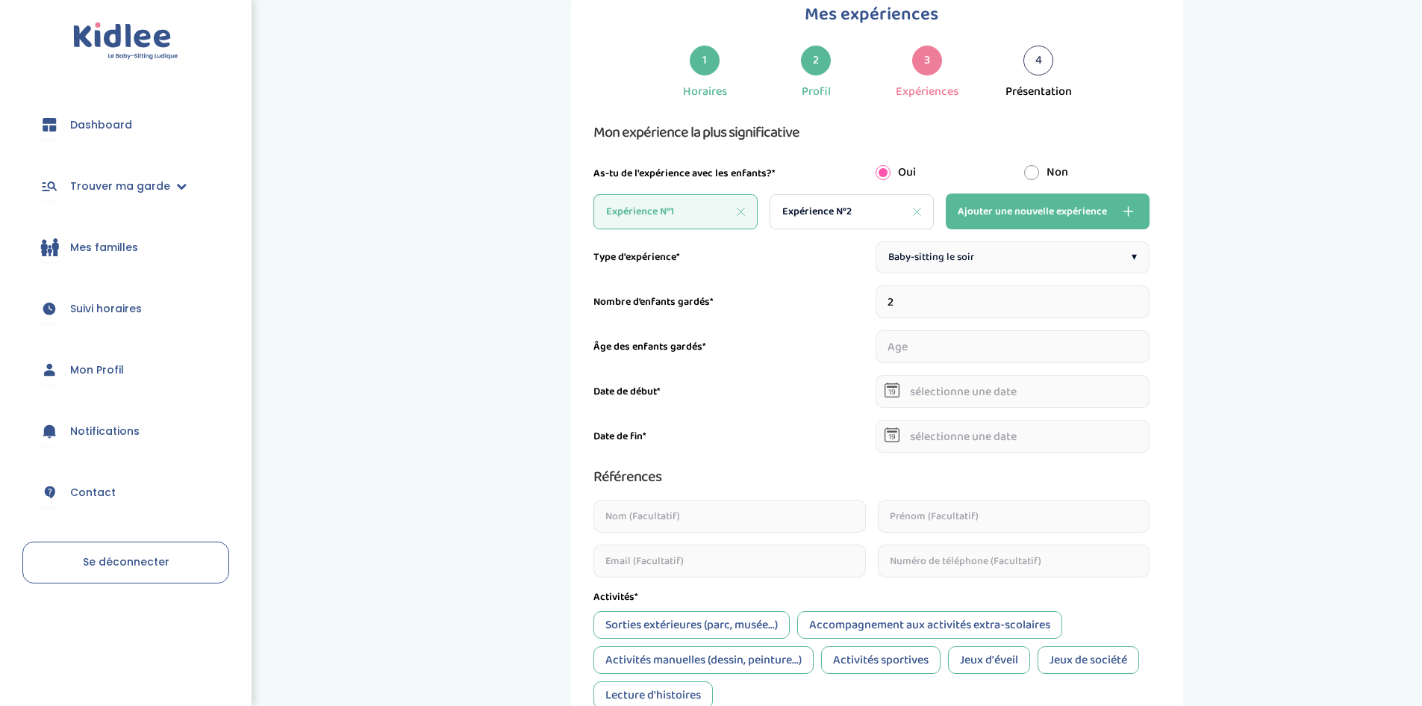
type input "2"
click at [965, 336] on input "number" at bounding box center [941, 346] width 131 height 33
type input "3"
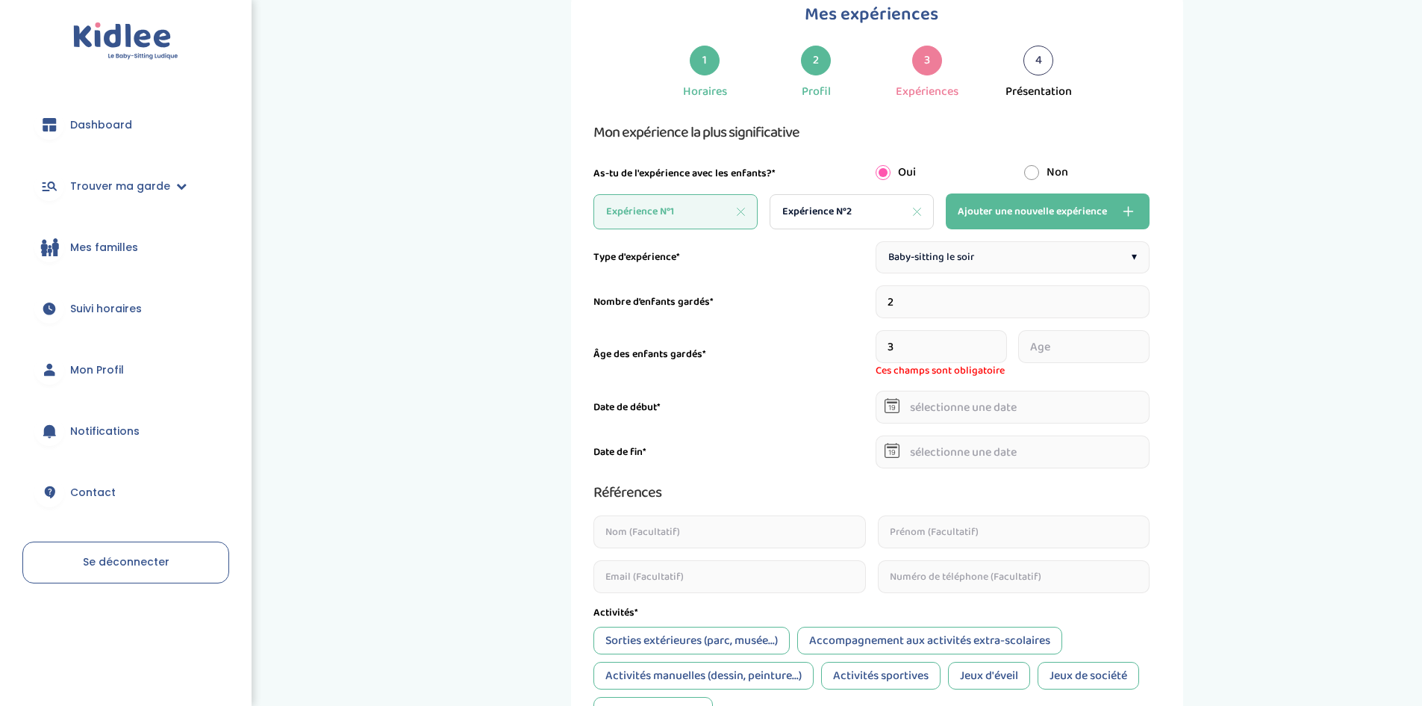
click at [1069, 349] on input "number" at bounding box center [1083, 346] width 131 height 33
click at [955, 340] on input "3" at bounding box center [941, 346] width 131 height 33
click at [1029, 340] on input "number" at bounding box center [1083, 346] width 131 height 33
type input "8"
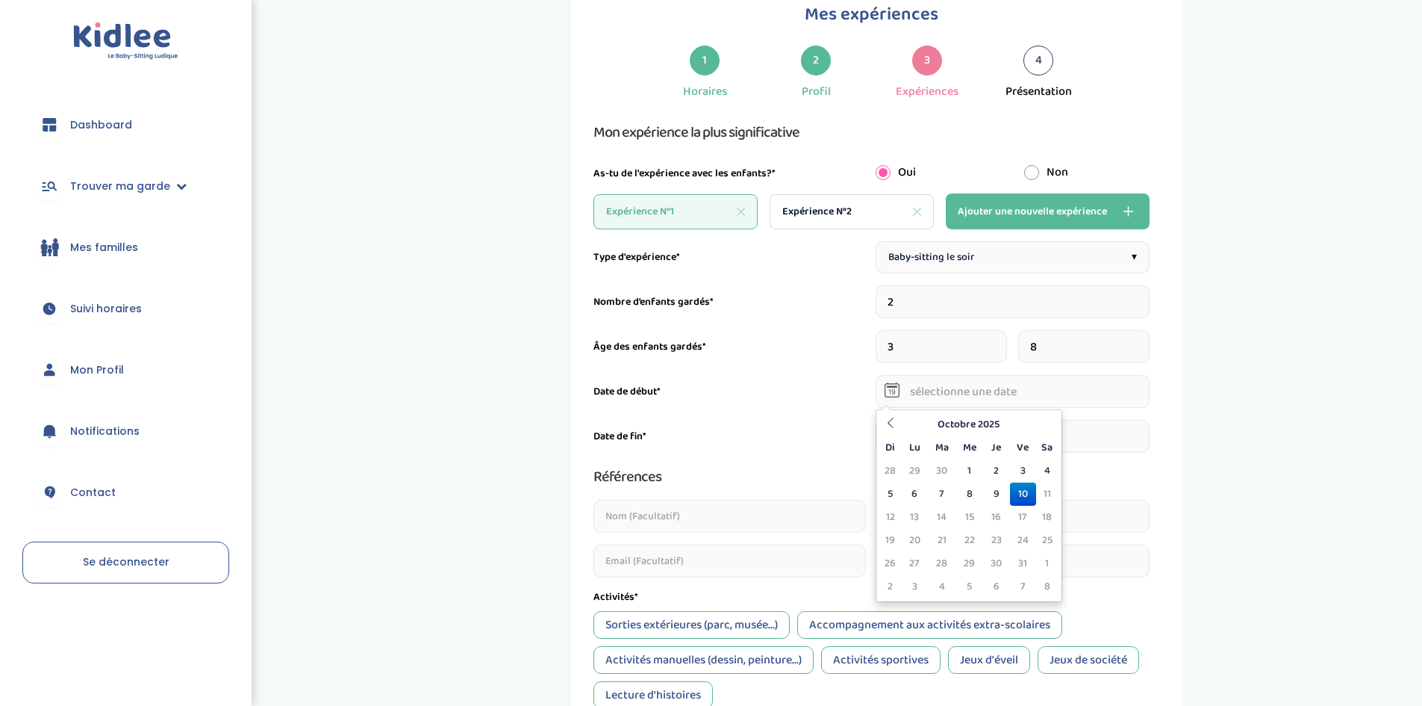
click at [1015, 411] on body "Gestion des données trouver ma garde Dashboard Mon profil Mes famille Mes docum…" at bounding box center [711, 526] width 1422 height 1164
click at [993, 495] on td "9" at bounding box center [996, 493] width 26 height 23
type input "09-10-2025"
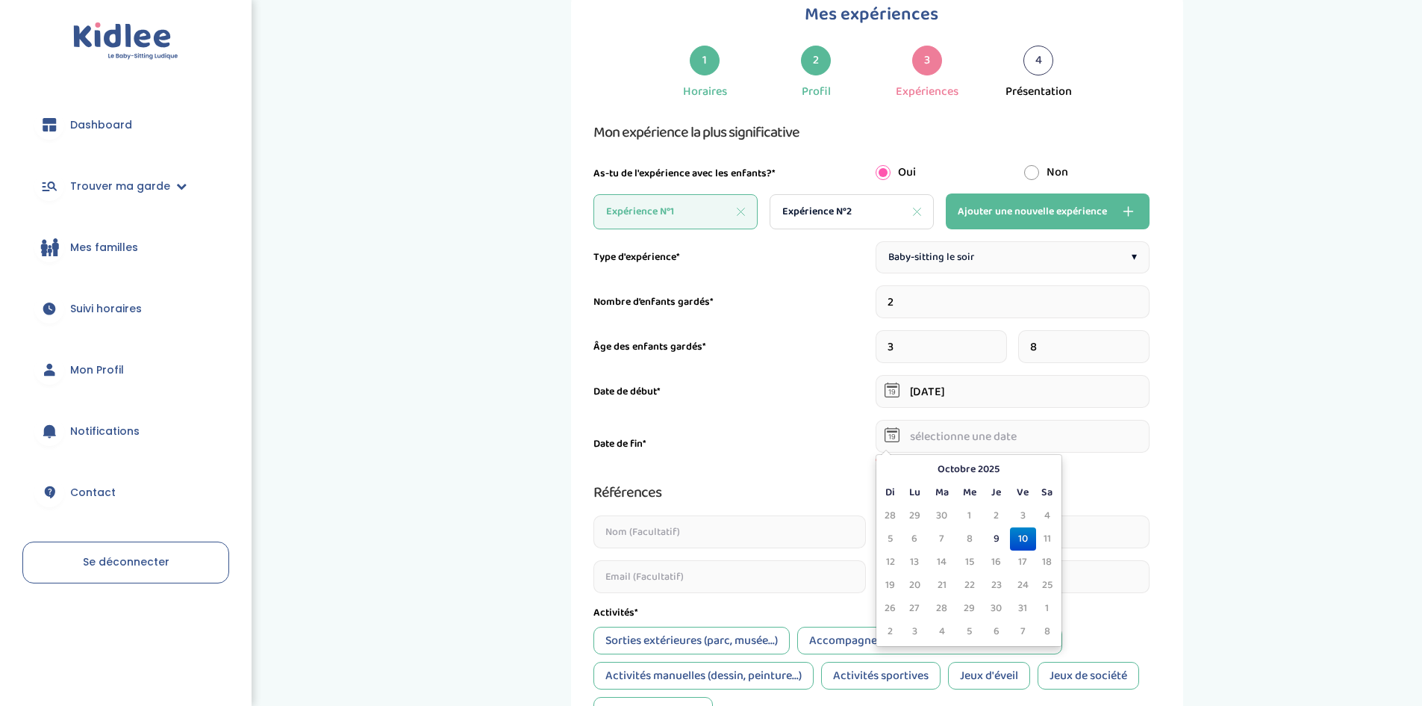
click at [978, 444] on input "text" at bounding box center [1013, 436] width 275 height 33
click at [999, 538] on td "9" at bounding box center [996, 538] width 26 height 23
type input "09-10-2025"
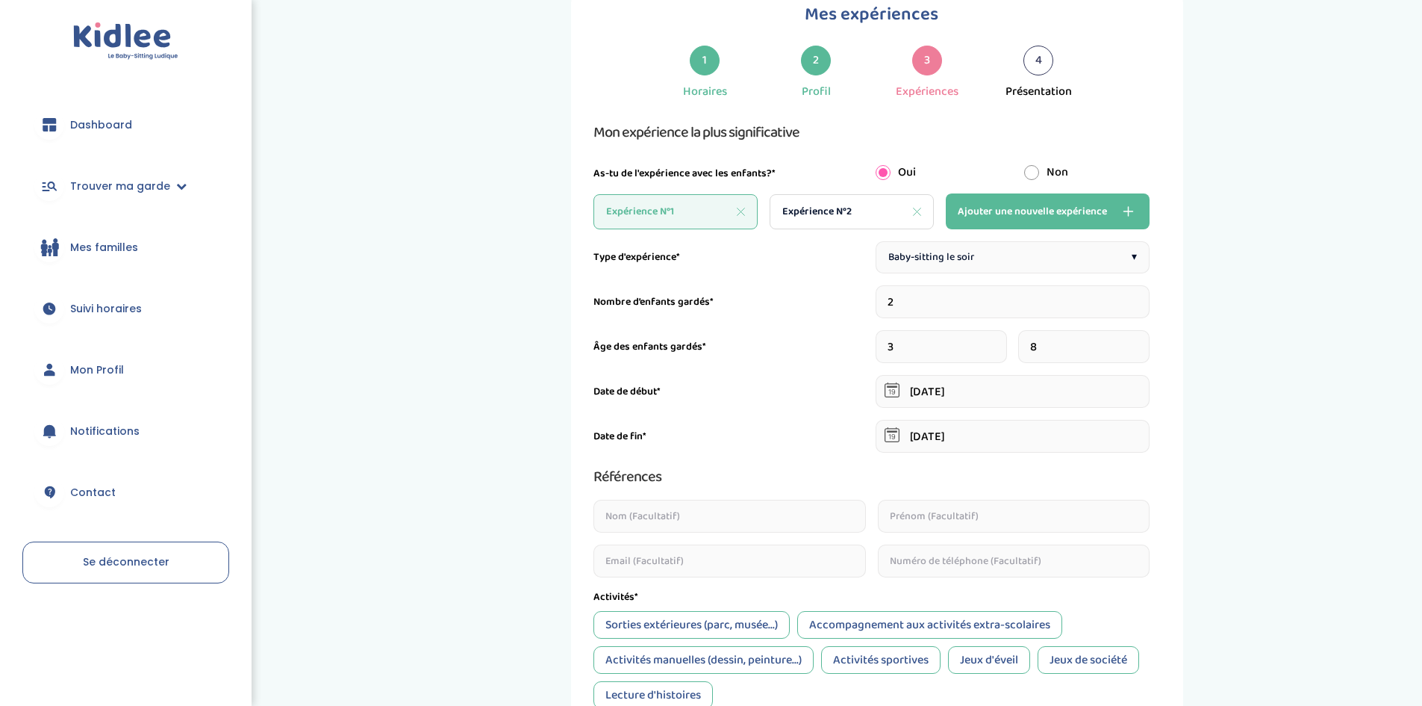
click at [815, 514] on input "text" at bounding box center [730, 516] width 273 height 33
click at [811, 476] on div "Références" at bounding box center [872, 476] width 556 height 24
click at [852, 220] on div "Expérience N°2" at bounding box center [852, 211] width 164 height 35
type input "1"
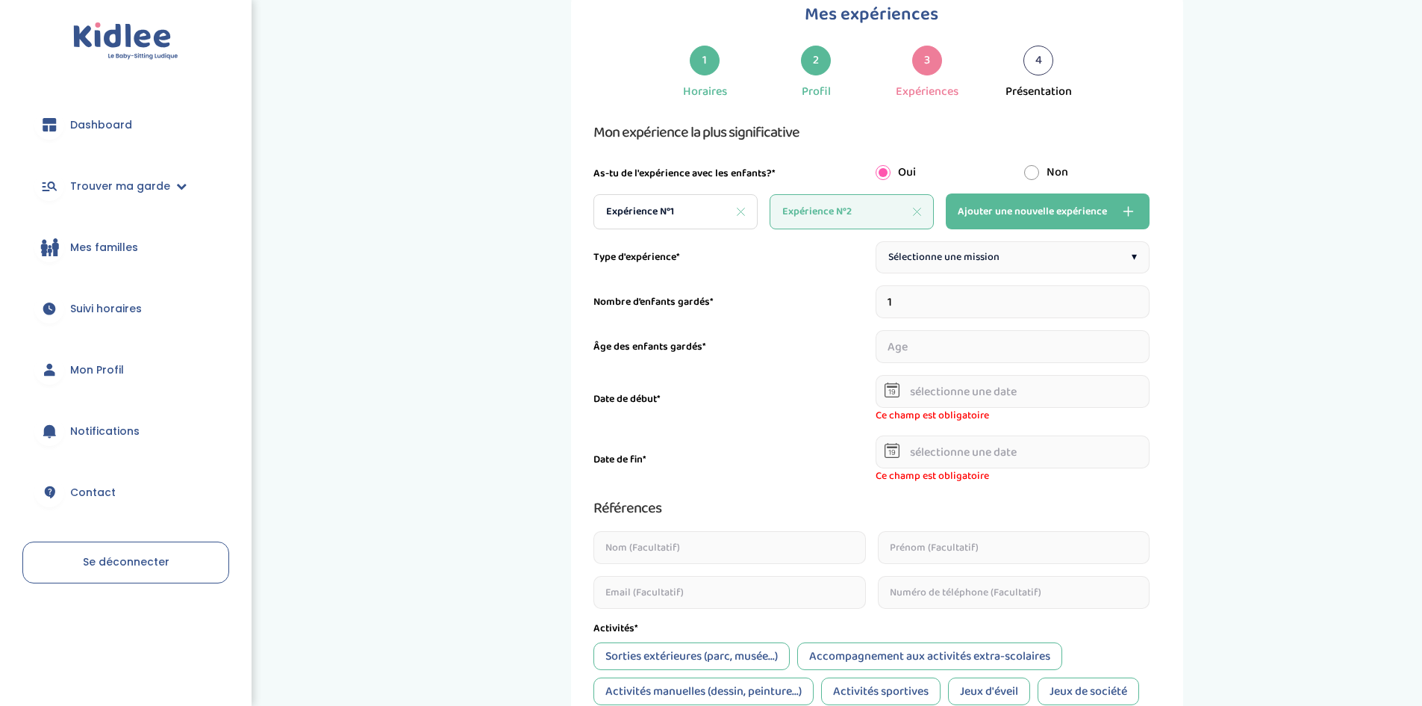
click at [912, 309] on input "1" at bounding box center [1013, 301] width 275 height 33
type input "2"
click at [960, 346] on input "number" at bounding box center [941, 346] width 131 height 33
type input "3"
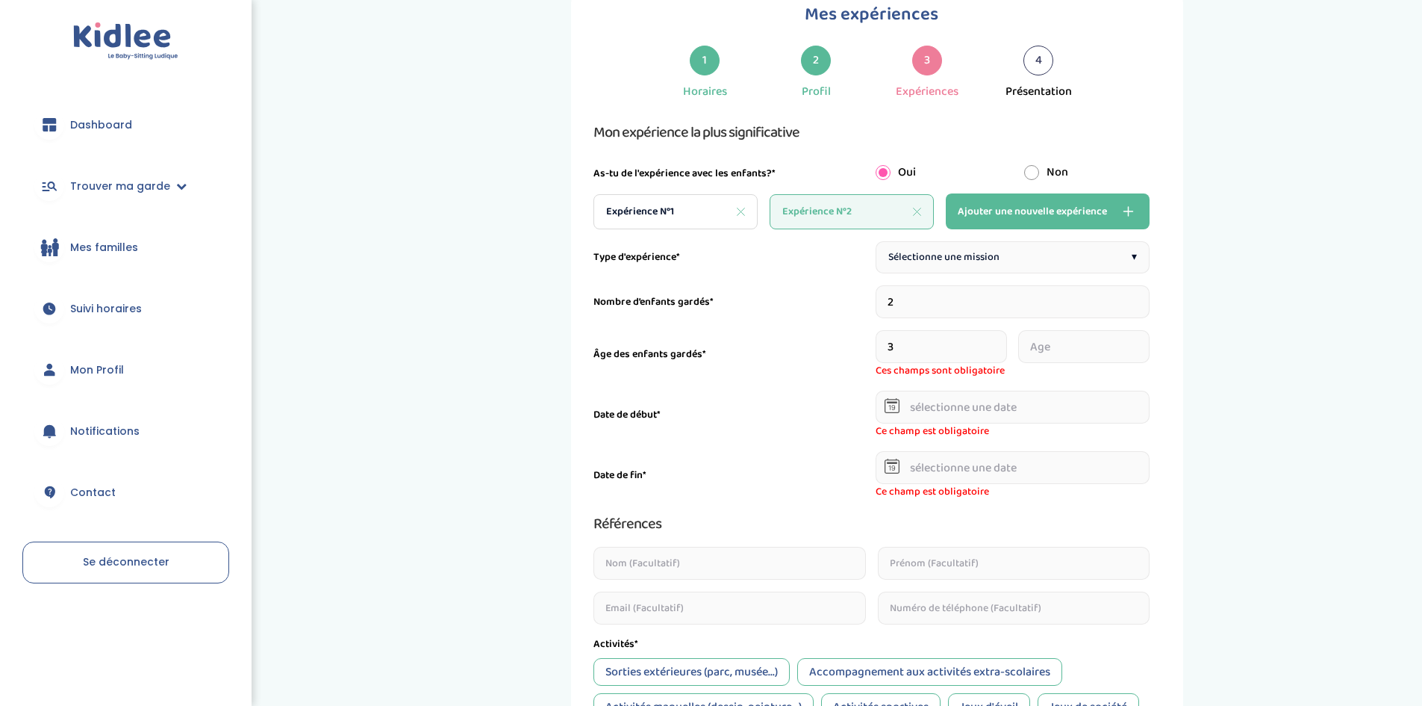
click at [1085, 351] on input "number" at bounding box center [1083, 346] width 131 height 33
type input "5"
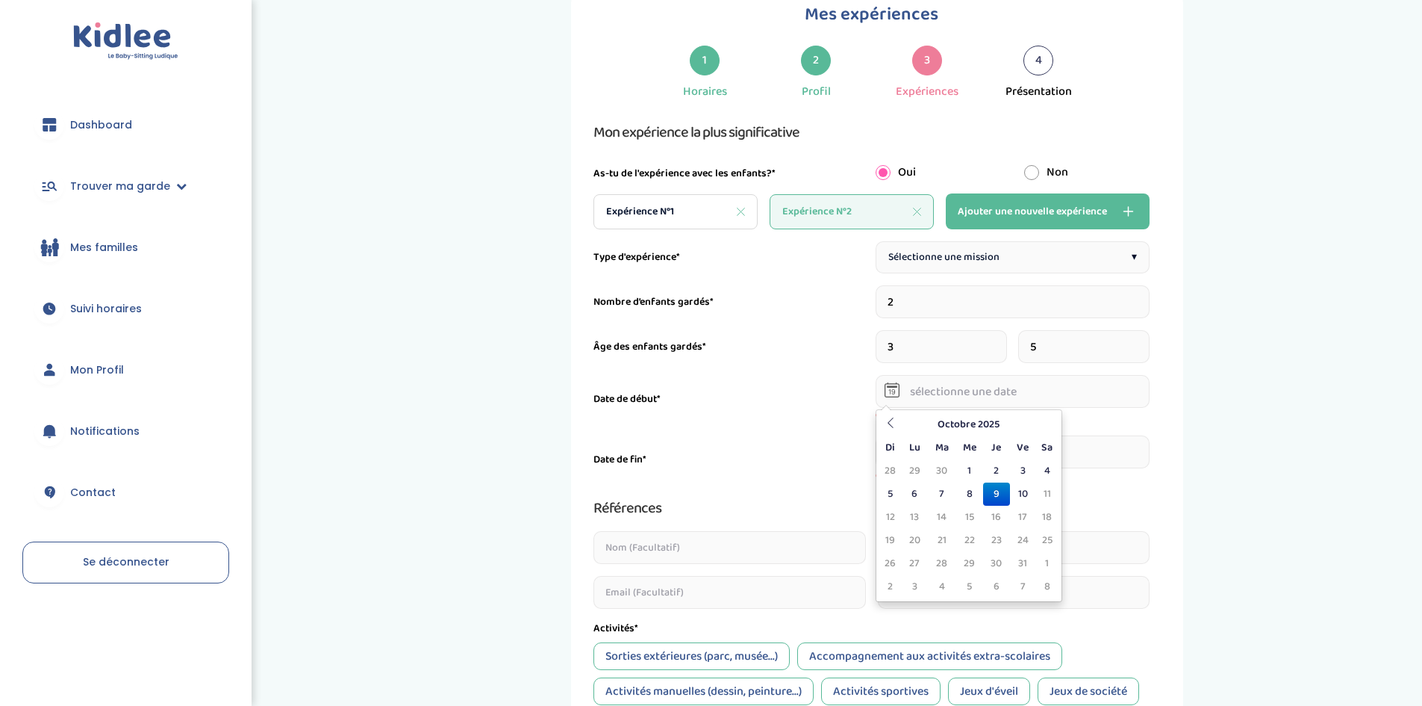
click at [1060, 405] on input "text" at bounding box center [1013, 391] width 275 height 33
click at [1041, 467] on td "4" at bounding box center [1047, 470] width 22 height 23
type input "04-10-2025"
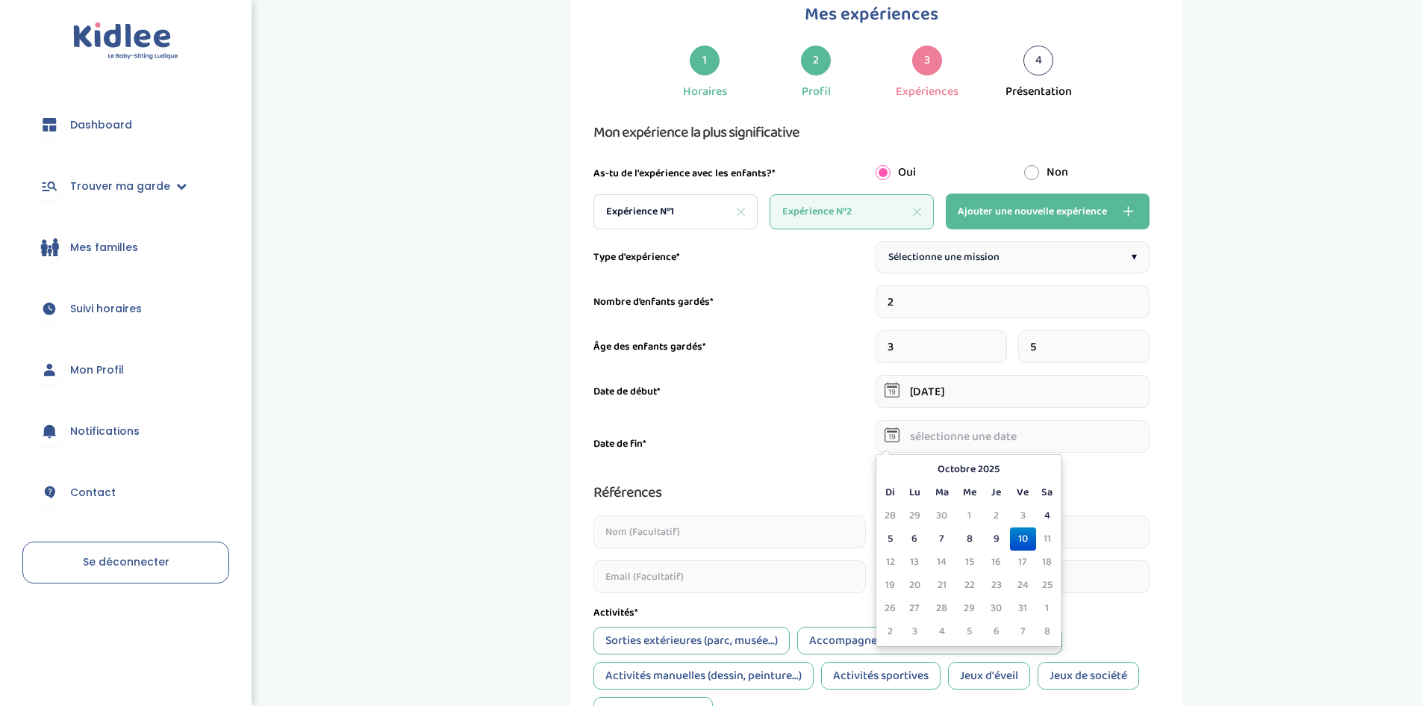
click at [1042, 446] on input "text" at bounding box center [1013, 436] width 275 height 33
click at [892, 538] on td "5" at bounding box center [891, 538] width 22 height 23
type input "05-10-2025"
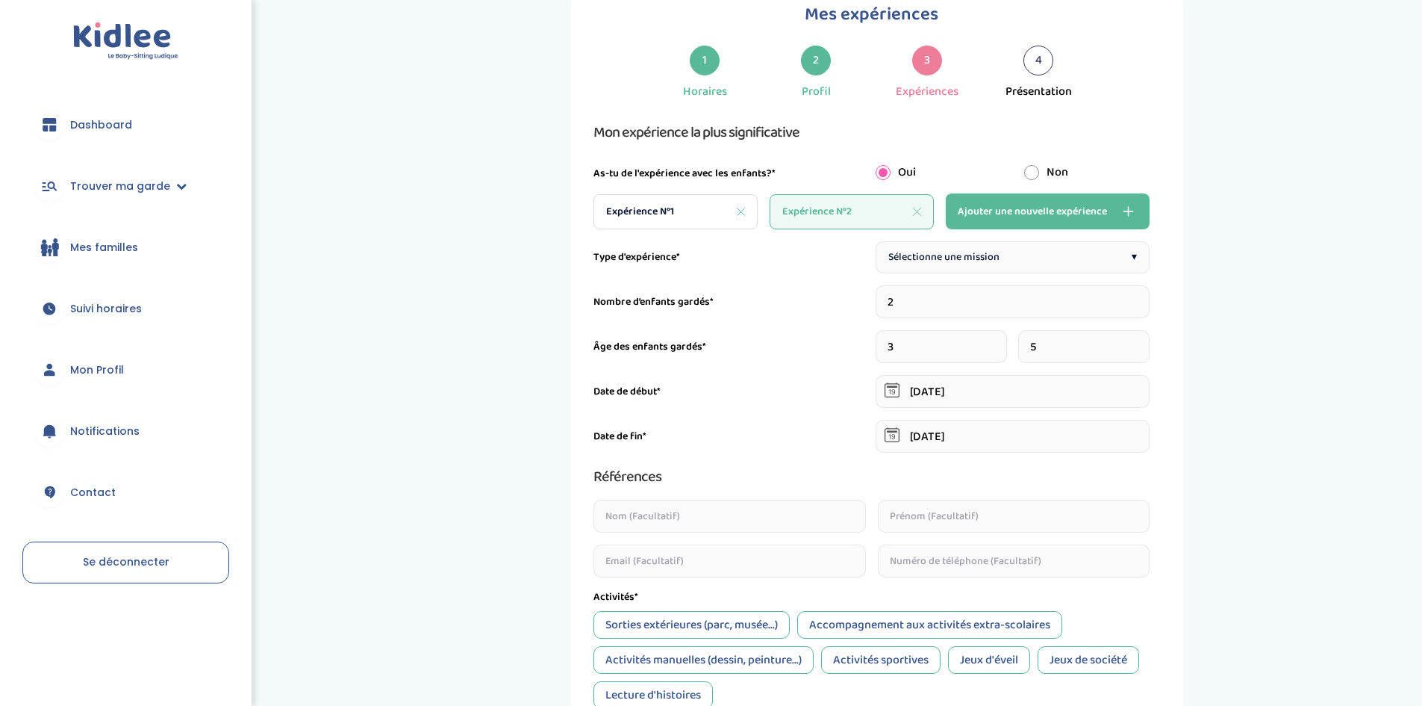
click at [996, 246] on div "Sélectionne une mission ▾" at bounding box center [1013, 257] width 275 height 32
click at [735, 210] on div "Expérience N°1" at bounding box center [676, 211] width 164 height 35
type input "09-10-2025"
type input "8"
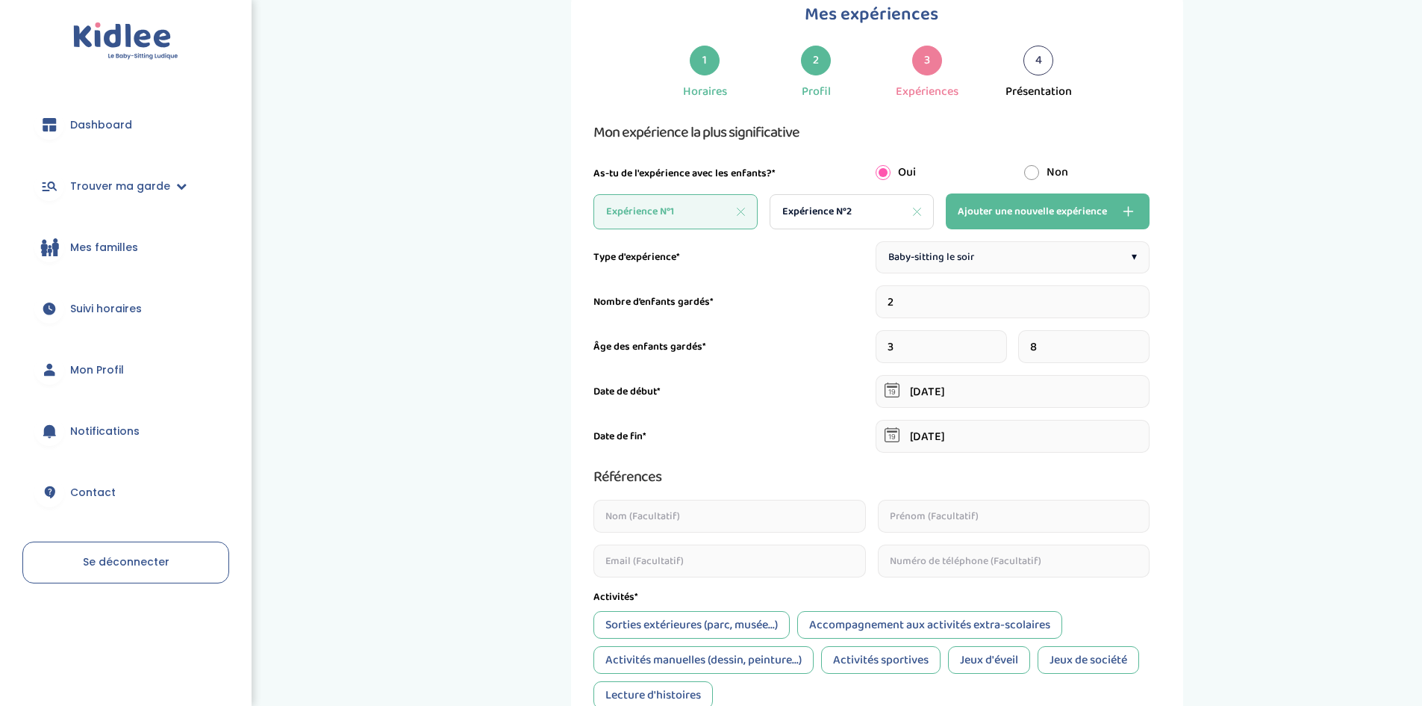
click at [1065, 210] on span "Ajouter une nouvelle expérience" at bounding box center [1032, 211] width 149 height 18
type input "1"
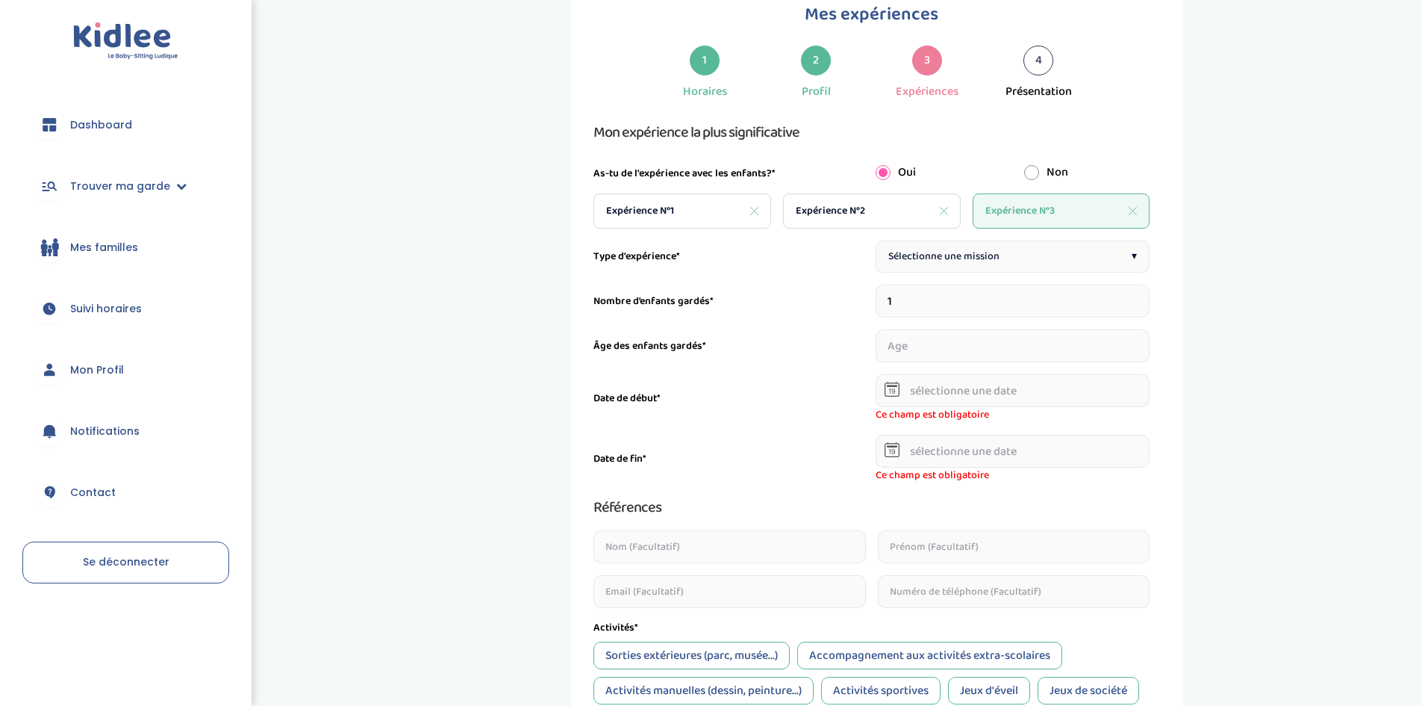
click at [991, 255] on span "Sélectionne une mission" at bounding box center [944, 257] width 111 height 16
click at [1019, 293] on input "1" at bounding box center [1013, 300] width 275 height 33
click at [1127, 214] on div "Expérience N°3" at bounding box center [1062, 210] width 178 height 35
click at [1135, 211] on icon at bounding box center [1133, 211] width 8 height 8
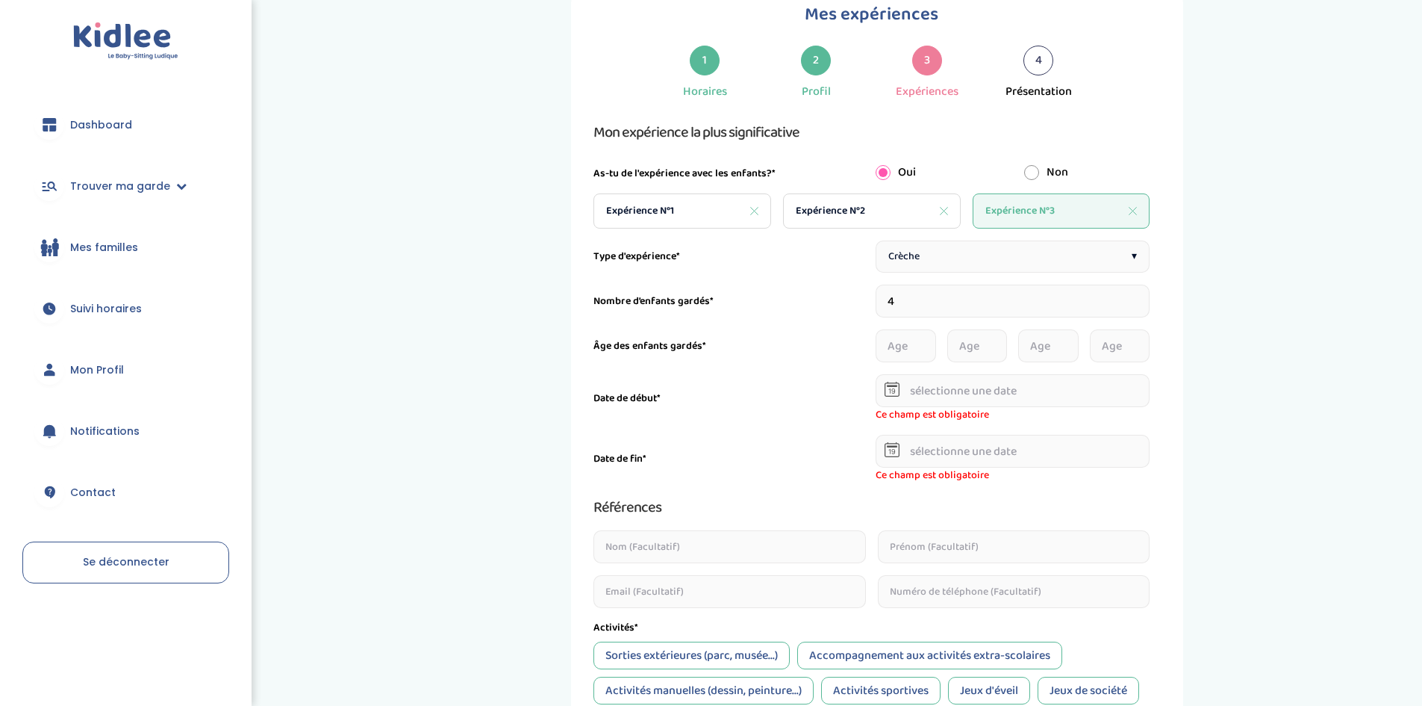
type input "2"
type input "09-10-2025"
type input "3"
type input "8"
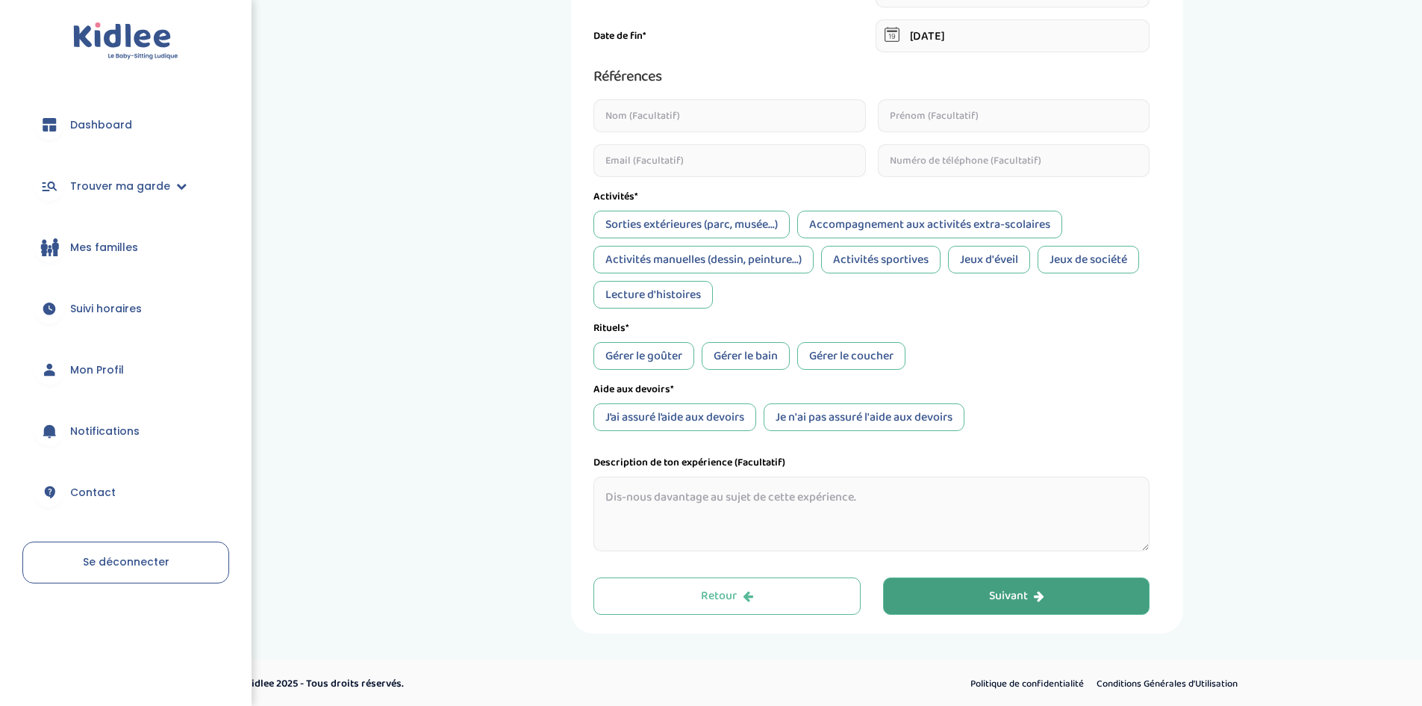
scroll to position [458, 0]
click at [828, 349] on div "Gérer le coucher" at bounding box center [851, 354] width 108 height 28
click at [904, 598] on button "Suivant" at bounding box center [1016, 593] width 267 height 37
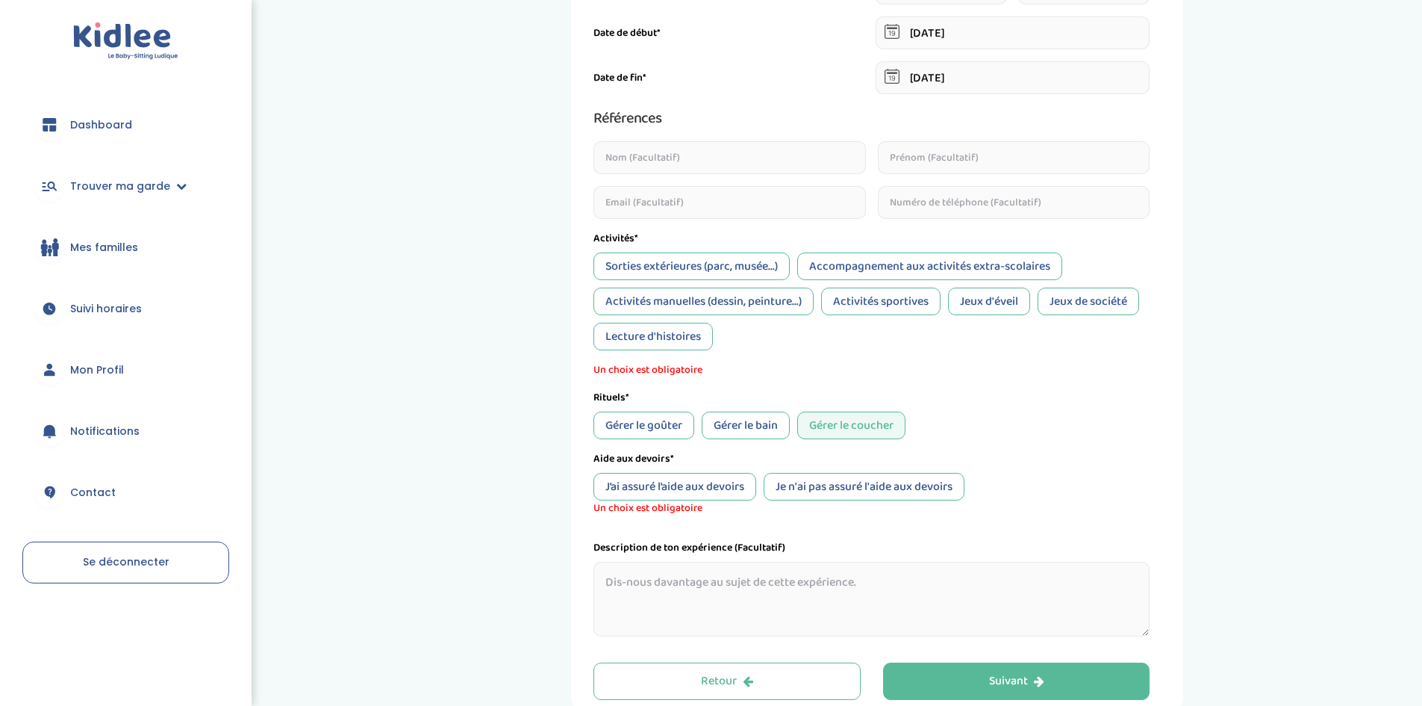
scroll to position [502, 0]
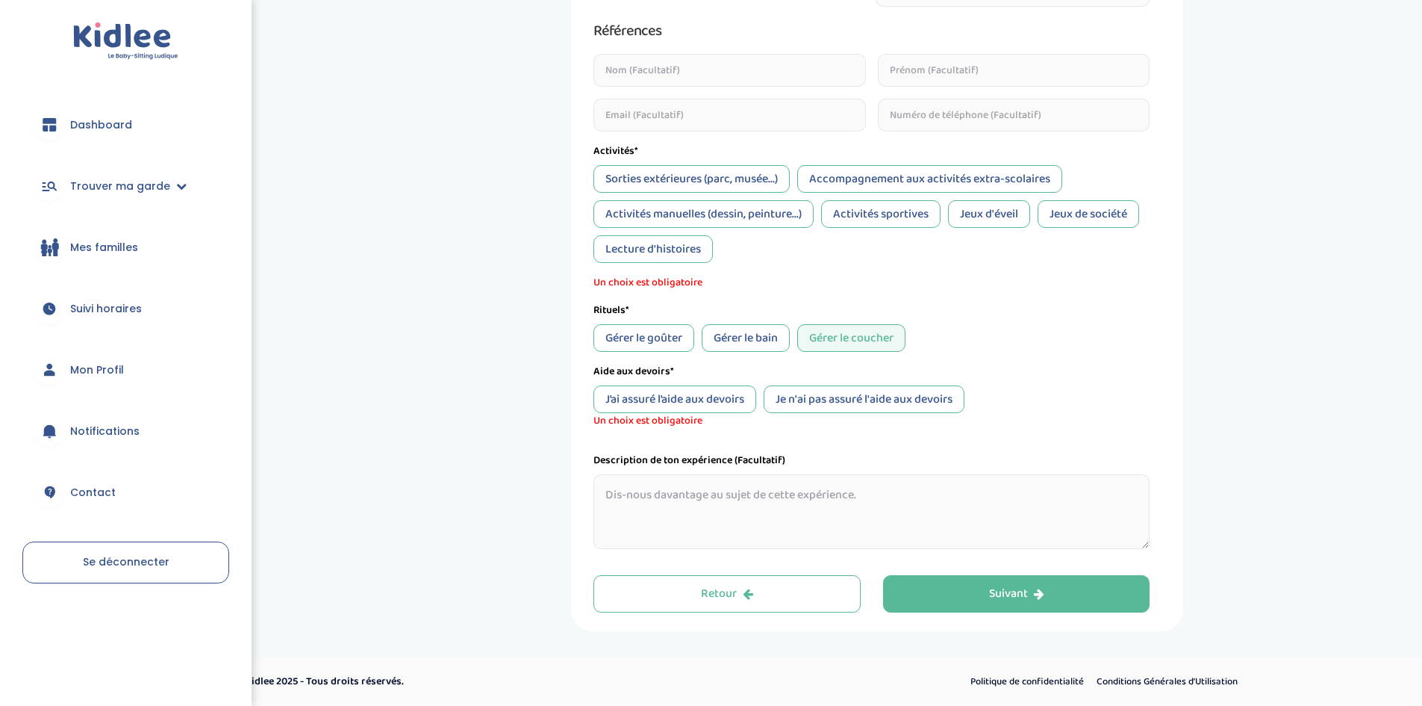
click at [890, 332] on div "Gérer le coucher" at bounding box center [851, 338] width 108 height 28
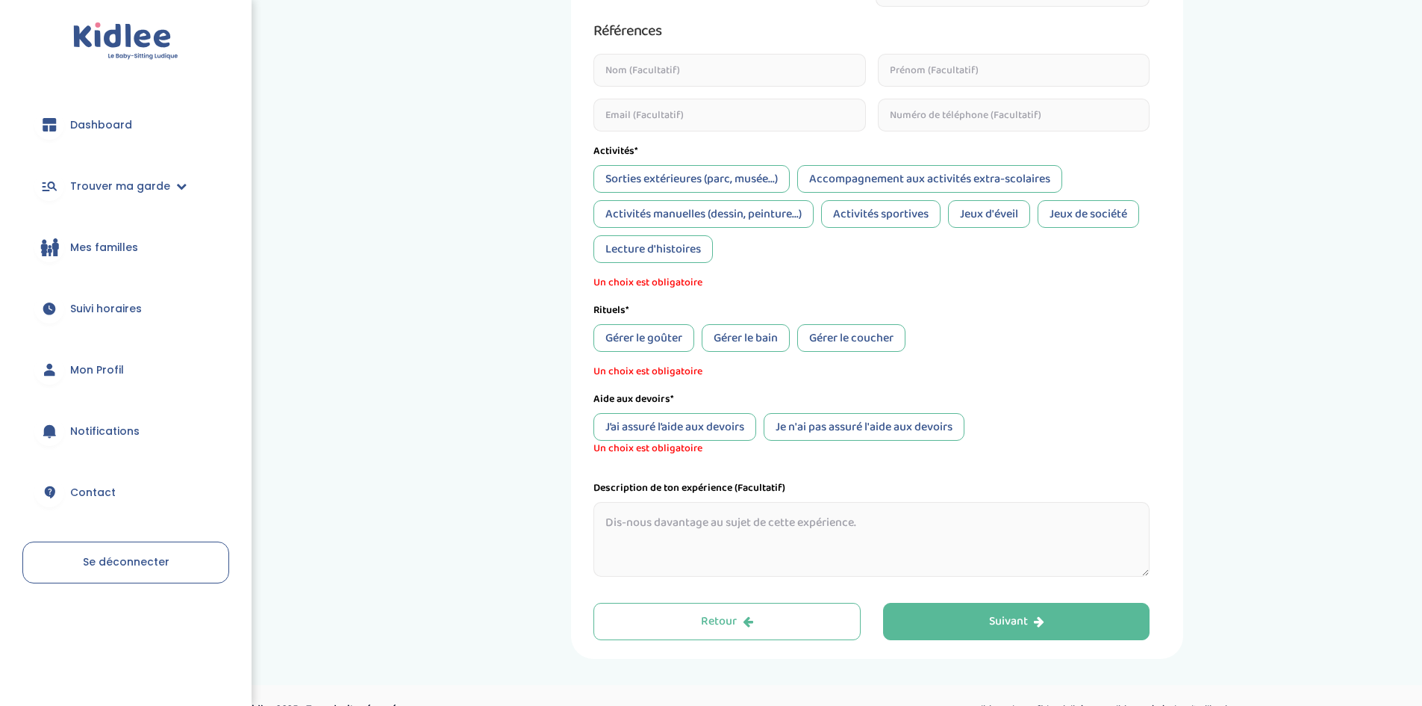
click at [685, 249] on div "Lecture d'histoires" at bounding box center [653, 249] width 119 height 28
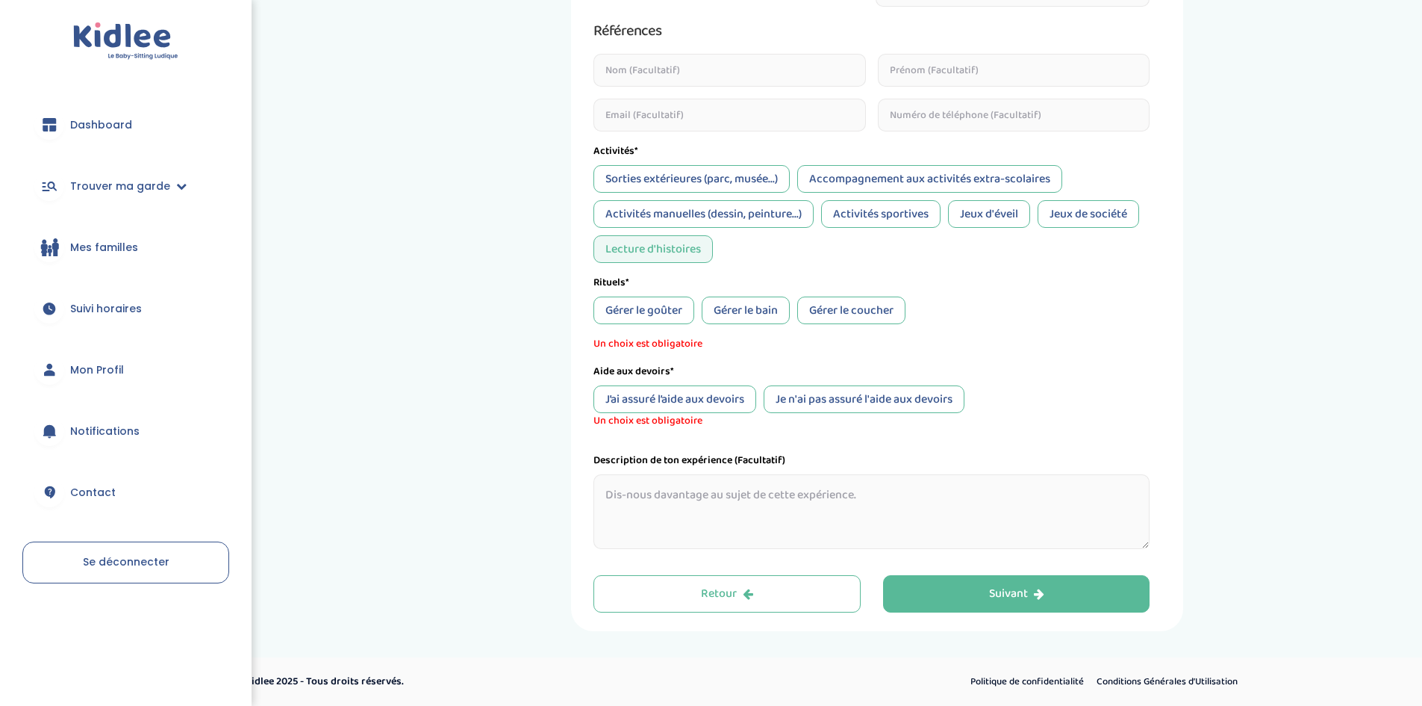
click at [864, 316] on div "Gérer le coucher" at bounding box center [851, 310] width 108 height 28
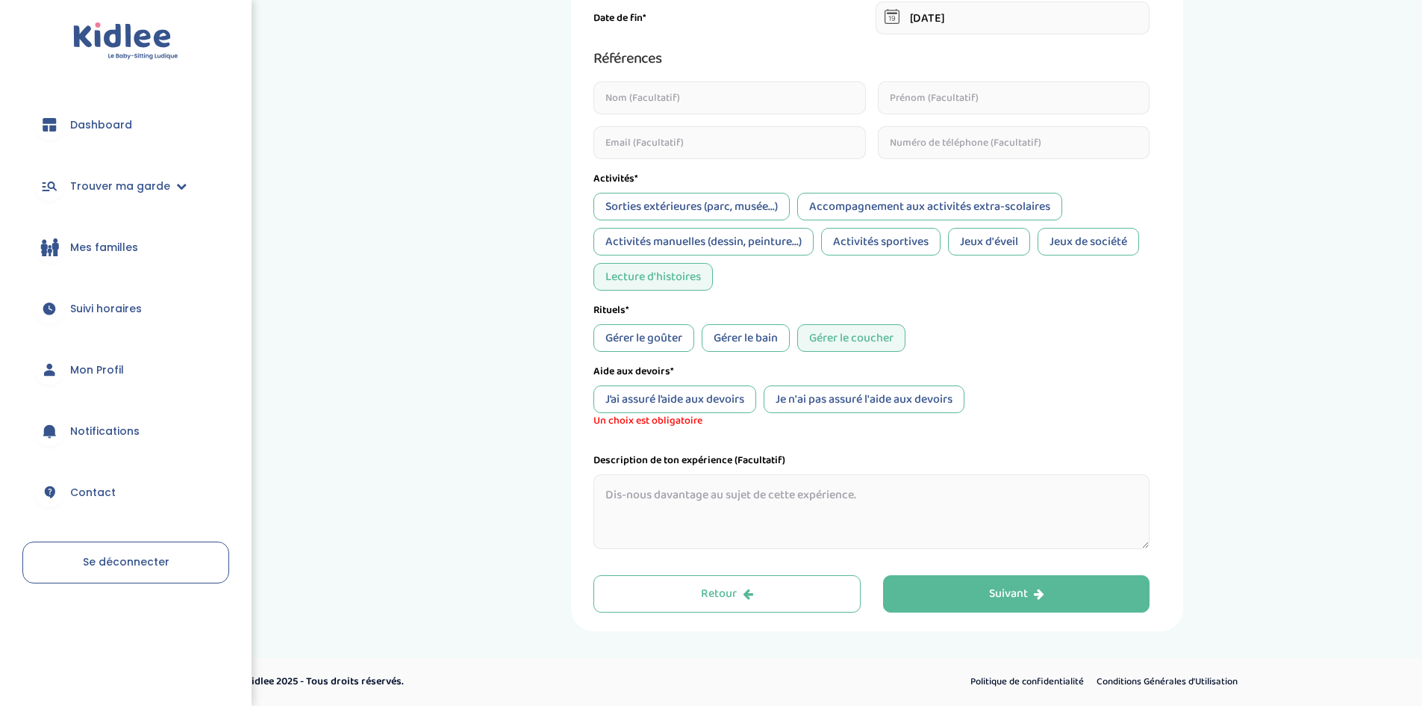
click at [862, 405] on div "Je n'ai pas assuré l'aide aux devoirs" at bounding box center [864, 399] width 201 height 28
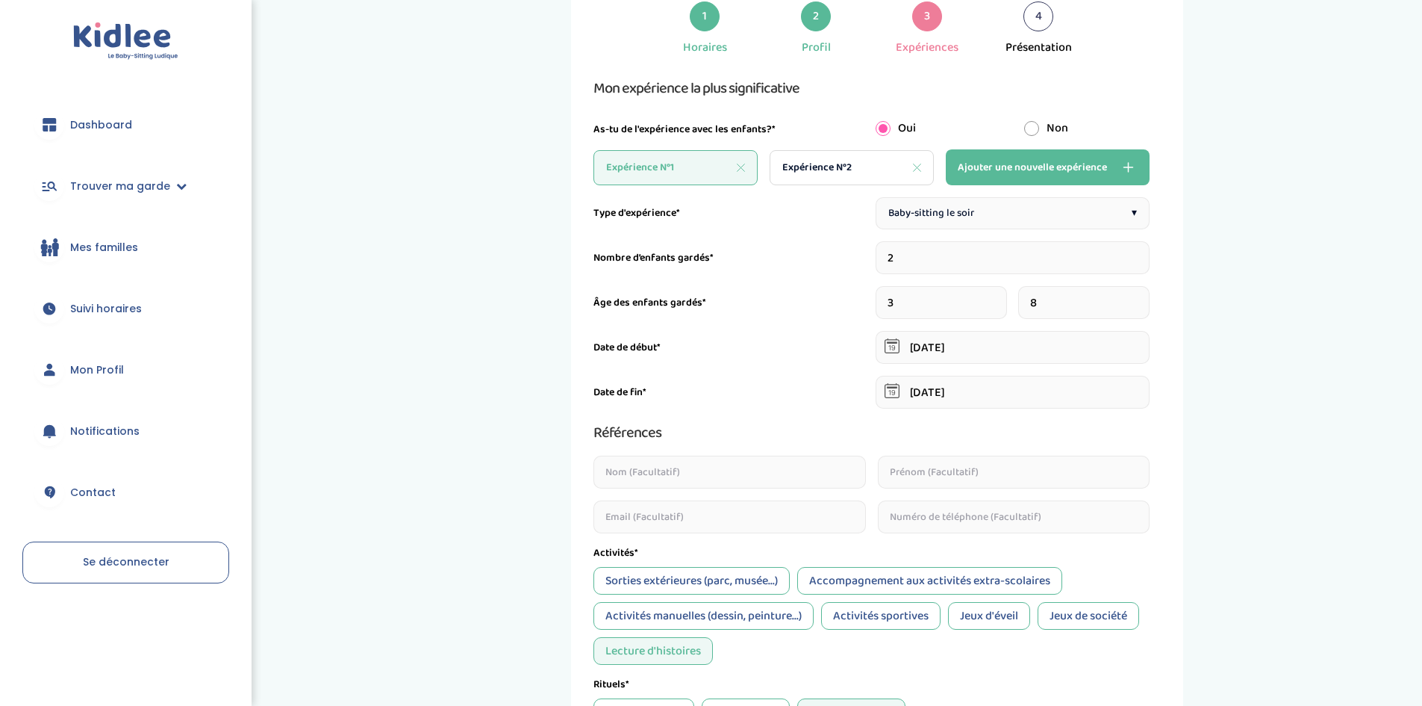
scroll to position [70, 0]
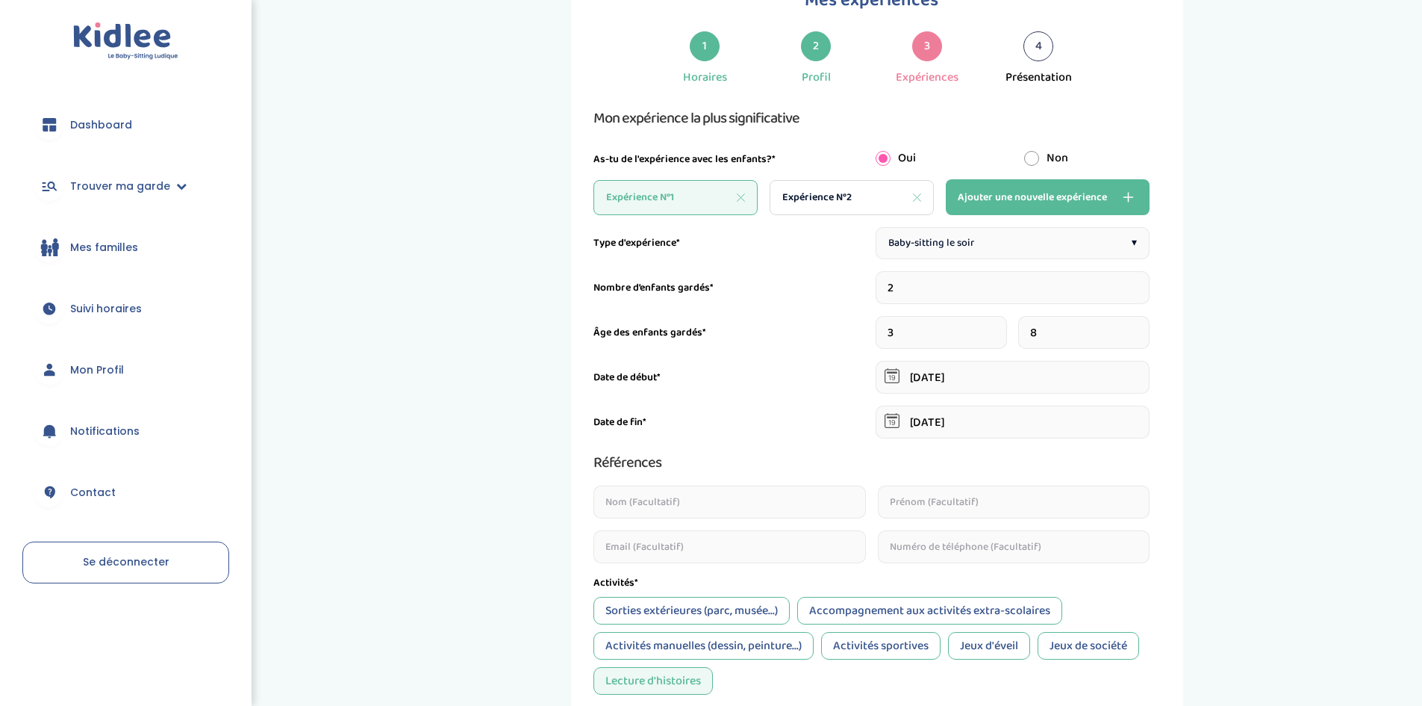
click at [833, 181] on div "Expérience N°2" at bounding box center [852, 197] width 164 height 35
type input "04-10-2025"
type input "05-10-2025"
type input "5"
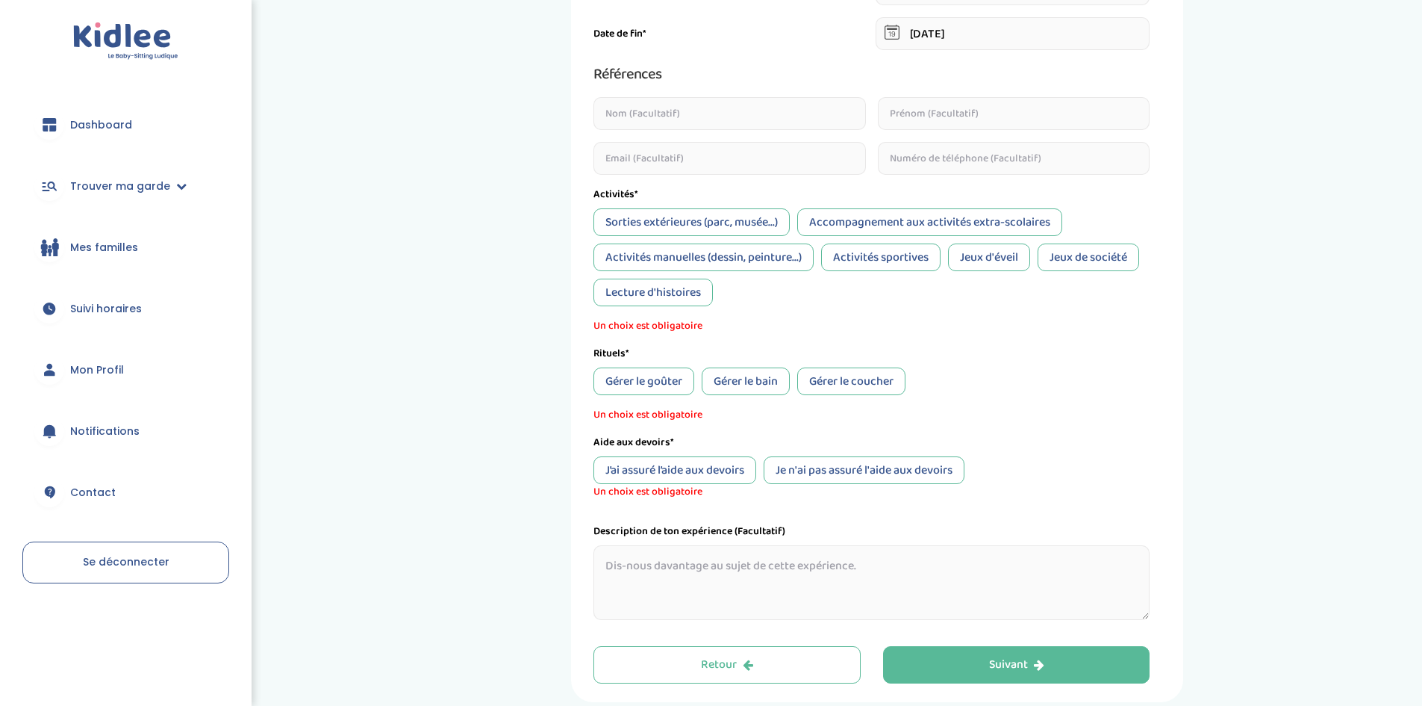
scroll to position [488, 0]
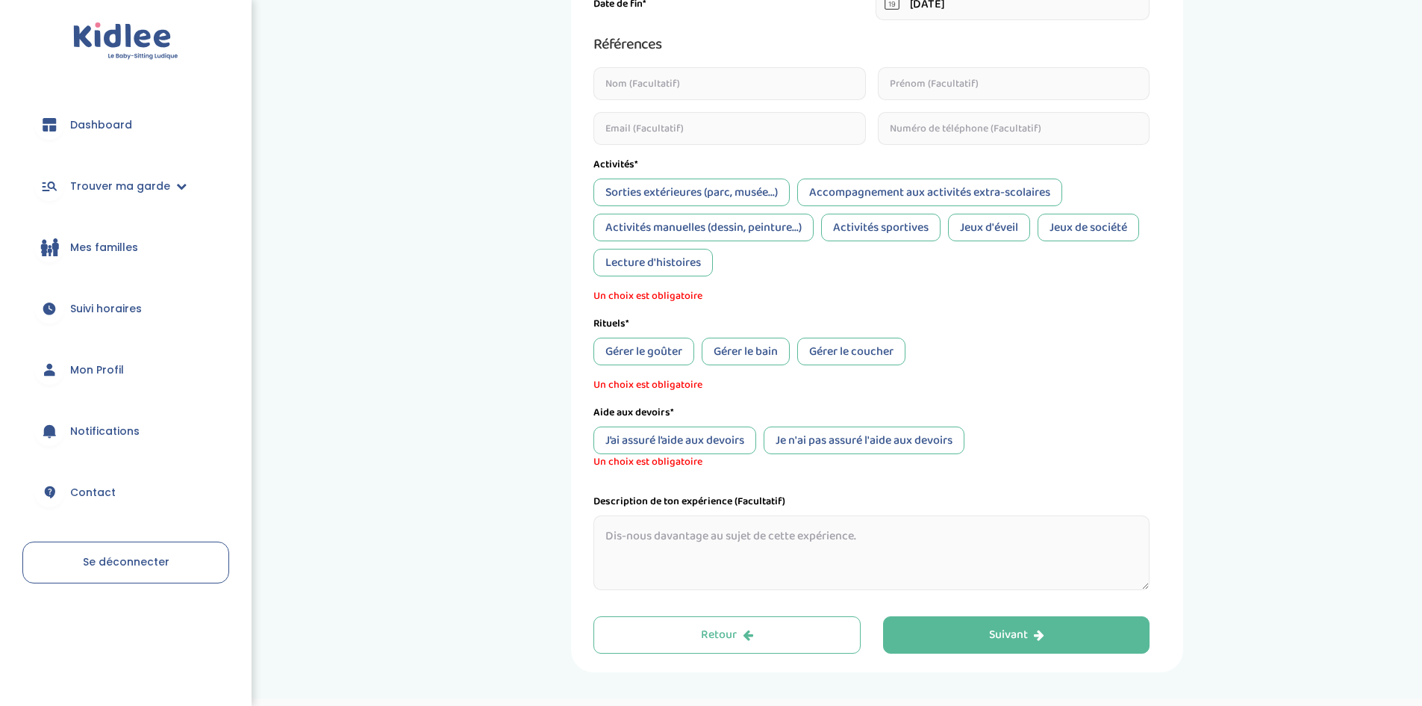
click at [649, 271] on div "Lecture d'histoires" at bounding box center [653, 263] width 119 height 28
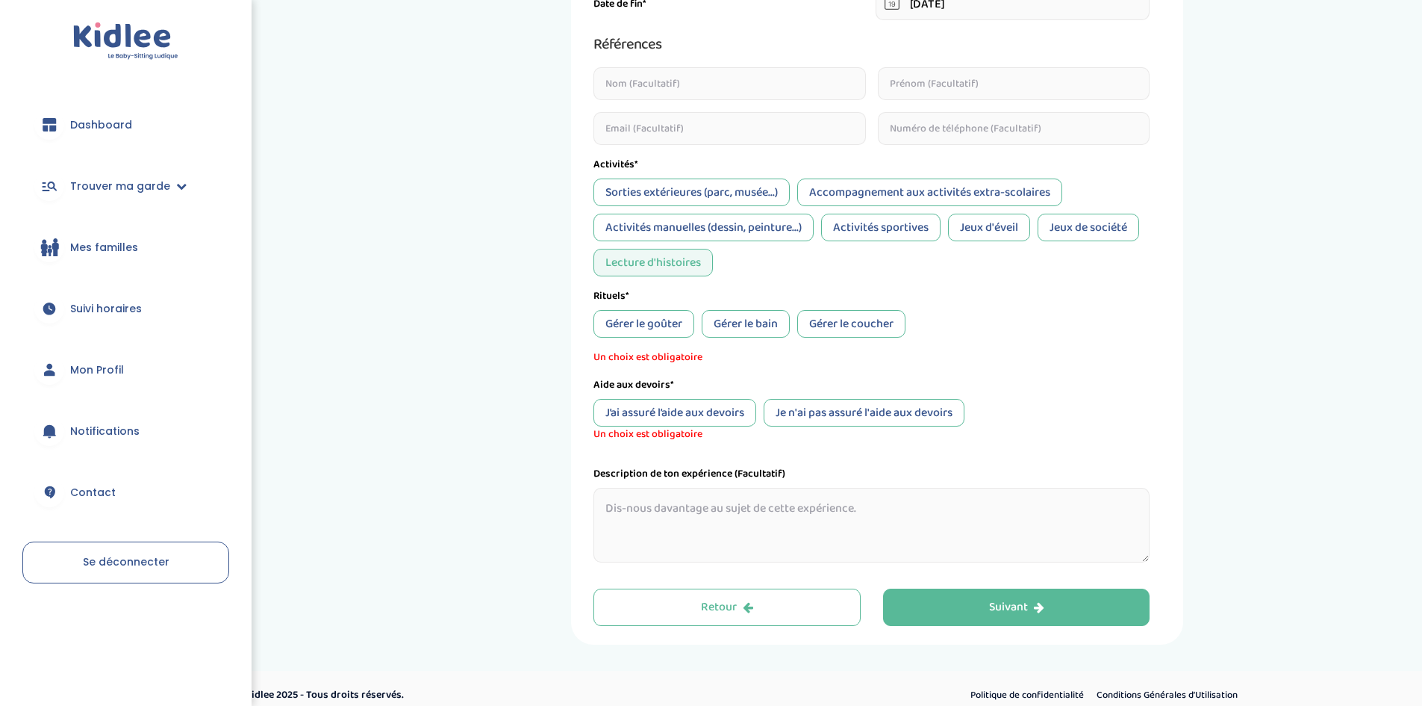
click at [827, 323] on div "Gérer le coucher" at bounding box center [851, 324] width 108 height 28
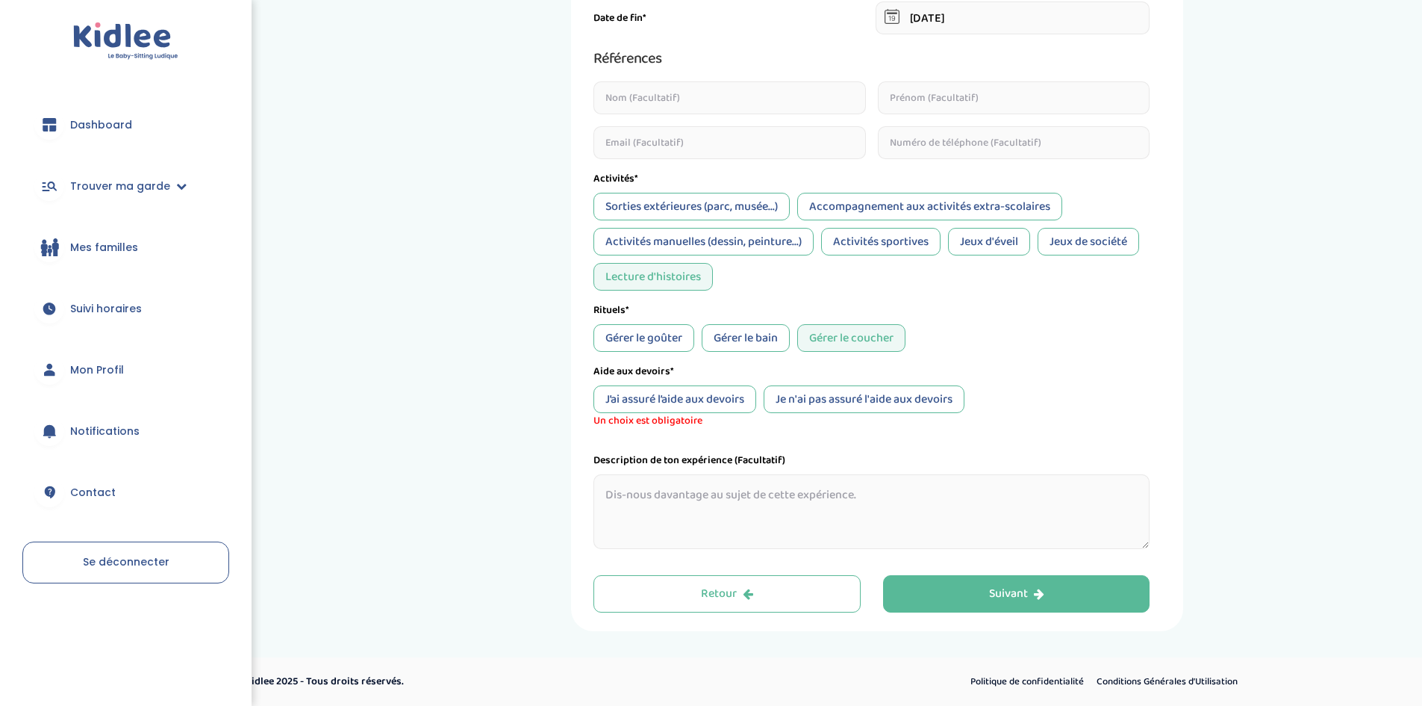
click at [845, 396] on div "Je n'ai pas assuré l'aide aux devoirs" at bounding box center [864, 399] width 201 height 28
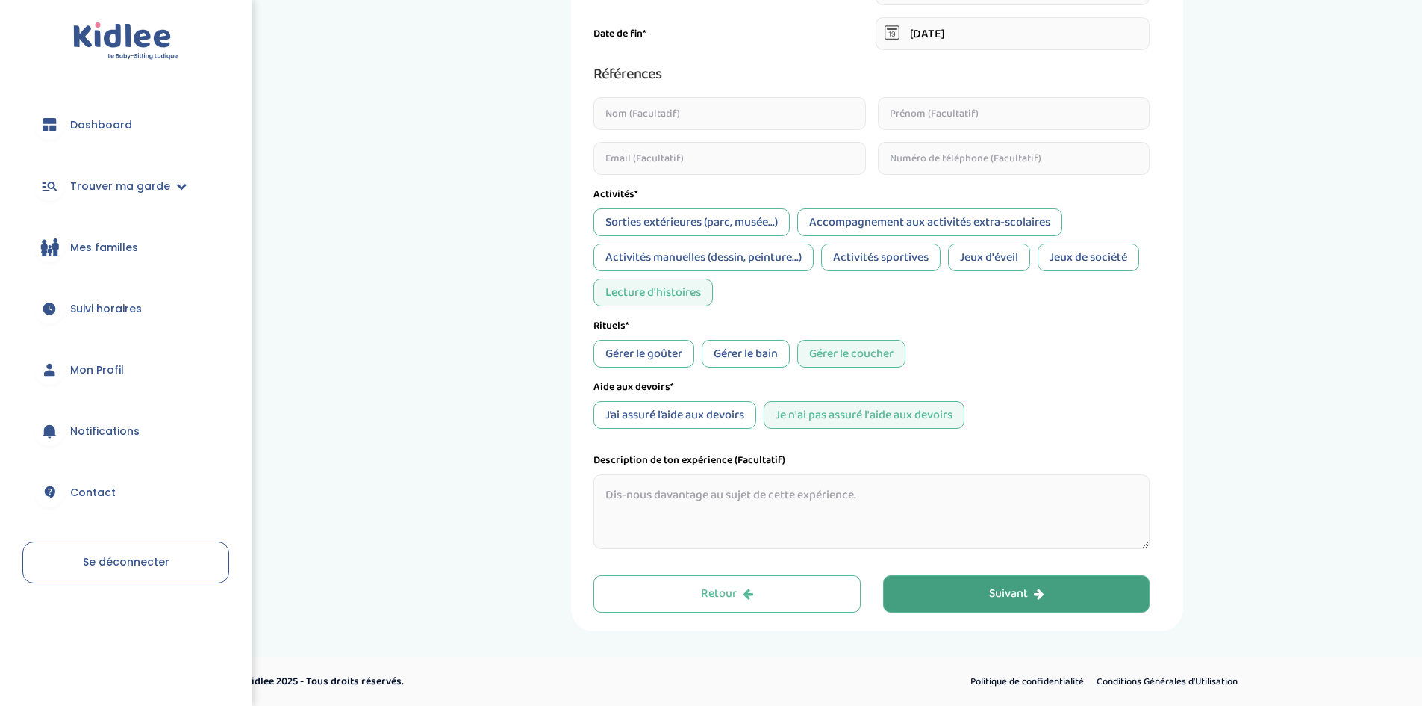
click at [945, 600] on button "Suivant" at bounding box center [1016, 593] width 267 height 37
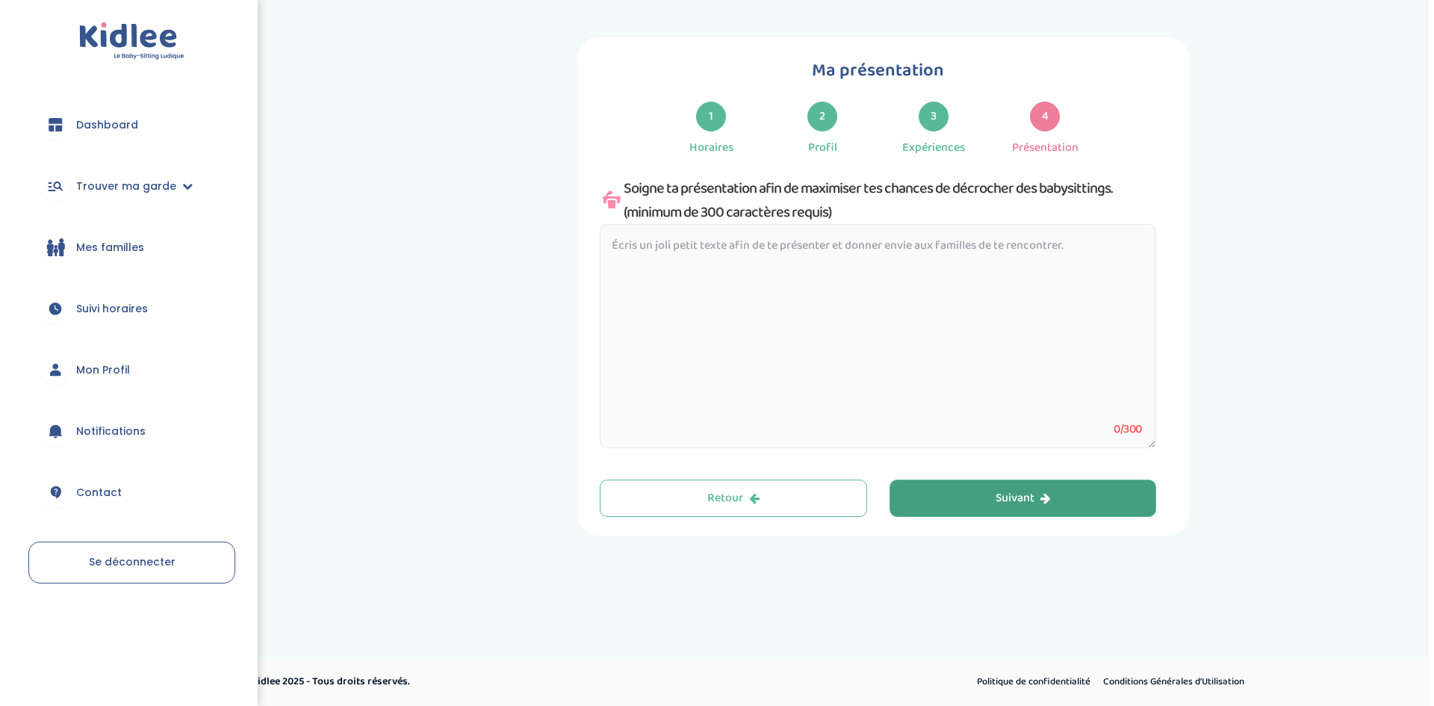
scroll to position [0, 0]
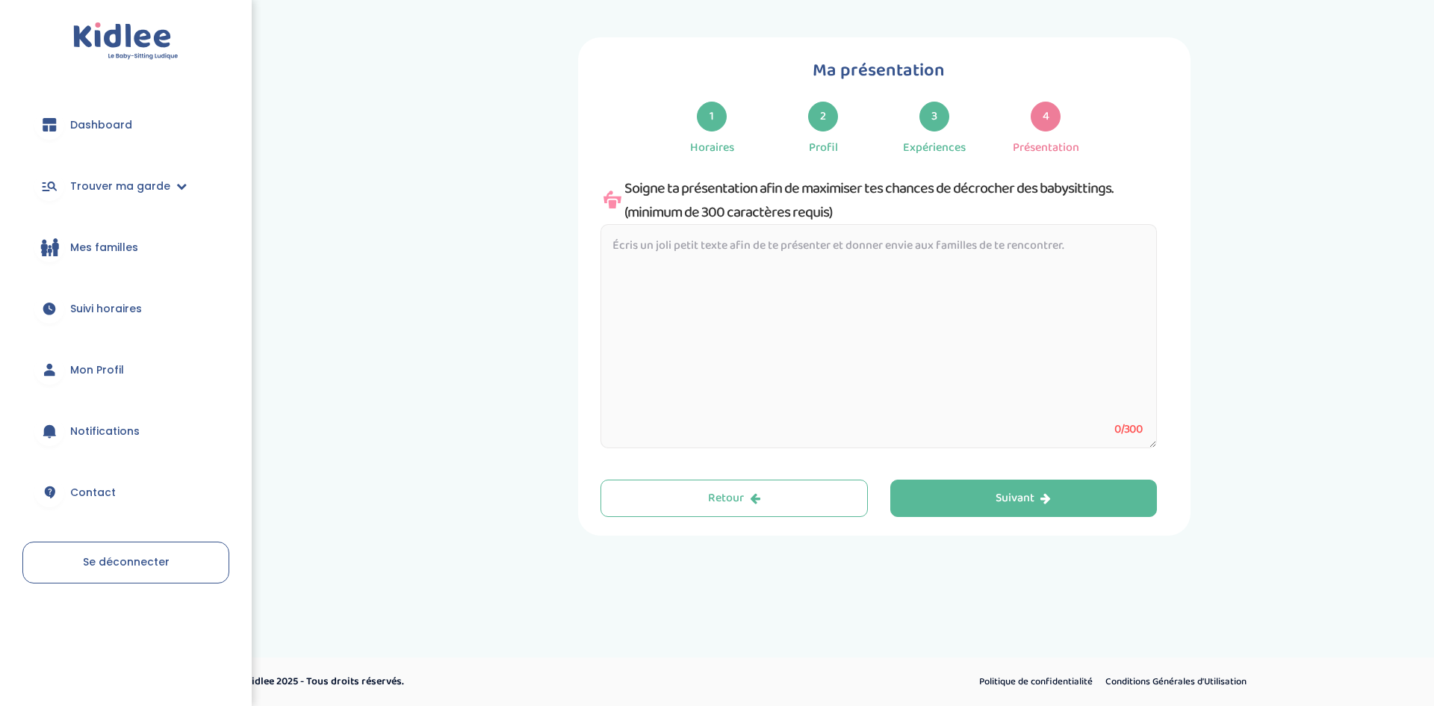
click at [911, 342] on textarea at bounding box center [878, 336] width 556 height 224
paste textarea "Je m'appelle Camille, j'ai 20 ans et je suis titulaire du CAP Accompagnant Éduc…"
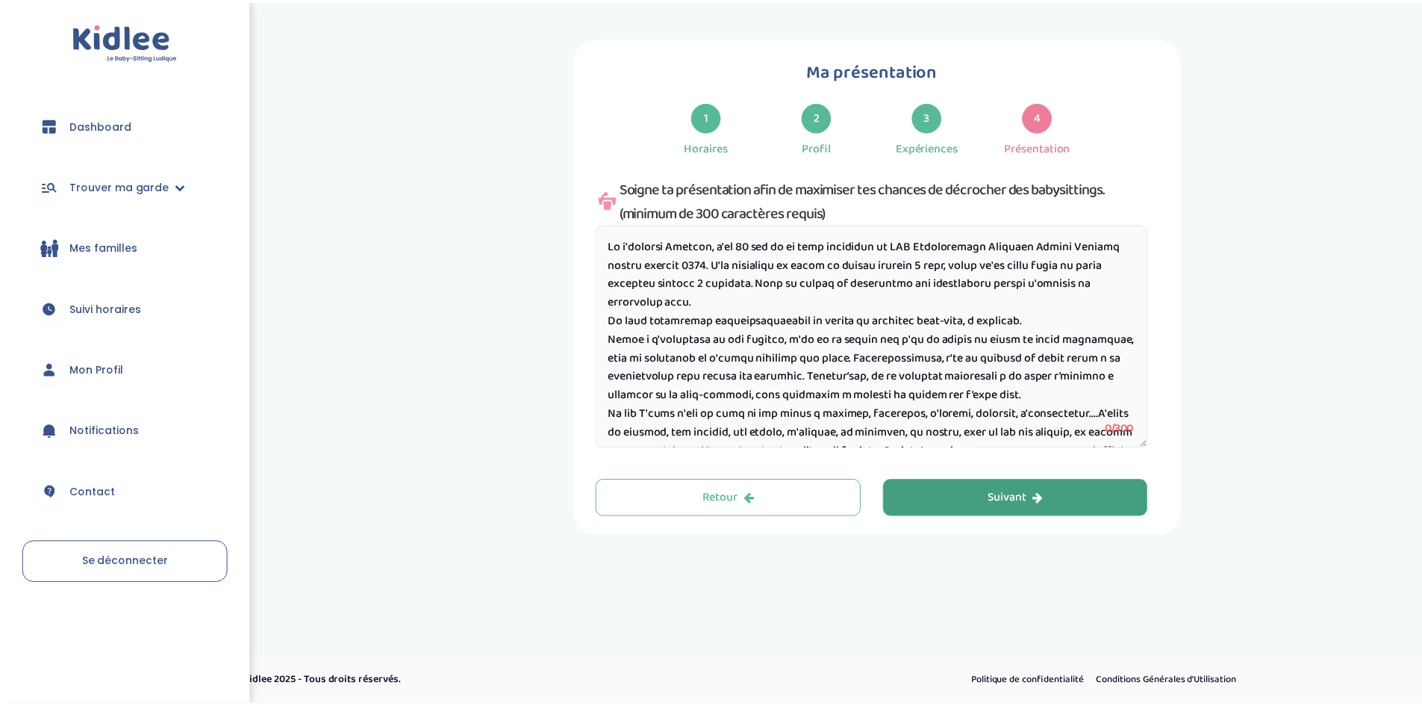
scroll to position [87, 0]
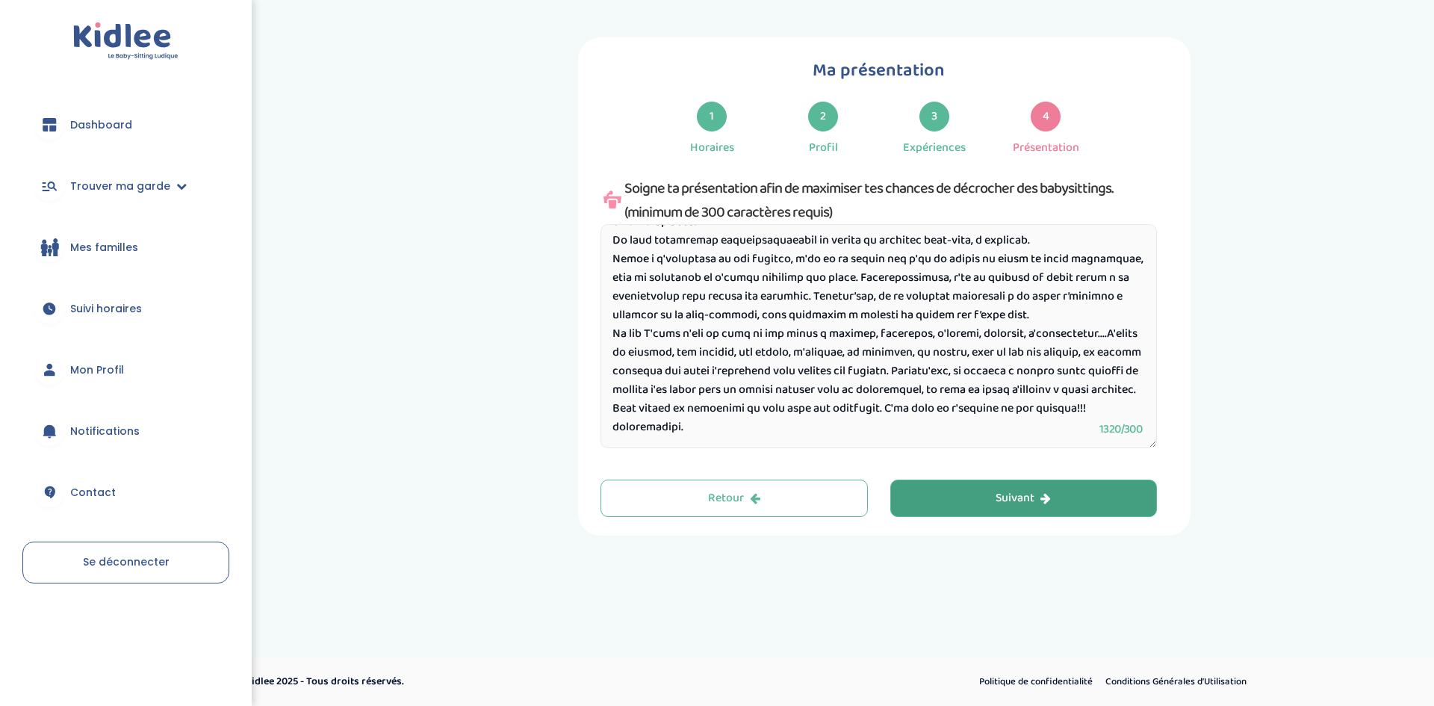
type textarea "Je m'appelle Camille, j'ai 20 ans et je suis titulaire du CAP Accompagnant Éduc…"
click at [974, 482] on button "Suivant" at bounding box center [1023, 497] width 267 height 37
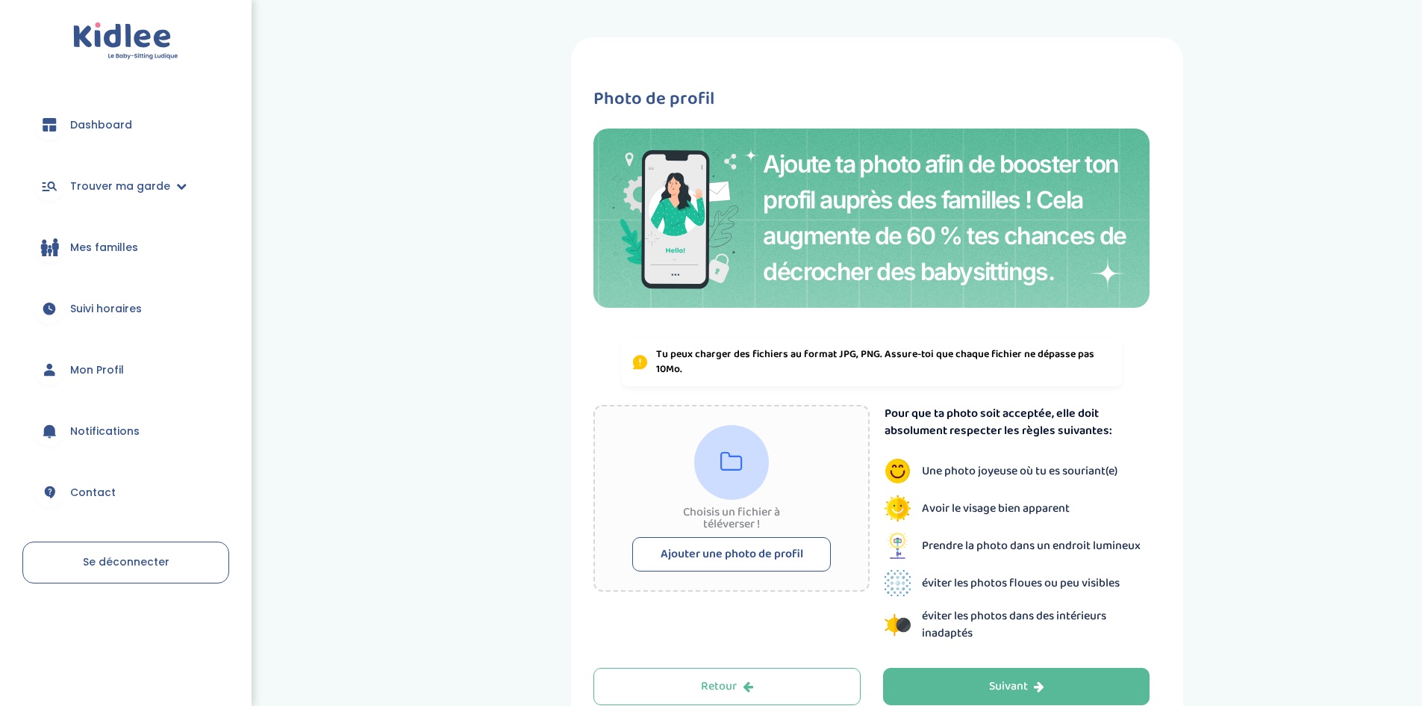
click at [756, 549] on button "Ajouter une photo de profil" at bounding box center [731, 554] width 199 height 34
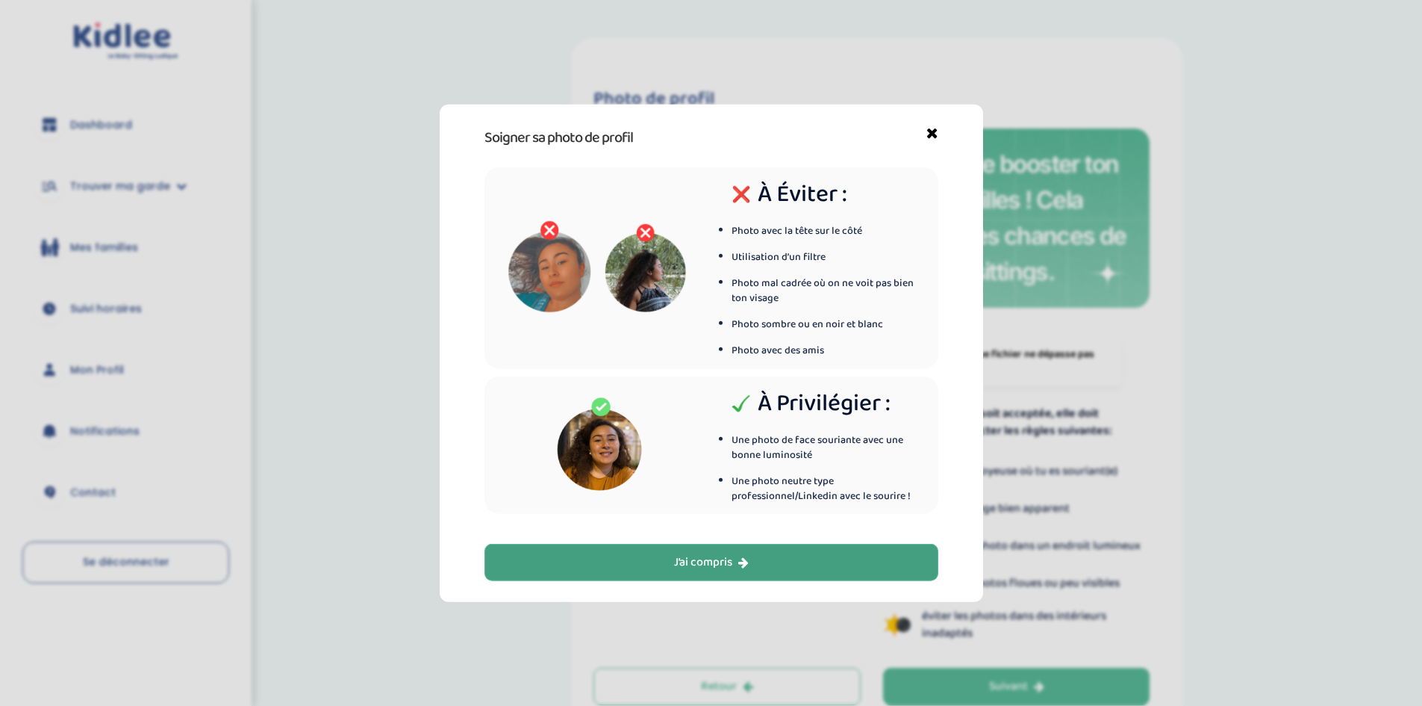
click at [756, 556] on button "J’ai compris" at bounding box center [712, 562] width 454 height 37
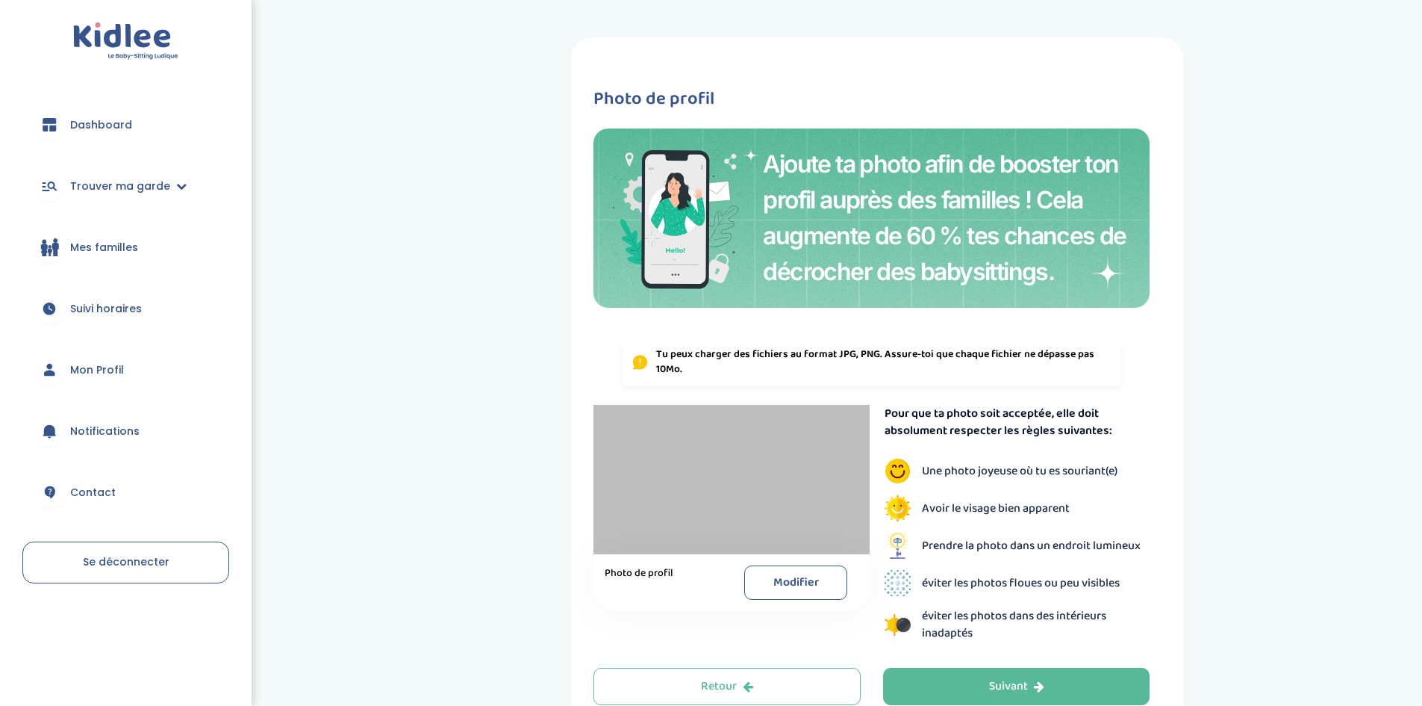
click at [788, 579] on button "Modifier" at bounding box center [795, 582] width 103 height 34
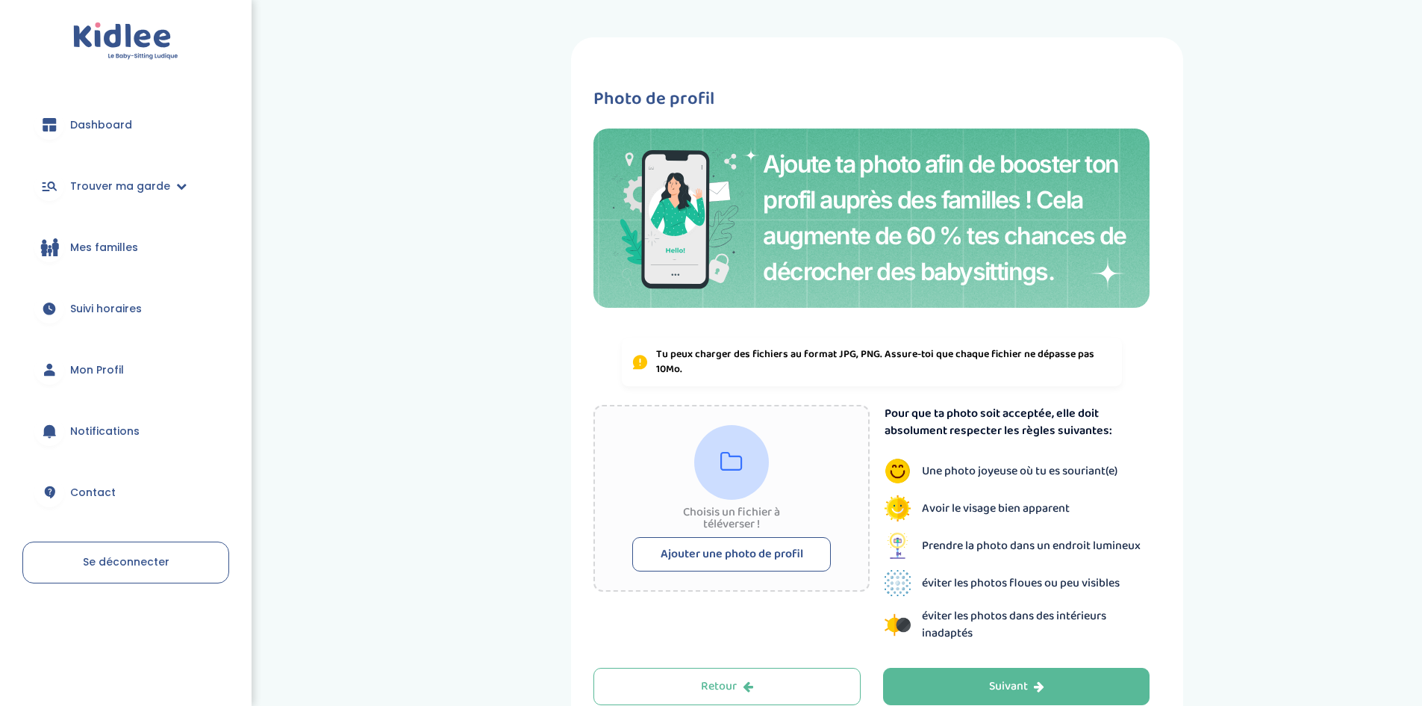
click at [732, 559] on button "Ajouter une photo de profil" at bounding box center [731, 554] width 199 height 34
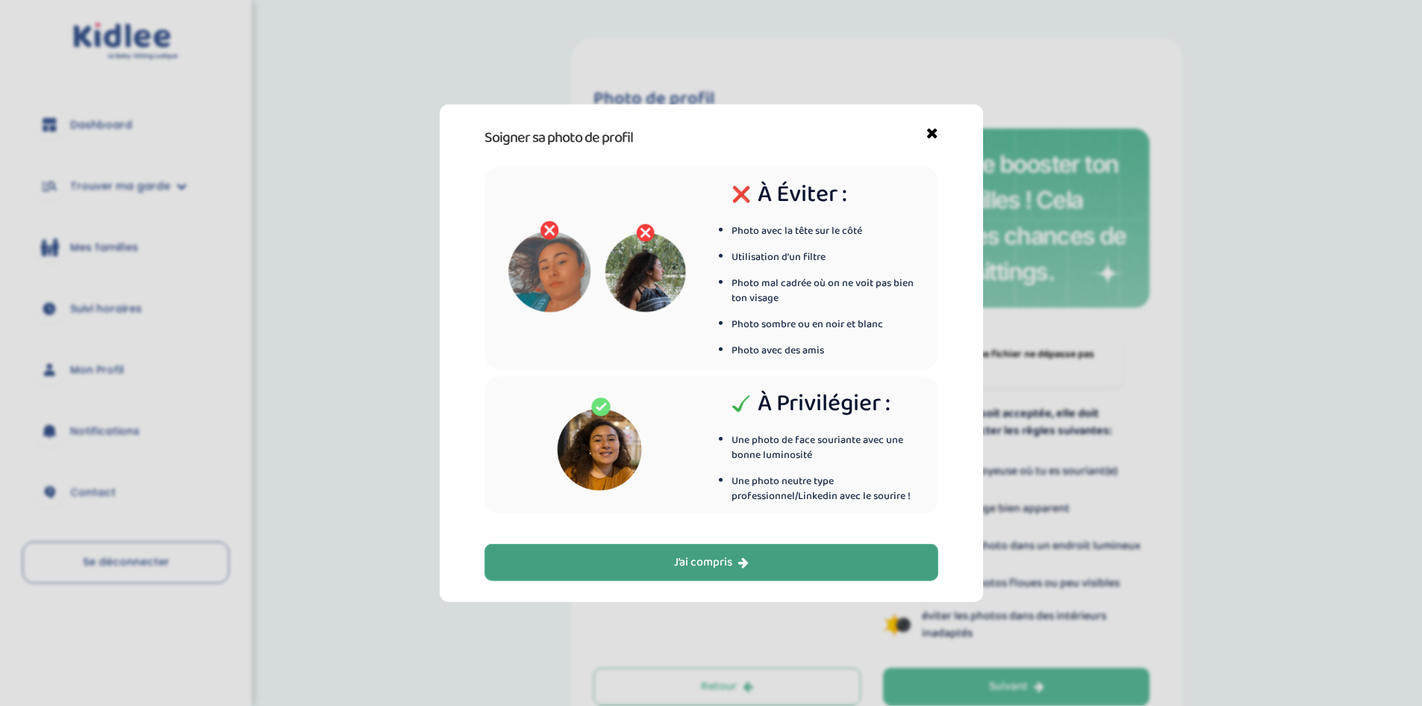
click at [671, 552] on button "J’ai compris" at bounding box center [712, 562] width 454 height 37
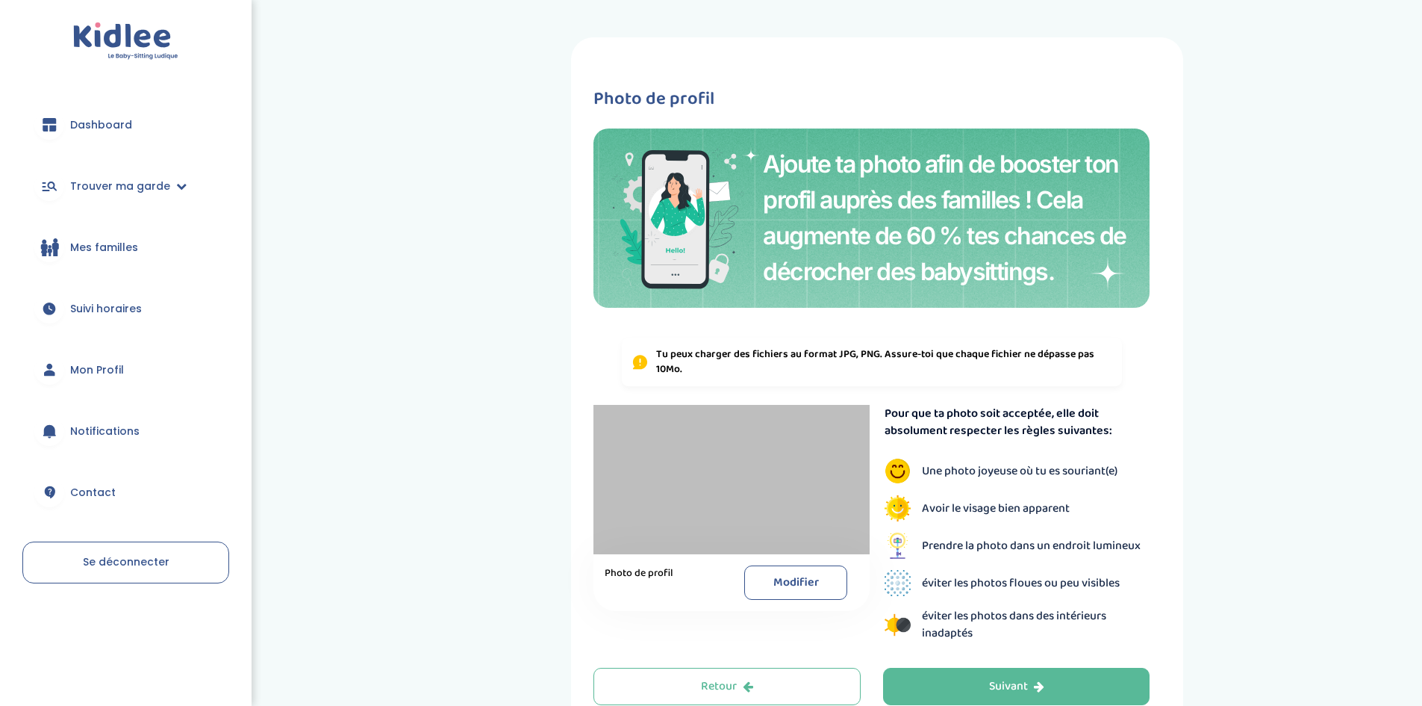
click at [729, 505] on div at bounding box center [732, 479] width 276 height 149
click at [771, 597] on button "Modifier" at bounding box center [795, 582] width 103 height 34
click at [978, 683] on button "Suivant" at bounding box center [1016, 686] width 267 height 37
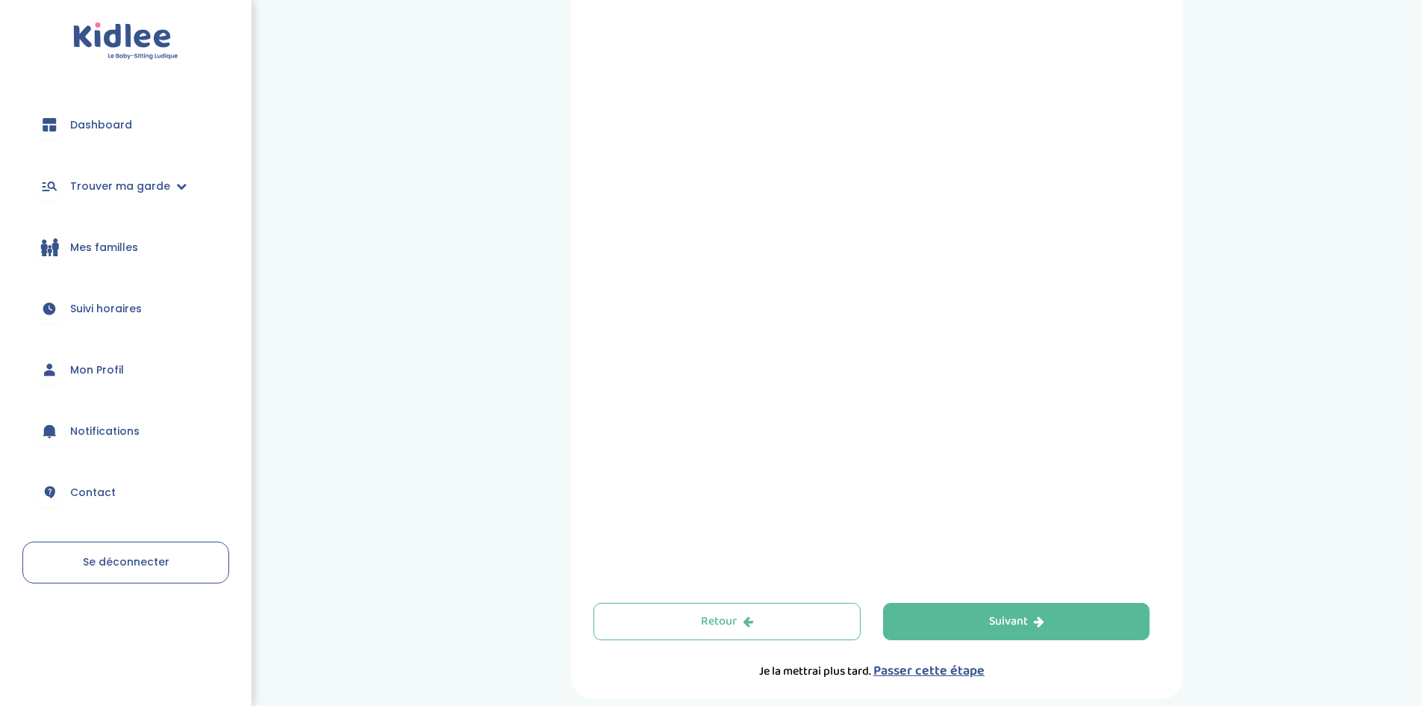
scroll to position [316, 0]
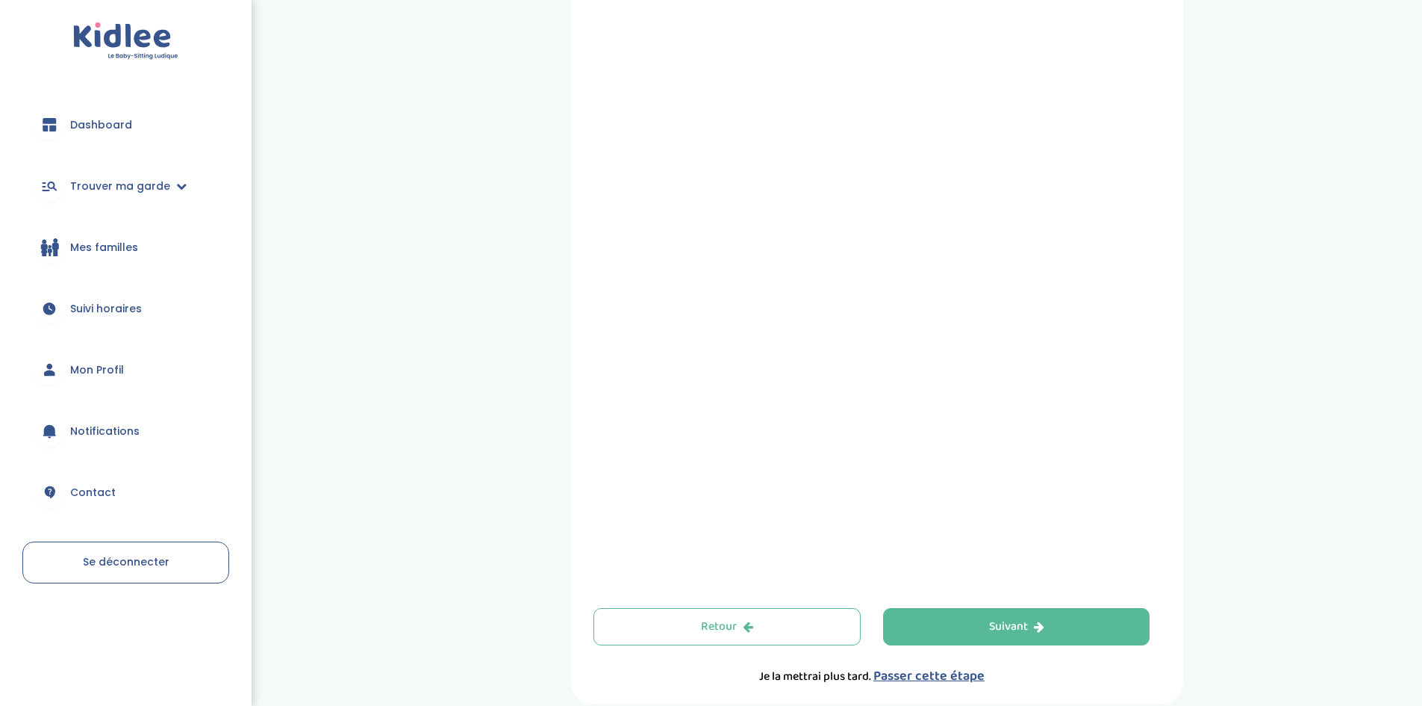
click at [1195, 352] on div "Prends RDV avec KIDLEE Indique nous ta situation administrative Type de documen…" at bounding box center [877, 212] width 1067 height 983
click at [930, 620] on button "Suivant" at bounding box center [1016, 626] width 267 height 37
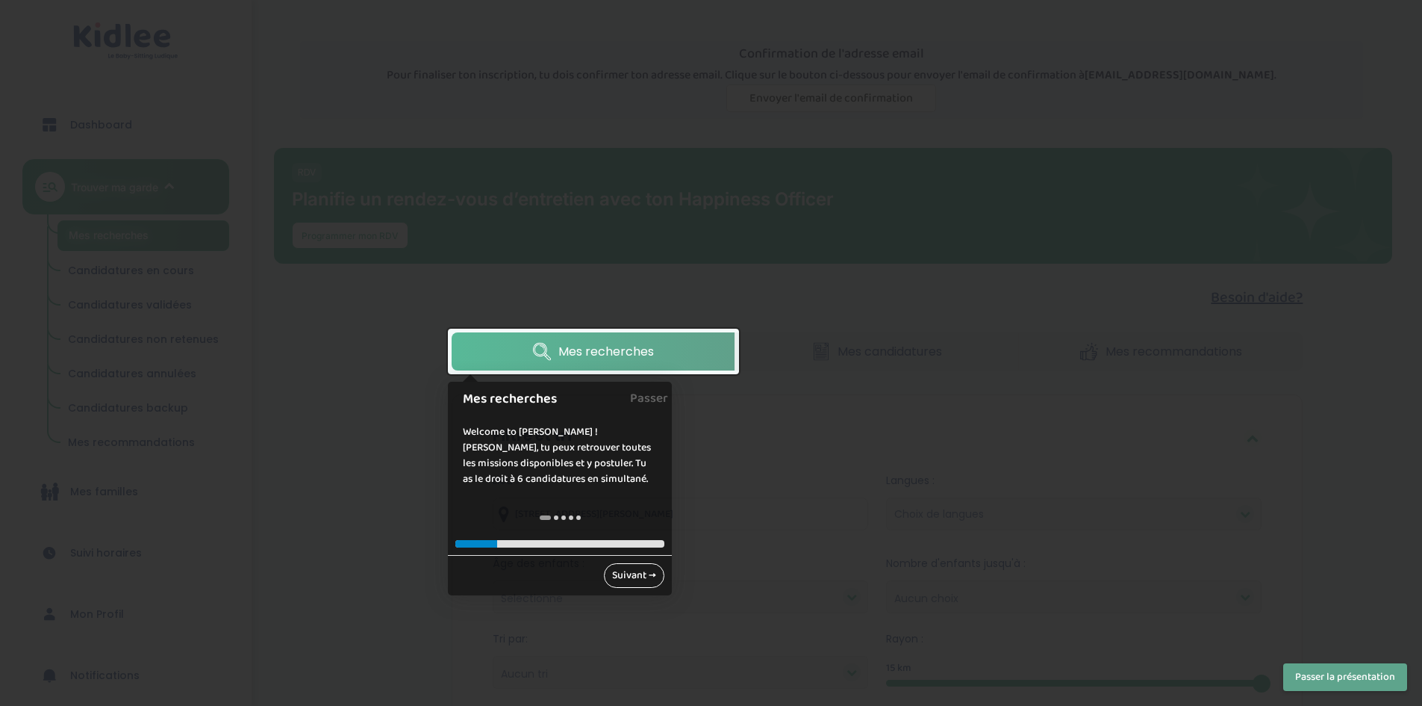
click at [632, 576] on link "Suivant →" at bounding box center [634, 575] width 60 height 25
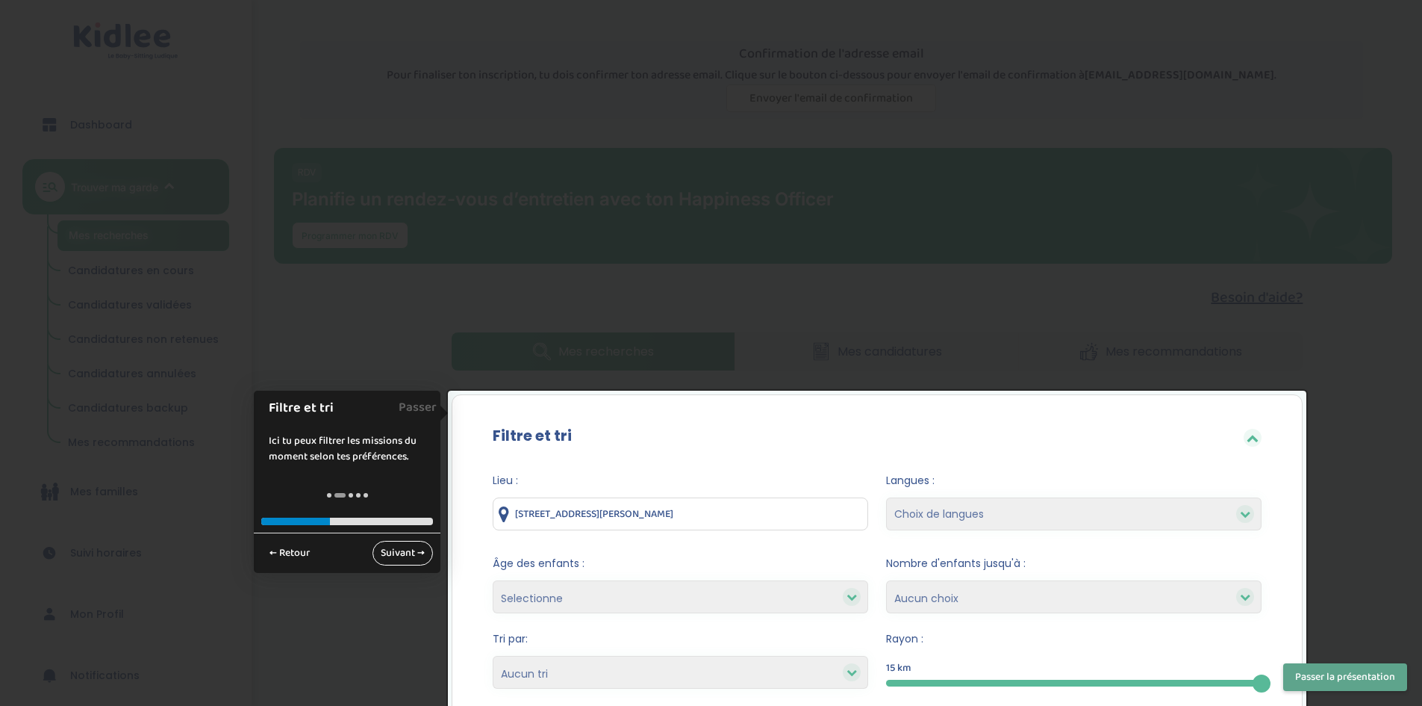
scroll to position [285, 0]
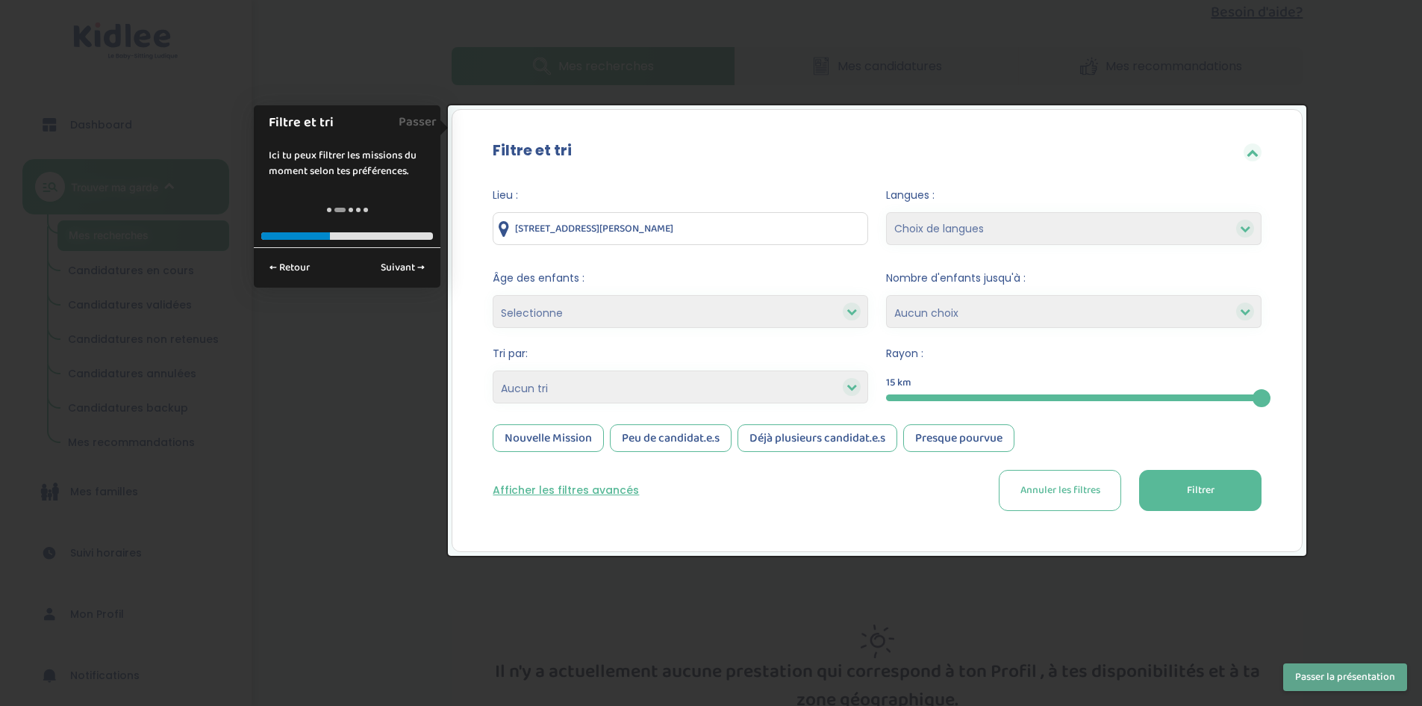
click at [1251, 52] on div at bounding box center [711, 353] width 1422 height 706
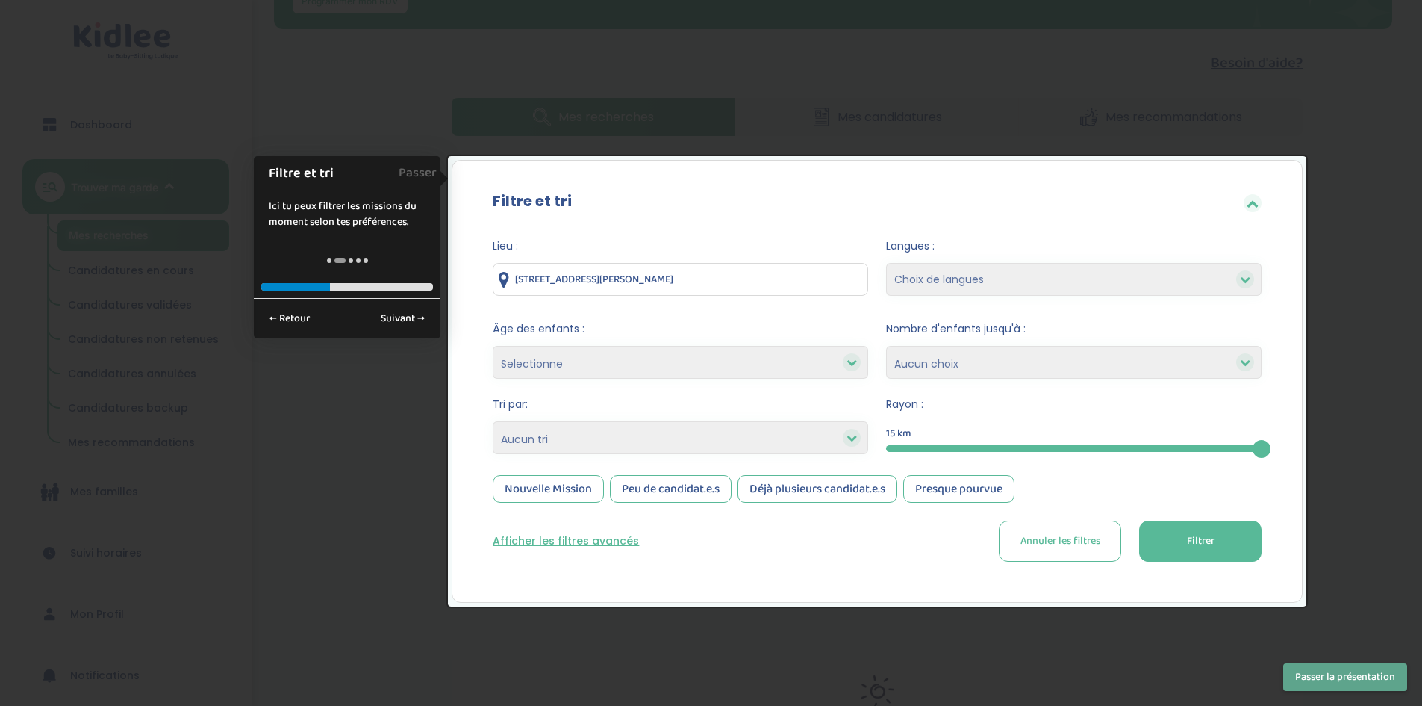
scroll to position [398, 0]
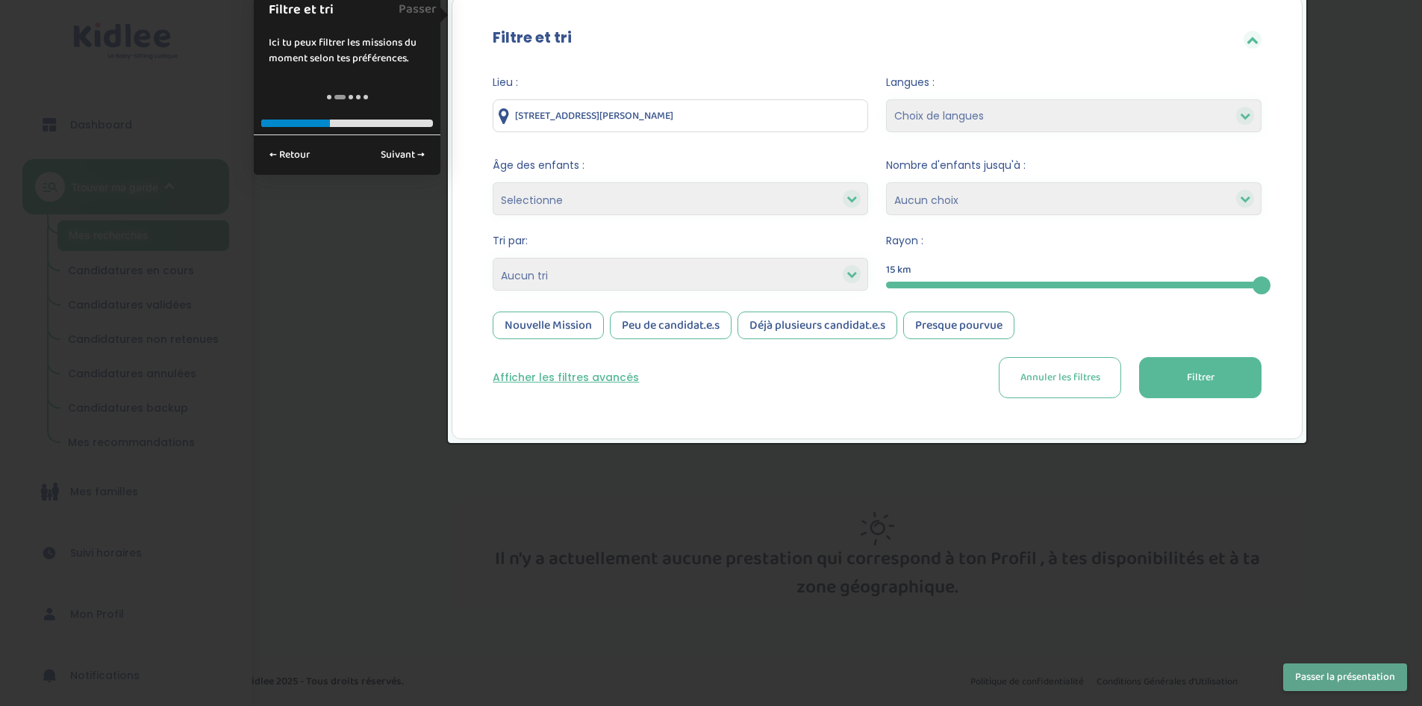
click at [1100, 379] on span "Annuler les filtres" at bounding box center [1061, 378] width 80 height 16
click at [1069, 372] on span "Annuler les filtres" at bounding box center [1061, 378] width 80 height 16
click at [1240, 368] on button "Filtrer" at bounding box center [1200, 377] width 122 height 41
click at [844, 199] on div at bounding box center [852, 199] width 18 height 18
click at [850, 199] on icon at bounding box center [852, 198] width 10 height 10
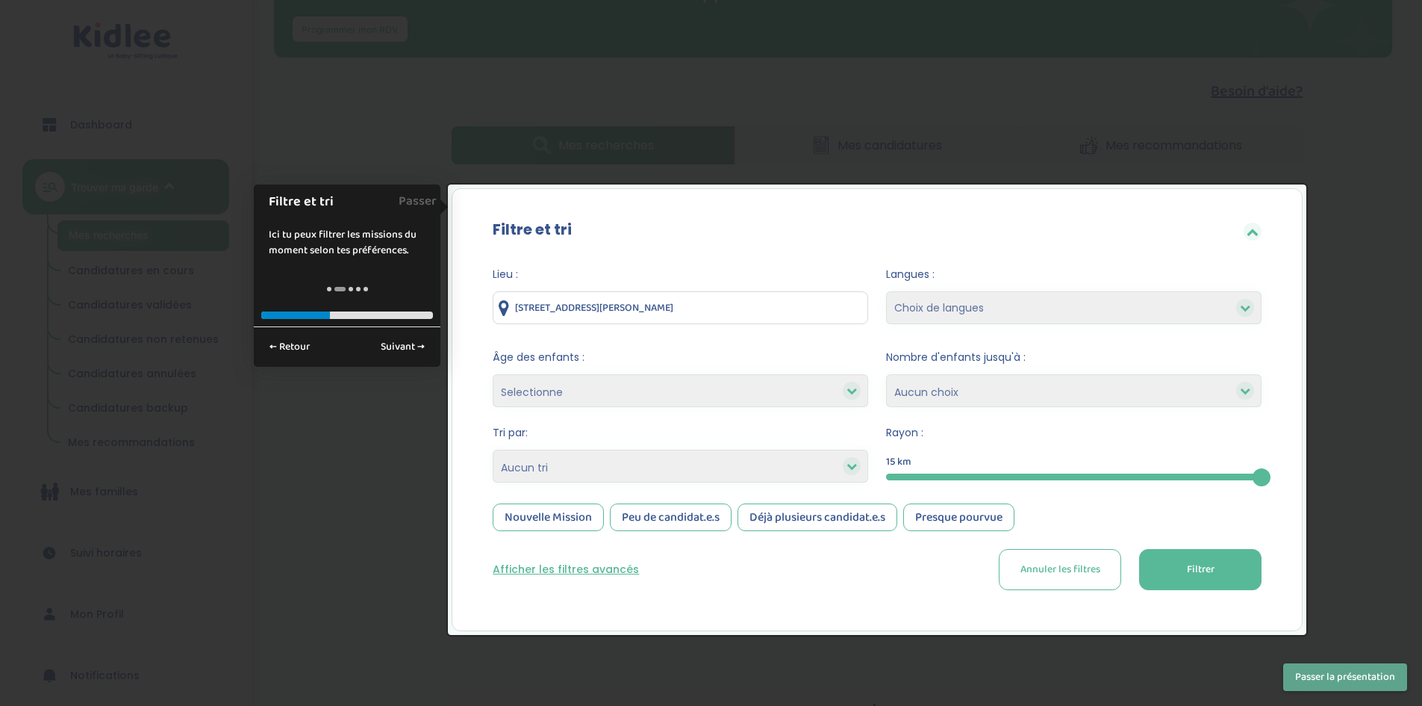
scroll to position [268, 0]
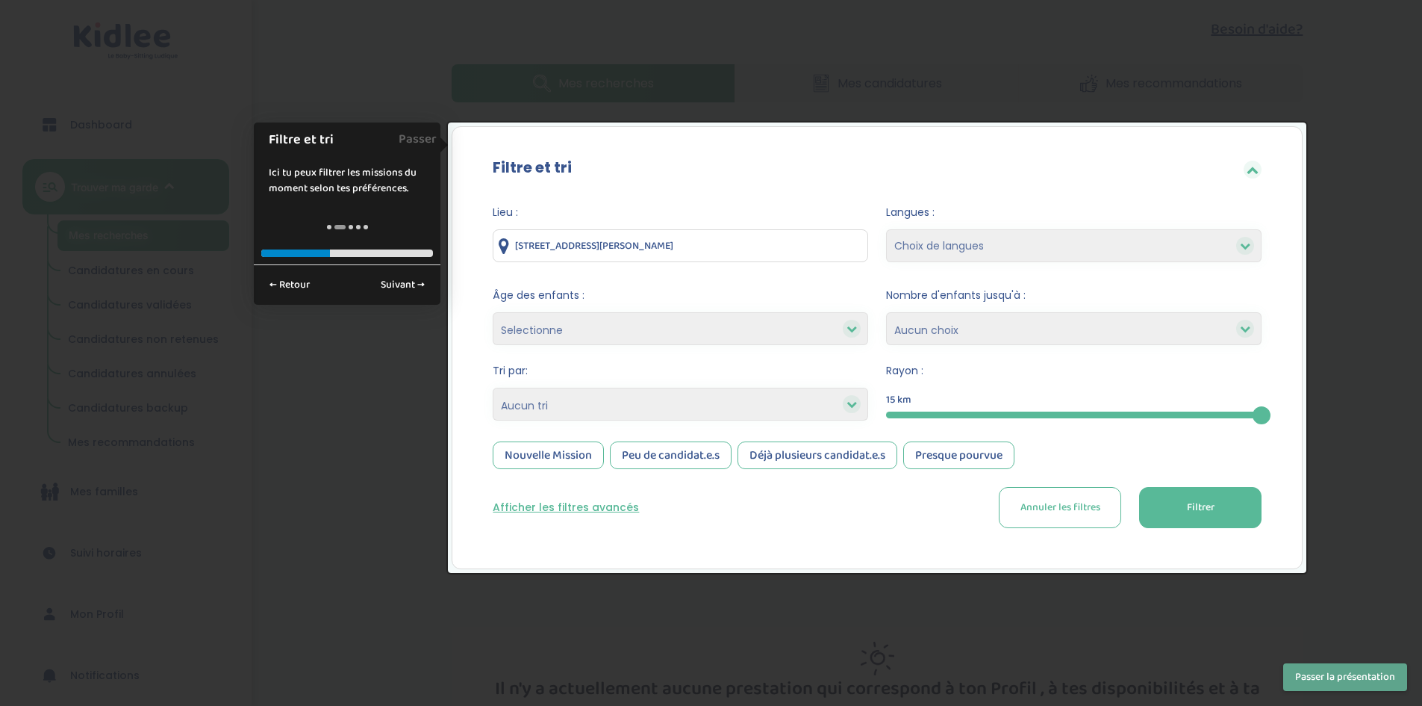
click at [1021, 505] on span "Annuler les filtres" at bounding box center [1061, 508] width 80 height 16
click at [1196, 523] on button "Filtrer" at bounding box center [1200, 507] width 122 height 41
click at [1352, 543] on div at bounding box center [711, 353] width 1422 height 706
click at [426, 287] on link "Suivant →" at bounding box center [403, 285] width 60 height 25
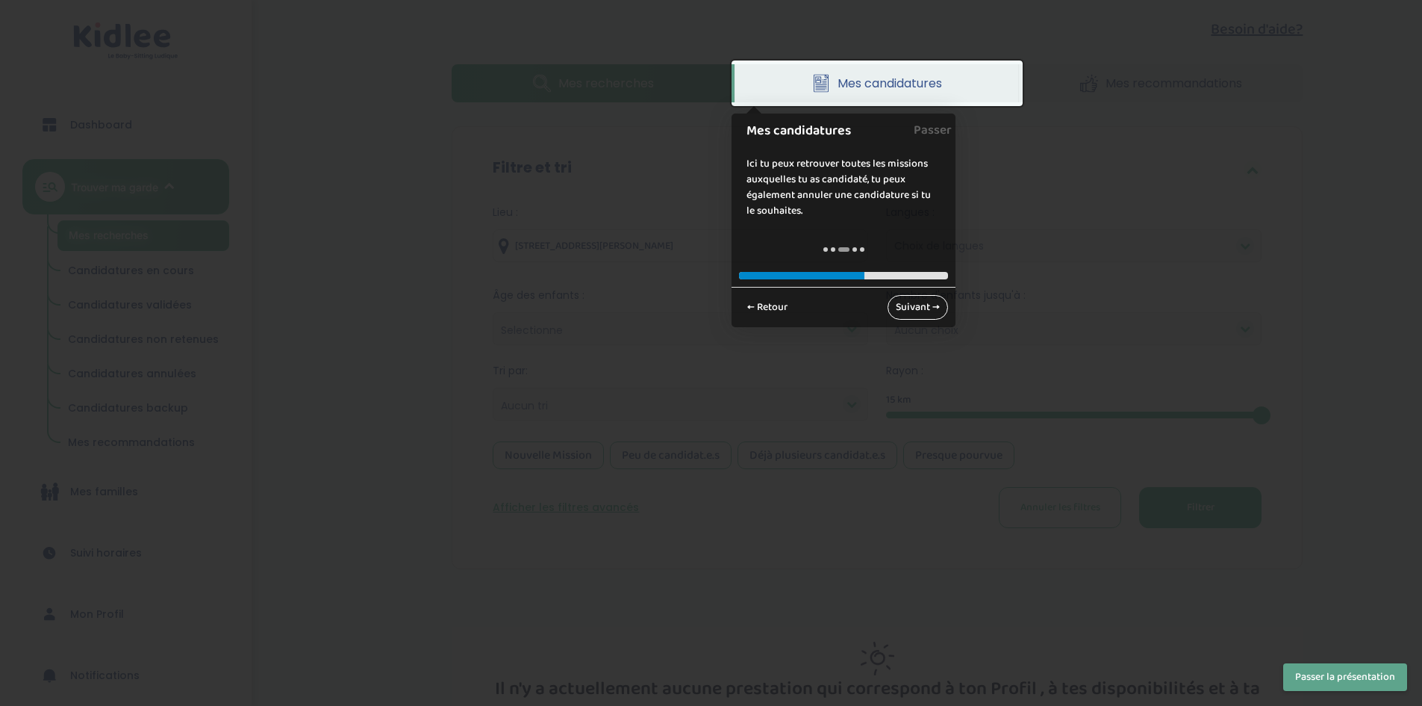
click at [913, 308] on link "Suivant →" at bounding box center [918, 307] width 60 height 25
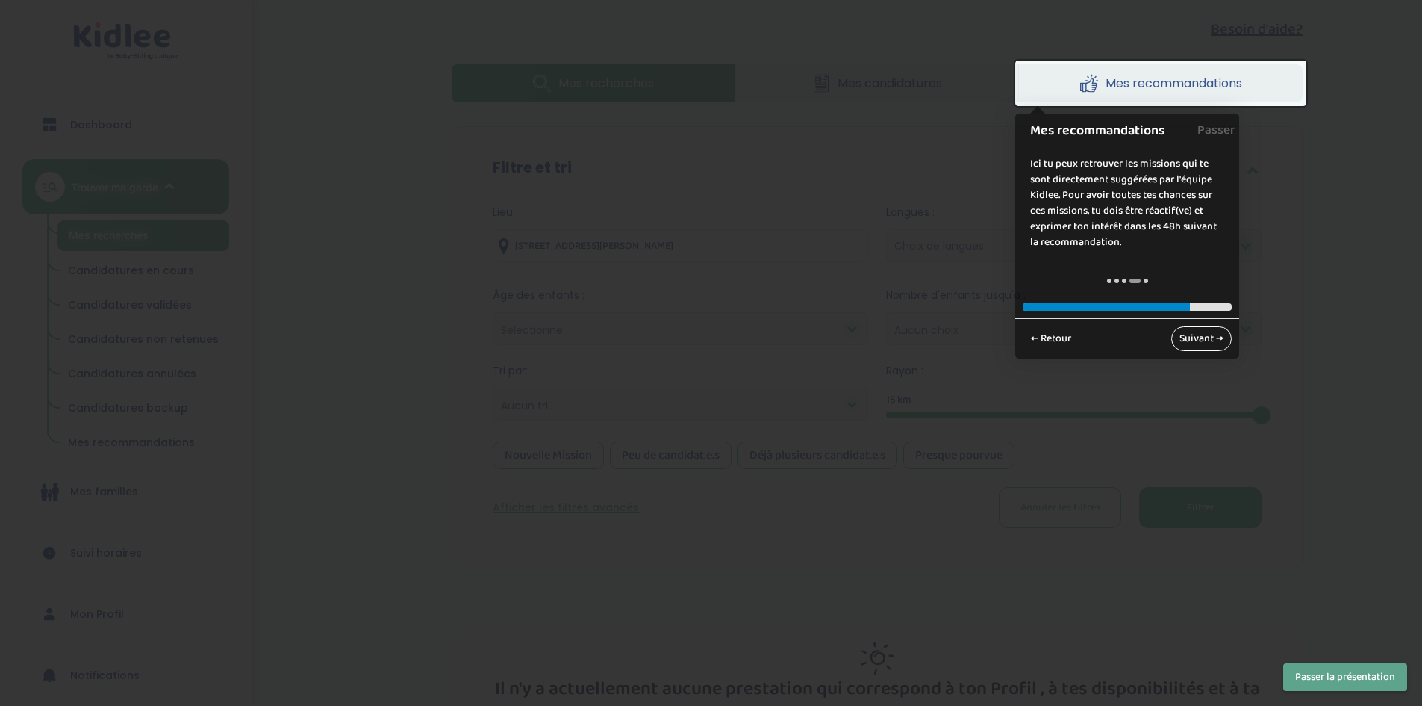
click at [1195, 328] on link "Suivant →" at bounding box center [1202, 338] width 60 height 25
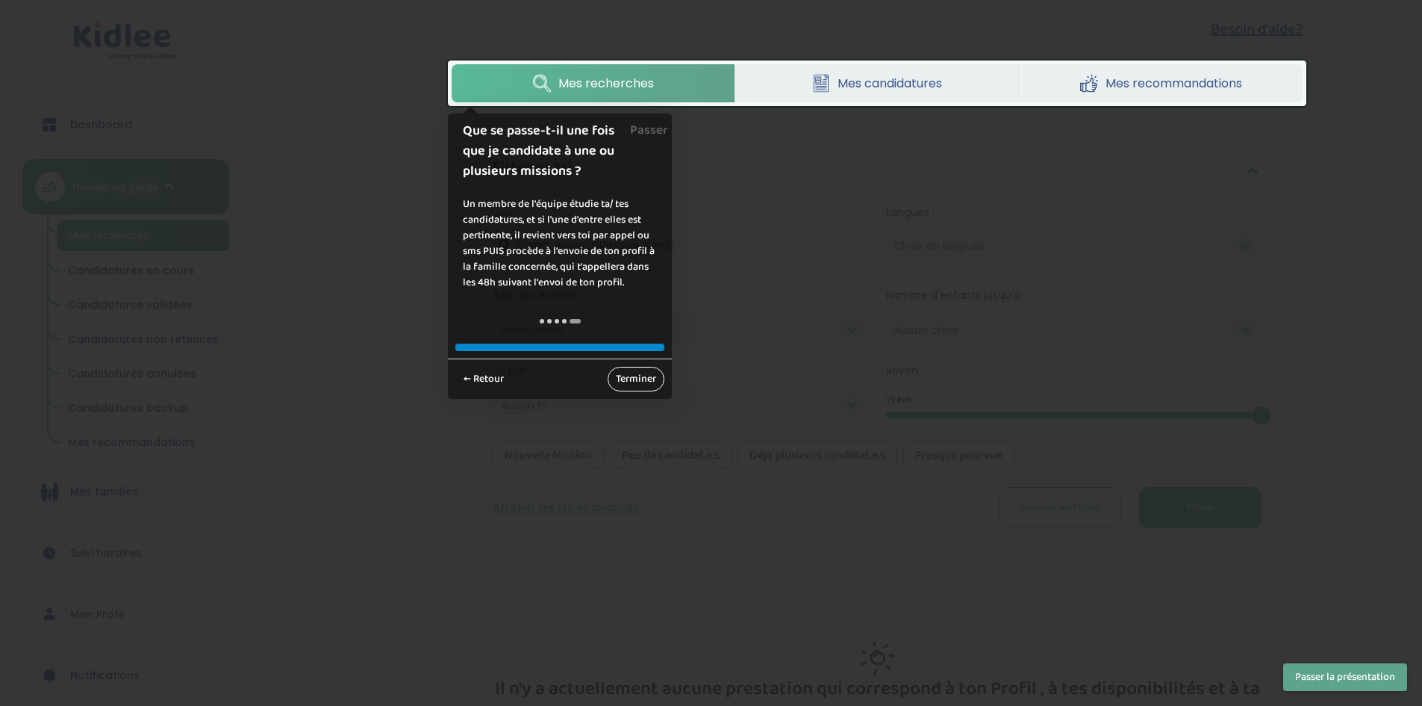
click at [625, 382] on link "Terminer" at bounding box center [636, 379] width 57 height 25
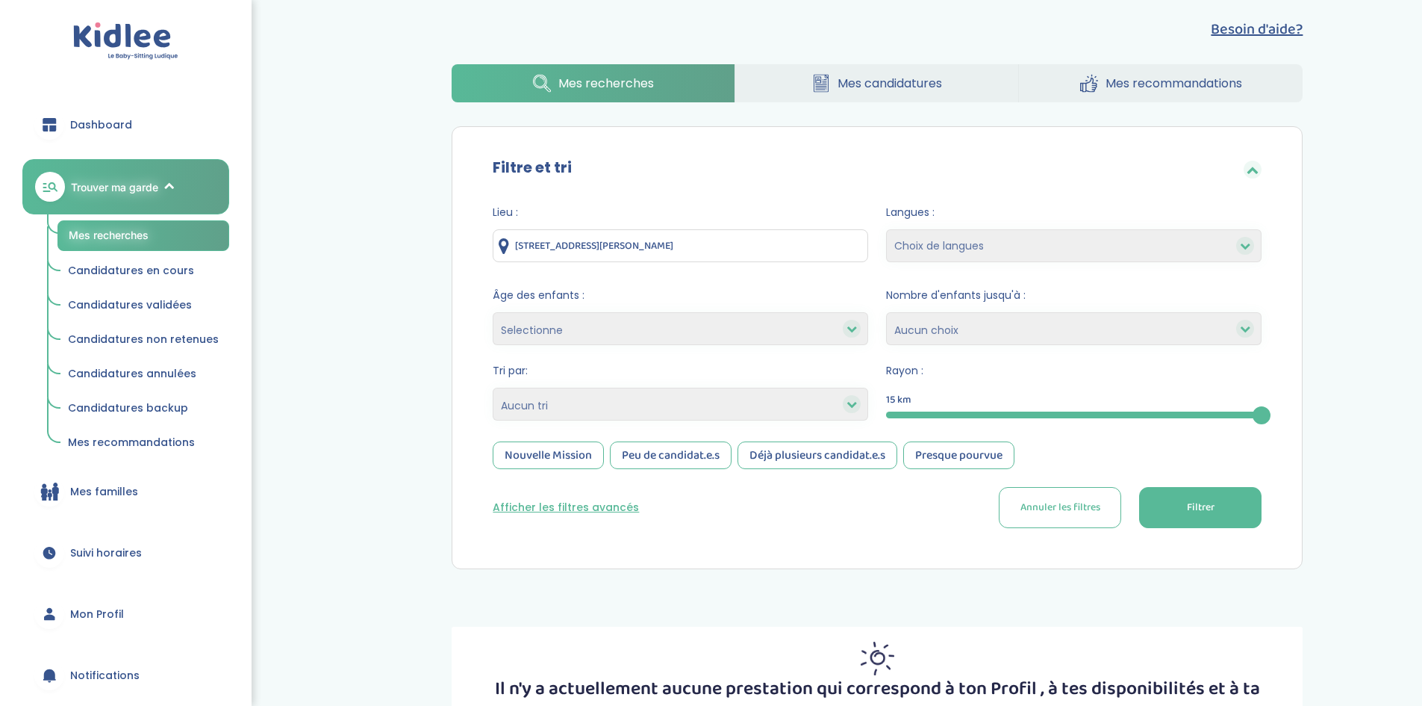
click at [581, 320] on select "Selectionne moins de 3 ans entre 3 et 6 ans plus de 6 ans" at bounding box center [681, 328] width 376 height 33
click at [818, 522] on div "Afficher les filtres avancés Annuler les filtres Filtrer" at bounding box center [877, 507] width 769 height 41
click at [951, 240] on select "Choix de langues Anglais Arabe Espagnol Italien Russe Français Coréen" at bounding box center [1074, 245] width 376 height 33
select select "12"
click at [886, 229] on select "Choix de langues Anglais Arabe Espagnol Italien Russe Français Coréen" at bounding box center [1074, 245] width 376 height 33
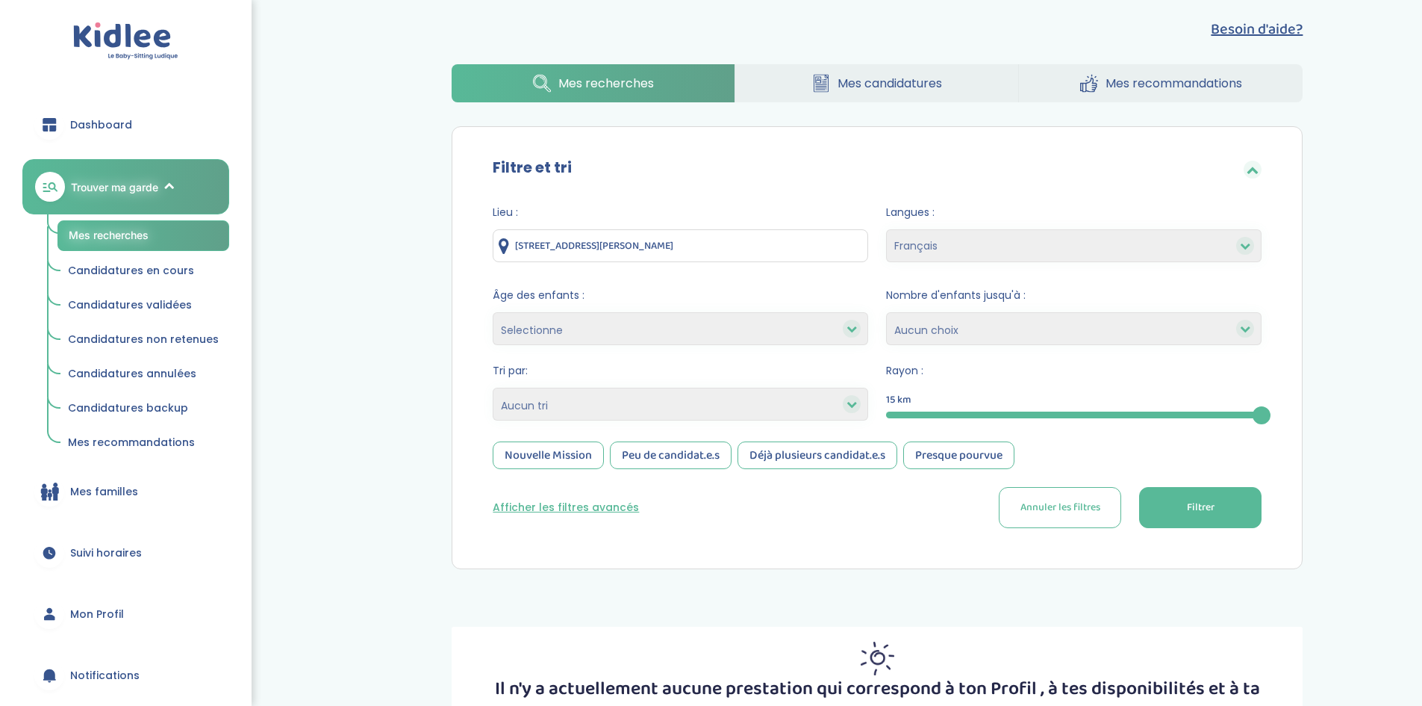
select select
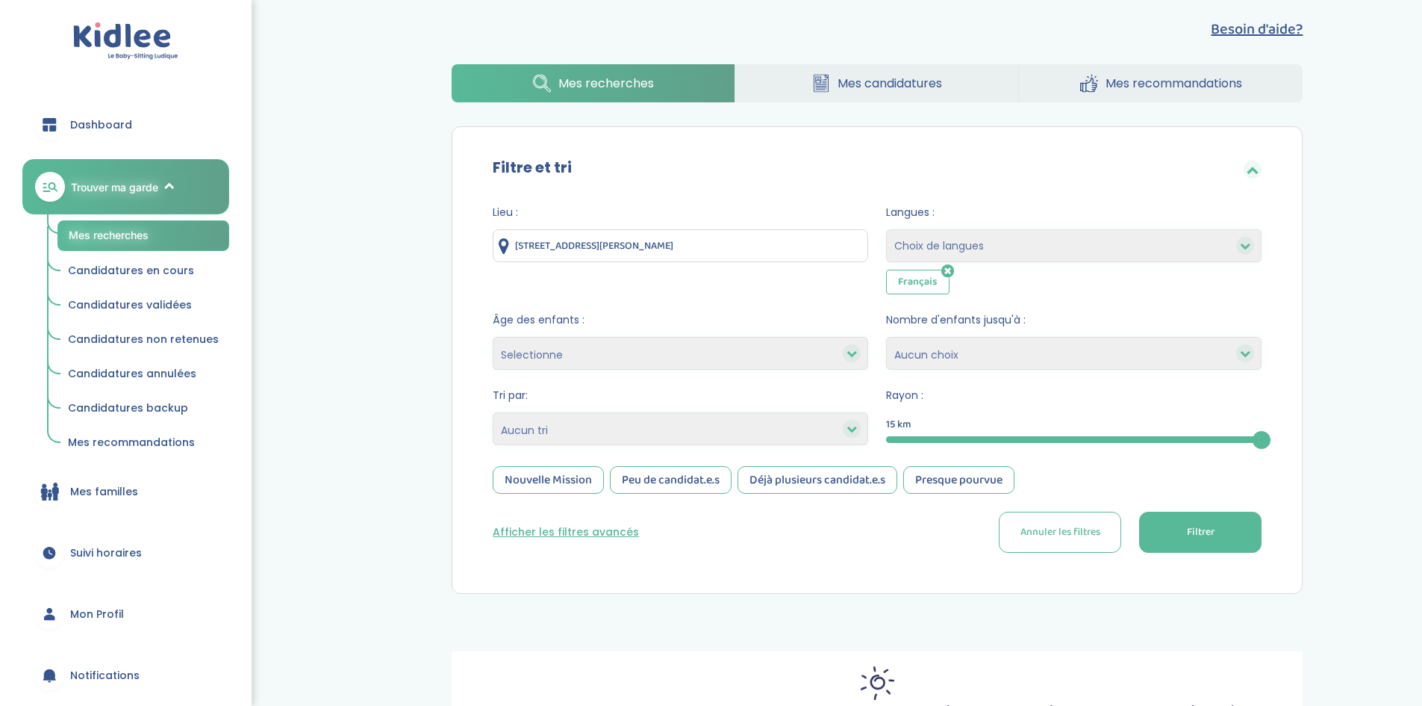
click at [963, 355] on select "1 2 3 4 Aucun choix" at bounding box center [1074, 353] width 376 height 33
click at [668, 426] on select "Heures par semaine (croissant) Heures par semaine (décroissant) Date de démarra…" at bounding box center [681, 428] width 376 height 33
select select "updated_at_desc"
click at [493, 412] on select "Heures par semaine (croissant) Heures par semaine (décroissant) Date de démarra…" at bounding box center [681, 428] width 376 height 33
click at [1212, 527] on span "Filtrer" at bounding box center [1201, 532] width 28 height 16
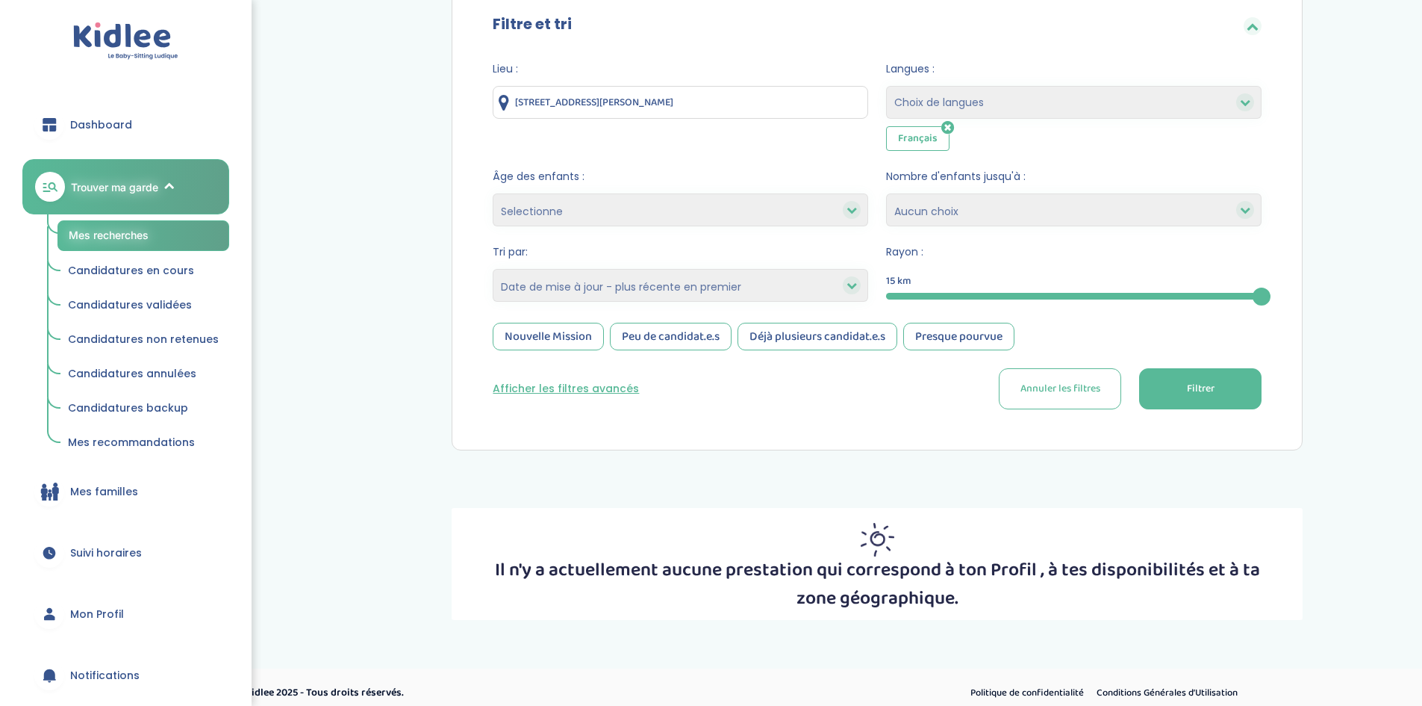
scroll to position [423, 0]
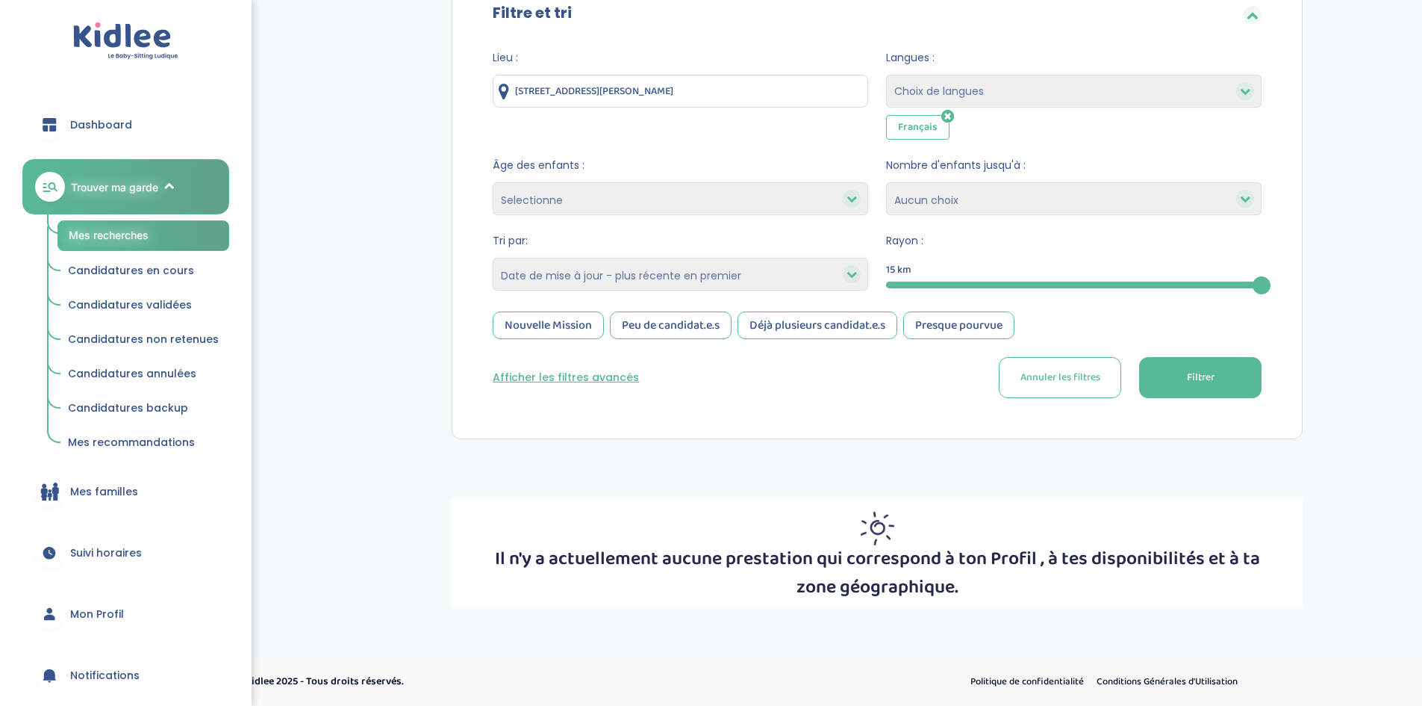
click at [1189, 361] on button "Filtrer" at bounding box center [1200, 377] width 122 height 41
click at [120, 558] on span "Suivi horaires" at bounding box center [106, 553] width 72 height 16
